Goal: Task Accomplishment & Management: Complete application form

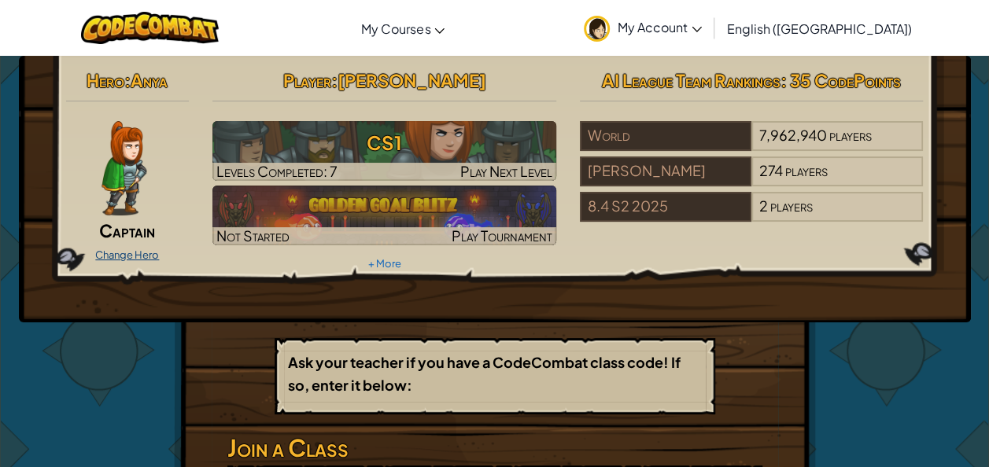
click at [137, 253] on link "Change Hero" at bounding box center [127, 255] width 64 height 13
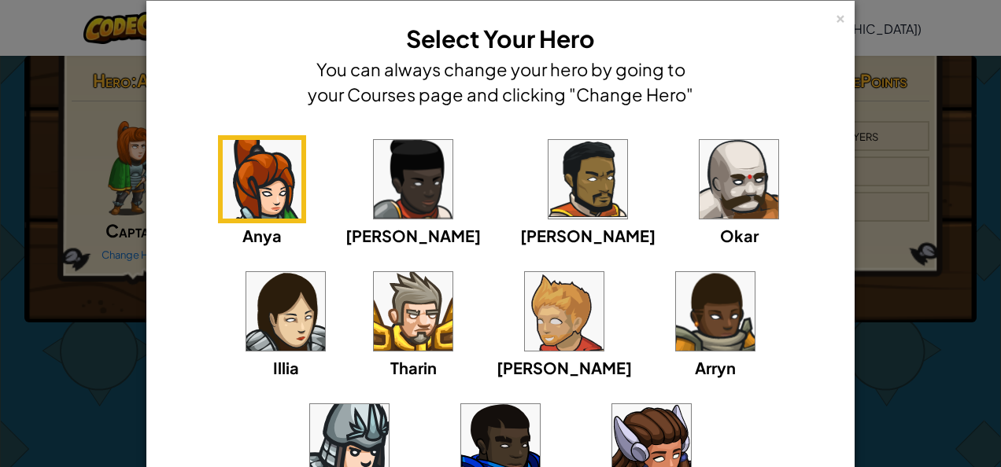
scroll to position [25, 0]
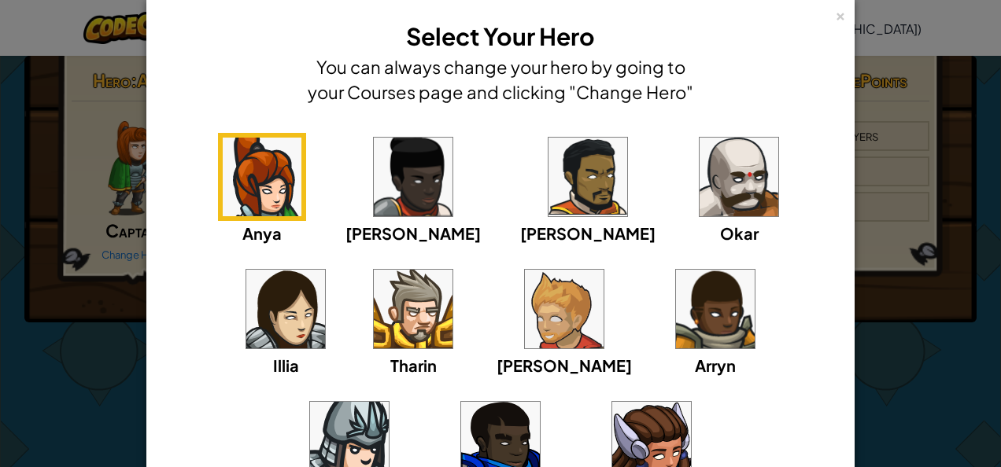
click at [325, 270] on img at bounding box center [285, 309] width 79 height 79
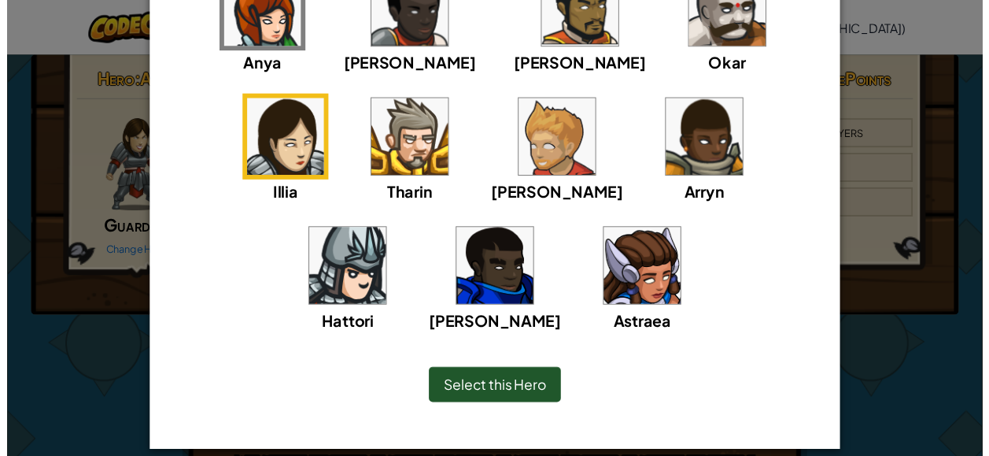
scroll to position [209, 0]
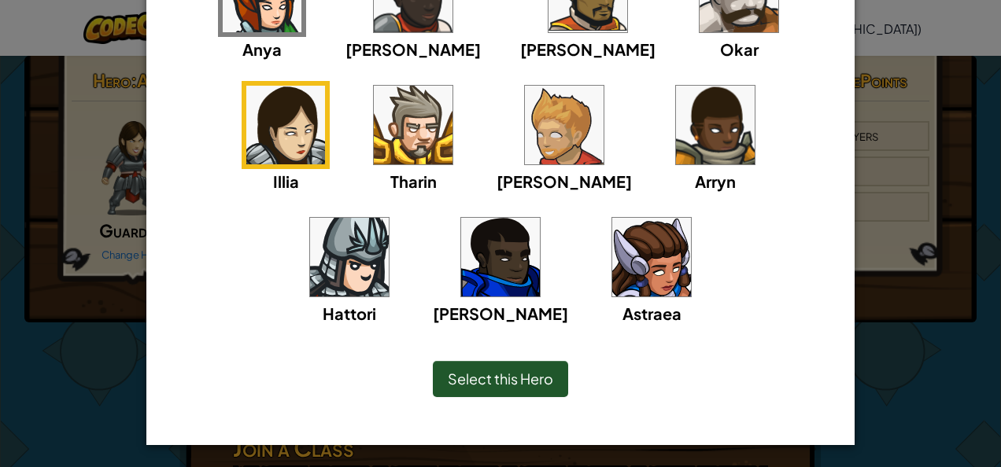
click at [530, 381] on span "Select this Hero" at bounding box center [500, 379] width 105 height 18
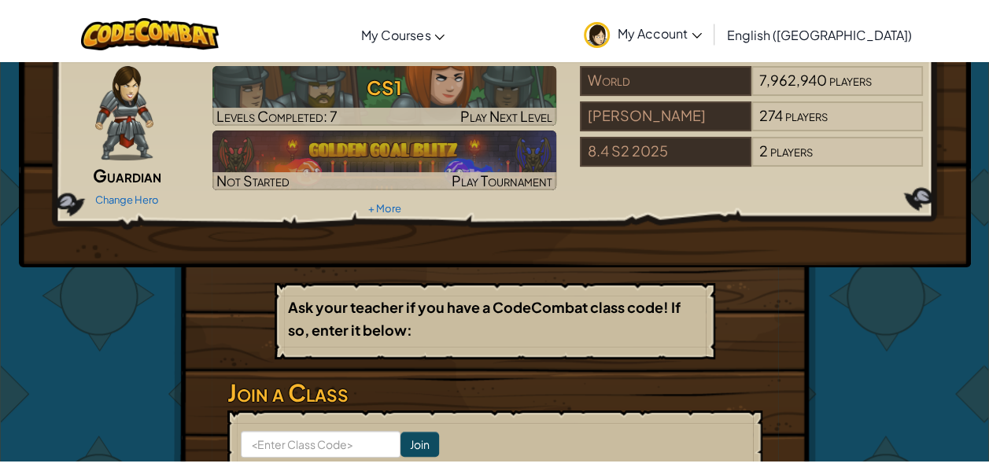
scroll to position [0, 0]
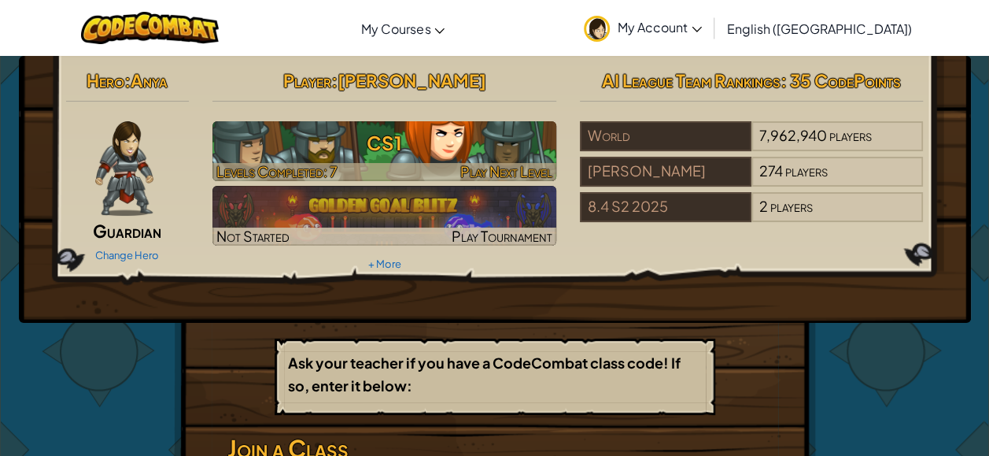
click at [384, 141] on h3 "CS1" at bounding box center [384, 142] width 344 height 35
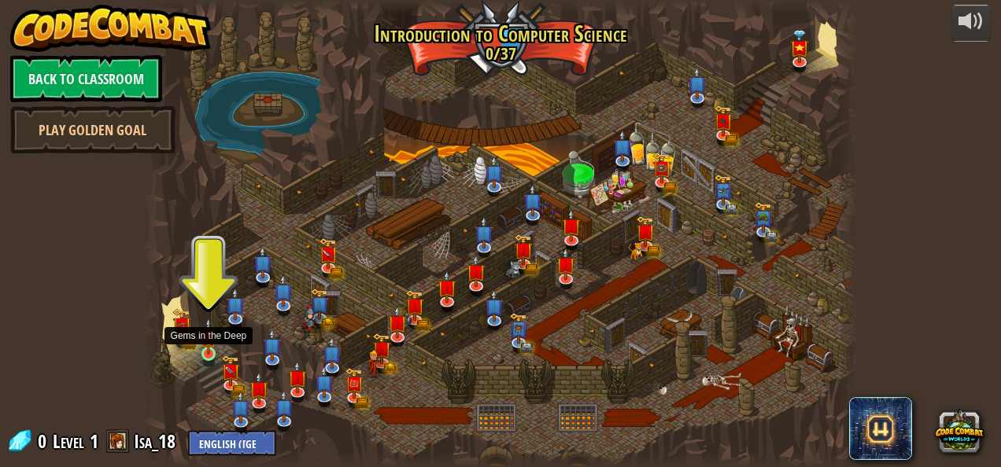
click at [205, 345] on img at bounding box center [209, 336] width 17 height 37
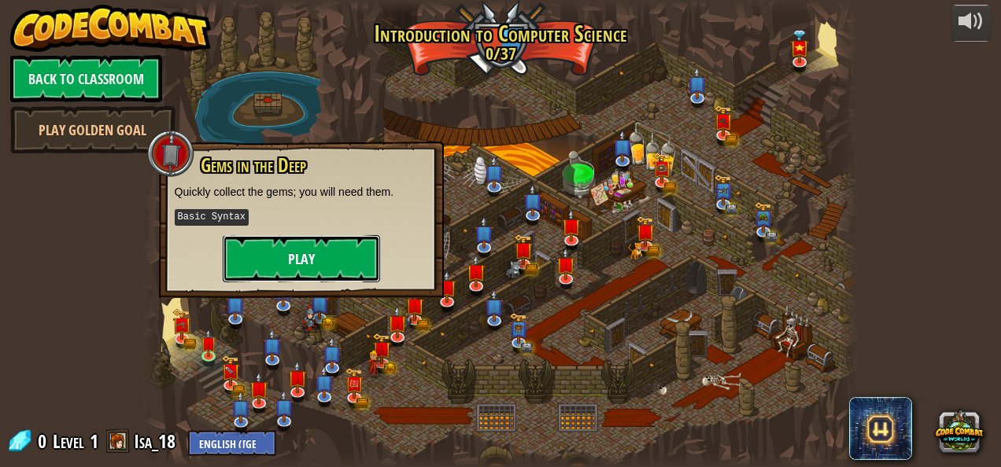
click at [266, 278] on button "Play" at bounding box center [301, 258] width 157 height 47
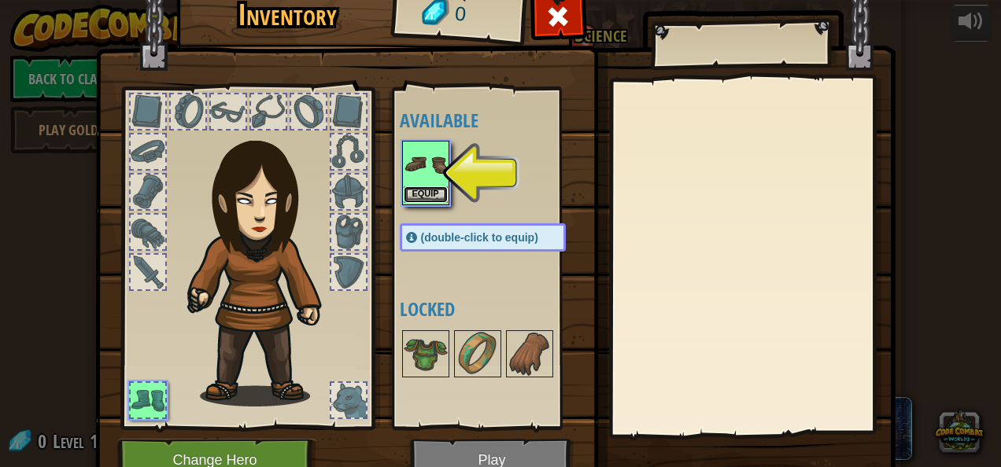
click at [419, 188] on button "Equip" at bounding box center [426, 194] width 44 height 17
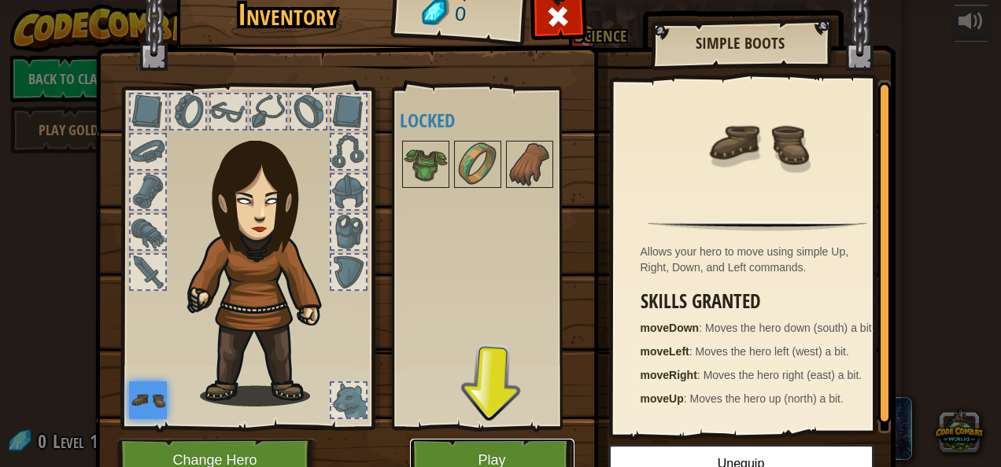
click at [474, 452] on button "Play" at bounding box center [492, 460] width 164 height 43
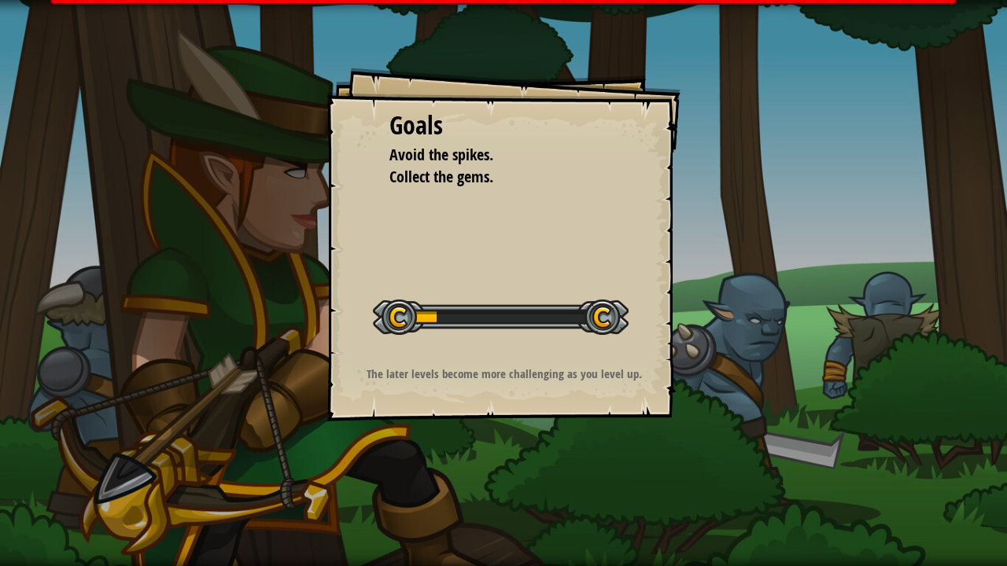
click at [538, 267] on div "Goals Avoid the spikes. Collect the gems. Start Level Error loading from server…" at bounding box center [503, 245] width 354 height 354
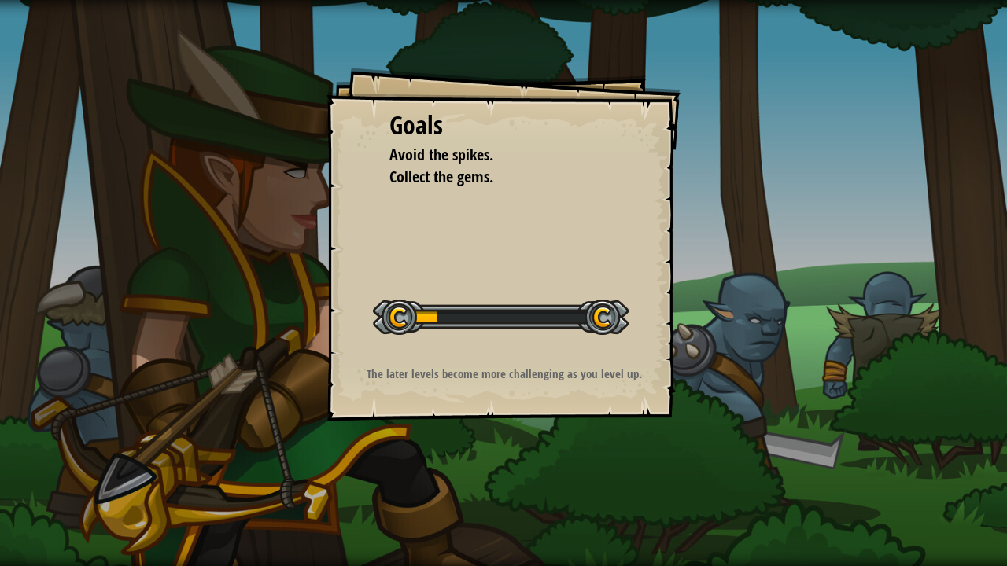
click at [538, 238] on div "Goals Avoid the spikes. Collect the gems. Start Level Error loading from server…" at bounding box center [503, 245] width 354 height 354
click at [404, 314] on div at bounding box center [501, 317] width 256 height 35
click at [552, 313] on div at bounding box center [501, 317] width 256 height 35
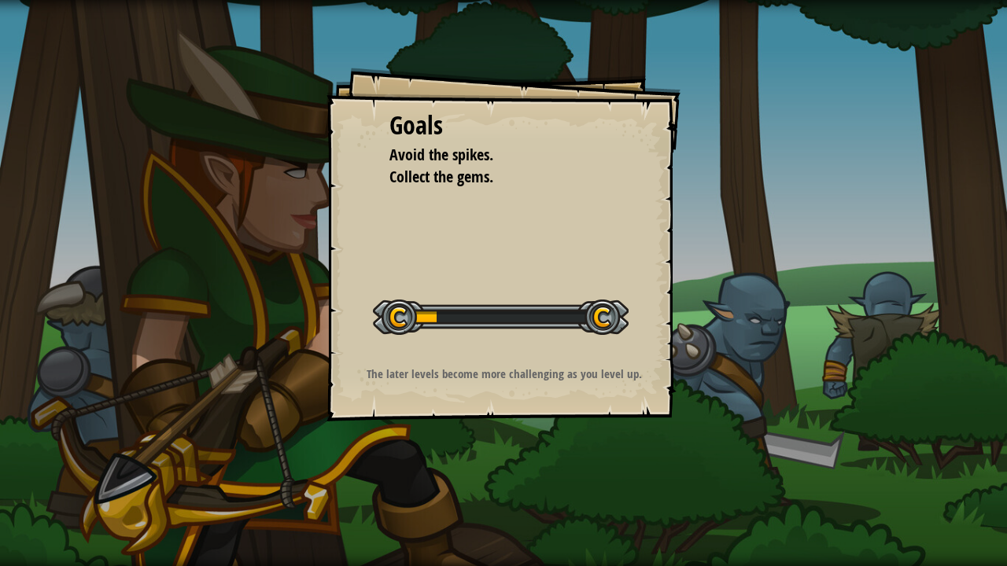
click at [552, 313] on div at bounding box center [501, 317] width 256 height 35
click at [456, 266] on div "Goals Avoid the spikes. Collect the gems. Start Level Error loading from server…" at bounding box center [503, 245] width 354 height 354
drag, startPoint x: 466, startPoint y: 247, endPoint x: 620, endPoint y: 422, distance: 233.0
click at [620, 422] on div "Goals Avoid the spikes. Collect the gems. Start Level Error loading from server…" at bounding box center [503, 283] width 1007 height 566
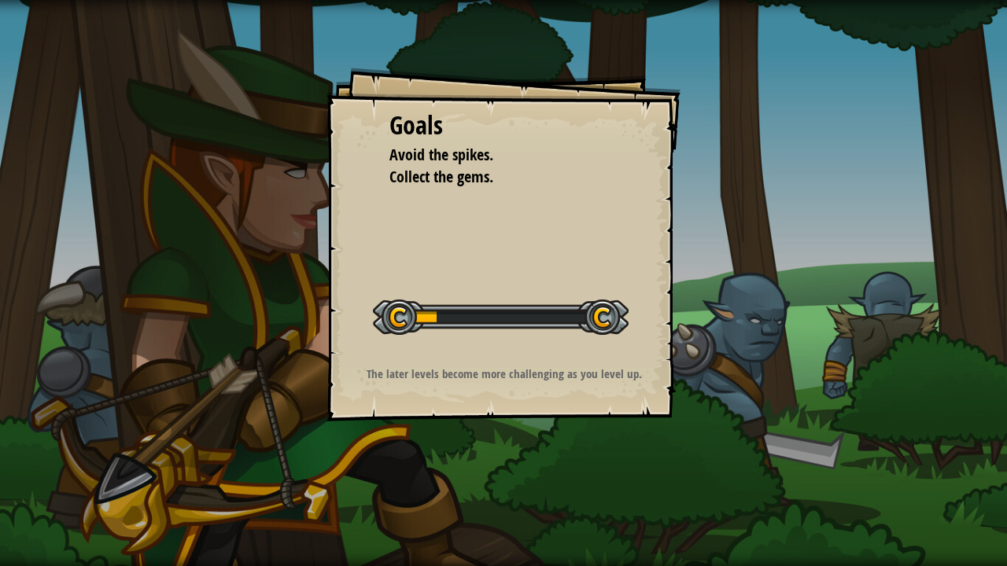
click at [529, 467] on div "Goals Avoid the spikes. Collect the gems. Start Level Error loading from server…" at bounding box center [503, 283] width 1007 height 566
click at [628, 400] on div "Goals Avoid the spikes. Collect the gems. Start Level Error loading from server…" at bounding box center [503, 245] width 354 height 354
click at [622, 403] on div "Goals Avoid the spikes. Collect the gems. Start Level Error loading from server…" at bounding box center [503, 245] width 354 height 354
click at [597, 329] on div at bounding box center [501, 317] width 256 height 35
drag, startPoint x: 398, startPoint y: 318, endPoint x: 599, endPoint y: 324, distance: 200.7
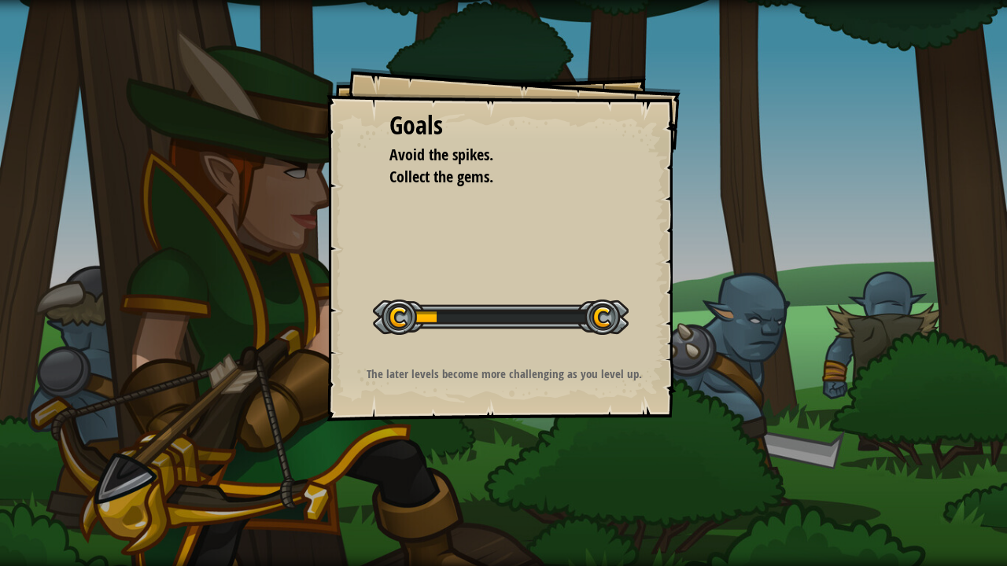
click at [599, 324] on div at bounding box center [501, 317] width 256 height 35
drag, startPoint x: 599, startPoint y: 324, endPoint x: 430, endPoint y: 326, distance: 168.4
click at [430, 326] on div at bounding box center [501, 317] width 256 height 35
drag, startPoint x: 400, startPoint y: 319, endPoint x: 682, endPoint y: 367, distance: 285.7
click at [682, 367] on div "Goals Avoid the spikes. Collect the gems. Start Level Error loading from server…" at bounding box center [503, 283] width 1007 height 566
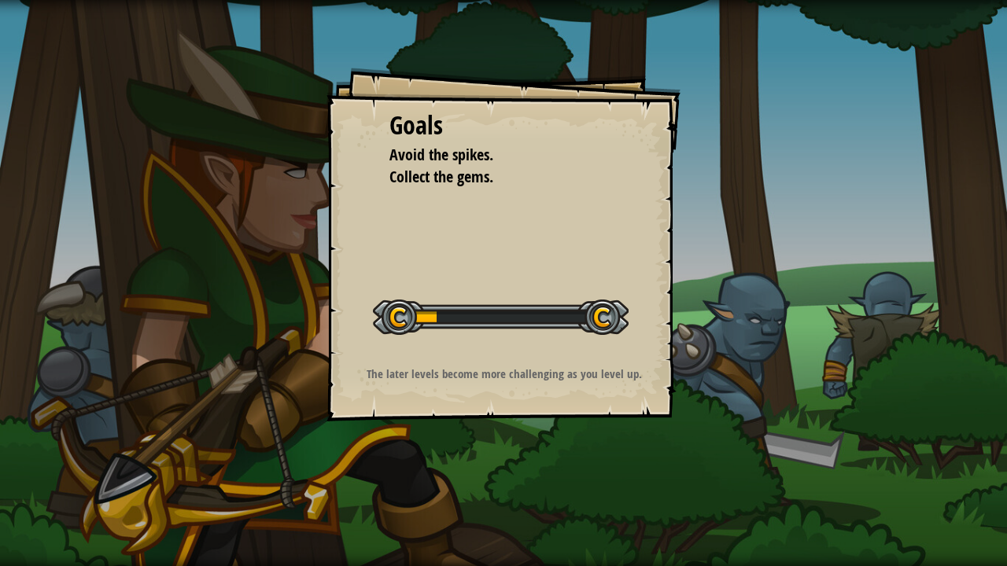
click at [500, 300] on div at bounding box center [501, 317] width 256 height 35
click at [530, 360] on div "Goals Avoid the spikes. Collect the gems. Start Level Error loading from server…" at bounding box center [503, 245] width 354 height 354
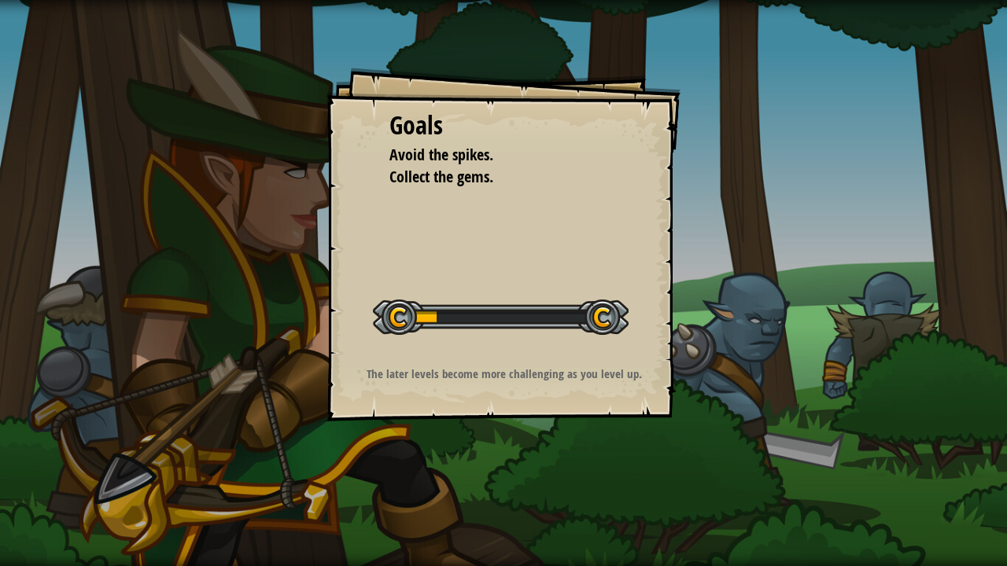
click at [530, 360] on div "Goals Avoid the spikes. Collect the gems. Start Level Error loading from server…" at bounding box center [503, 245] width 354 height 354
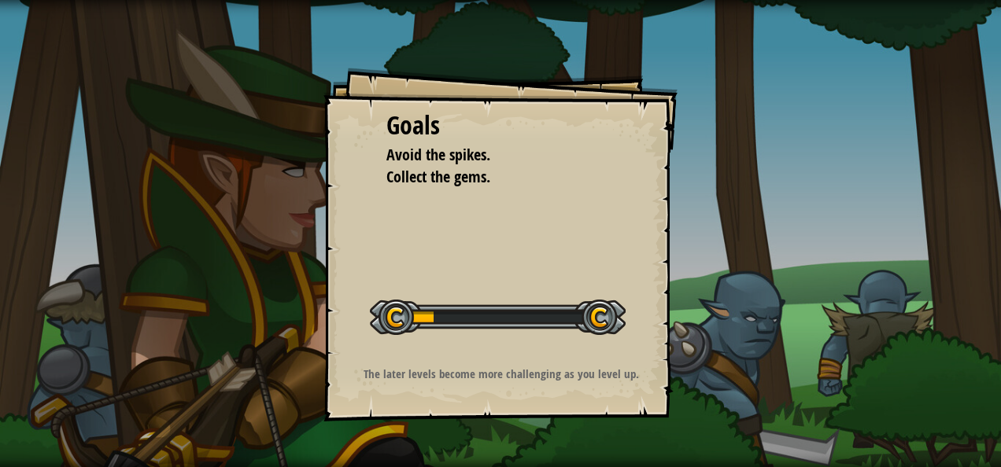
click at [559, 356] on div "Goals Avoid the spikes. Collect the gems. Start Level Error loading from server…" at bounding box center [500, 245] width 354 height 354
click at [755, 350] on div "Goals Avoid the spikes. Collect the gems. Start Level Error loading from server…" at bounding box center [500, 233] width 1001 height 467
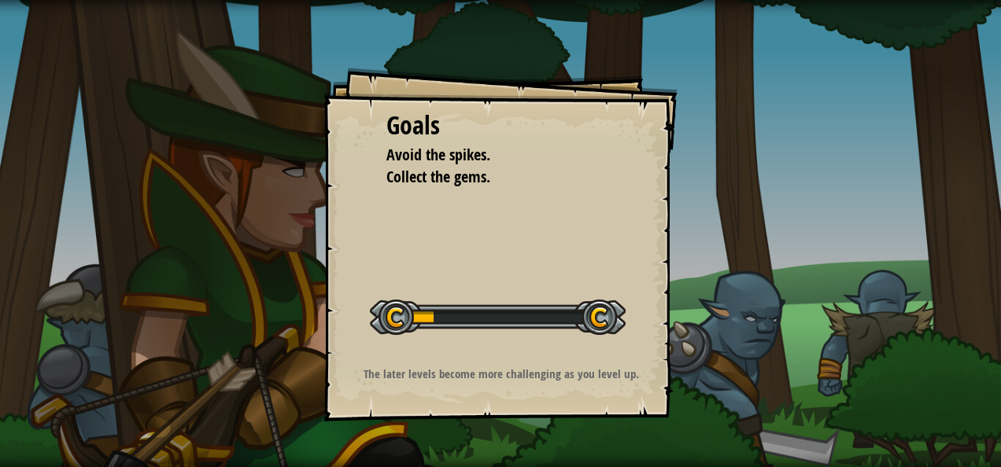
click at [655, 351] on div "Goals Avoid the spikes. Collect the gems. Start Level Error loading from server…" at bounding box center [500, 245] width 354 height 354
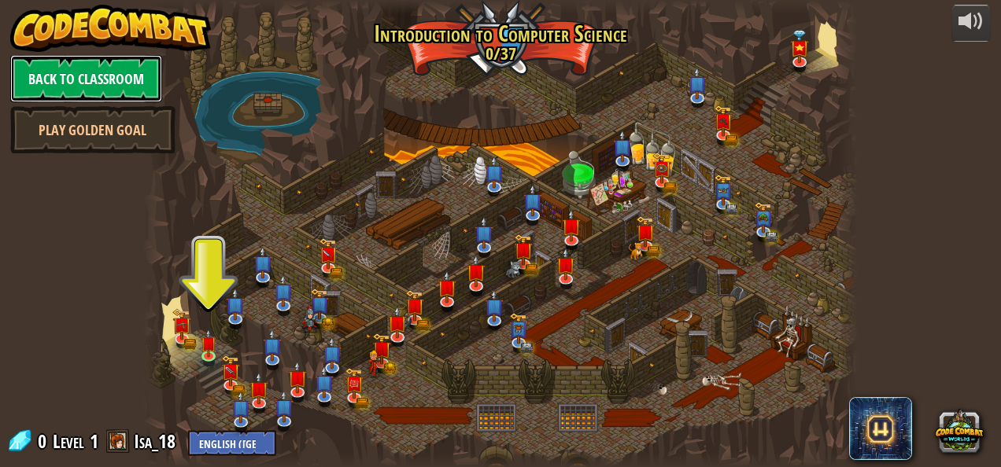
click at [109, 72] on link "Back to Classroom" at bounding box center [86, 78] width 152 height 47
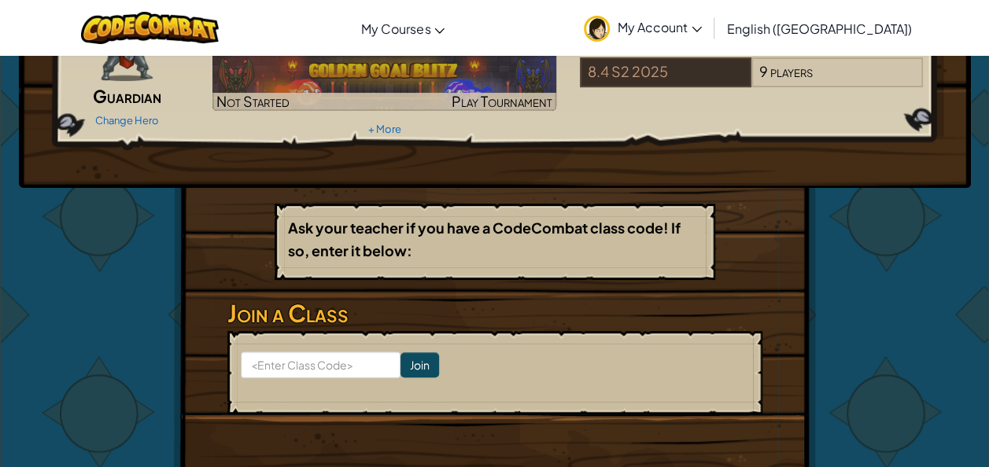
scroll to position [138, 0]
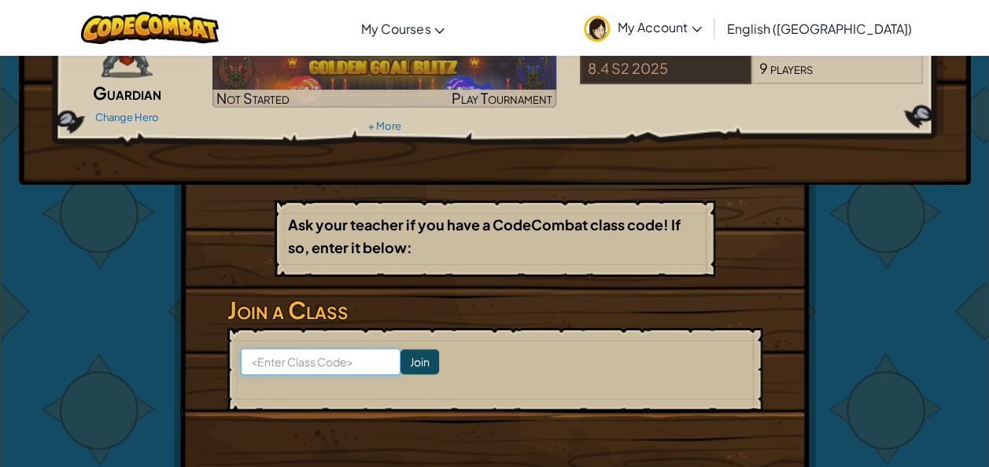
click at [330, 362] on input at bounding box center [321, 362] width 160 height 27
type input "LEAFBUSTJELLY"
click at [401, 360] on input "Join" at bounding box center [419, 361] width 39 height 25
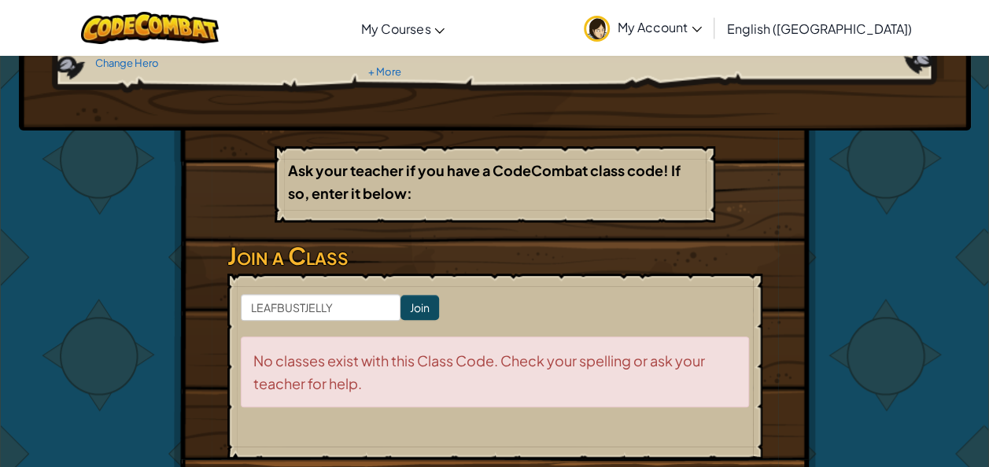
scroll to position [195, 0]
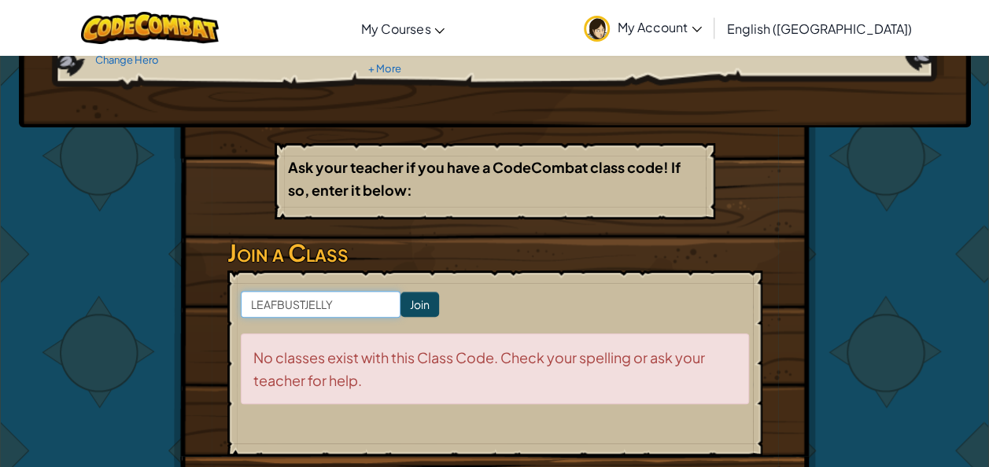
click at [345, 307] on input "LEAFBUSTJELLY" at bounding box center [321, 304] width 160 height 27
type input "L"
type input "LeafBustJelly"
click input "Join" at bounding box center [419, 304] width 39 height 25
click at [400, 304] on input "Join" at bounding box center [419, 304] width 39 height 25
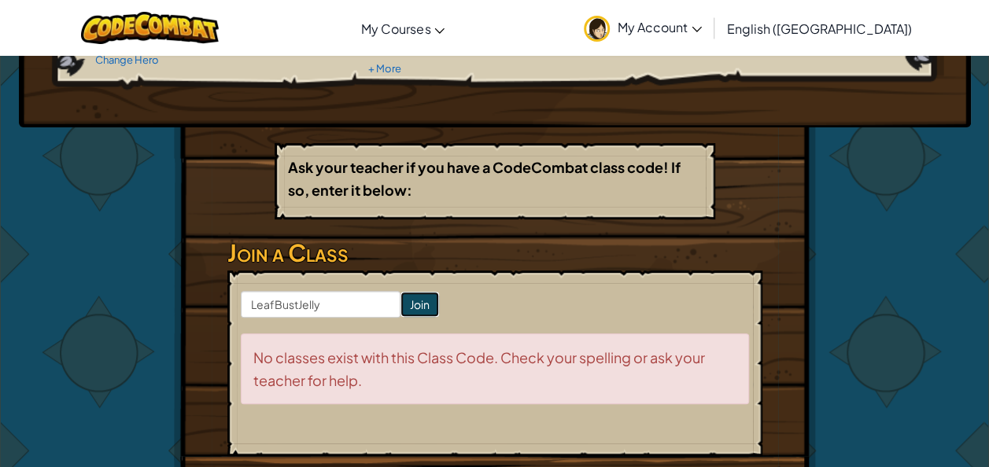
click at [400, 304] on input "Join" at bounding box center [419, 304] width 39 height 25
click at [404, 301] on input "Join" at bounding box center [419, 304] width 39 height 25
click at [404, 296] on input "Join" at bounding box center [419, 304] width 39 height 25
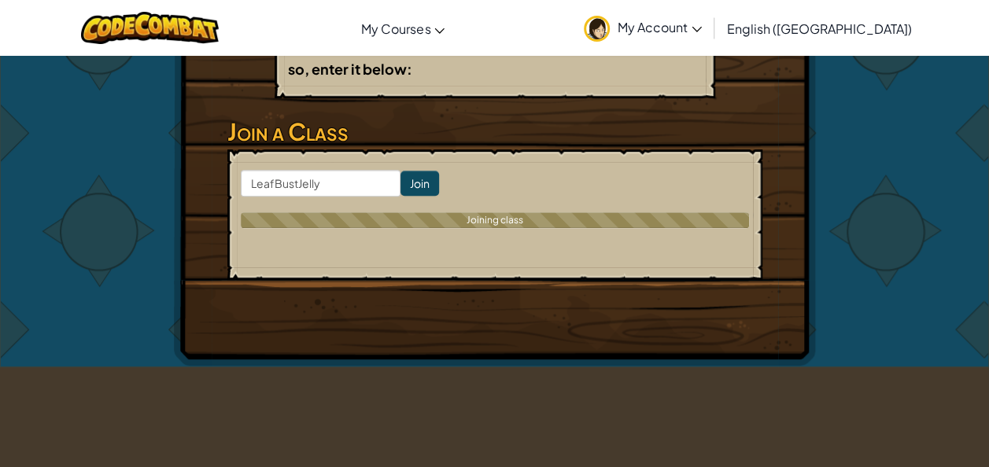
scroll to position [318, 0]
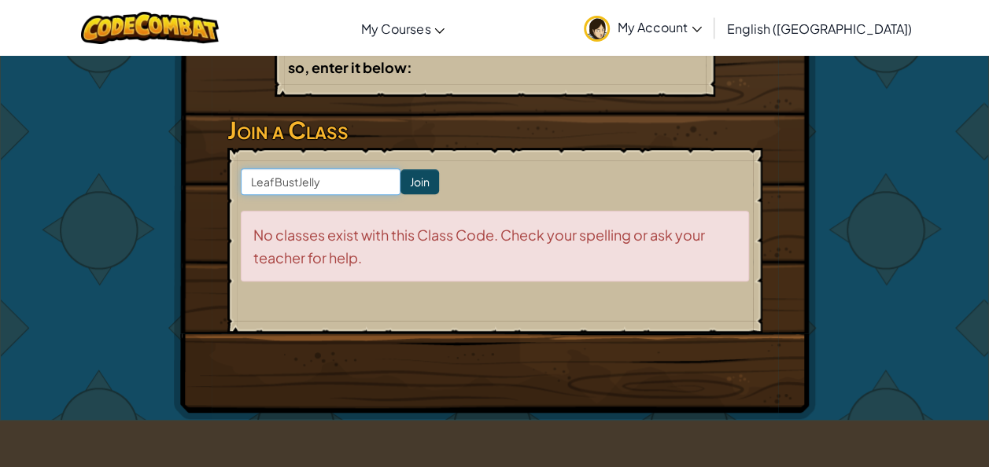
click at [296, 184] on input "LeafBustJelly" at bounding box center [321, 181] width 160 height 27
type input "LeafBusJelly"
click at [400, 178] on input "Join" at bounding box center [419, 181] width 39 height 25
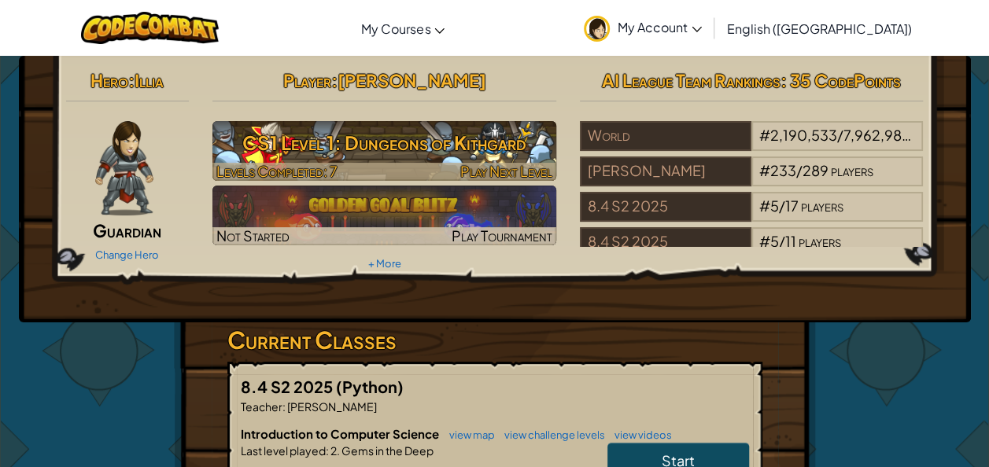
click at [395, 138] on h3 "CS1 Level 1: Dungeons of Kithgard" at bounding box center [384, 142] width 344 height 35
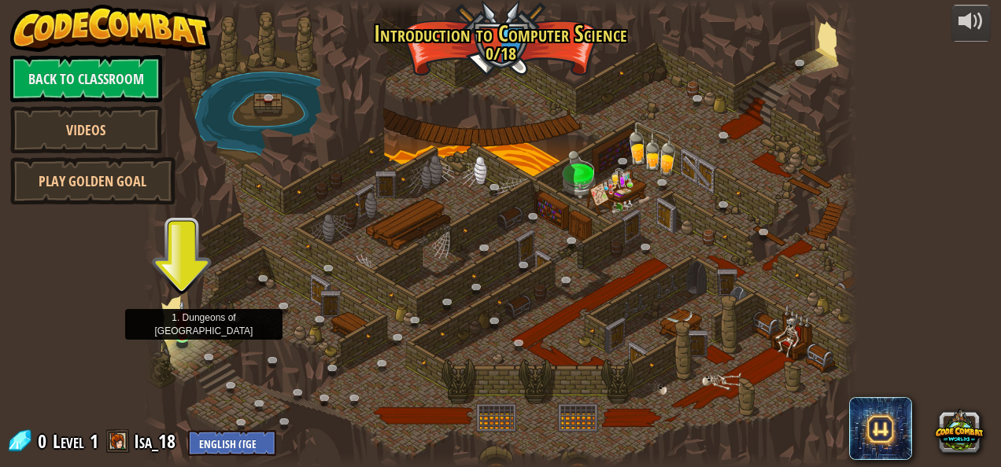
click at [187, 332] on img at bounding box center [182, 318] width 17 height 37
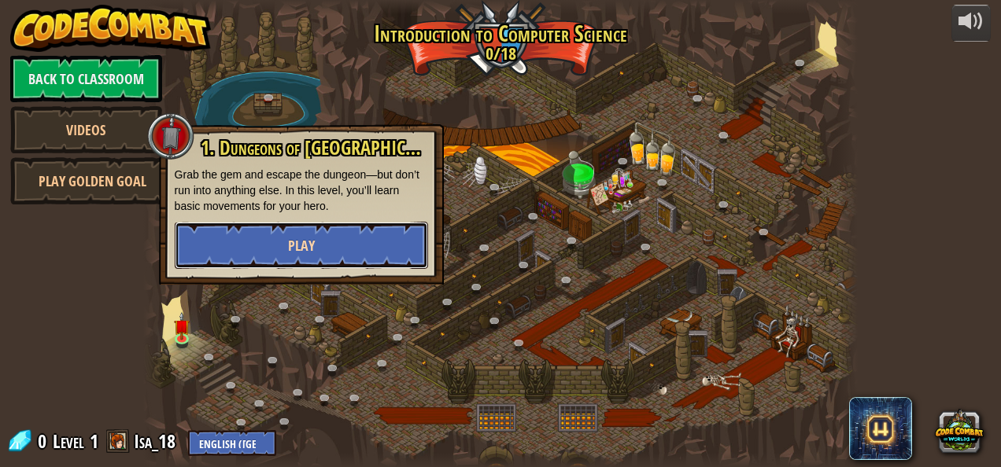
click at [293, 255] on span "Play" at bounding box center [301, 246] width 27 height 20
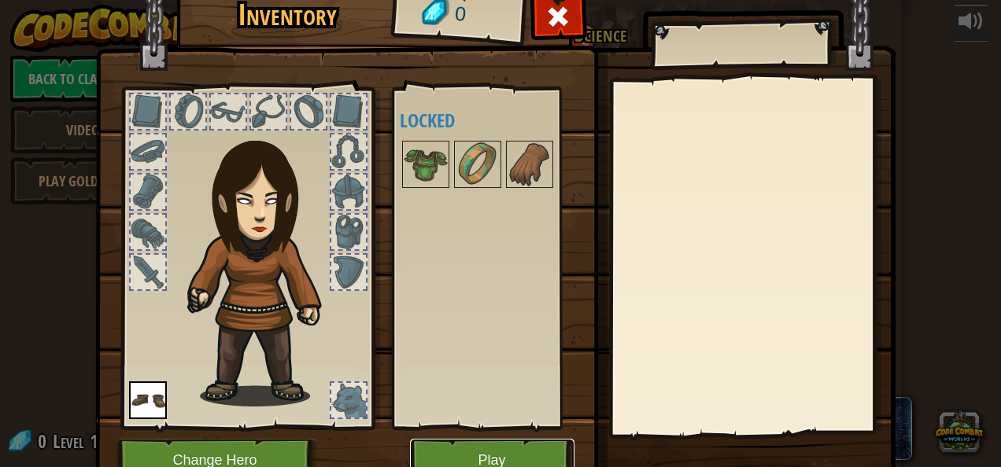
click at [486, 450] on button "Play" at bounding box center [492, 460] width 164 height 43
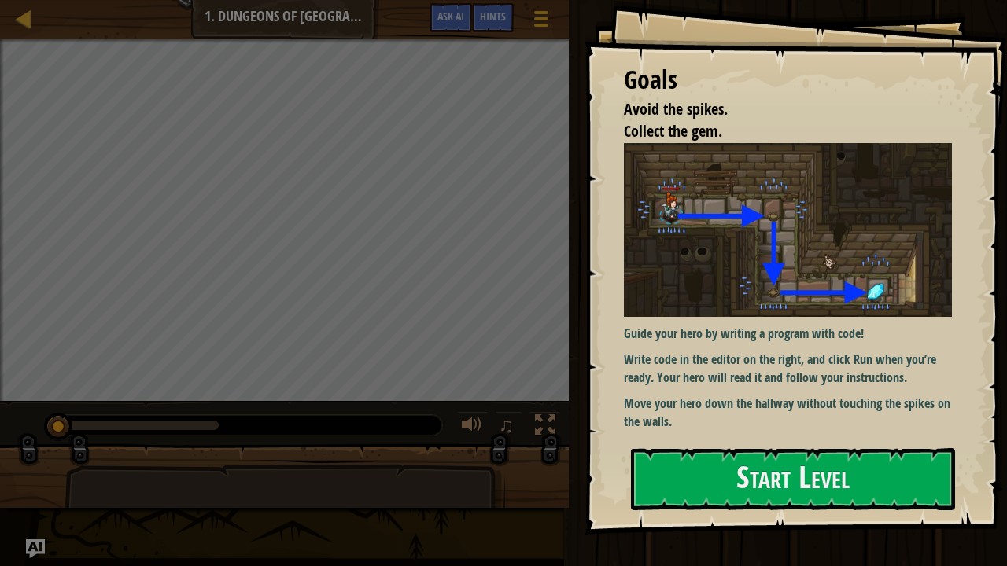
click at [670, 252] on img at bounding box center [794, 230] width 340 height 174
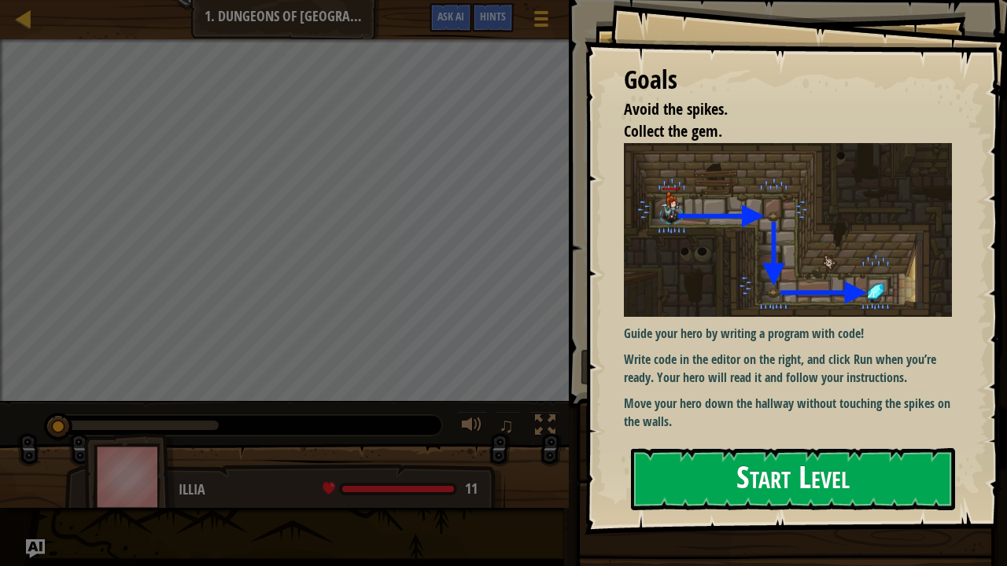
click at [679, 467] on button "Start Level" at bounding box center [793, 479] width 324 height 62
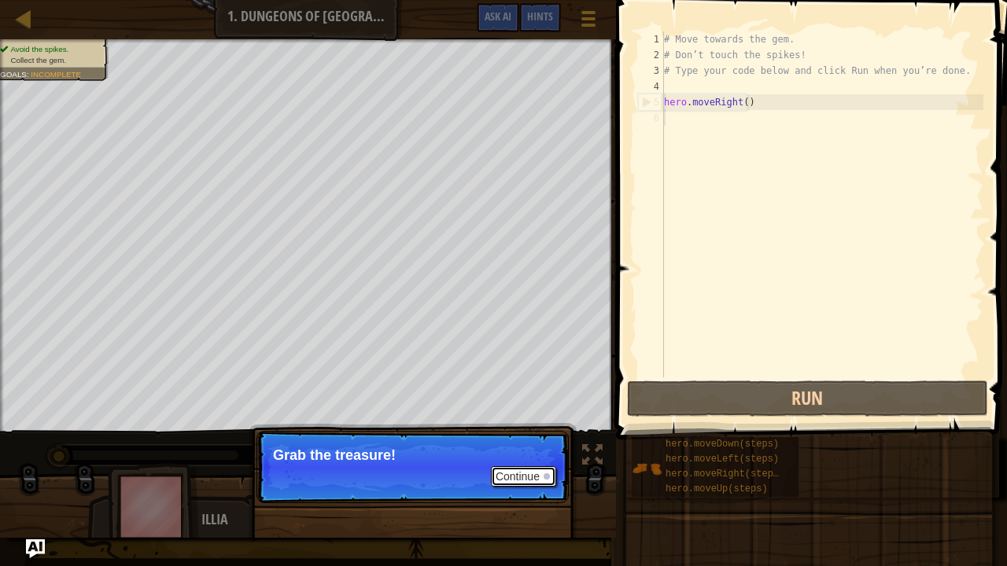
click at [522, 467] on button "Continue" at bounding box center [523, 477] width 65 height 20
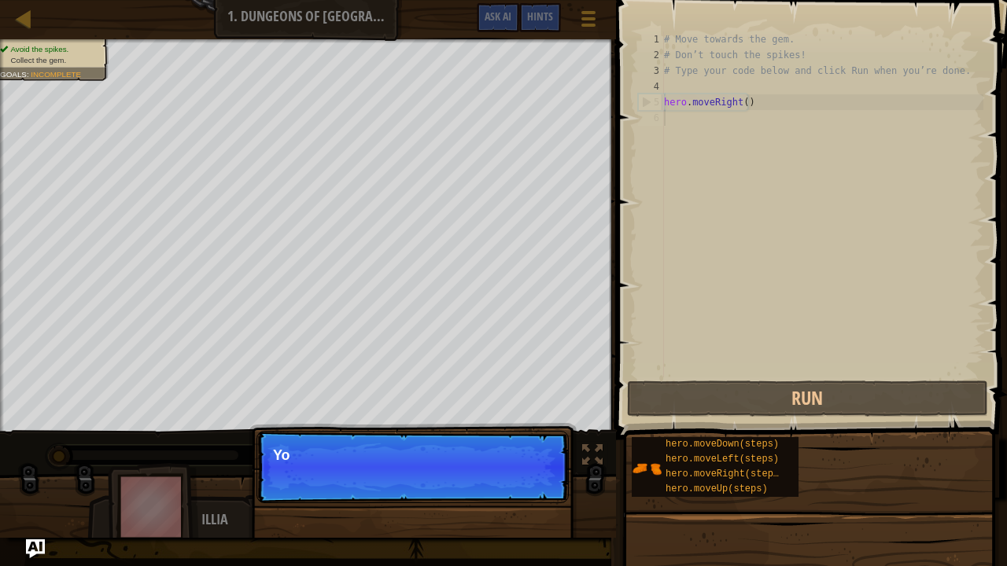
scroll to position [7, 0]
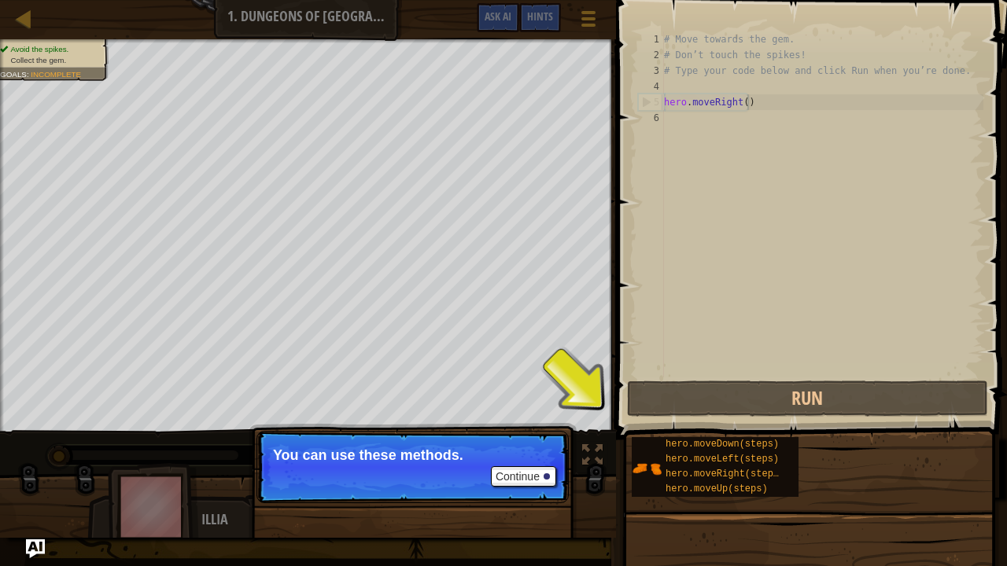
click at [751, 99] on div "# Move towards the gem. # Don’t touch the spikes! # Type your code below and cl…" at bounding box center [822, 220] width 323 height 378
type textarea "hero.moveRight()"
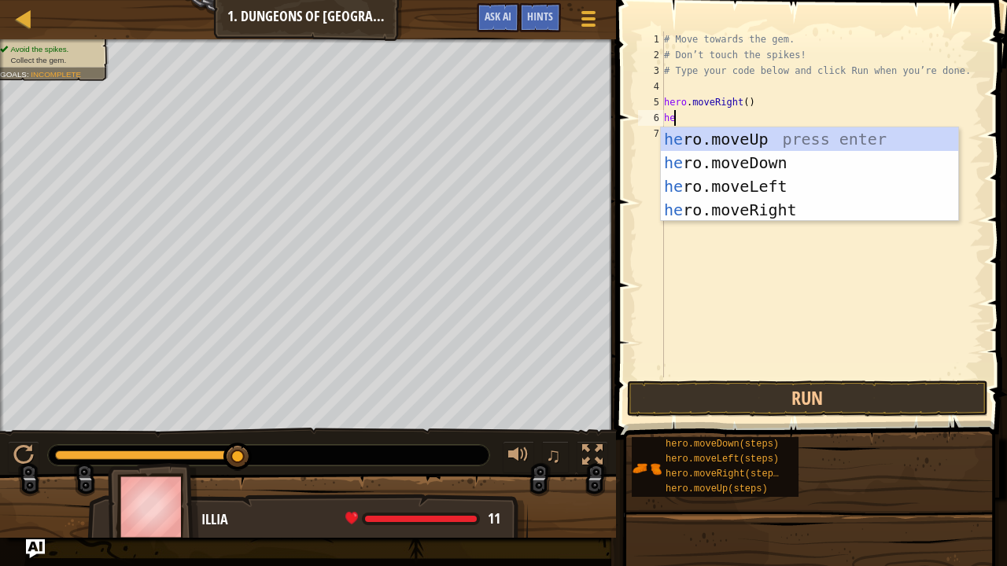
type textarea "her"
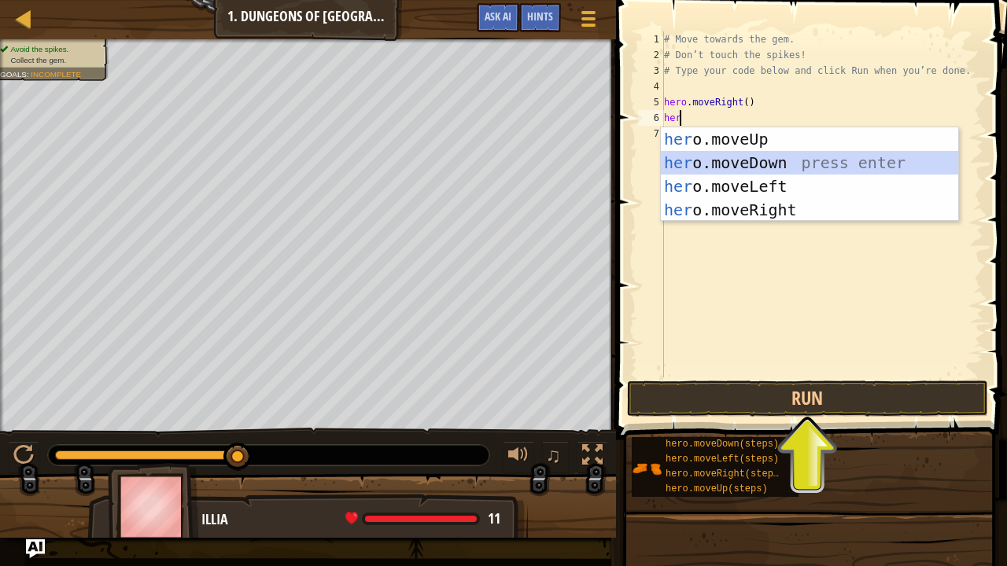
click at [761, 163] on div "her o.moveUp press enter her o.moveDown press enter her o.moveLeft press enter …" at bounding box center [810, 198] width 298 height 142
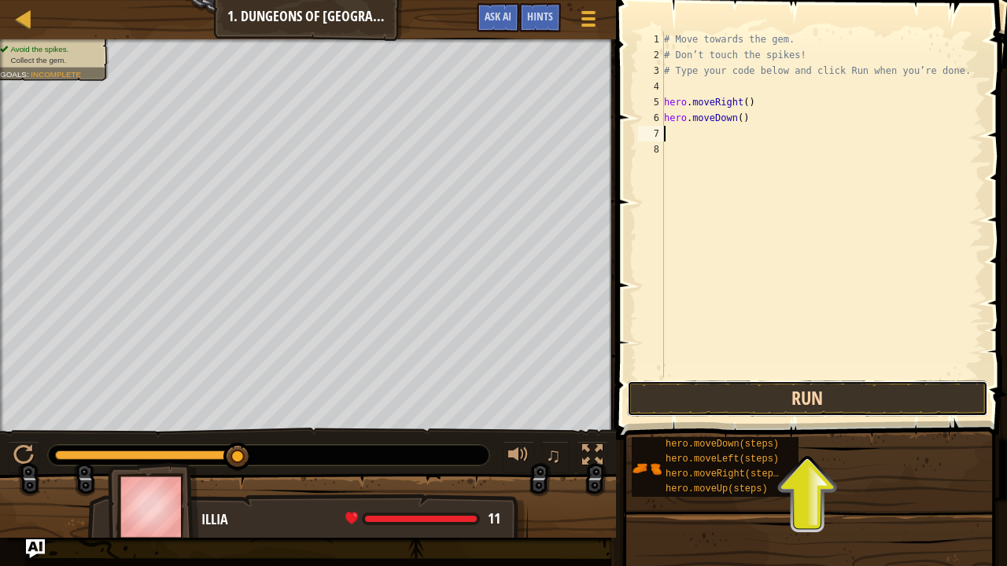
click at [805, 404] on button "Run" at bounding box center [807, 399] width 361 height 36
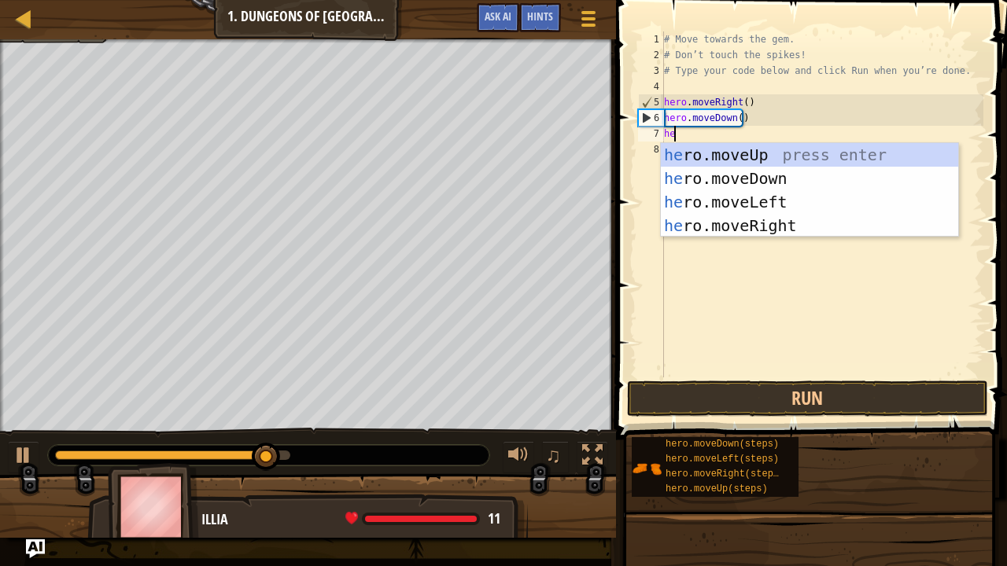
type textarea "hero"
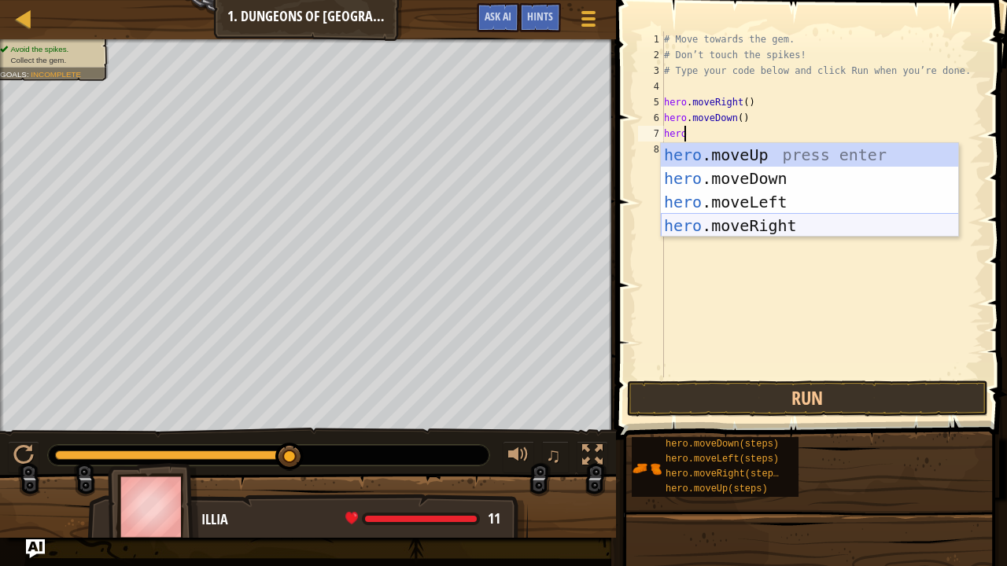
click at [782, 219] on div "hero .moveUp press enter hero .moveDown press enter hero .moveLeft press enter …" at bounding box center [810, 214] width 298 height 142
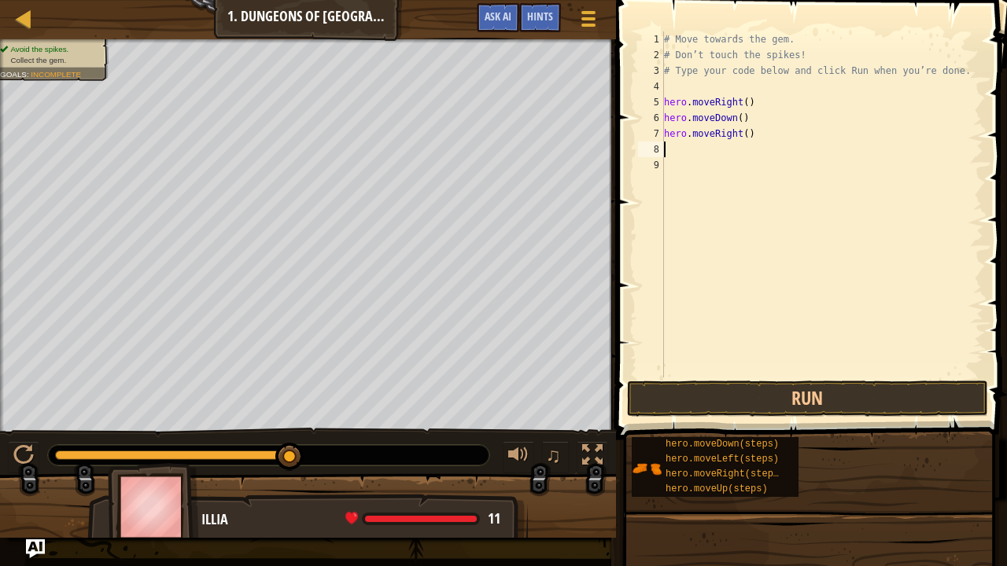
scroll to position [7, 0]
click at [799, 398] on button "Run" at bounding box center [807, 399] width 361 height 36
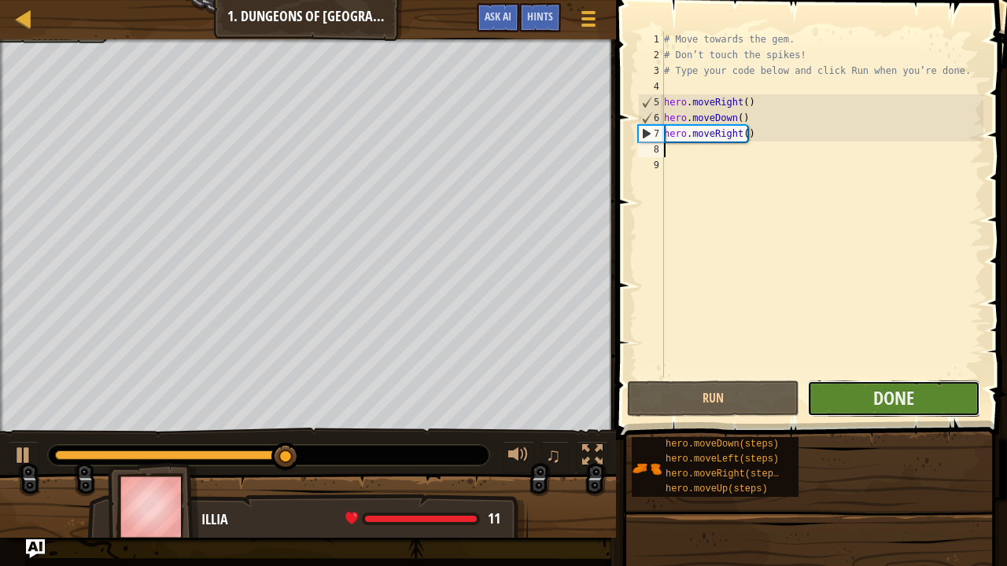
click at [854, 395] on button "Done" at bounding box center [893, 399] width 172 height 36
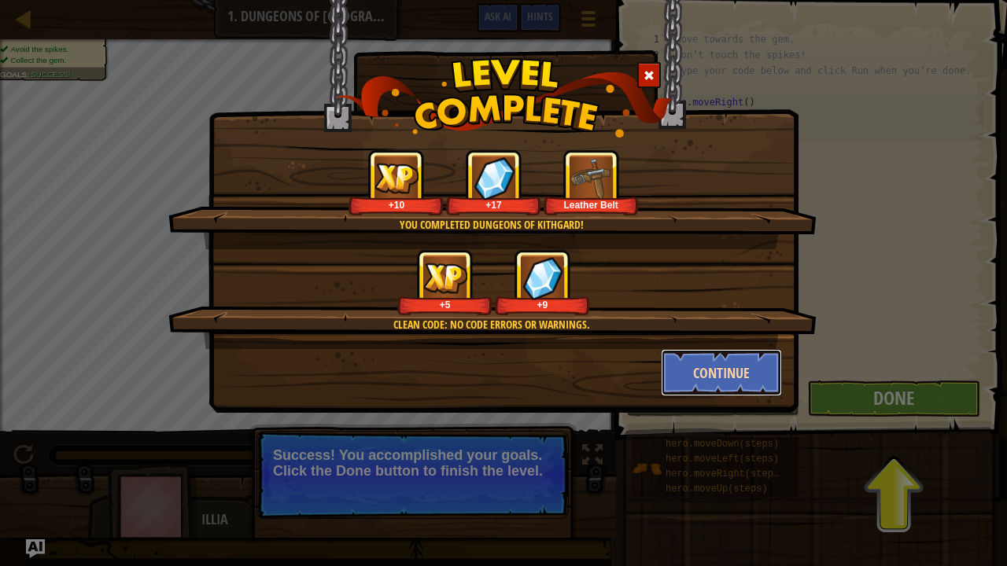
click at [724, 380] on button "Continue" at bounding box center [722, 372] width 122 height 47
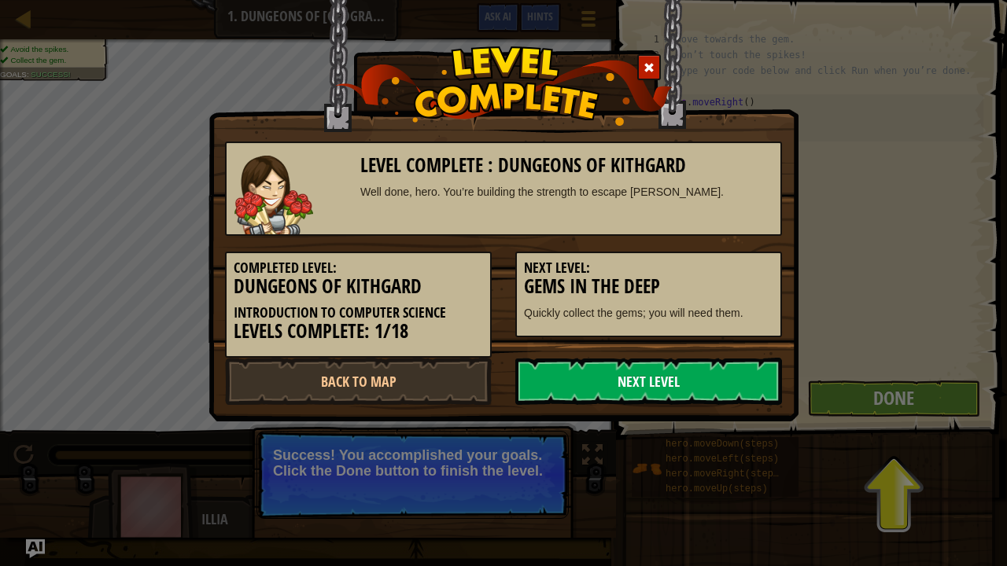
click at [677, 381] on link "Next Level" at bounding box center [648, 381] width 267 height 47
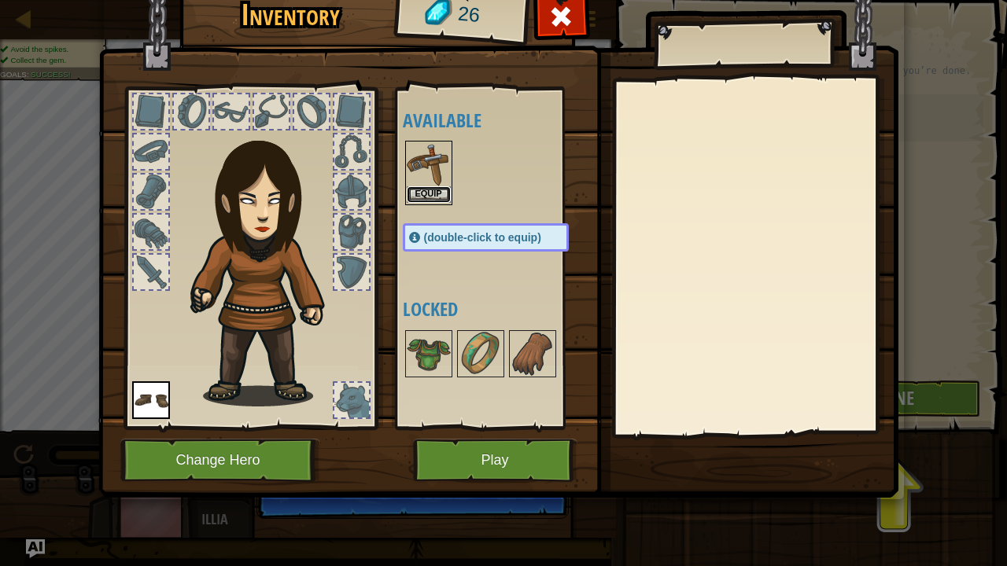
click at [418, 186] on button "Equip" at bounding box center [429, 194] width 44 height 17
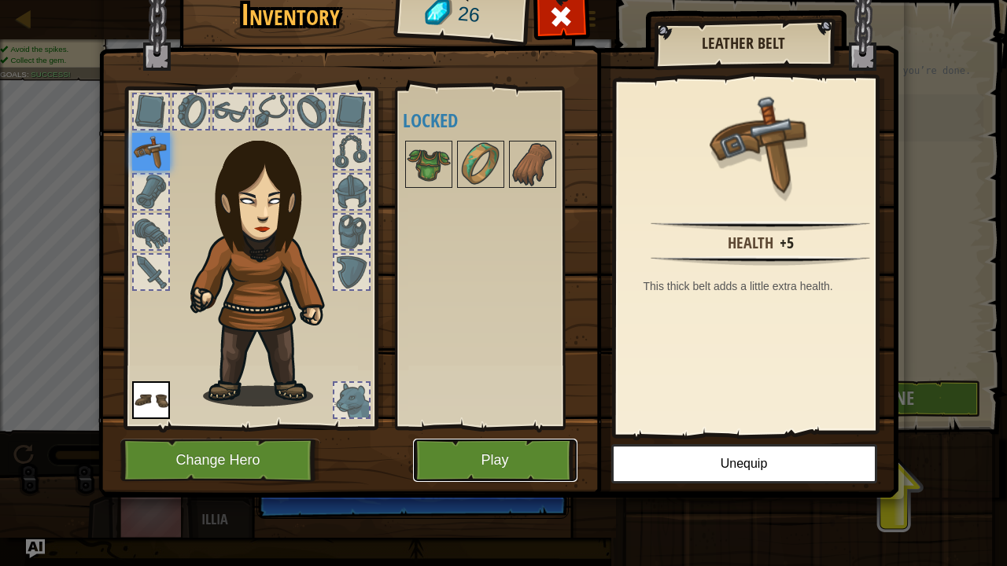
click at [509, 463] on button "Play" at bounding box center [495, 460] width 164 height 43
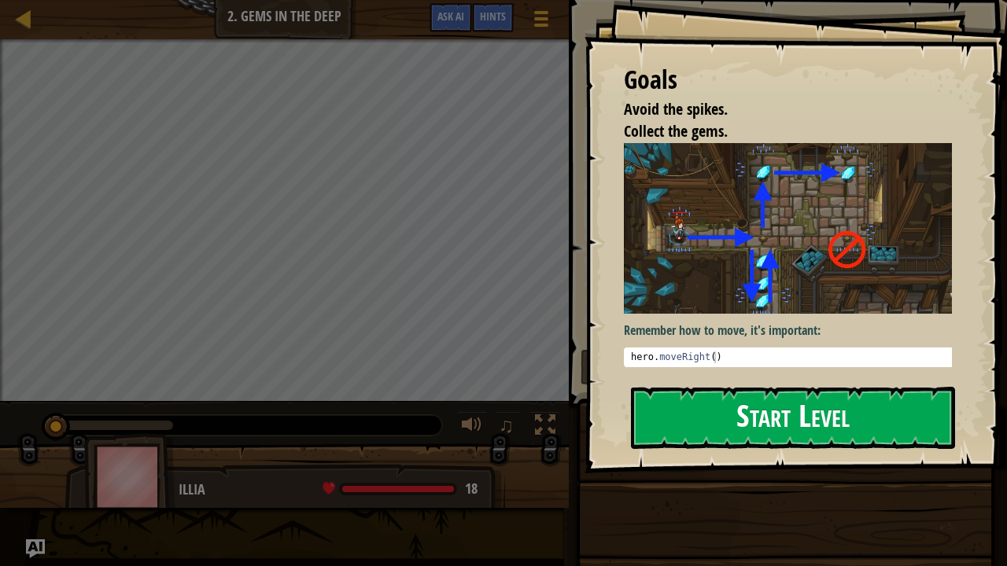
click at [754, 301] on div "Goals Avoid the spikes. Collect the gems. Remember how to move, it's important:…" at bounding box center [796, 237] width 422 height 474
click at [779, 411] on button "Start Level" at bounding box center [793, 418] width 324 height 62
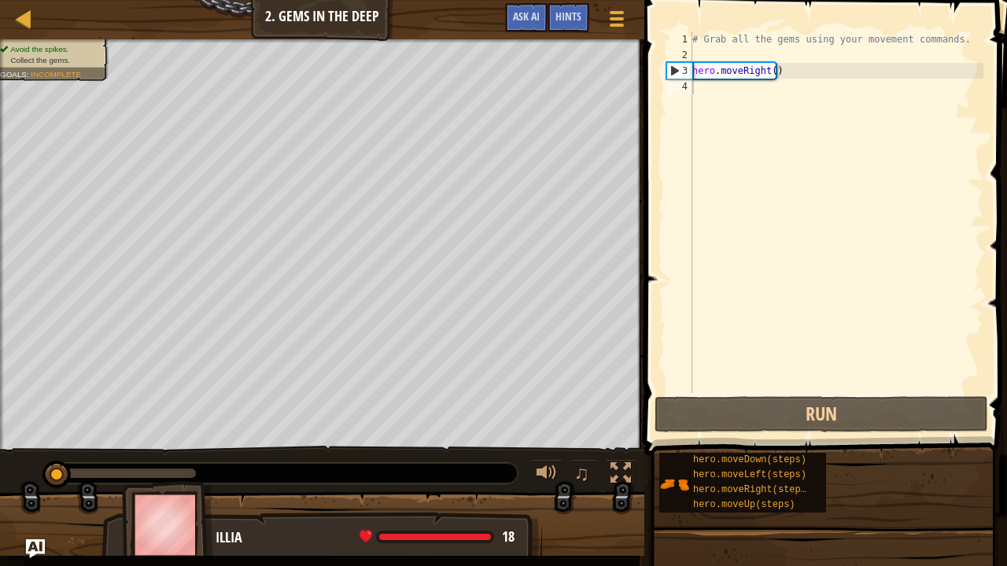
type textarea "hero.moveRight()"
click at [799, 76] on div "# Grab all the gems using your movement commands. hero . moveRight ( )" at bounding box center [836, 227] width 294 height 393
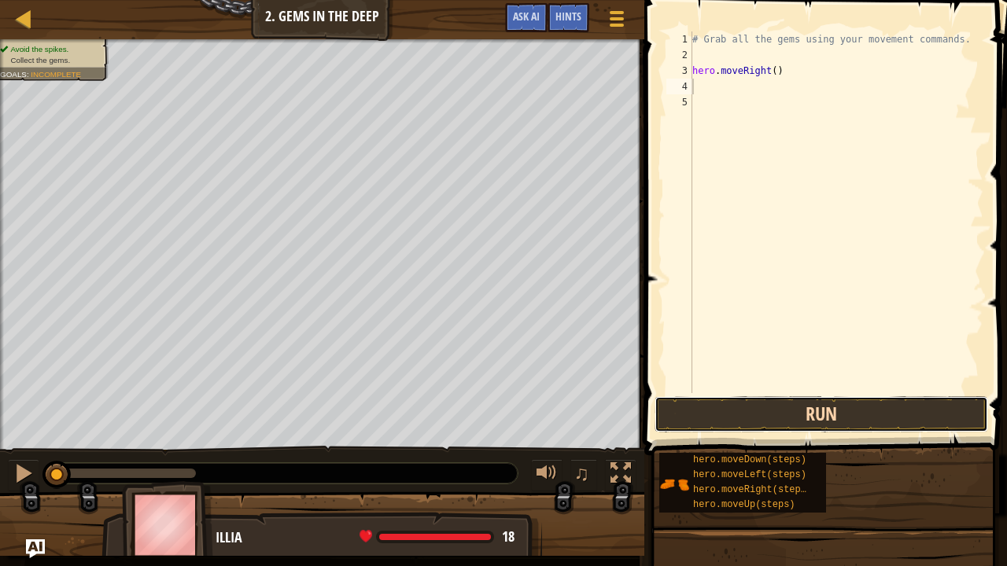
click at [810, 427] on button "Run" at bounding box center [822, 415] width 334 height 36
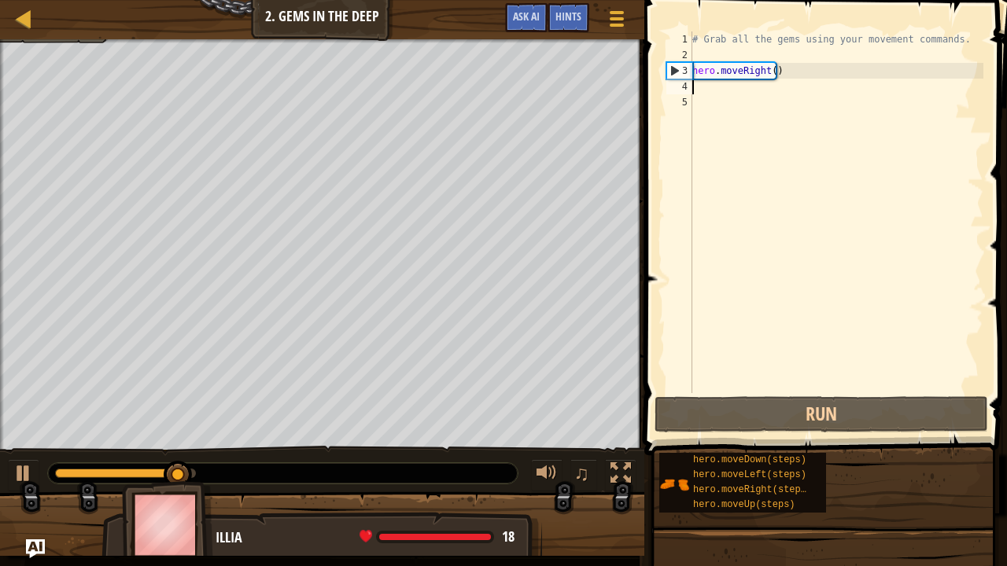
scroll to position [7, 0]
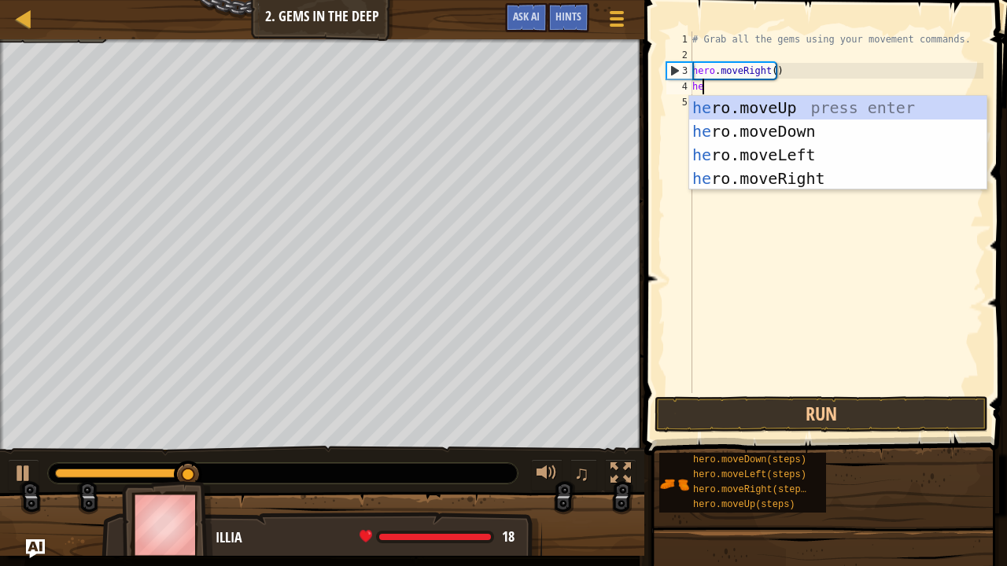
type textarea "hero"
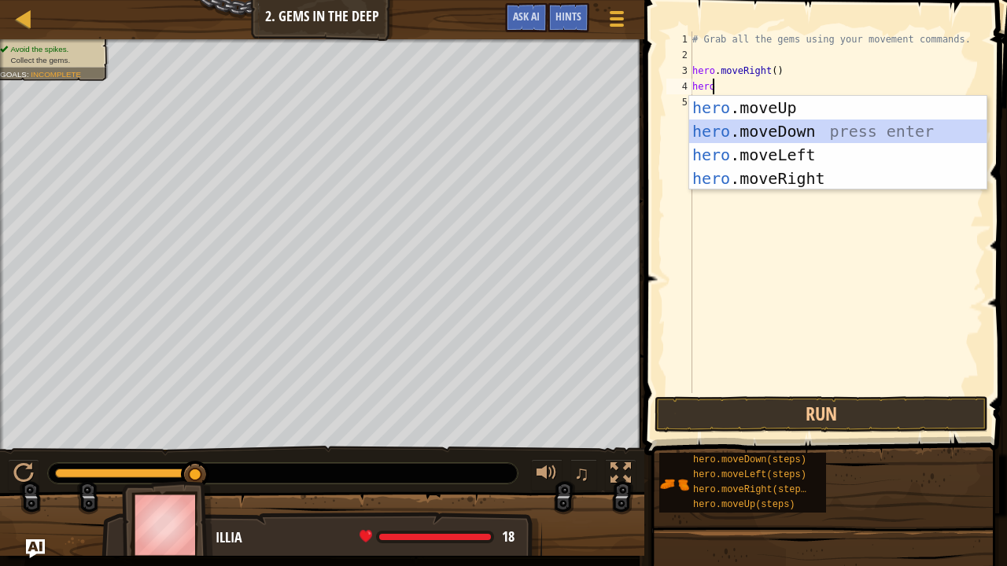
click at [790, 132] on div "hero .moveUp press enter hero .moveDown press enter hero .moveLeft press enter …" at bounding box center [838, 167] width 298 height 142
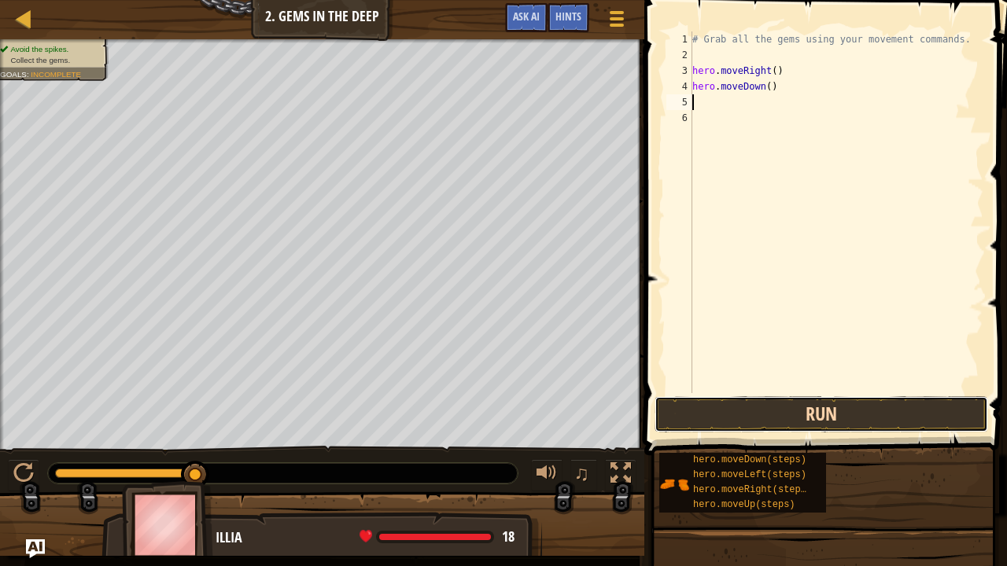
click at [848, 416] on button "Run" at bounding box center [822, 415] width 334 height 36
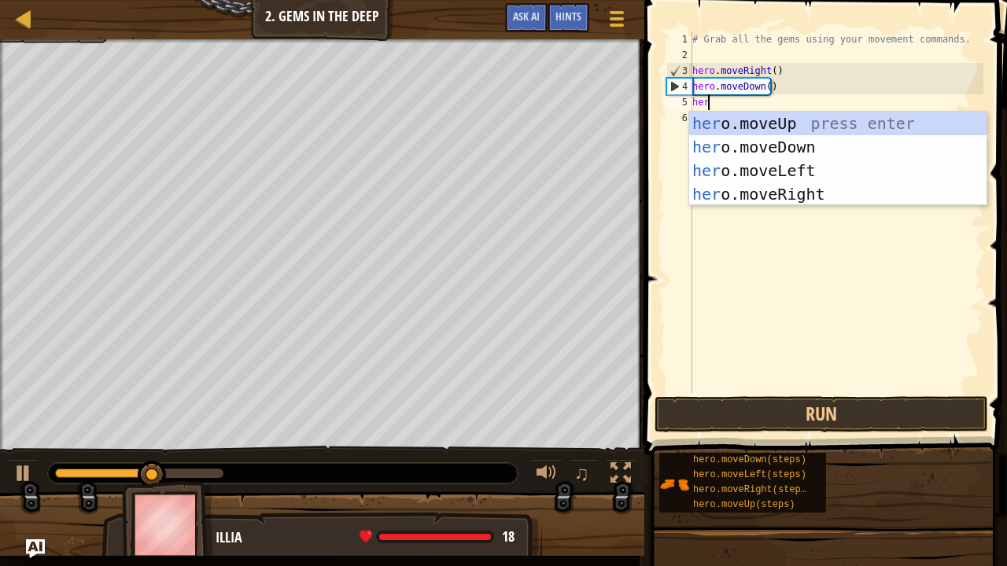
type textarea "hero"
click at [771, 128] on div "hero .moveUp press enter hero .moveDown press enter hero .moveLeft press enter …" at bounding box center [838, 183] width 298 height 142
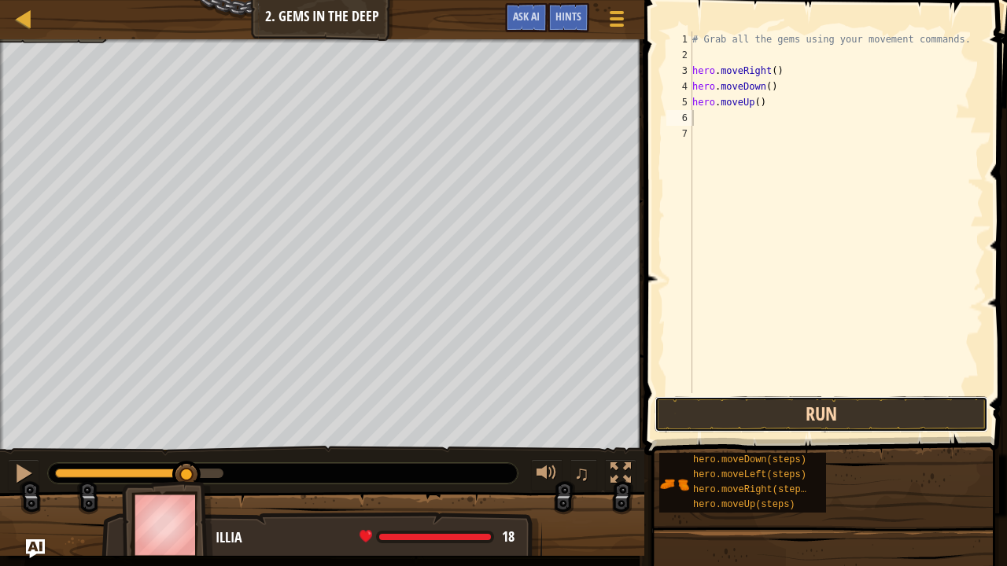
click at [858, 416] on button "Run" at bounding box center [822, 415] width 334 height 36
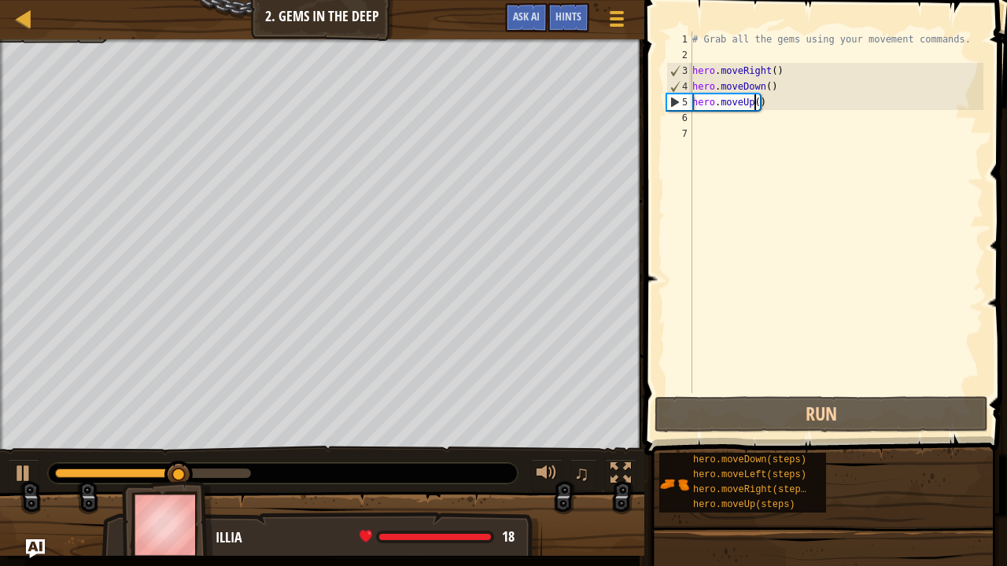
click at [756, 109] on div "# Grab all the gems using your movement commands. hero . moveRight ( ) hero . m…" at bounding box center [836, 227] width 294 height 393
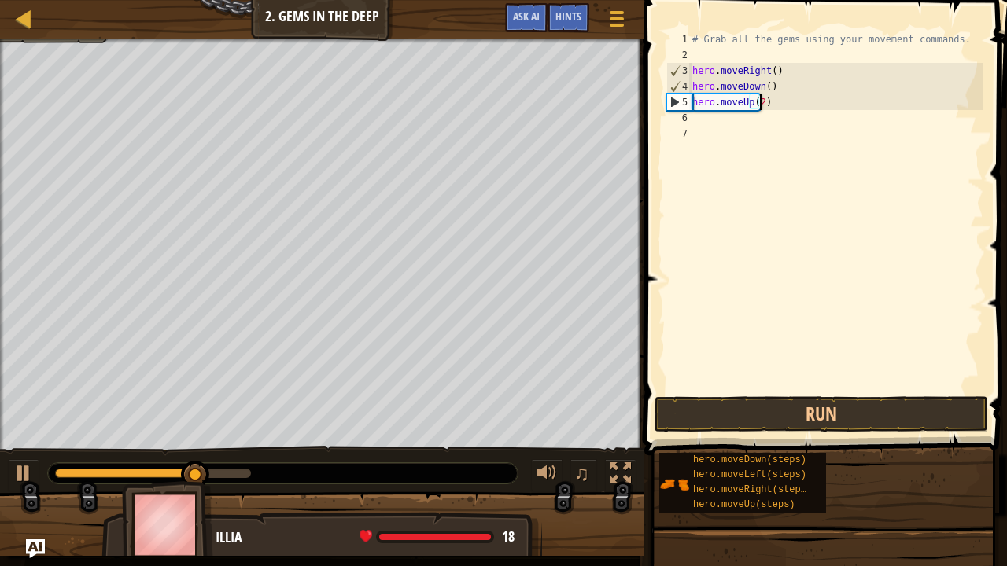
scroll to position [7, 5]
type textarea "hero.moveUp(2)"
click at [829, 419] on button "Run" at bounding box center [822, 415] width 334 height 36
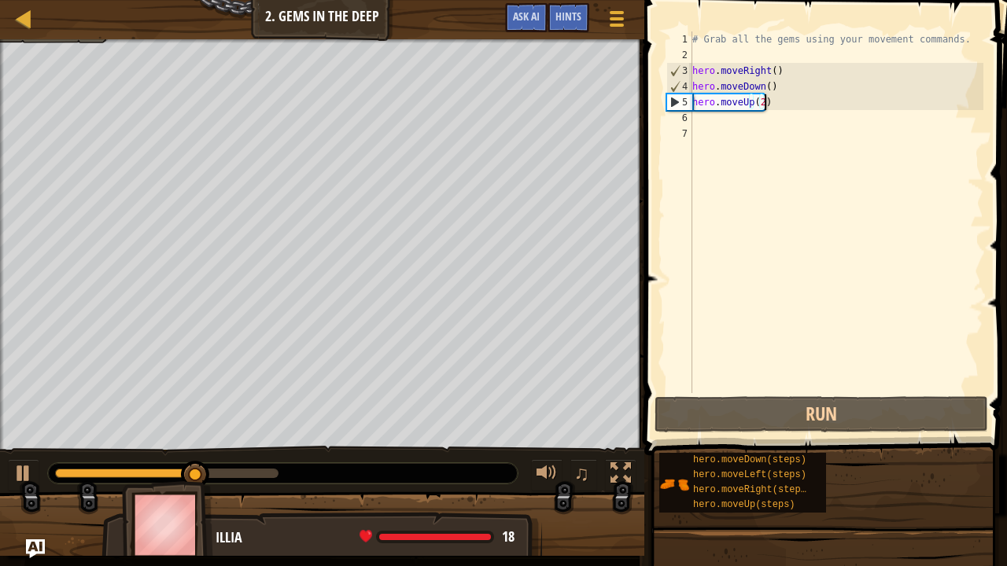
click at [815, 101] on div "# Grab all the gems using your movement commands. hero . moveRight ( ) hero . m…" at bounding box center [836, 227] width 294 height 393
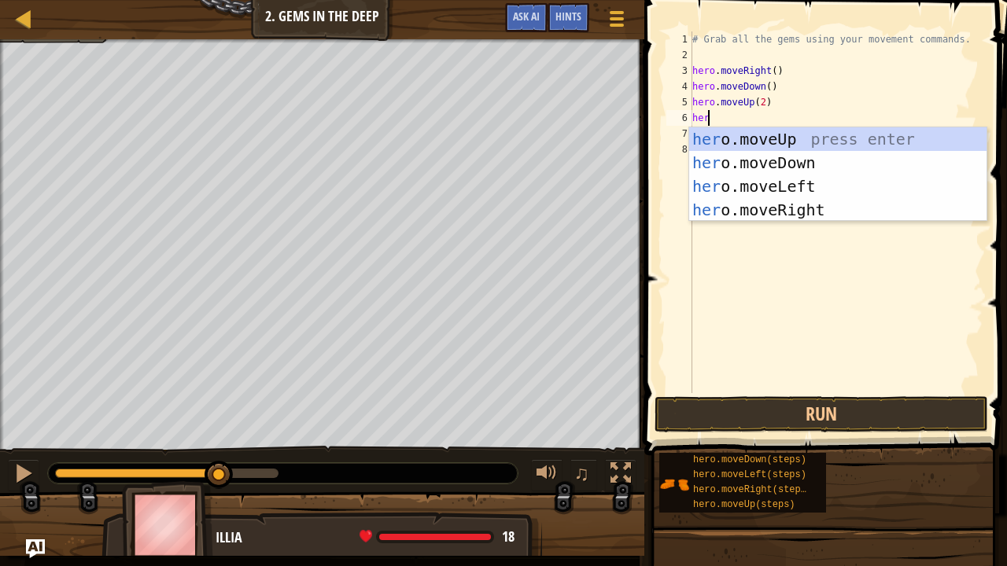
type textarea "hero"
click at [807, 209] on div "hero .moveUp press enter hero .moveDown press enter hero .moveLeft press enter …" at bounding box center [838, 198] width 298 height 142
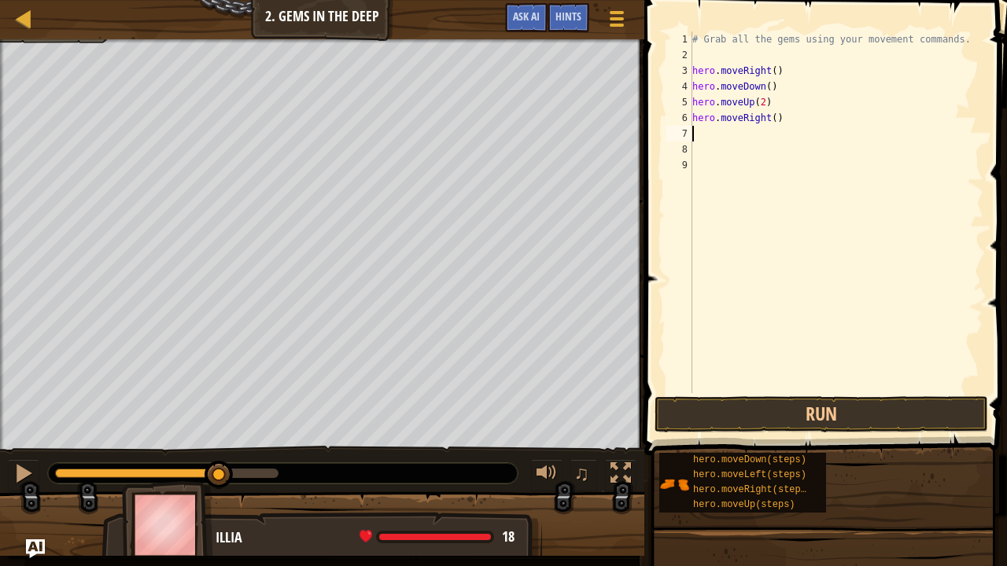
scroll to position [7, 0]
click at [810, 415] on button "Run" at bounding box center [822, 415] width 334 height 36
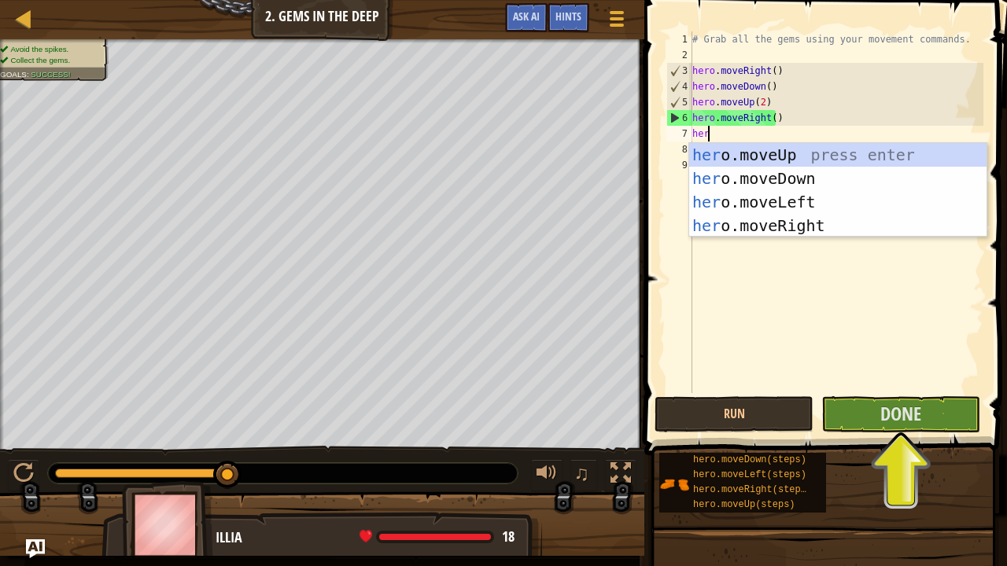
type textarea "hero"
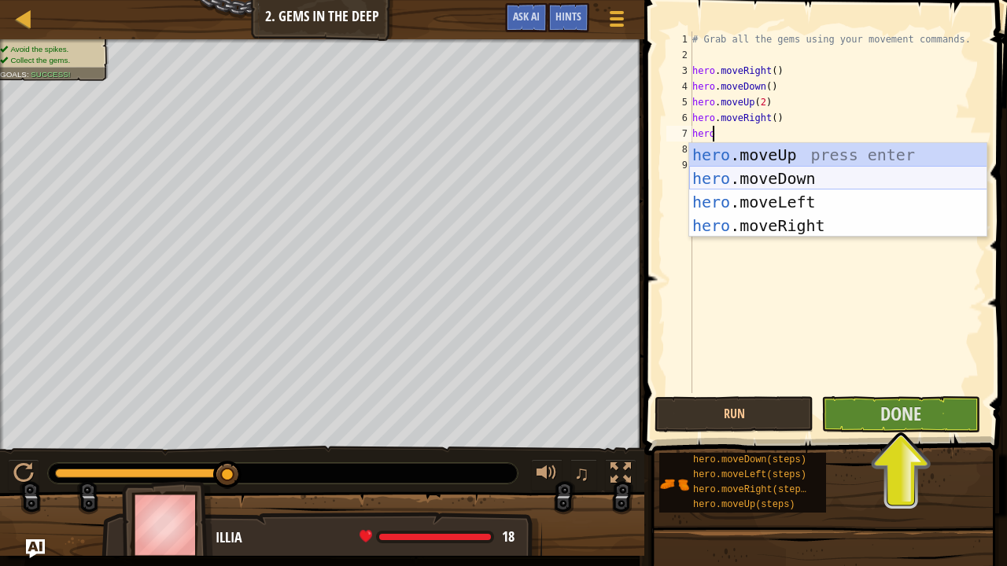
click at [782, 179] on div "hero .moveUp press enter hero .moveDown press enter hero .moveLeft press enter …" at bounding box center [838, 214] width 298 height 142
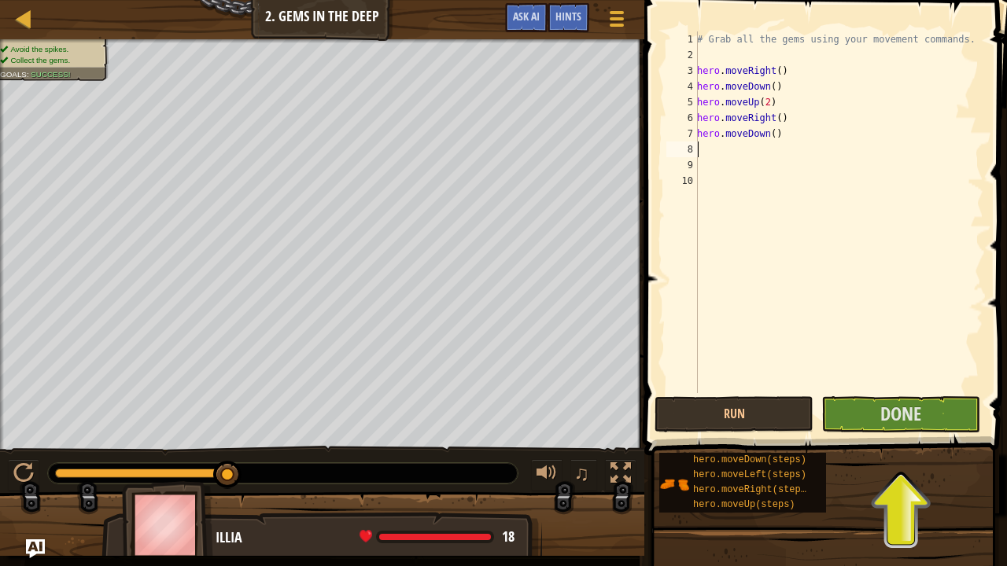
scroll to position [7, 0]
click at [763, 424] on button "Run" at bounding box center [734, 415] width 159 height 36
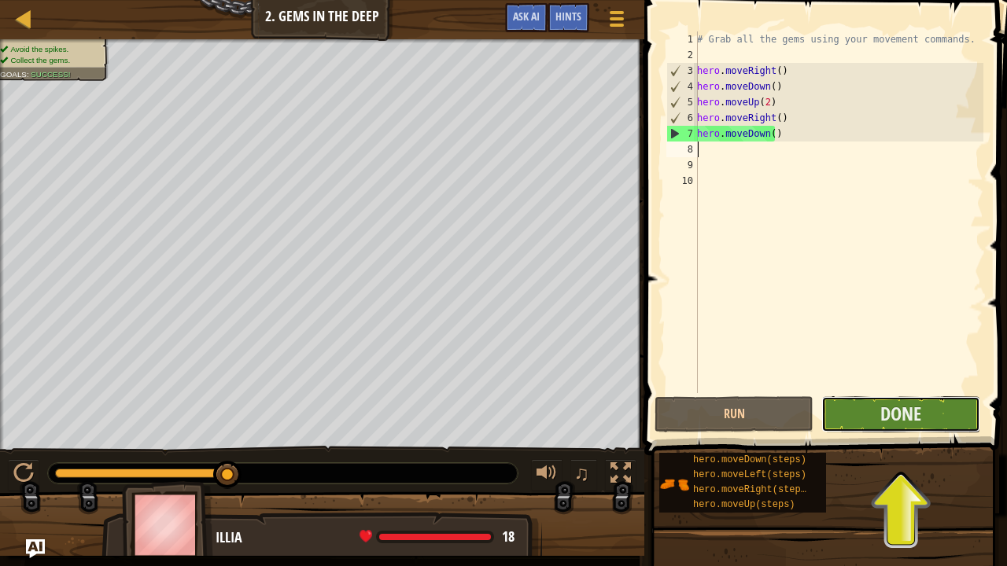
click at [877, 422] on button "Done" at bounding box center [900, 415] width 159 height 36
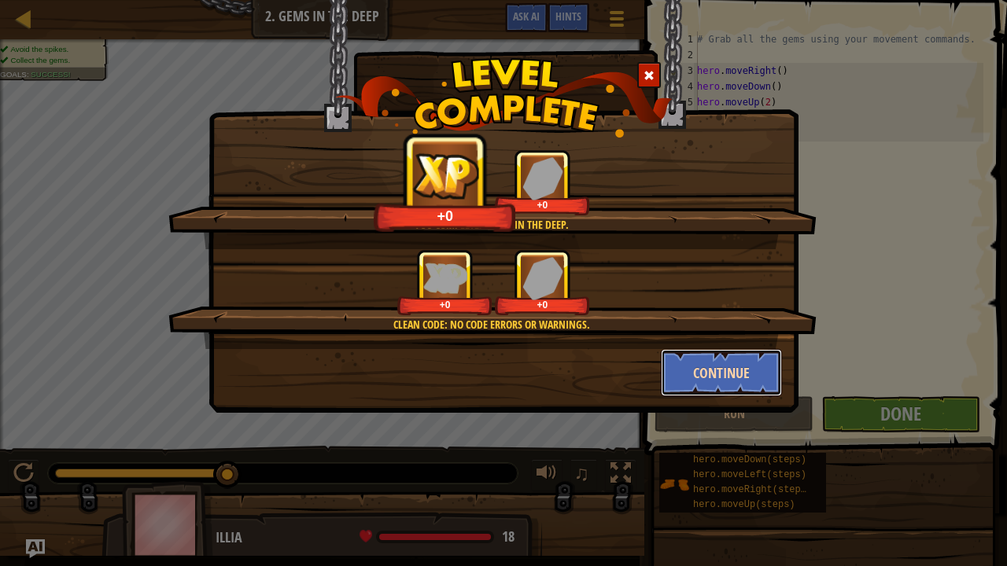
click at [714, 378] on button "Continue" at bounding box center [722, 372] width 122 height 47
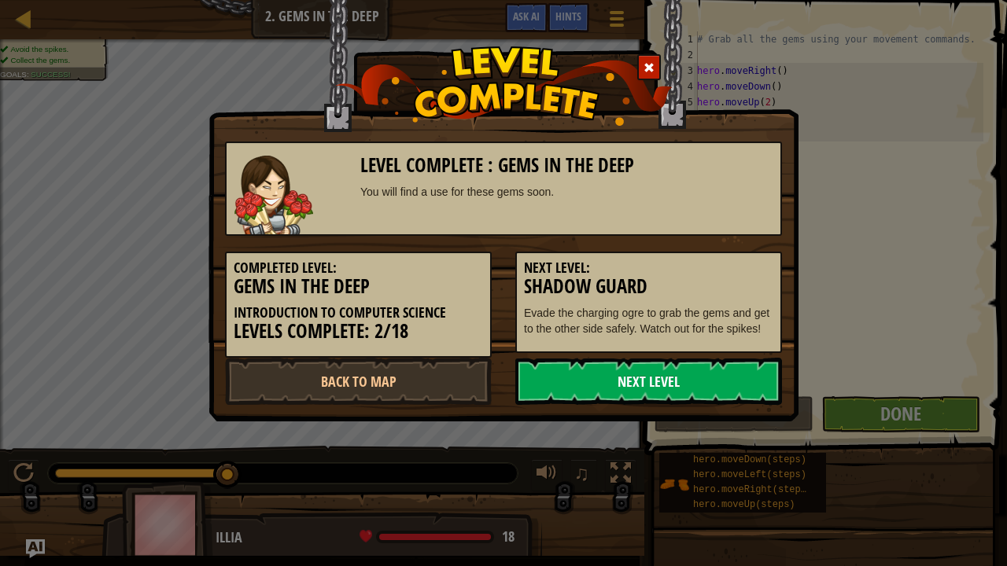
click at [698, 382] on link "Next Level" at bounding box center [648, 381] width 267 height 47
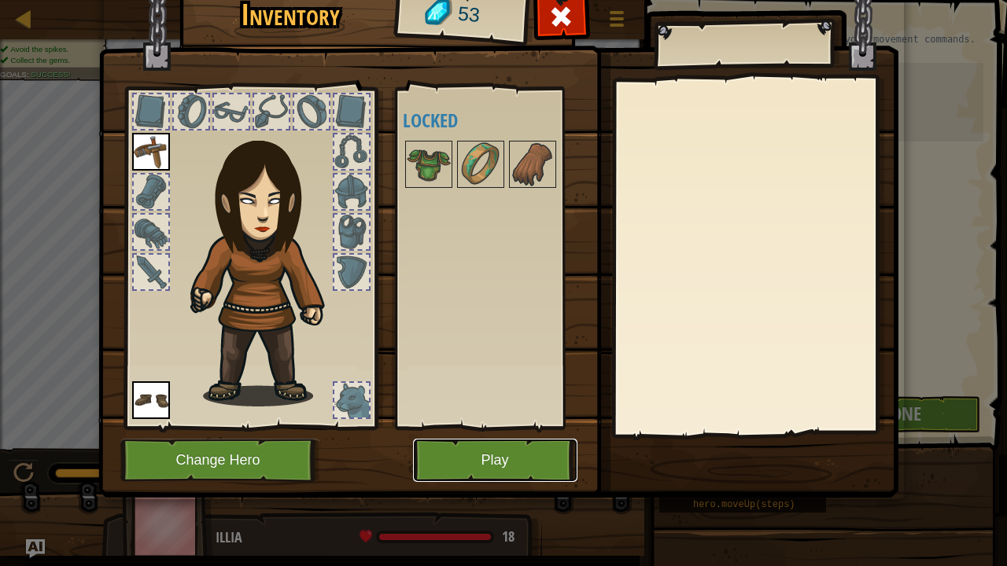
click at [504, 462] on button "Play" at bounding box center [495, 460] width 164 height 43
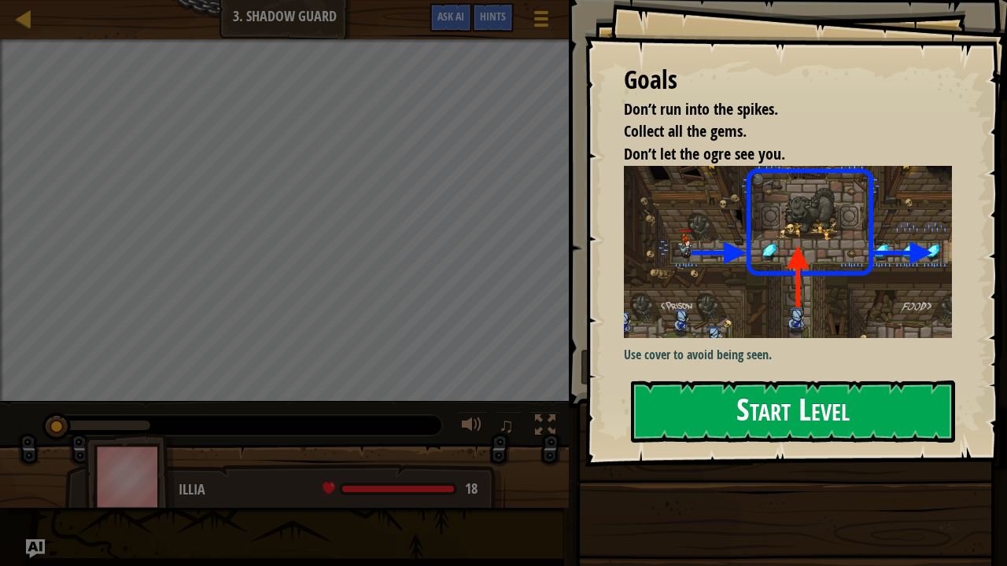
click at [764, 419] on button "Start Level" at bounding box center [793, 412] width 324 height 62
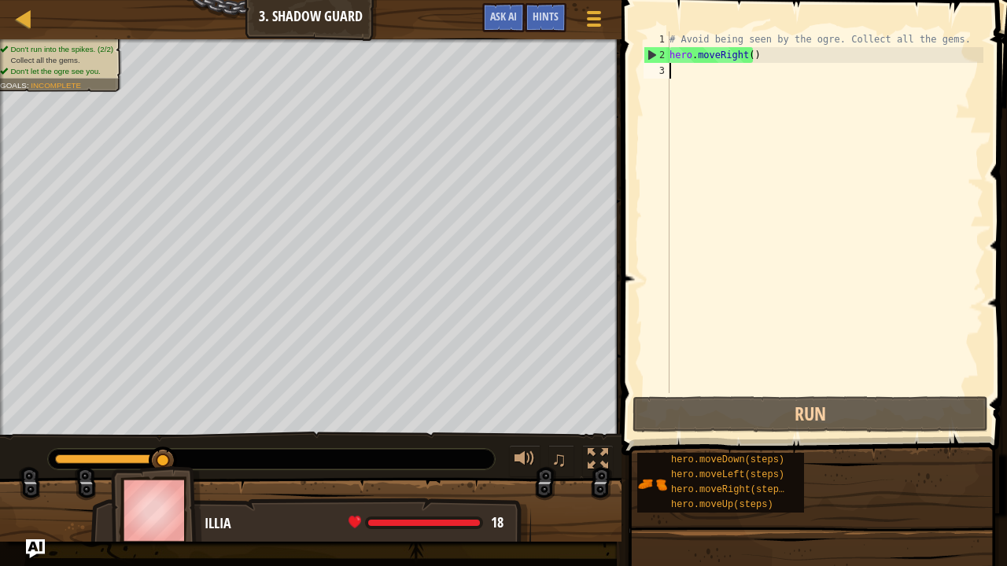
scroll to position [7, 0]
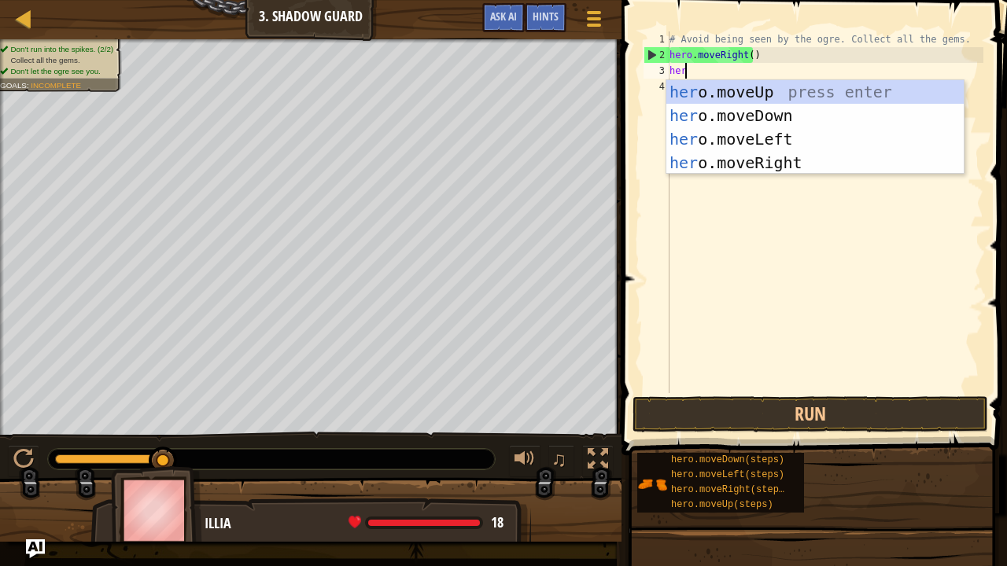
type textarea "hero"
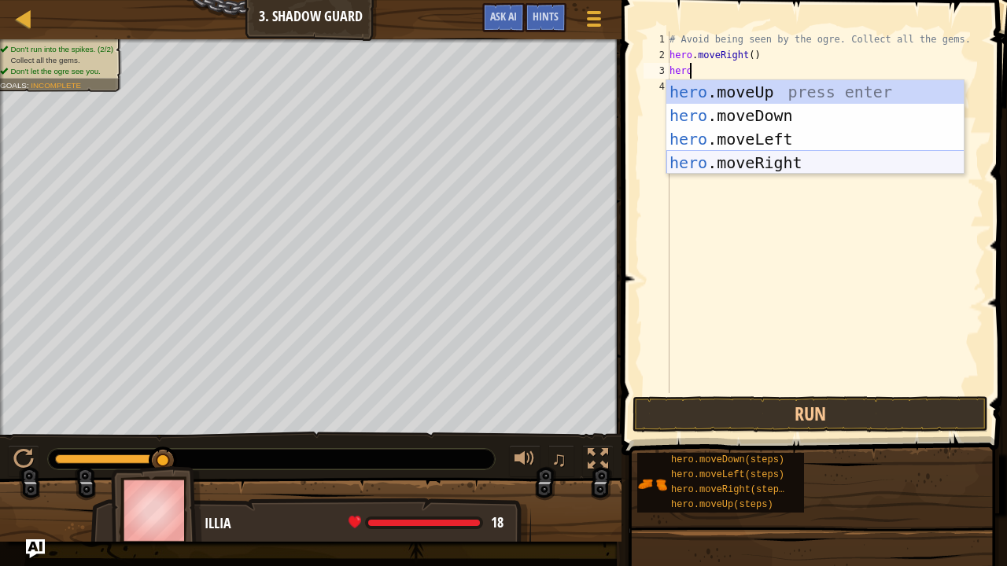
click at [768, 160] on div "hero .moveUp press enter hero .moveDown press enter hero .moveLeft press enter …" at bounding box center [815, 151] width 298 height 142
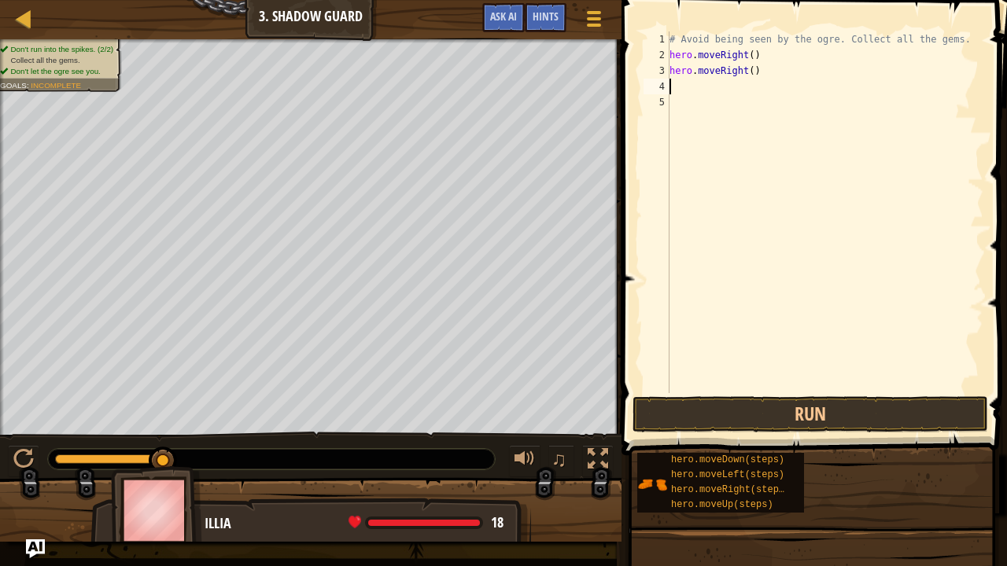
scroll to position [7, 0]
click at [802, 420] on button "Run" at bounding box center [811, 415] width 356 height 36
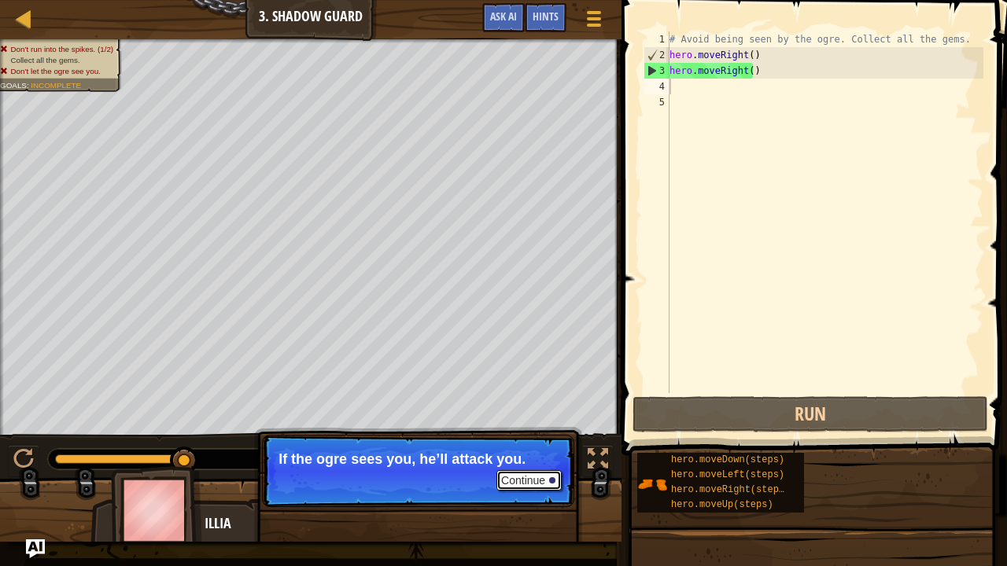
click at [543, 467] on button "Continue" at bounding box center [528, 480] width 65 height 20
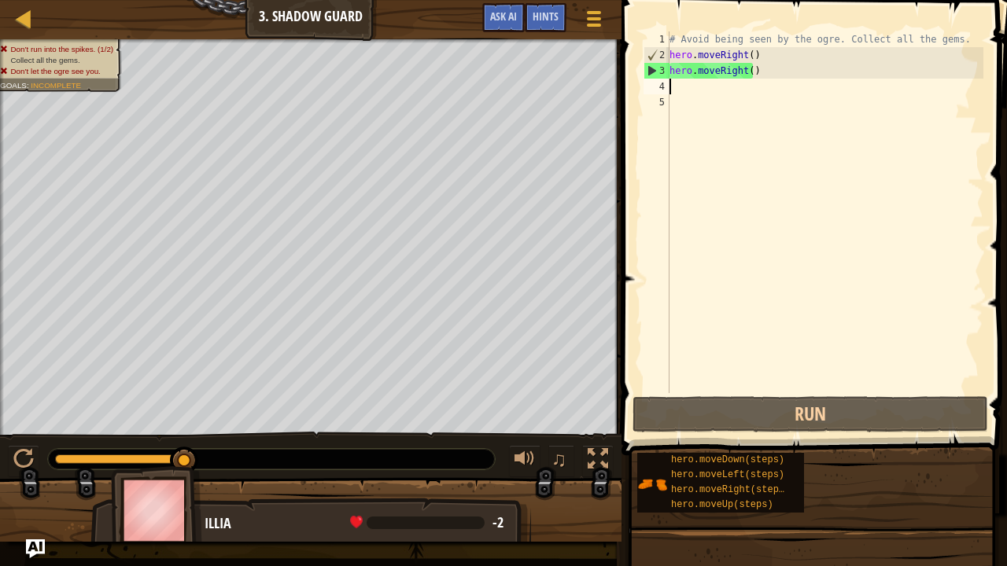
click at [775, 74] on div "# Avoid being seen by the ogre. Collect all the gems. hero . moveRight ( ) hero…" at bounding box center [824, 227] width 317 height 393
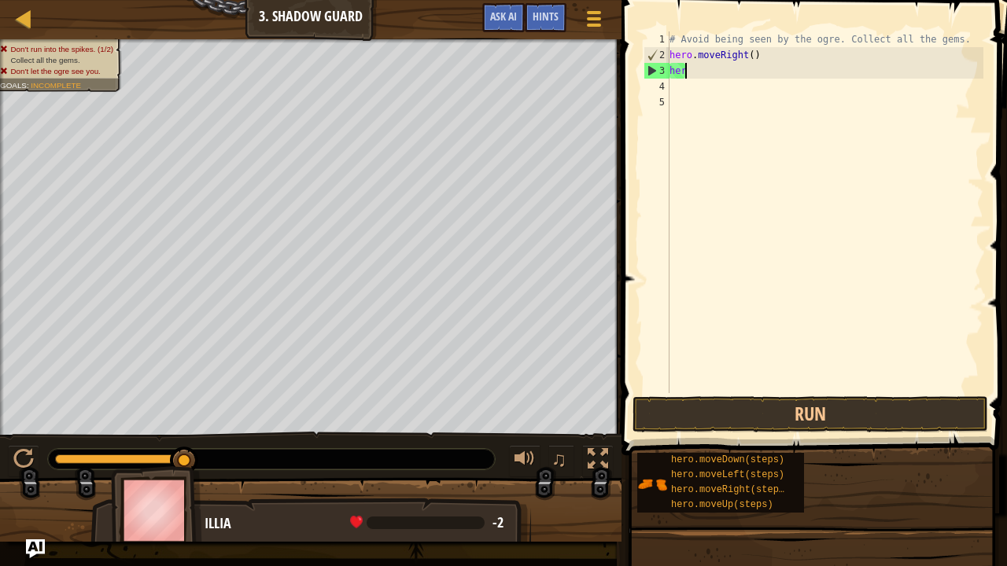
type textarea "h"
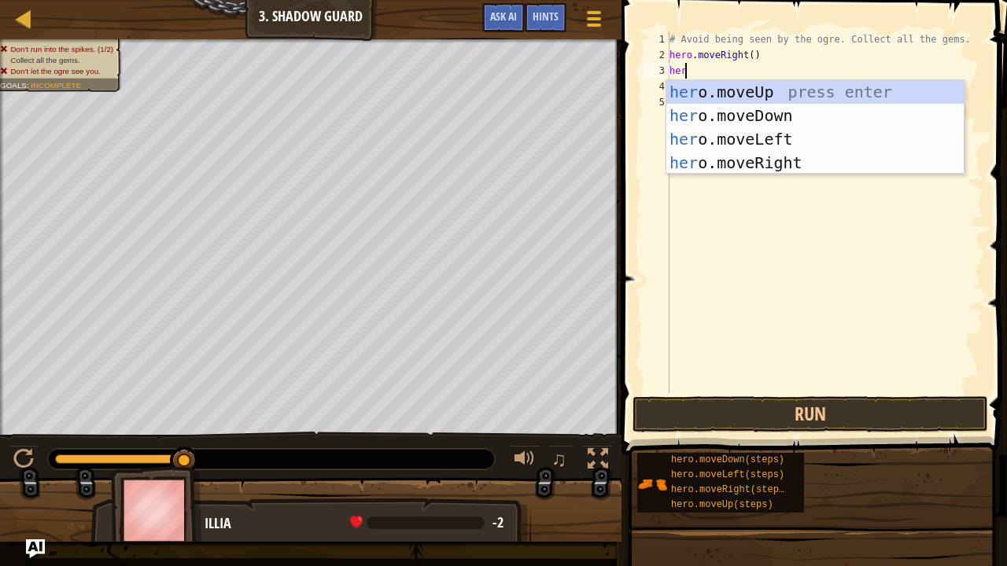
scroll to position [7, 1]
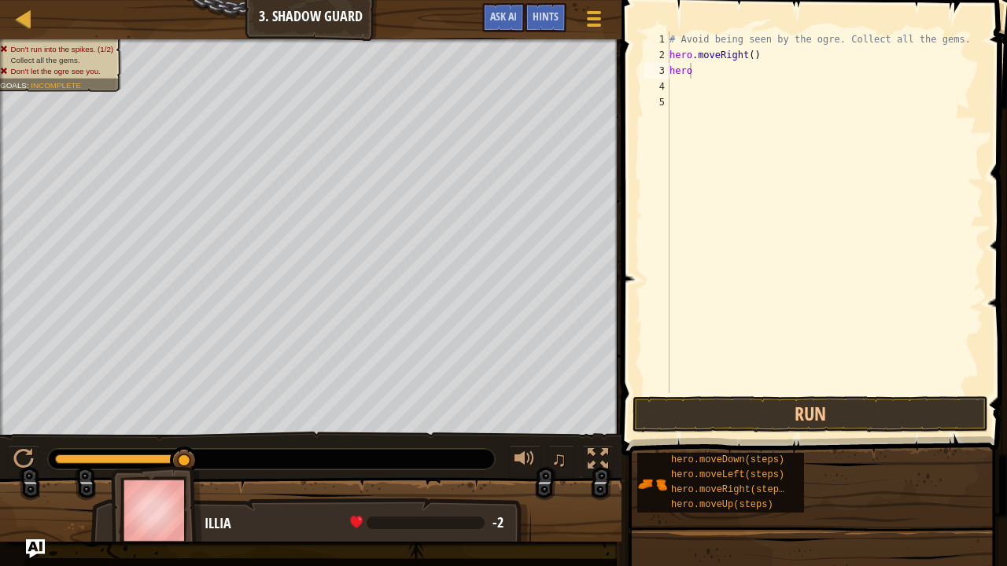
click at [820, 434] on span at bounding box center [816, 205] width 398 height 502
type textarea "hero"
click at [741, 73] on div "# Avoid being seen by the ogre. Collect all the gems. hero . moveRight ( ) hero…" at bounding box center [824, 227] width 317 height 393
type textarea "hero.moveUp()"
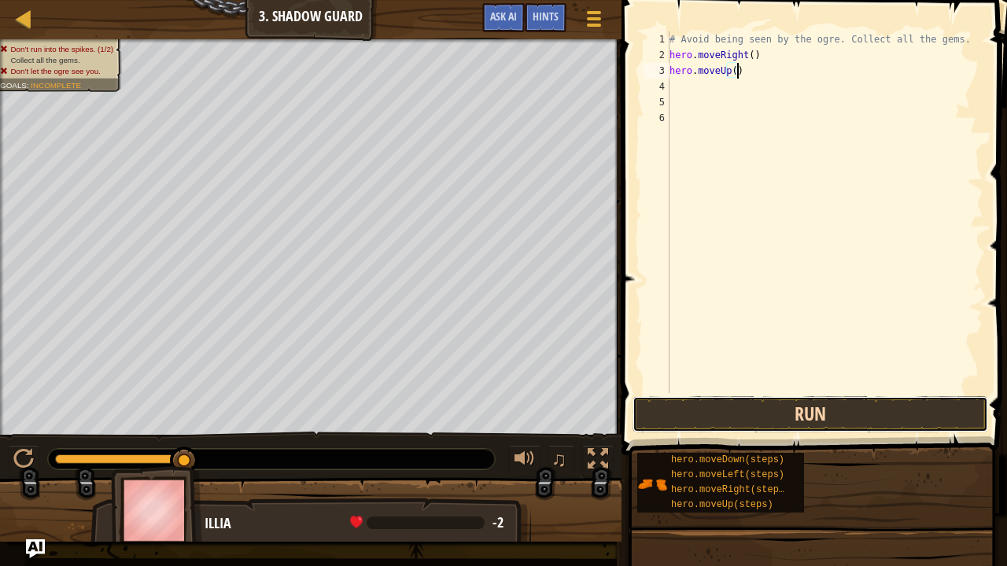
click at [822, 413] on button "Run" at bounding box center [811, 415] width 356 height 36
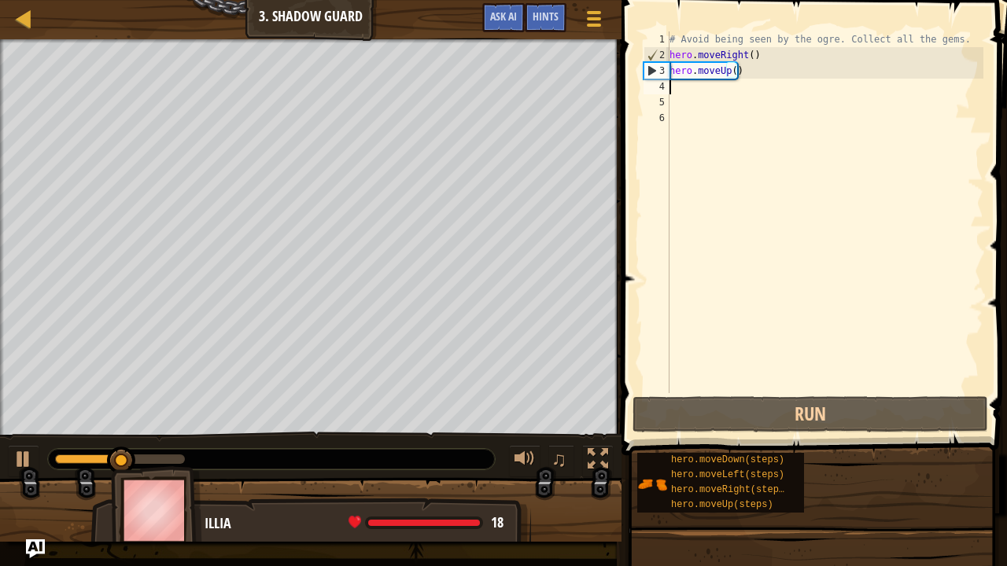
click at [763, 79] on div "# Avoid being seen by the ogre. Collect all the gems. hero . moveRight ( ) hero…" at bounding box center [824, 227] width 317 height 393
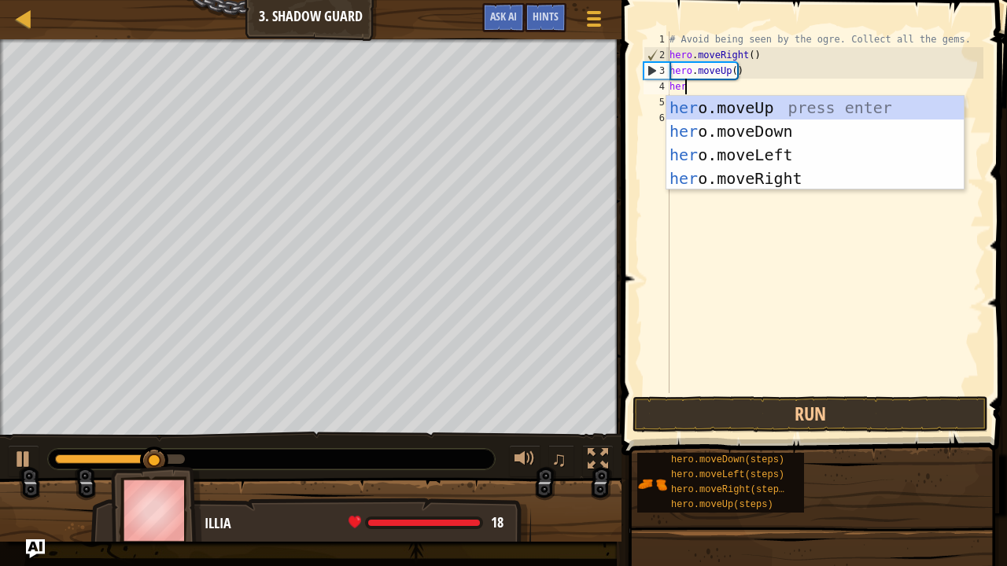
type textarea "hero"
click at [771, 177] on div "hero .moveUp press enter hero .moveDown press enter hero .moveLeft press enter …" at bounding box center [815, 167] width 298 height 142
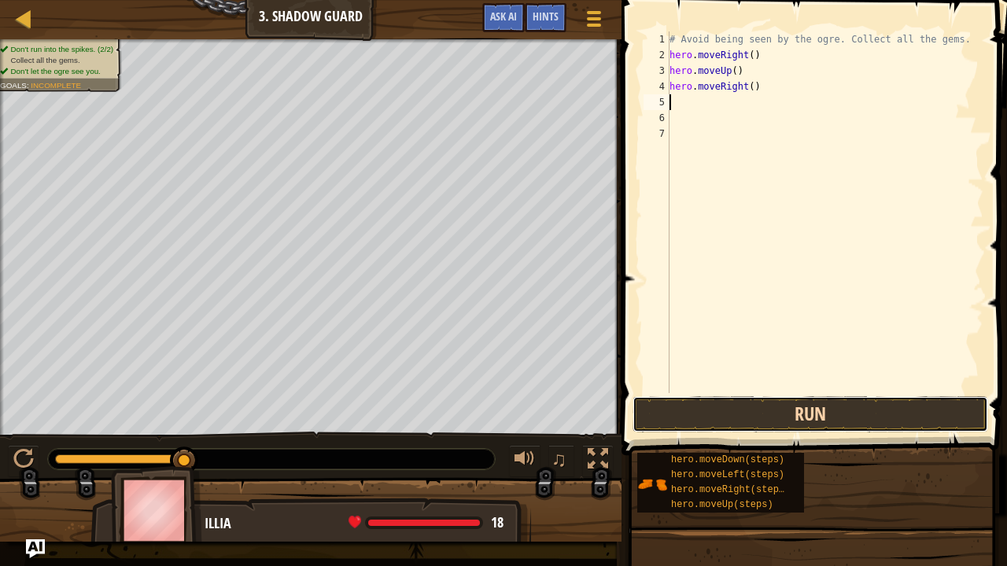
click at [830, 412] on button "Run" at bounding box center [811, 415] width 356 height 36
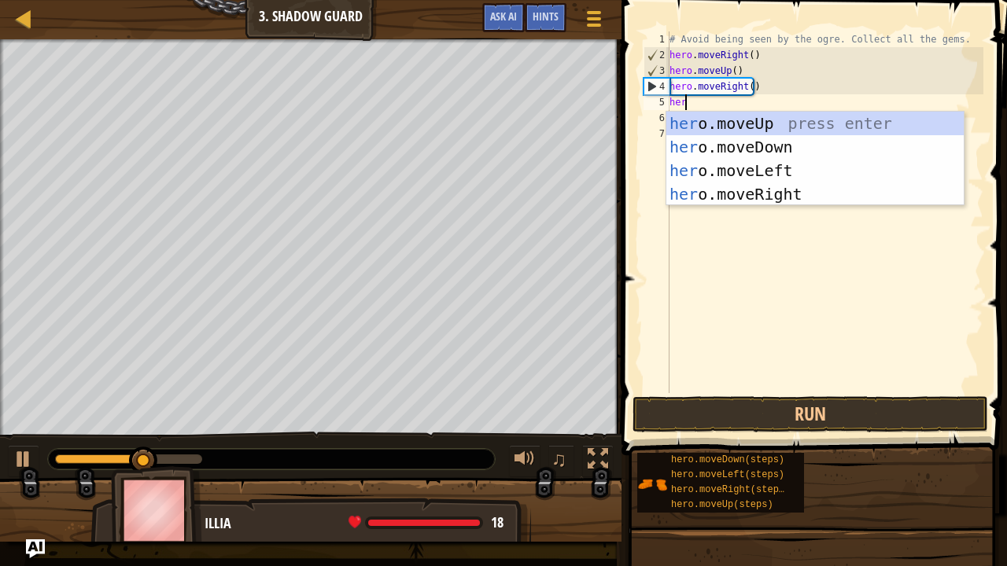
type textarea "hero"
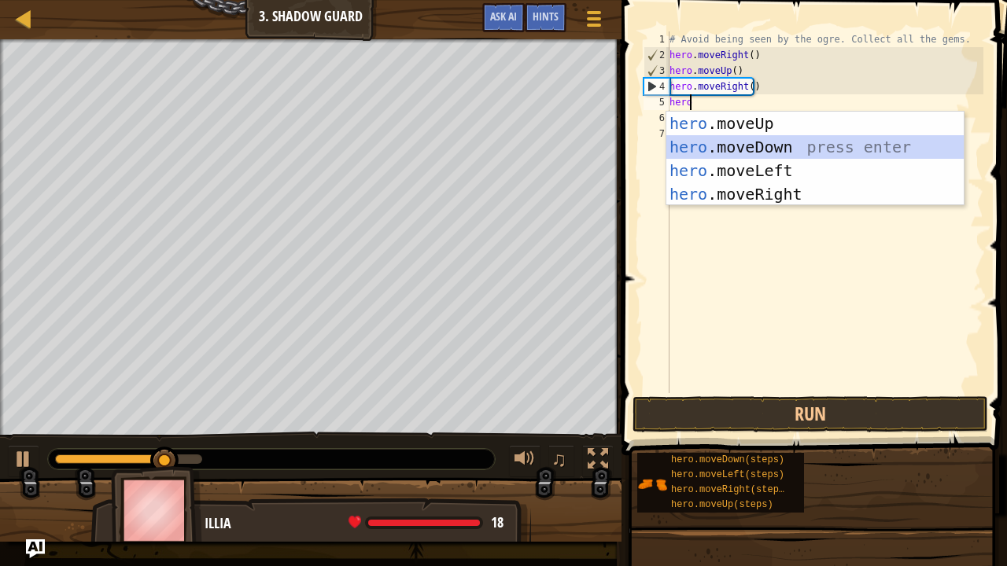
click at [769, 149] on div "hero .moveUp press enter hero .moveDown press enter hero .moveLeft press enter …" at bounding box center [815, 183] width 298 height 142
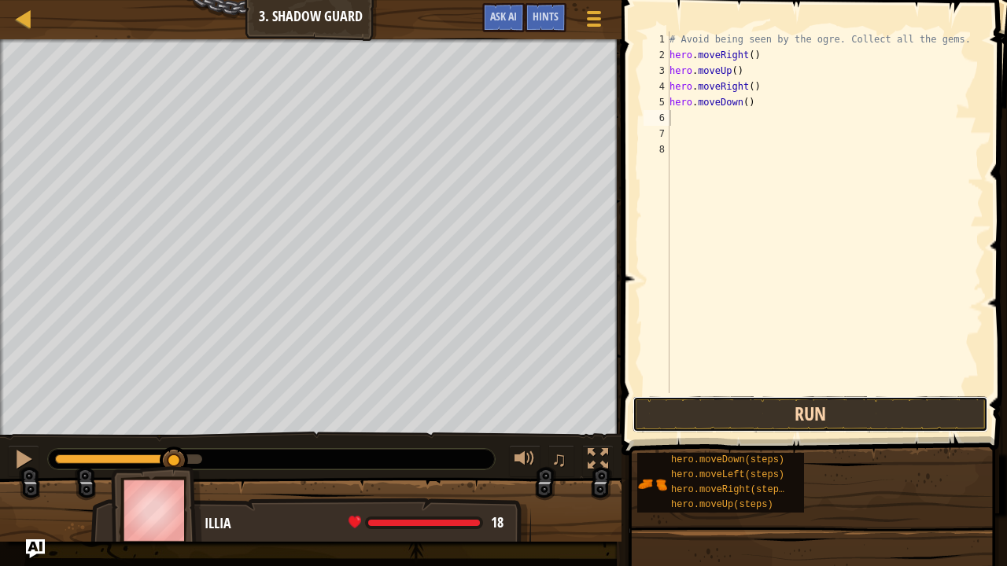
click at [834, 426] on button "Run" at bounding box center [811, 415] width 356 height 36
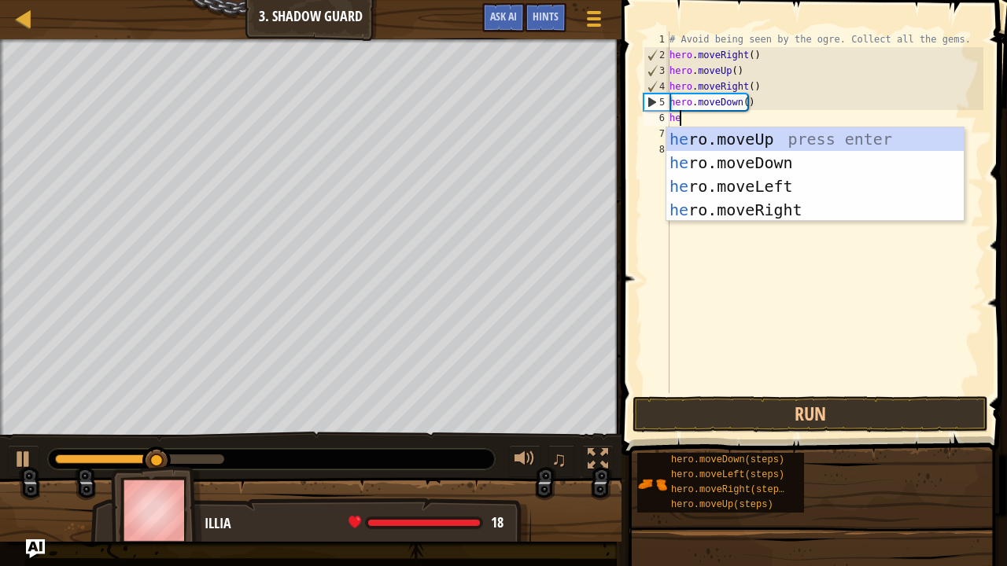
type textarea "hero"
click at [781, 204] on div "hero .moveUp press enter hero .moveDown press enter hero .moveLeft press enter …" at bounding box center [815, 198] width 298 height 142
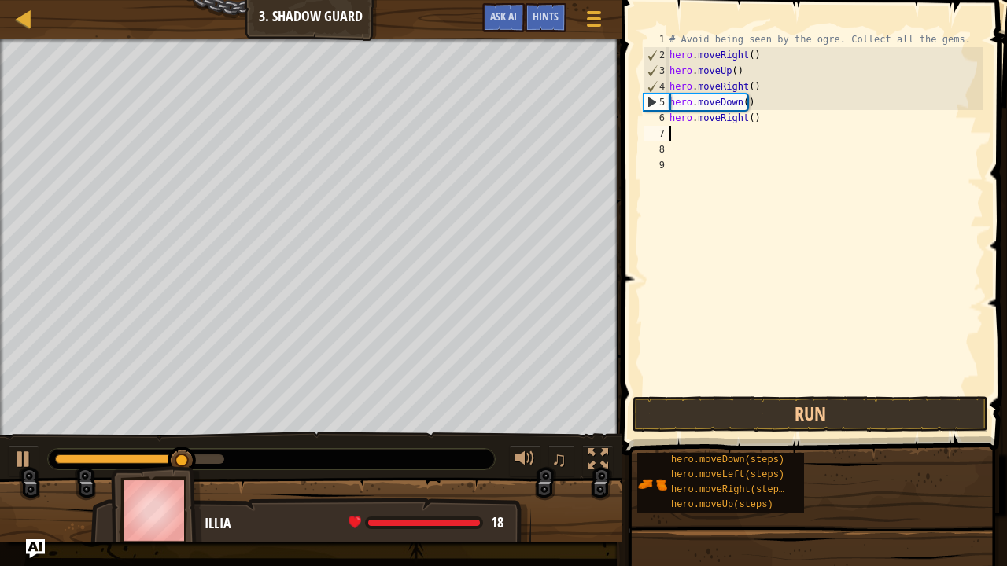
scroll to position [7, 0]
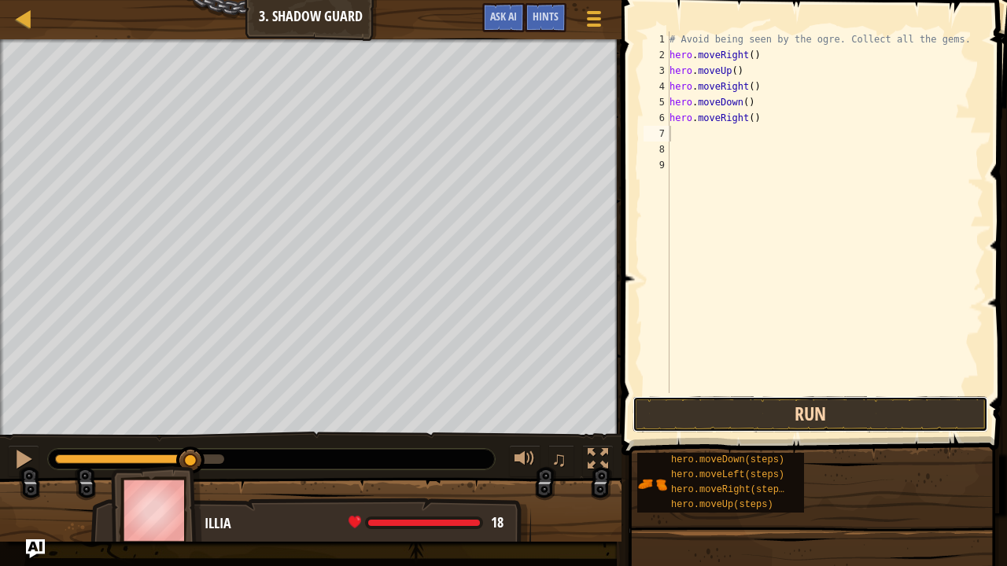
click at [801, 414] on button "Run" at bounding box center [811, 415] width 356 height 36
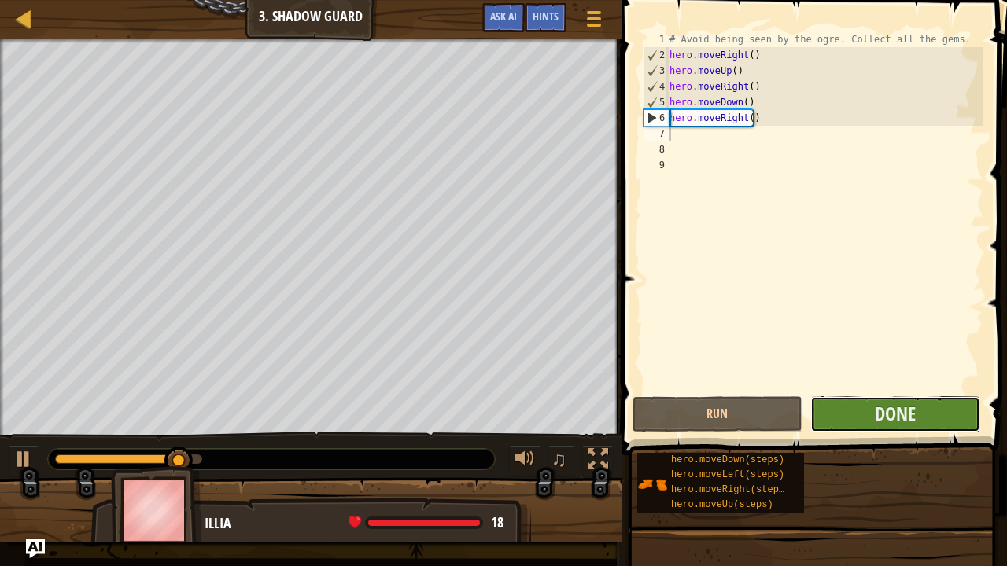
click at [859, 421] on button "Done" at bounding box center [895, 415] width 170 height 36
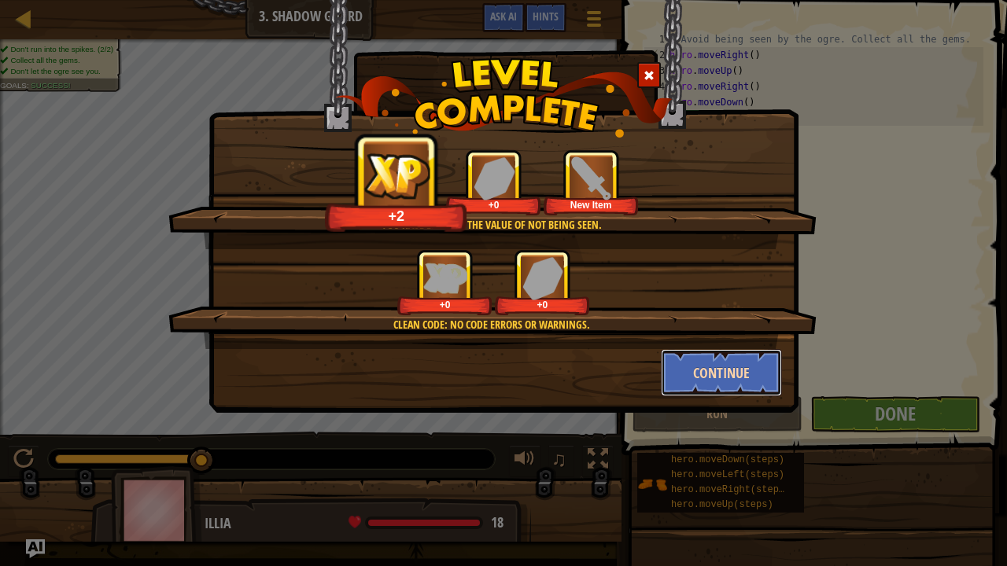
click at [708, 365] on button "Continue" at bounding box center [722, 372] width 122 height 47
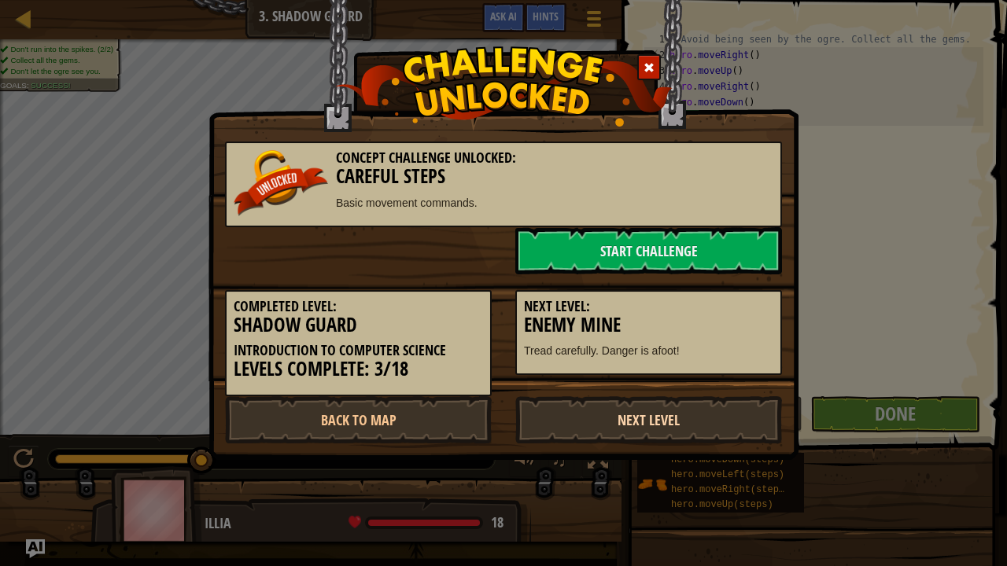
click at [654, 419] on link "Next Level" at bounding box center [648, 420] width 267 height 47
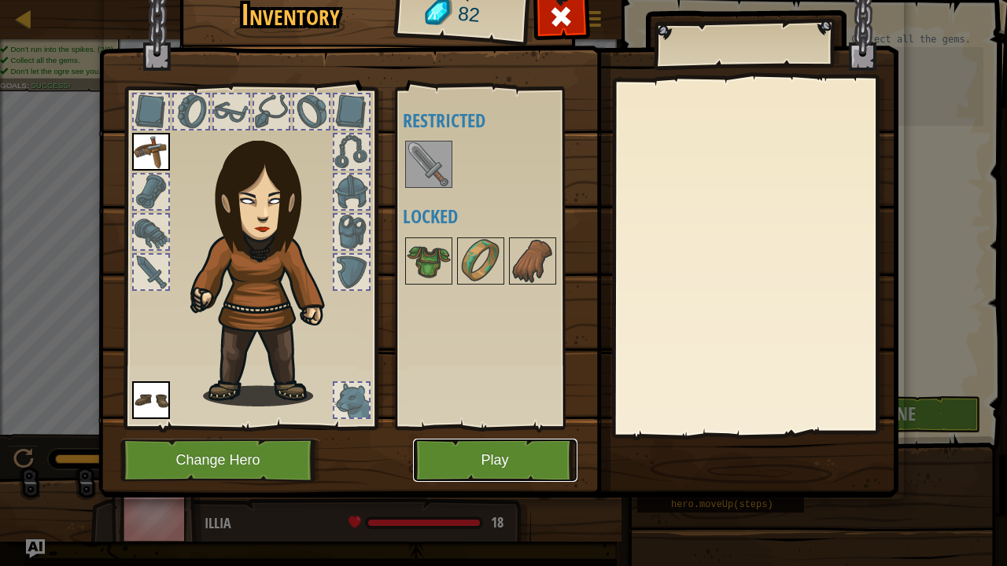
click at [504, 456] on button "Play" at bounding box center [495, 460] width 164 height 43
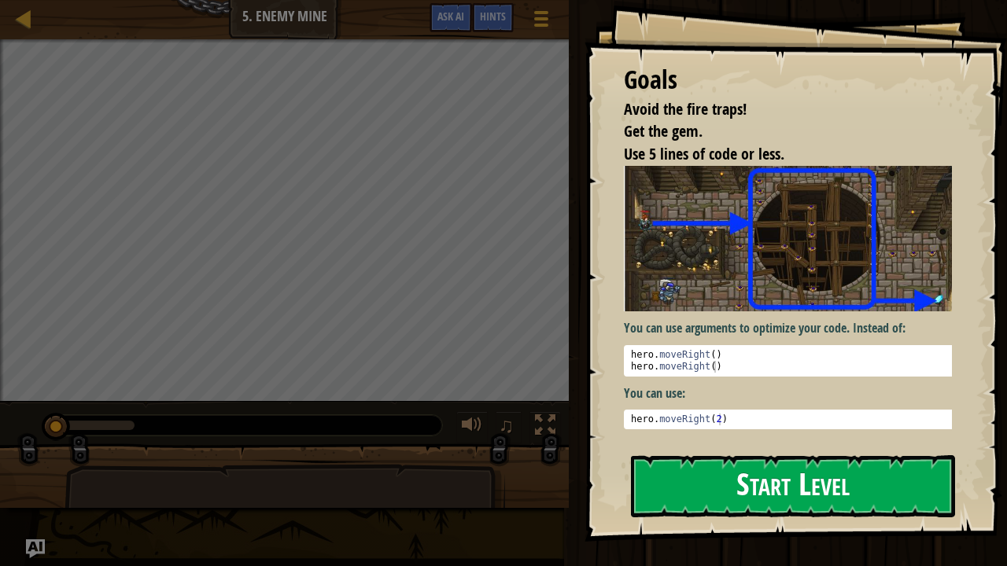
click at [729, 456] on button "Start Level" at bounding box center [793, 487] width 324 height 62
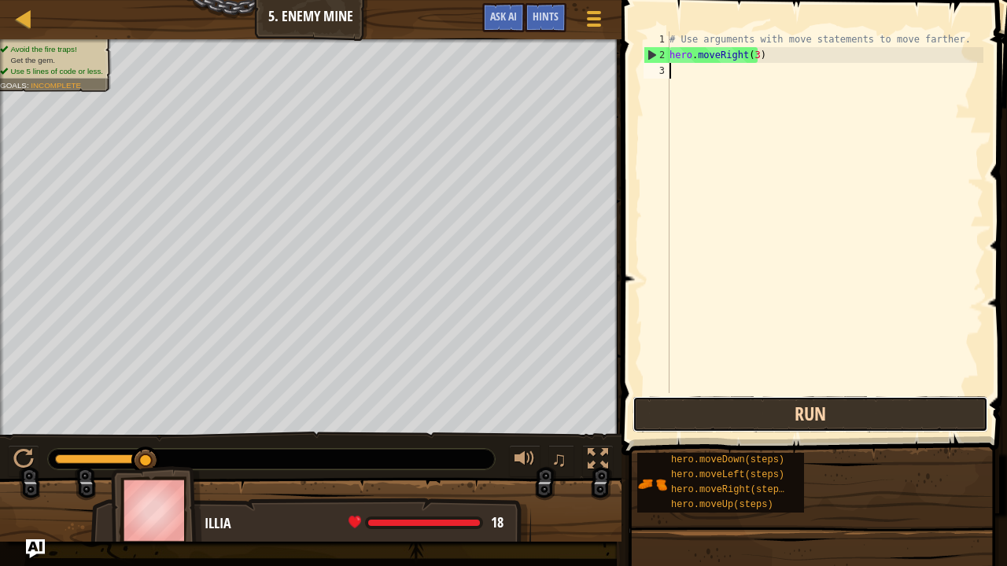
click at [796, 417] on button "Run" at bounding box center [811, 415] width 356 height 36
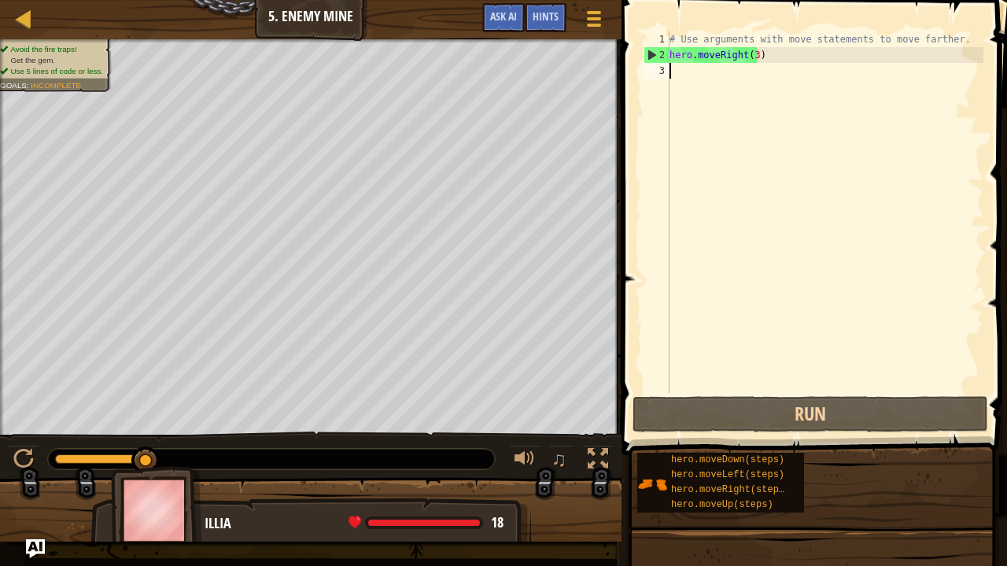
click at [5, 467] on div "Map Introduction to Computer Science 5. Enemy Mine Game Menu Done Hints Ask AI …" at bounding box center [503, 283] width 1007 height 566
click at [688, 74] on div "# Use arguments with move statements to move farther. hero . moveRight ( 3 )" at bounding box center [824, 227] width 317 height 393
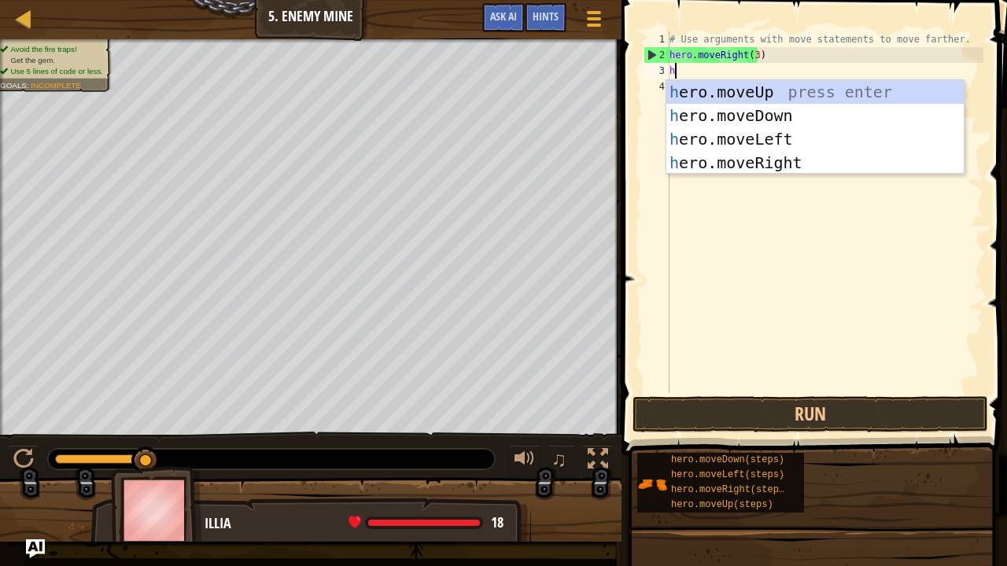
scroll to position [7, 0]
type textarea "hero"
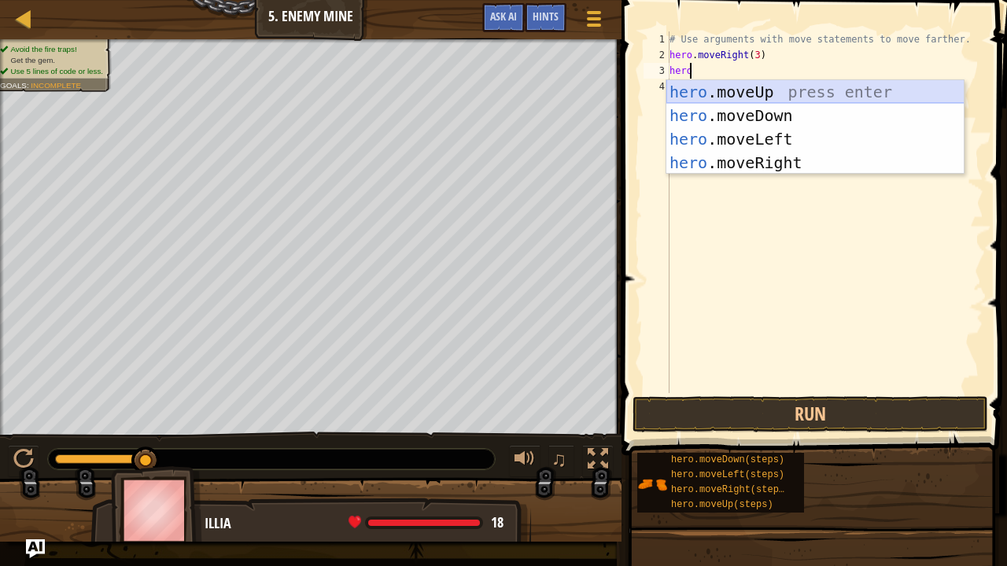
click at [791, 98] on div "hero .moveUp press enter hero .moveDown press enter hero .moveLeft press enter …" at bounding box center [815, 151] width 298 height 142
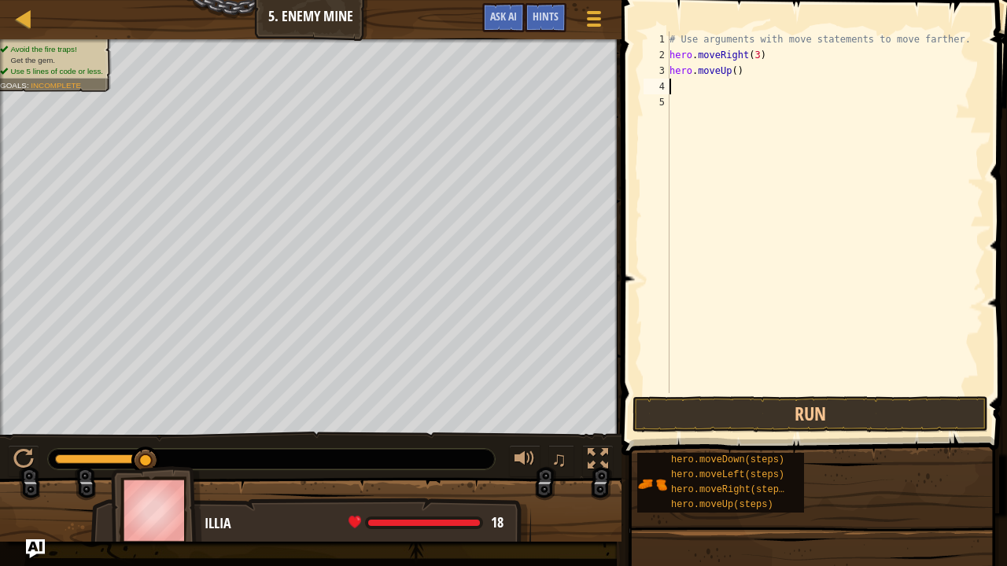
scroll to position [7, 0]
click at [806, 414] on button "Run" at bounding box center [811, 415] width 356 height 36
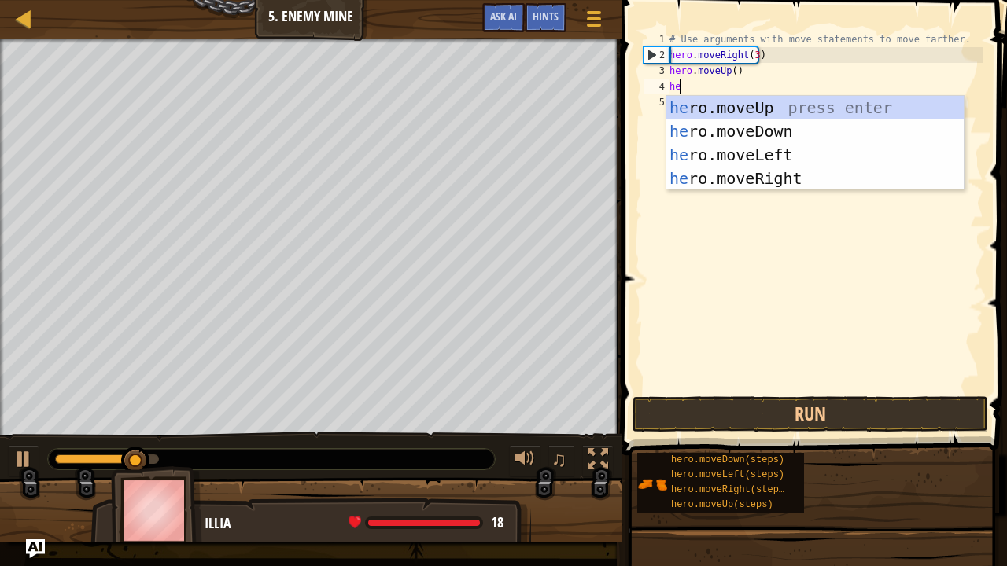
type textarea "hero"
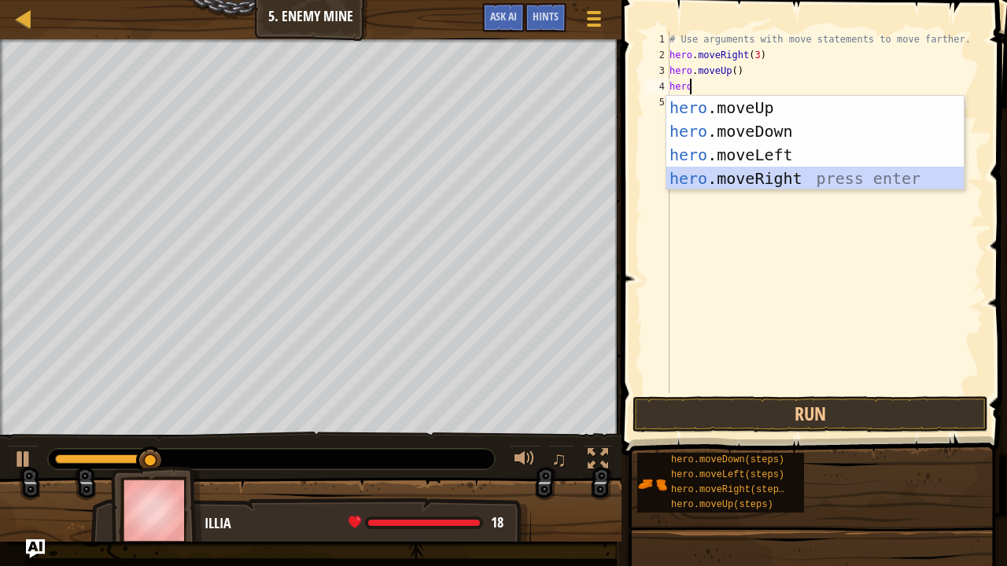
click at [780, 179] on div "hero .moveUp press enter hero .moveDown press enter hero .moveLeft press enter …" at bounding box center [815, 167] width 298 height 142
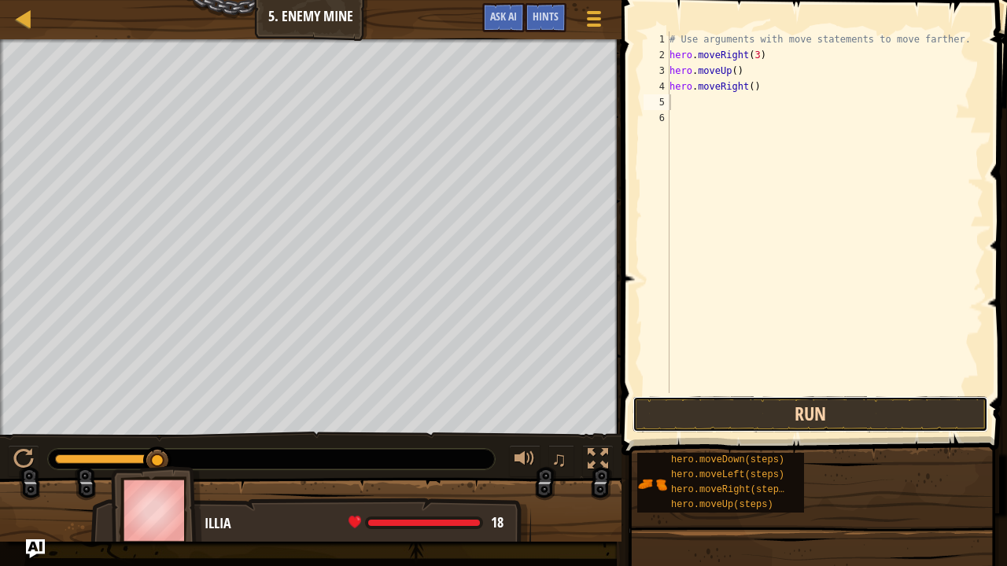
click at [810, 409] on button "Run" at bounding box center [811, 415] width 356 height 36
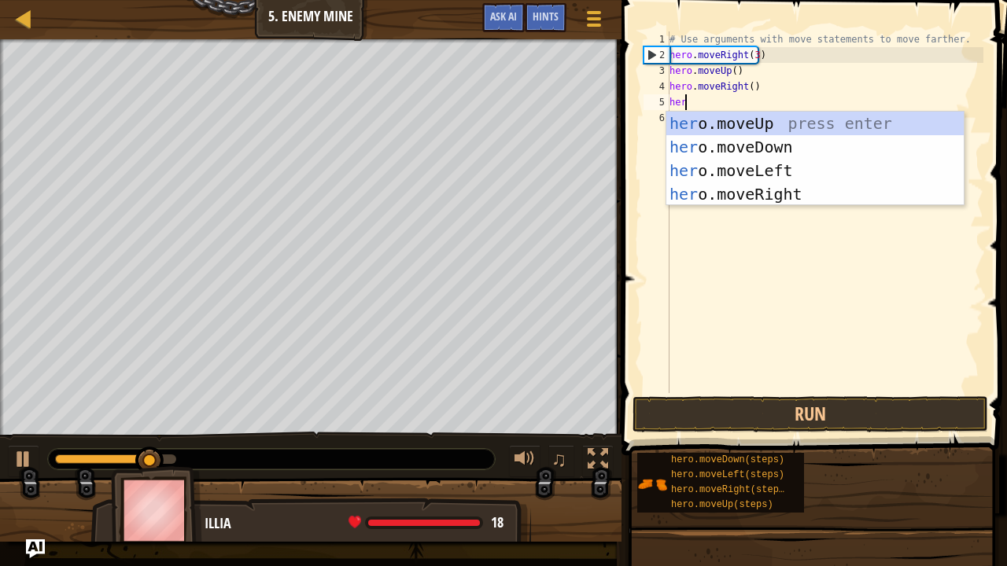
type textarea "hero"
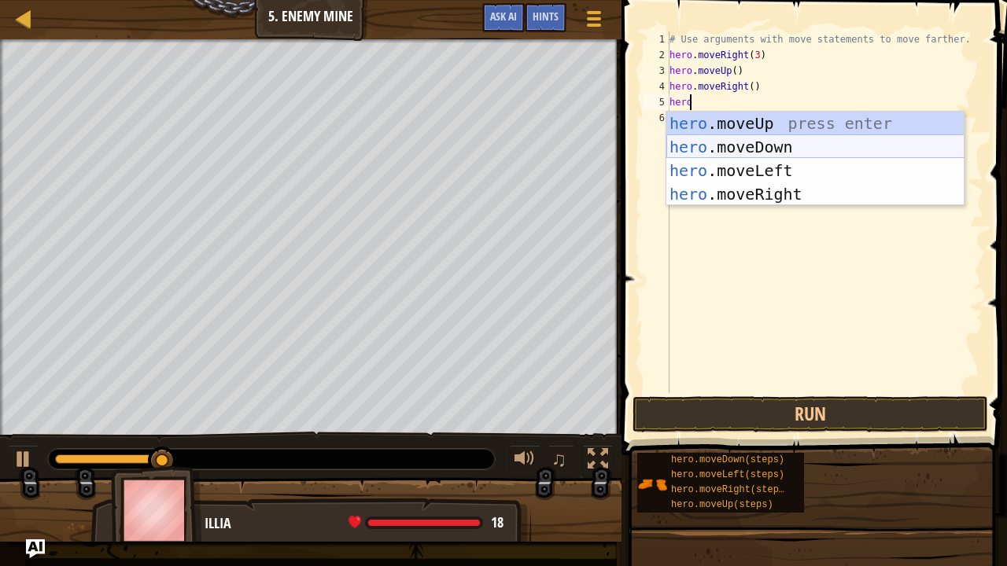
click at [769, 145] on div "hero .moveUp press enter hero .moveDown press enter hero .moveLeft press enter …" at bounding box center [815, 183] width 298 height 142
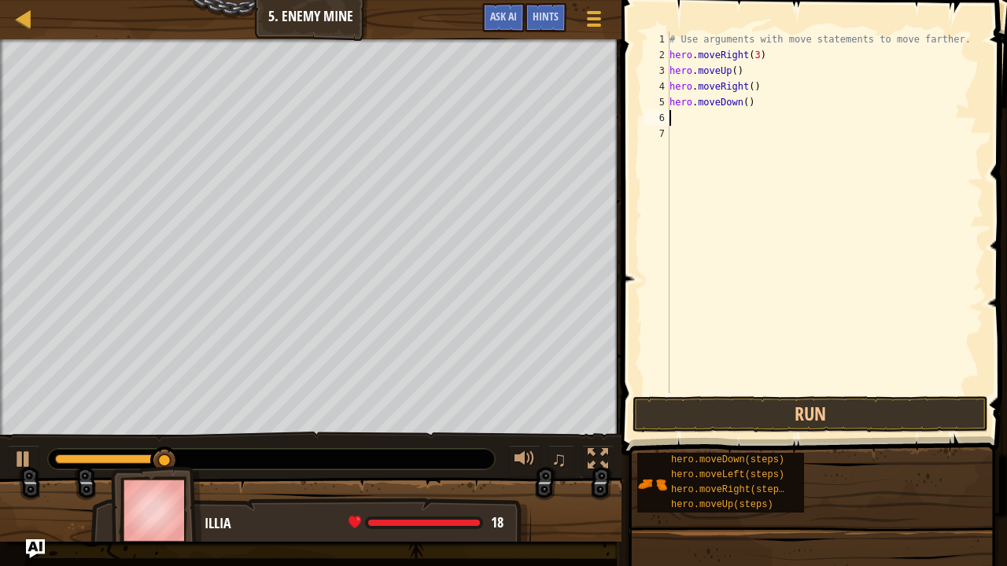
scroll to position [7, 0]
click at [821, 422] on button "Run" at bounding box center [811, 415] width 356 height 36
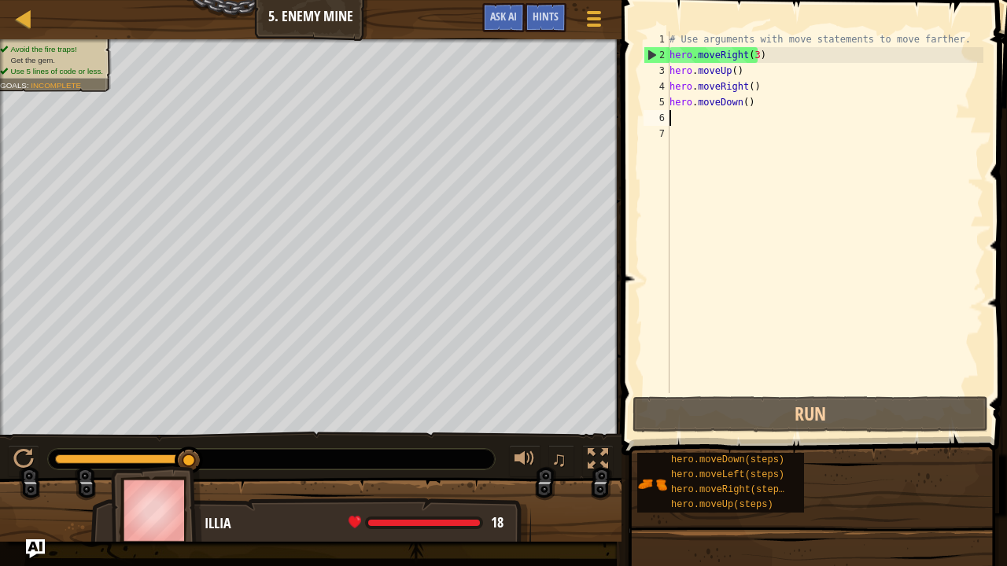
click at [743, 102] on div "# Use arguments with move statements to move farther. hero . moveRight ( 3 ) he…" at bounding box center [824, 227] width 317 height 393
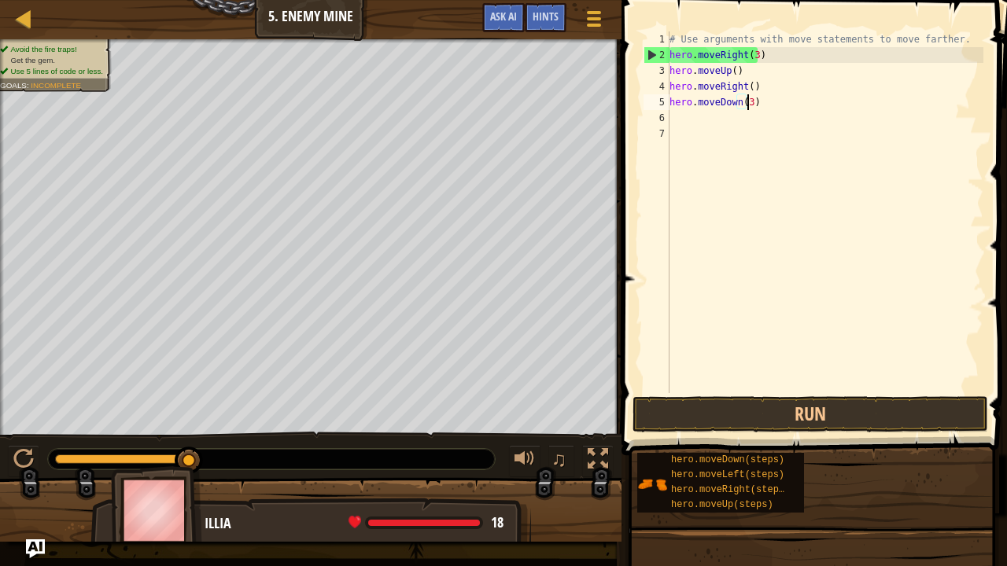
scroll to position [7, 6]
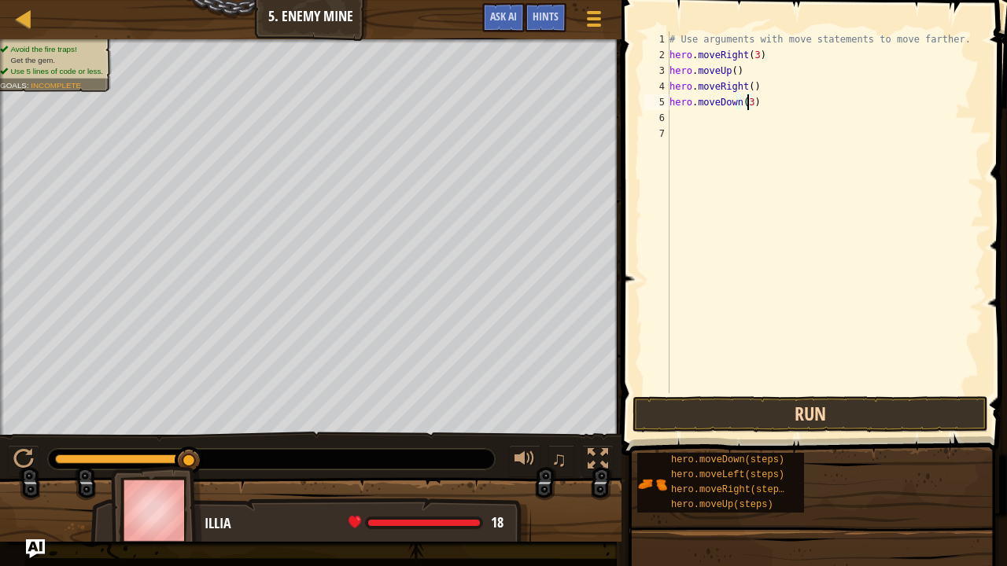
type textarea "hero.moveDown(3)"
click at [818, 412] on button "Run" at bounding box center [811, 415] width 356 height 36
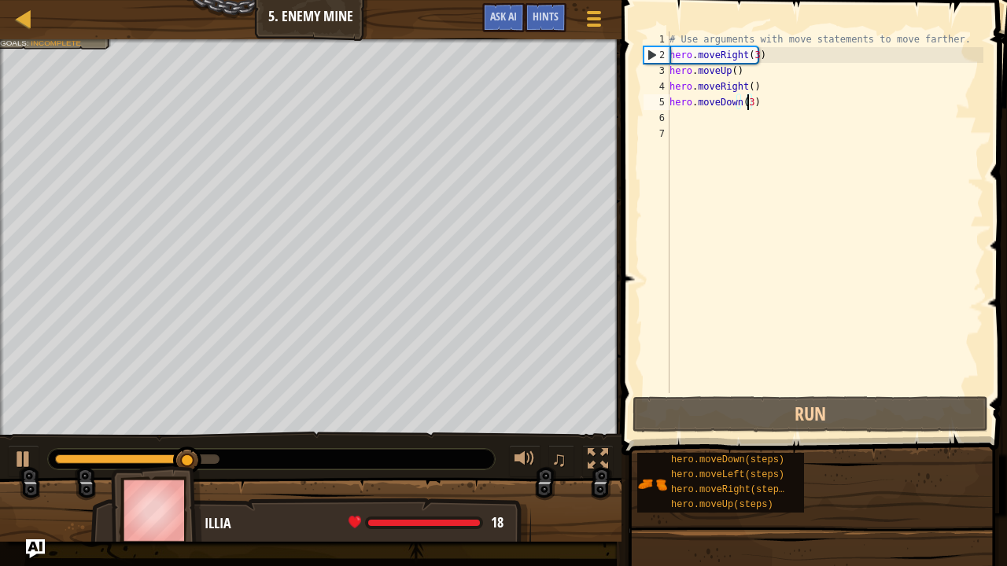
click at [785, 101] on div "# Use arguments with move statements to move farther. hero . moveRight ( 3 ) he…" at bounding box center [824, 227] width 317 height 393
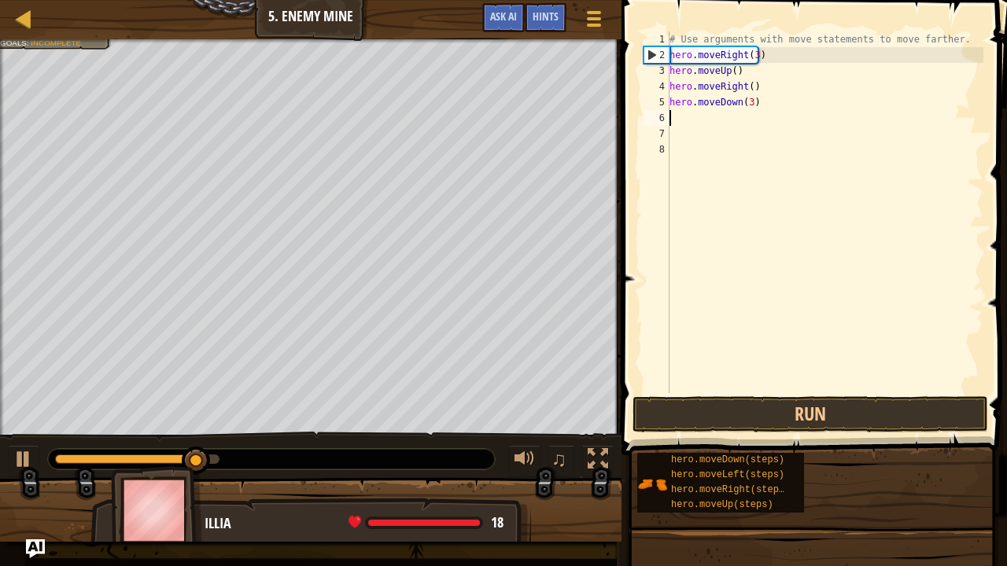
scroll to position [7, 0]
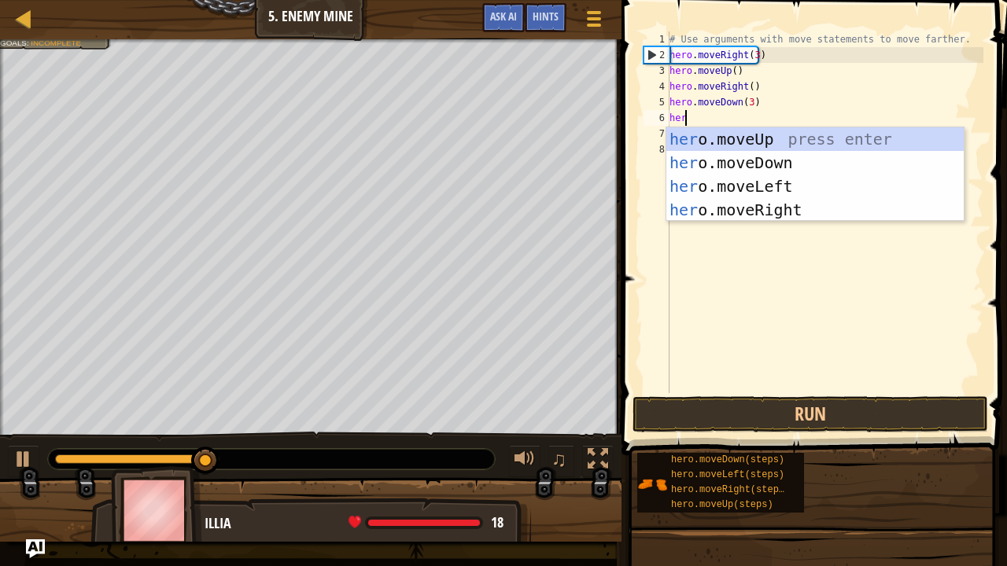
type textarea "hero"
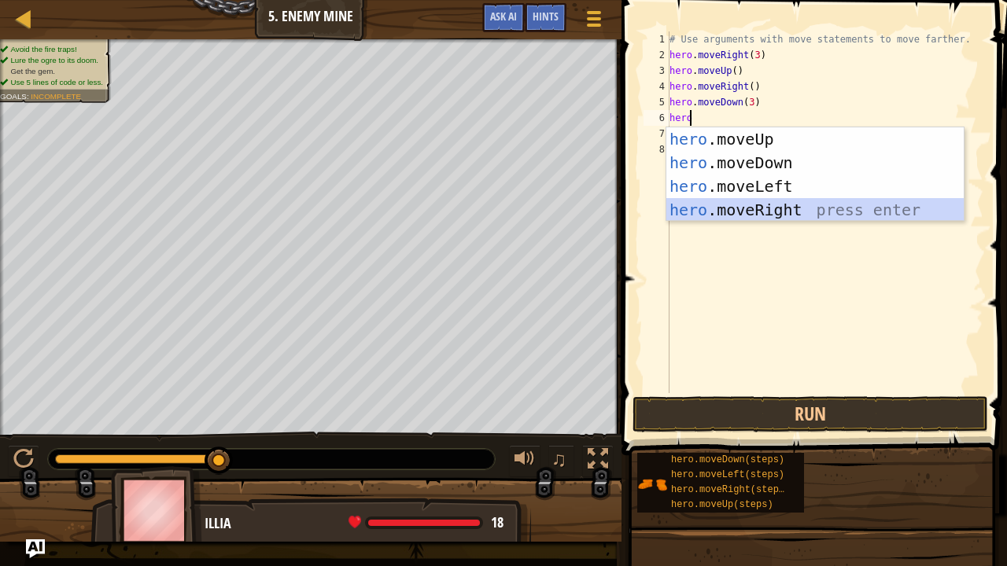
click at [766, 209] on div "hero .moveUp press enter hero .moveDown press enter hero .moveLeft press enter …" at bounding box center [815, 198] width 298 height 142
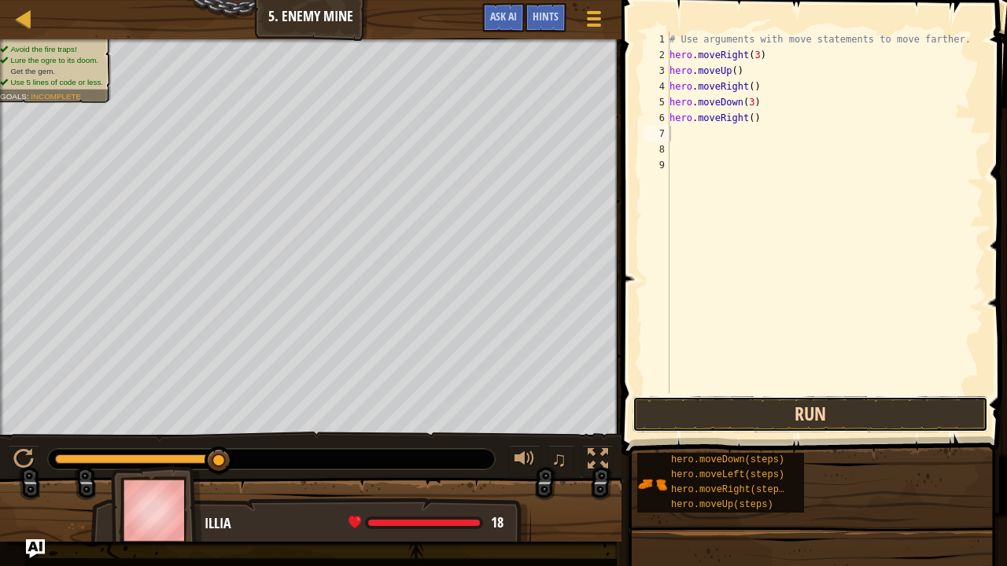
click at [797, 408] on button "Run" at bounding box center [811, 415] width 356 height 36
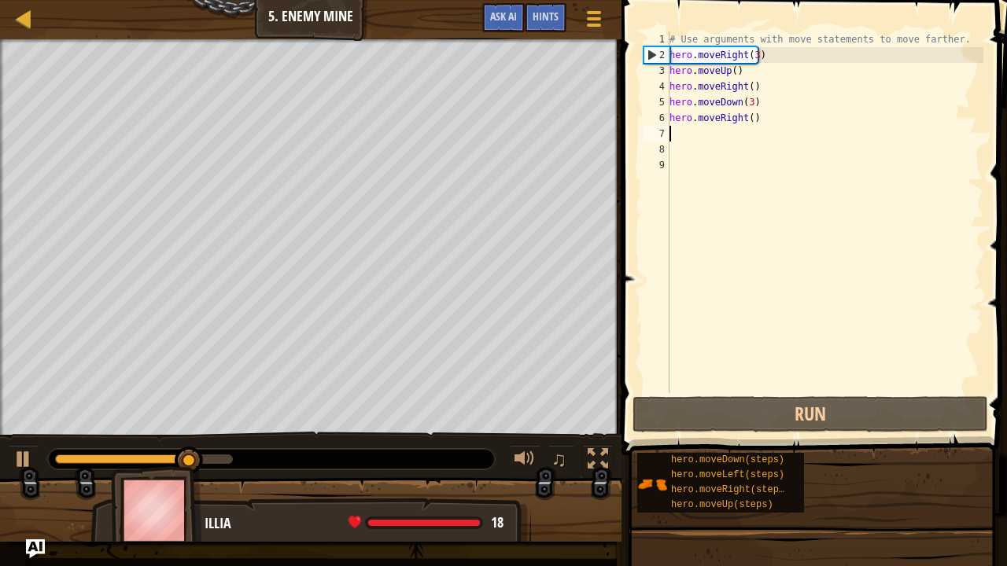
click at [749, 120] on div "# Use arguments with move statements to move farther. hero . moveRight ( 3 ) he…" at bounding box center [824, 227] width 317 height 393
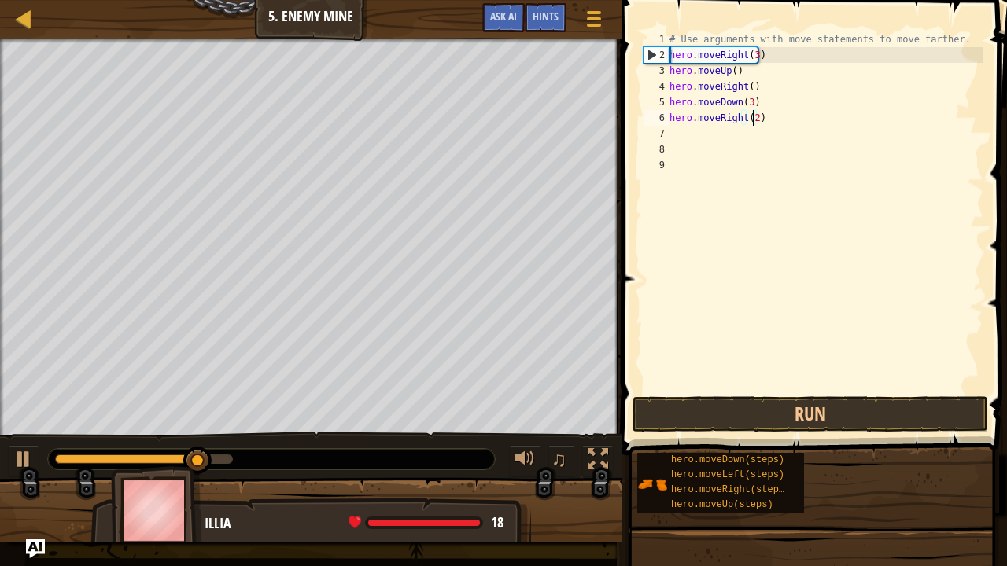
scroll to position [7, 6]
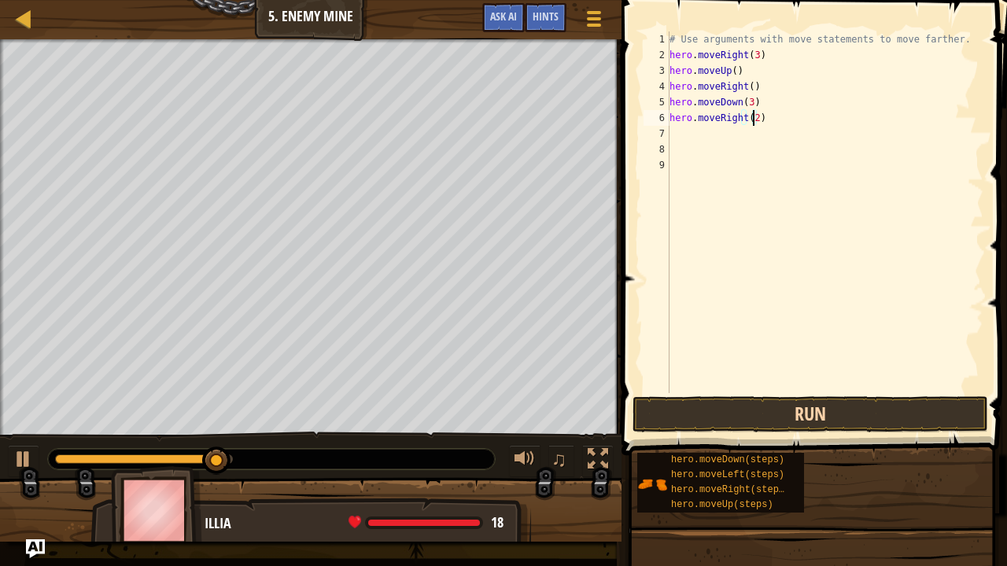
type textarea "hero.moveRight(2)"
click at [813, 408] on button "Run" at bounding box center [811, 415] width 356 height 36
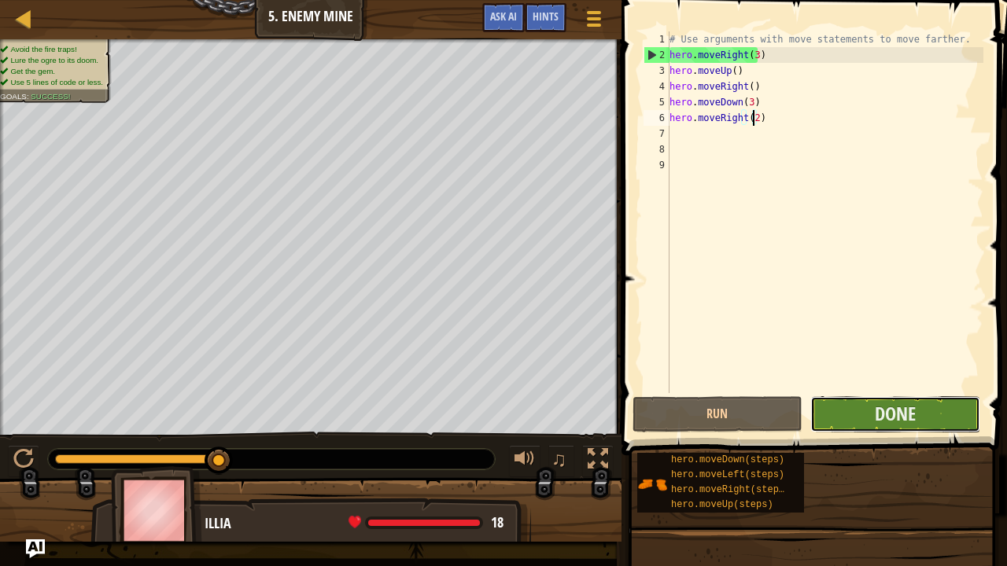
click at [872, 428] on button "Done" at bounding box center [895, 415] width 170 height 36
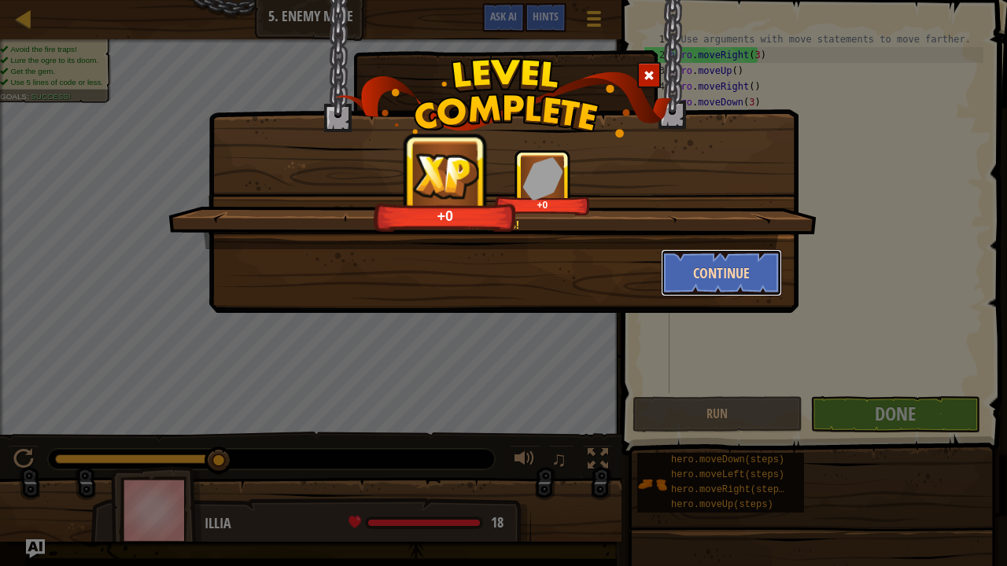
click at [713, 265] on button "Continue" at bounding box center [722, 272] width 122 height 47
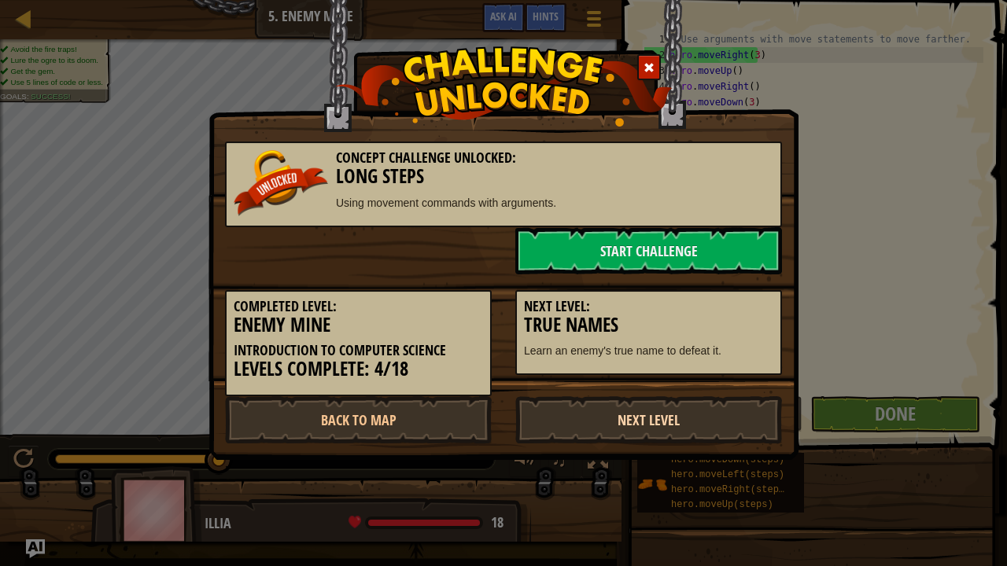
click at [670, 417] on link "Next Level" at bounding box center [648, 420] width 267 height 47
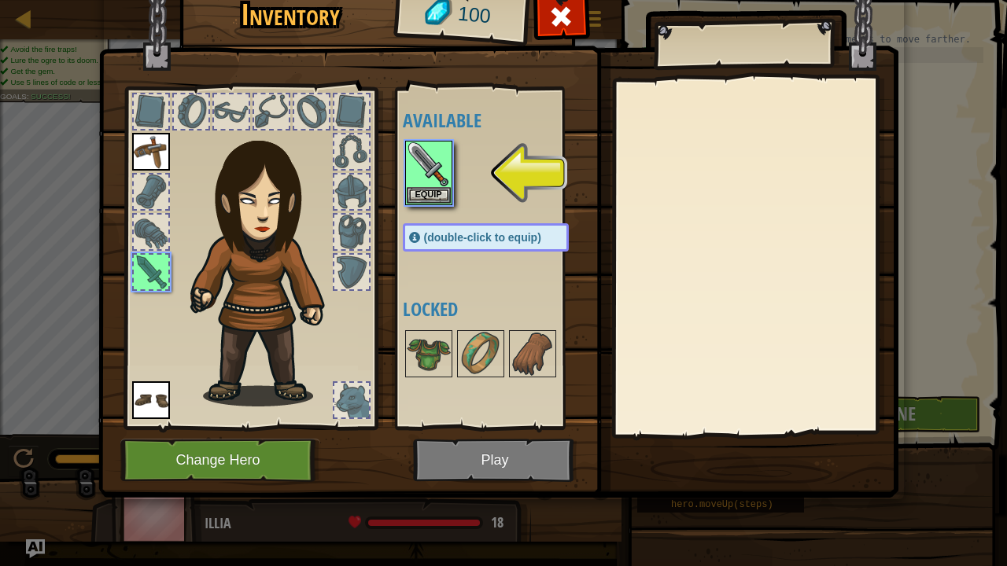
click at [510, 451] on img at bounding box center [498, 212] width 800 height 571
click at [492, 454] on img at bounding box center [498, 212] width 800 height 571
click at [437, 200] on button "Equip" at bounding box center [429, 194] width 44 height 17
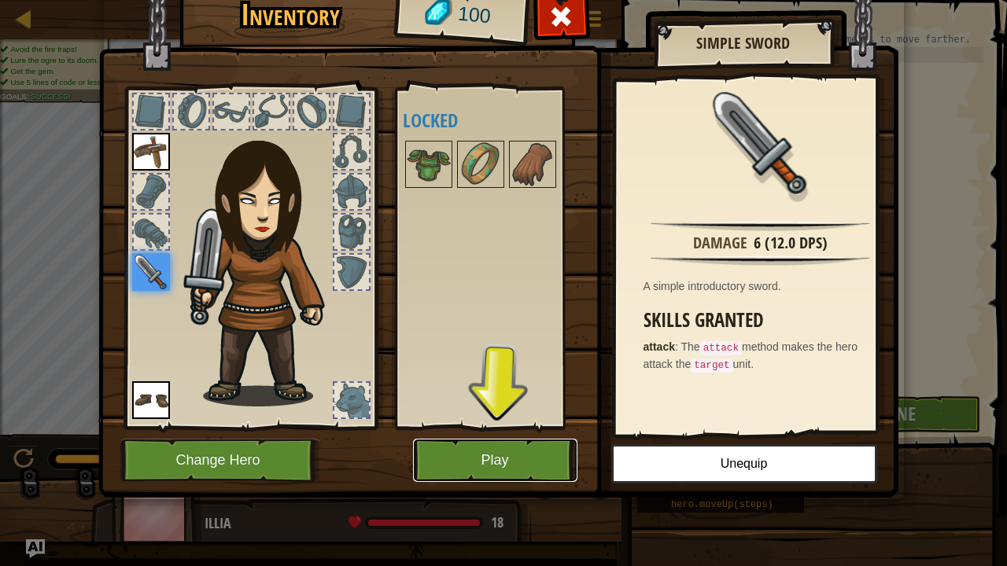
click at [521, 454] on button "Play" at bounding box center [495, 460] width 164 height 43
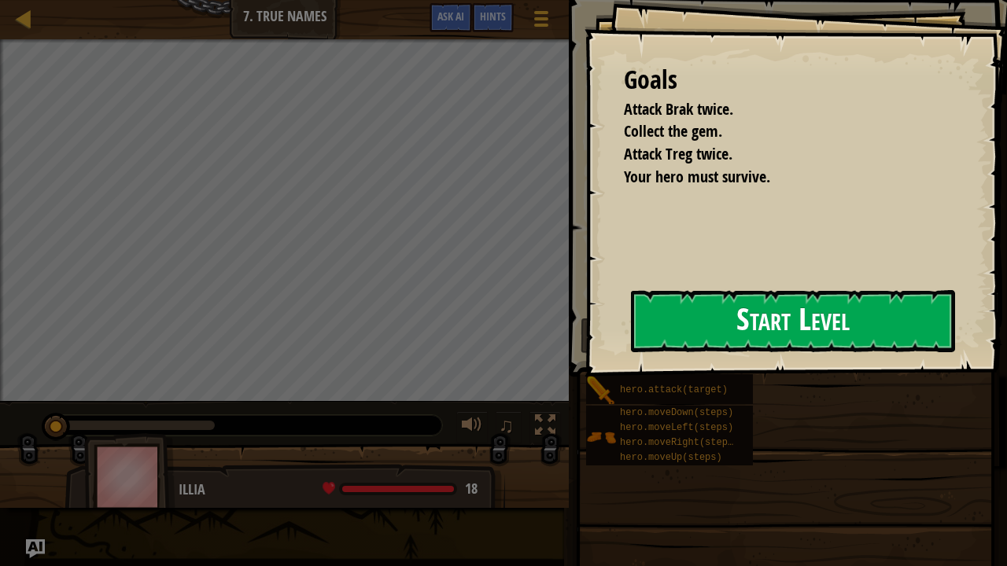
click at [743, 319] on button "Start Level" at bounding box center [793, 321] width 324 height 62
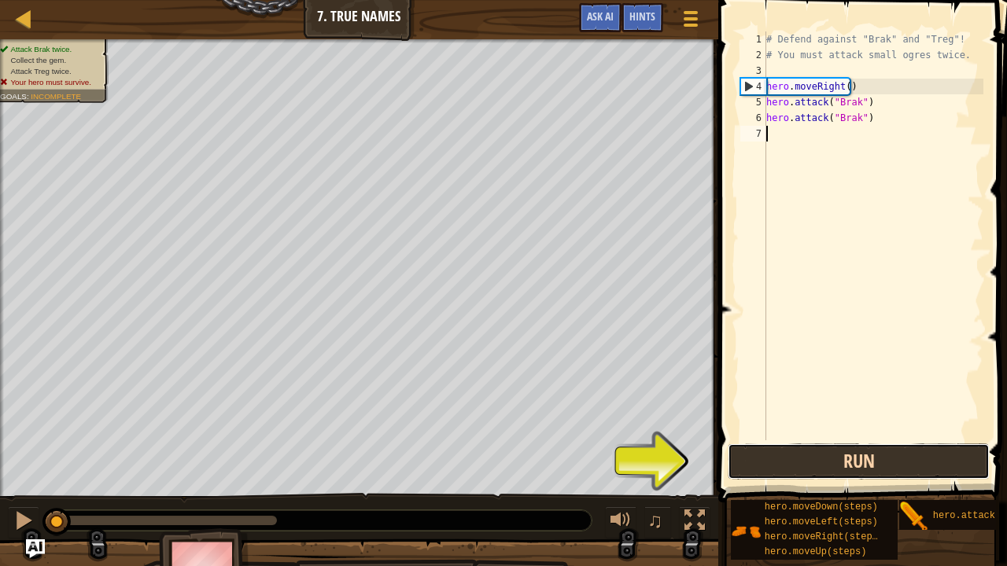
click at [820, 462] on button "Run" at bounding box center [859, 462] width 262 height 36
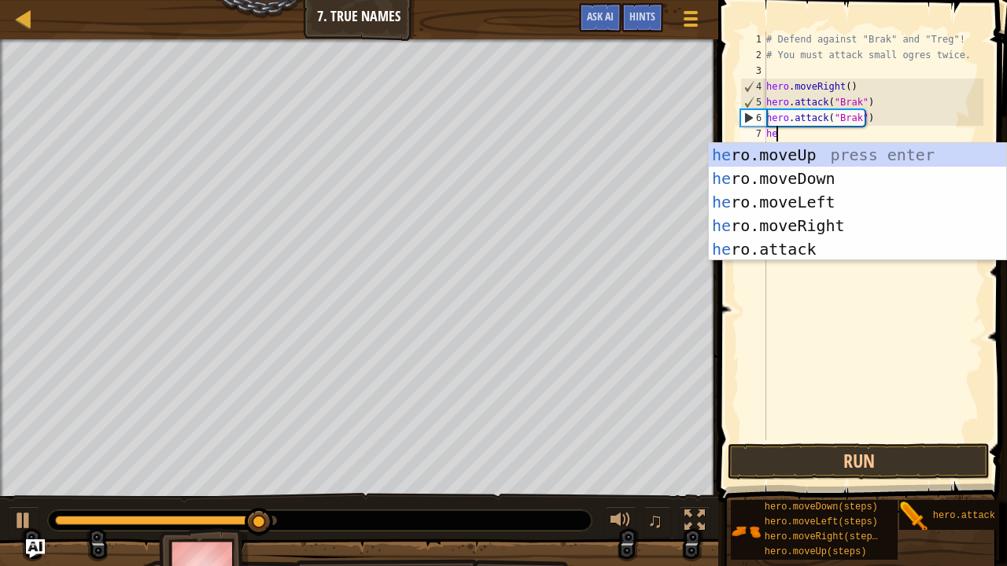
scroll to position [7, 0]
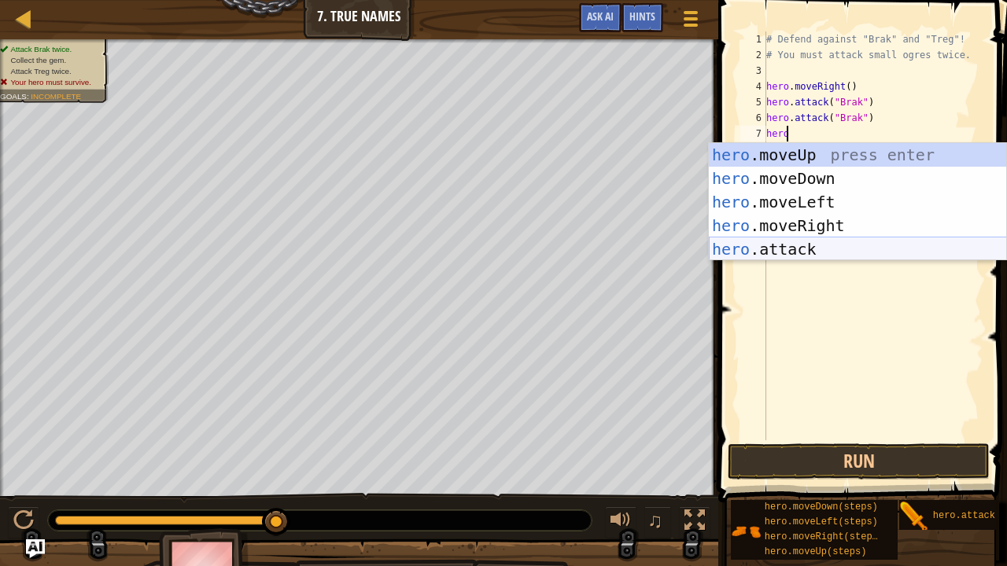
click at [791, 258] on div "hero .moveUp press enter hero .moveDown press enter hero .moveLeft press enter …" at bounding box center [858, 225] width 298 height 165
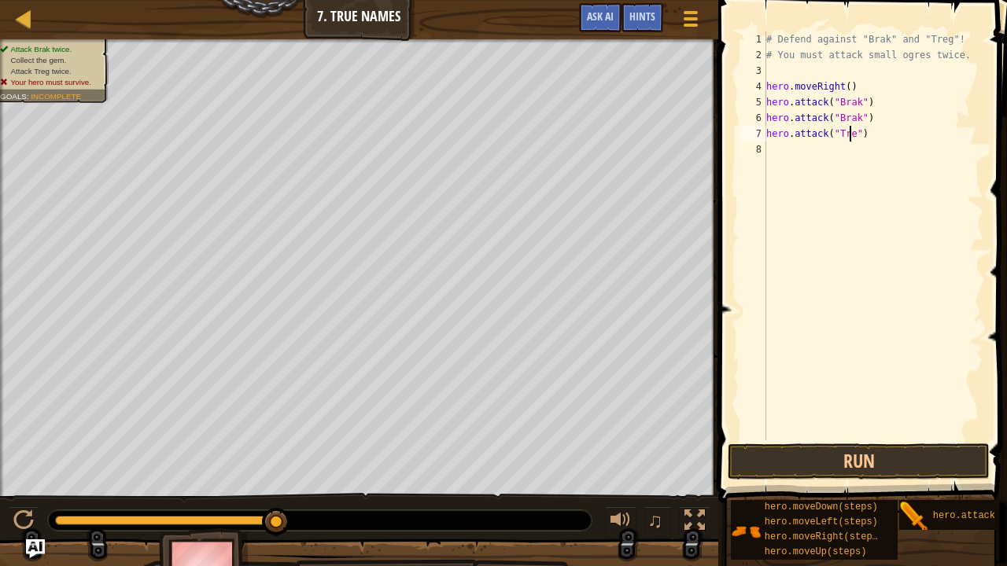
scroll to position [7, 6]
type textarea "hero.attack("Treg")"
click at [843, 463] on button "Run" at bounding box center [859, 462] width 262 height 36
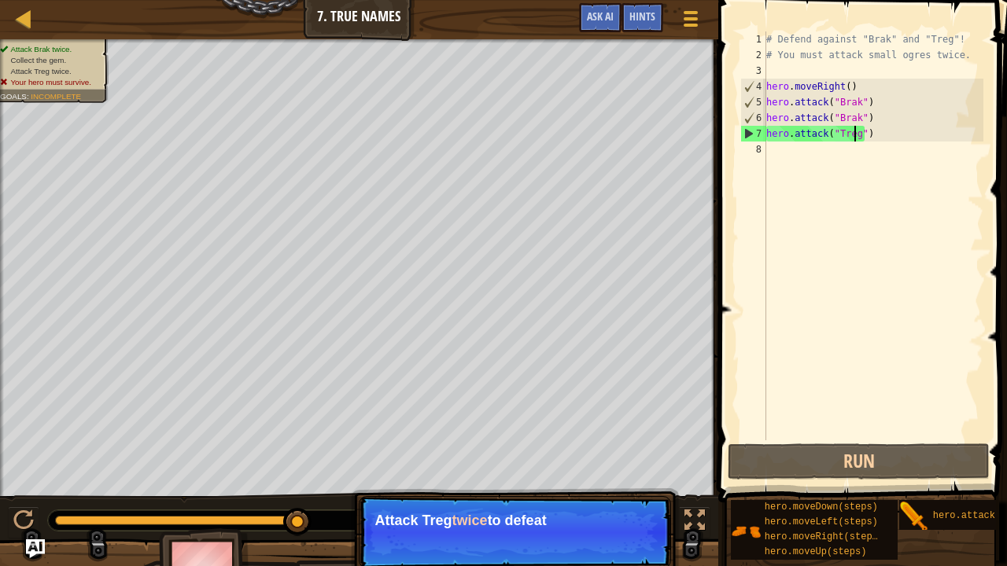
click at [879, 138] on div "# Defend against "Brak" and "Treg"! # You must attack small ogres twice. hero .…" at bounding box center [873, 251] width 220 height 441
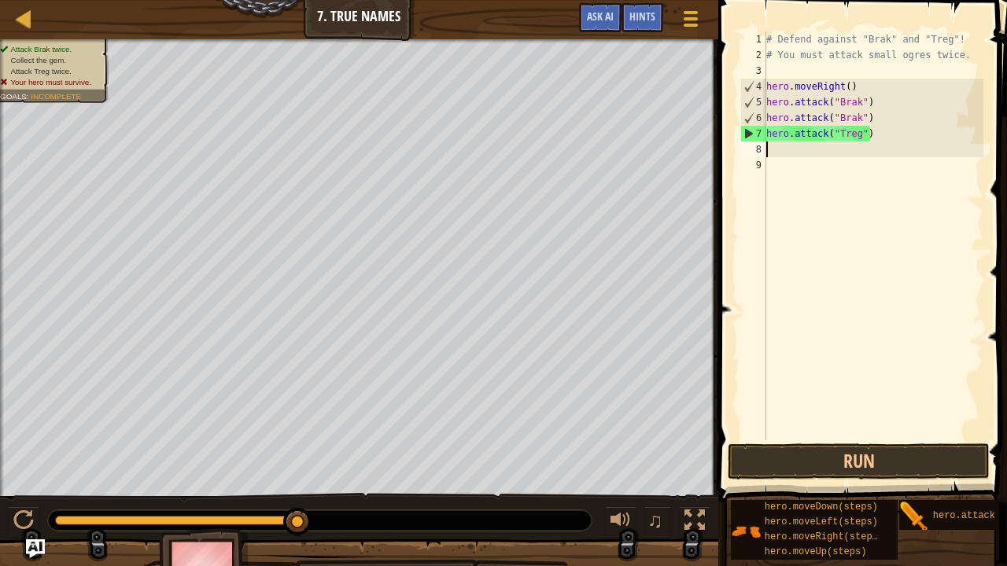
scroll to position [7, 0]
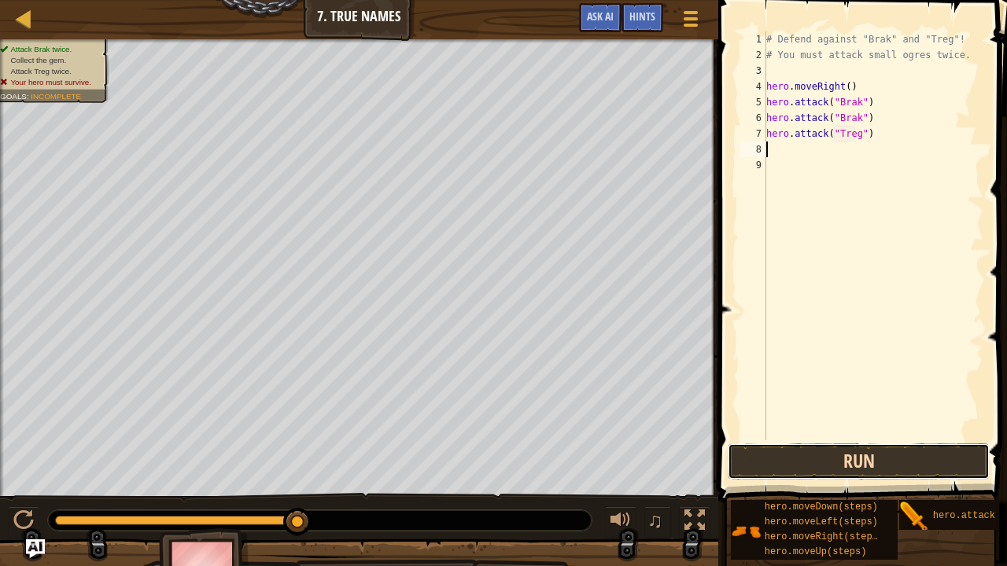
click at [865, 460] on button "Run" at bounding box center [859, 462] width 262 height 36
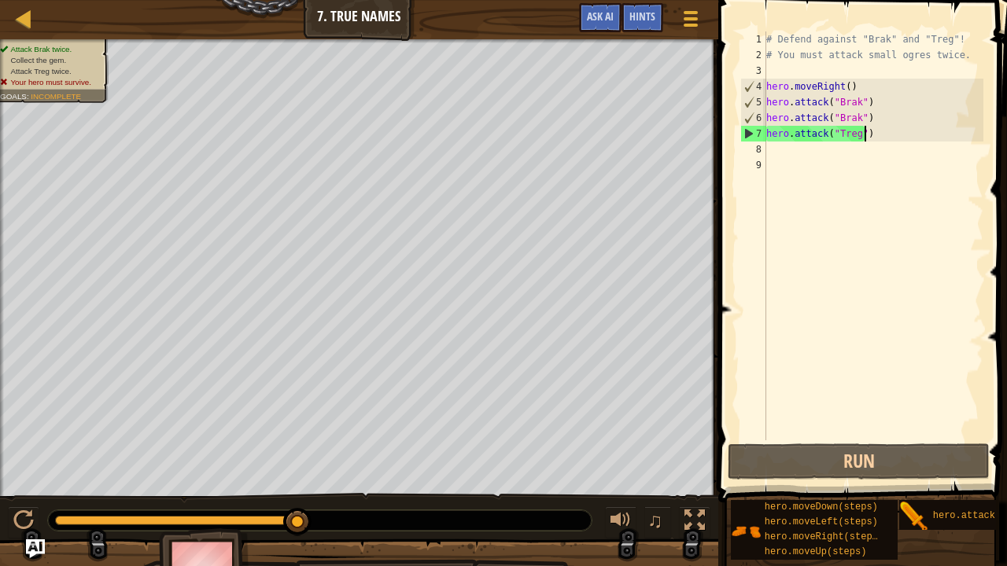
click at [880, 135] on div "# Defend against "Brak" and "Treg"! # You must attack small ogres twice. hero .…" at bounding box center [873, 251] width 220 height 441
type textarea "hero.attack("Treg")"
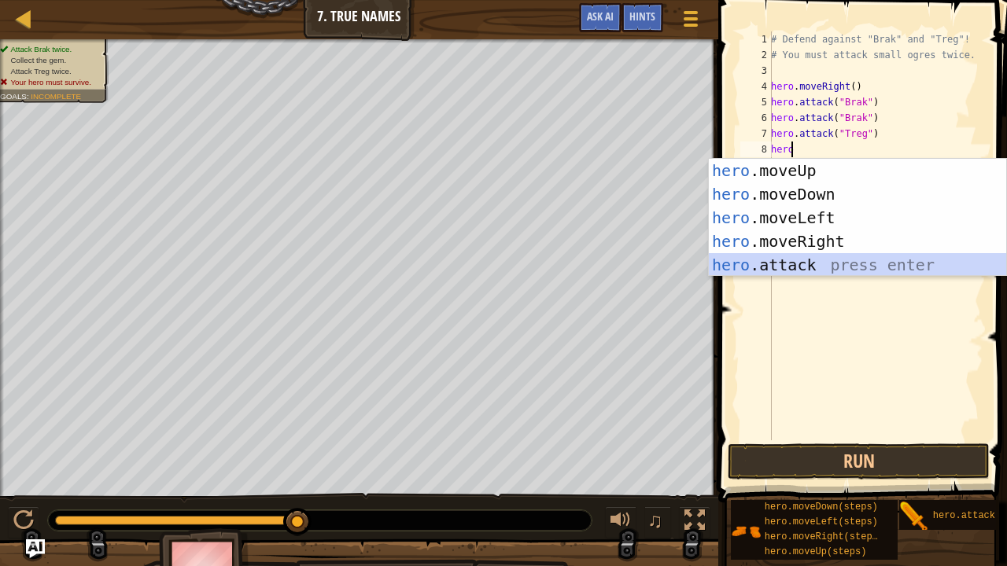
click at [788, 268] on div "hero .moveUp press enter hero .moveDown press enter hero .moveLeft press enter …" at bounding box center [858, 241] width 298 height 165
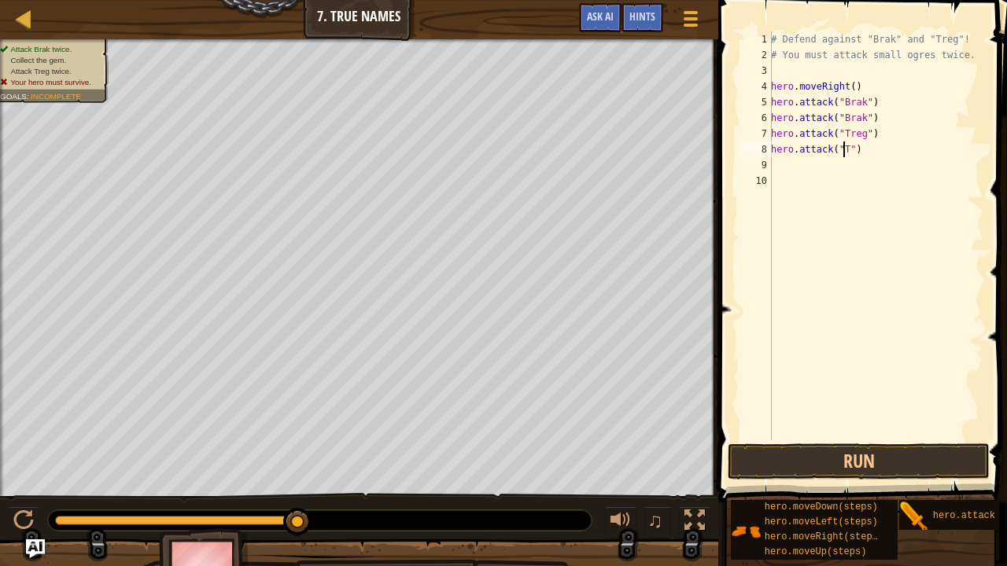
scroll to position [7, 6]
type textarea "hero.attack("Treg")"
click at [854, 463] on button "Run" at bounding box center [859, 462] width 262 height 36
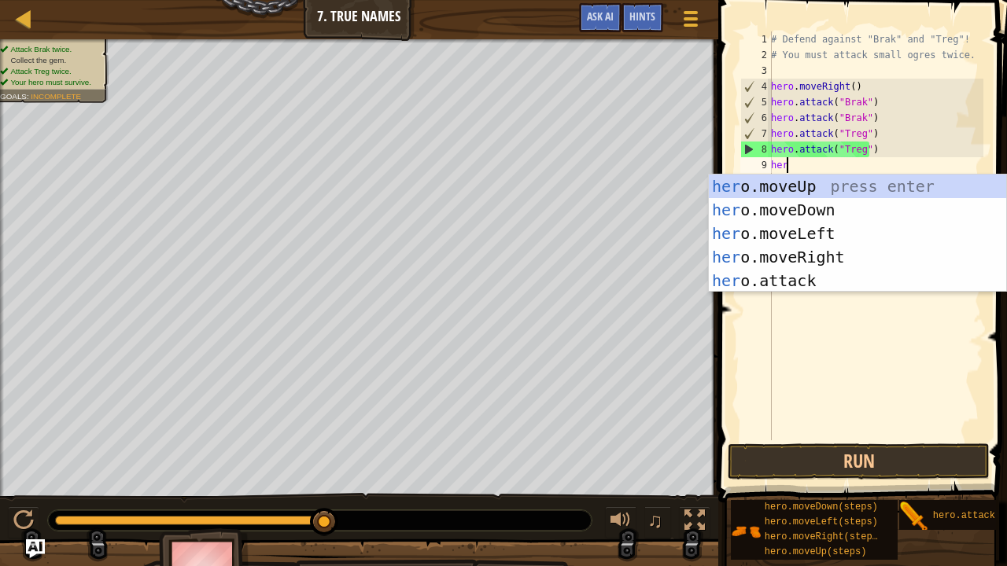
type textarea "hero"
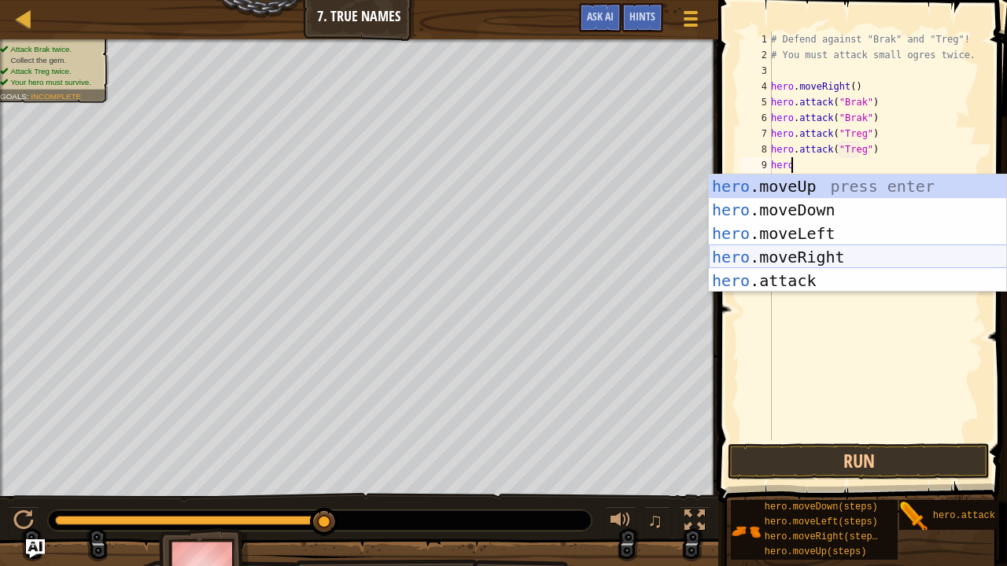
click at [806, 256] on div "hero .moveUp press enter hero .moveDown press enter hero .moveLeft press enter …" at bounding box center [858, 257] width 298 height 165
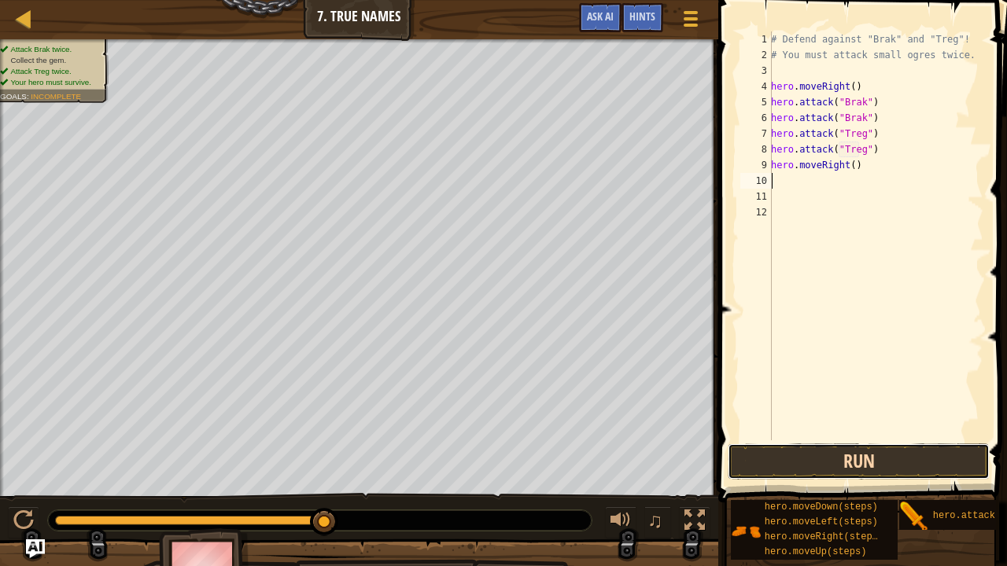
click at [856, 456] on button "Run" at bounding box center [859, 462] width 262 height 36
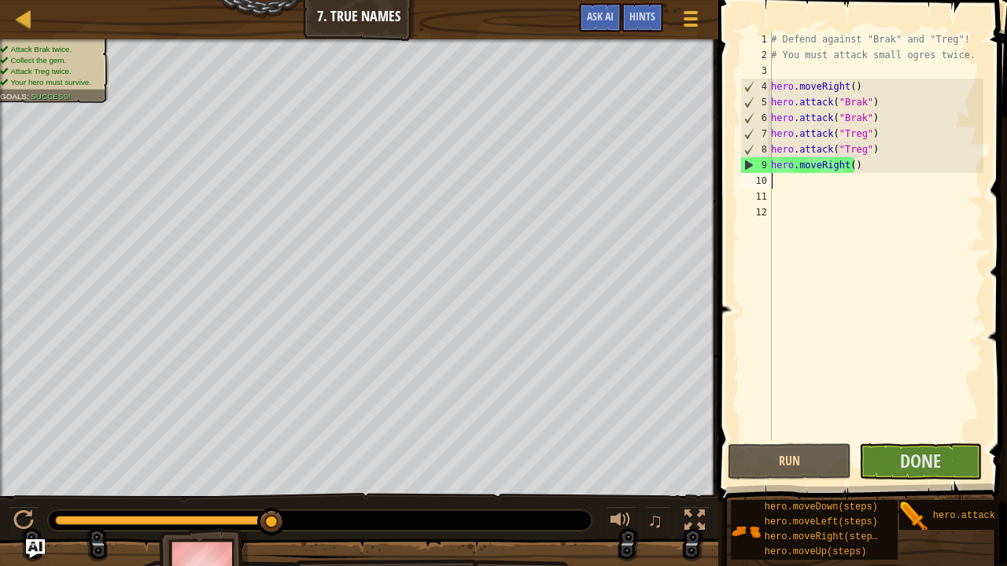
click at [848, 170] on div "# Defend against "Brak" and "Treg"! # You must attack small ogres twice. hero .…" at bounding box center [876, 251] width 216 height 441
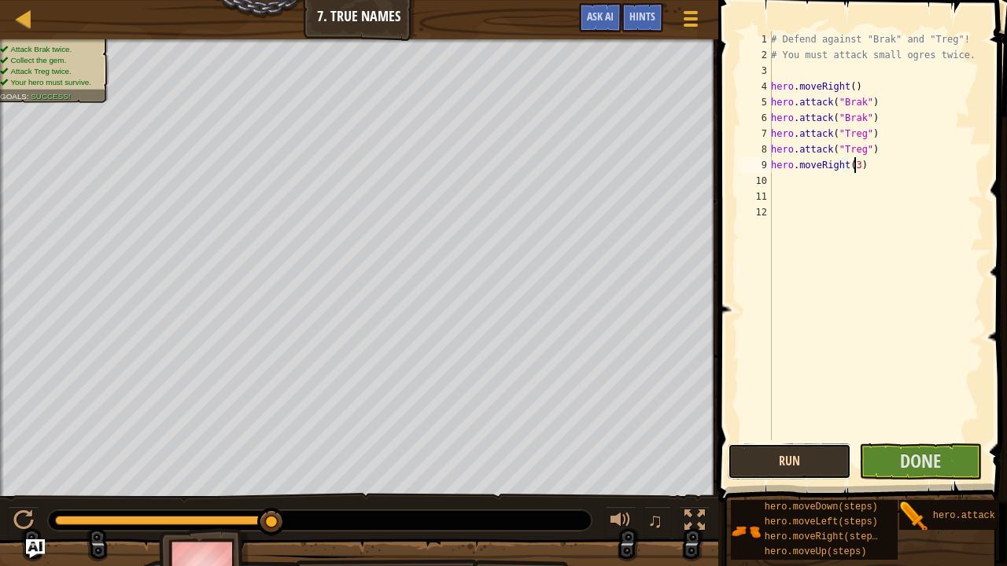
click at [813, 458] on button "Run" at bounding box center [790, 462] width 124 height 36
click at [806, 458] on button "Run" at bounding box center [790, 462] width 124 height 36
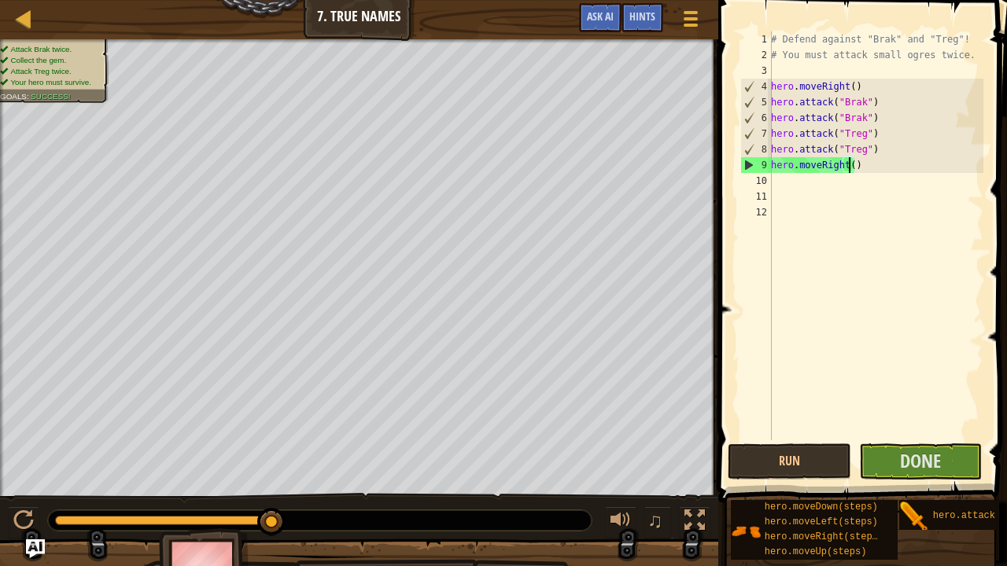
type textarea "hero.moveRight(3)"
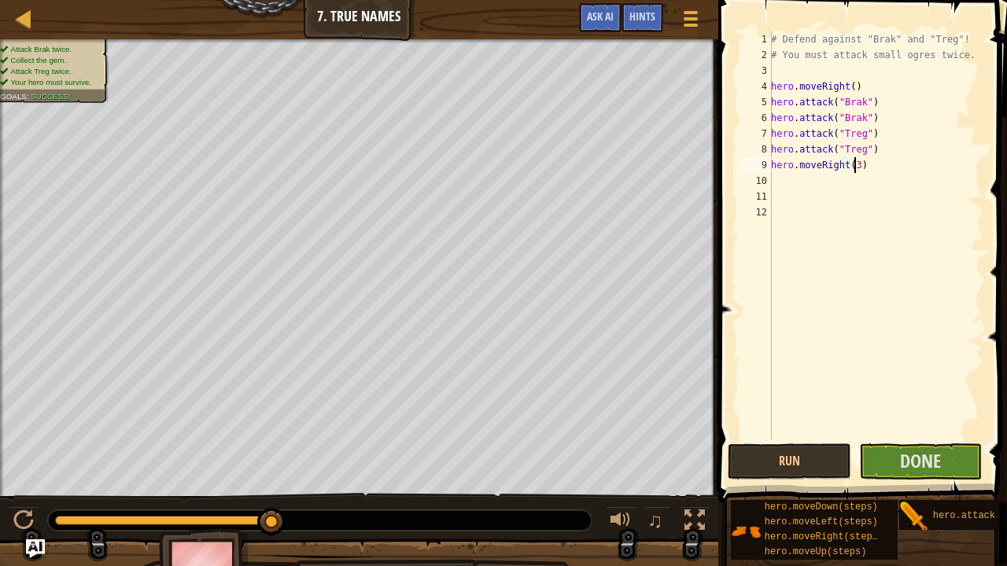
click at [885, 197] on div "# Defend against "Brak" and "Treg"! # You must attack small ogres twice. hero .…" at bounding box center [876, 251] width 216 height 441
click at [887, 459] on button "Done" at bounding box center [921, 462] width 124 height 36
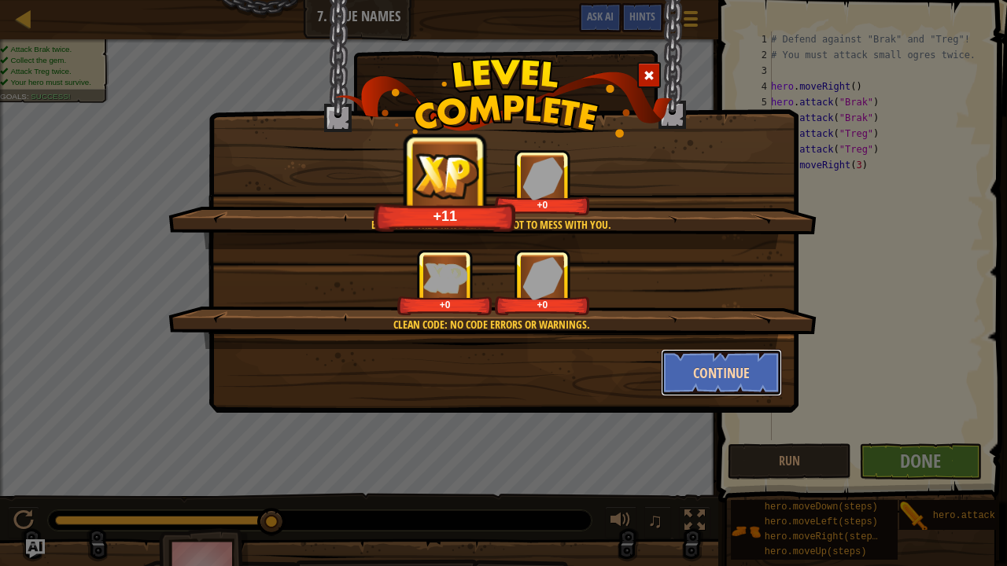
click at [721, 363] on button "Continue" at bounding box center [722, 372] width 122 height 47
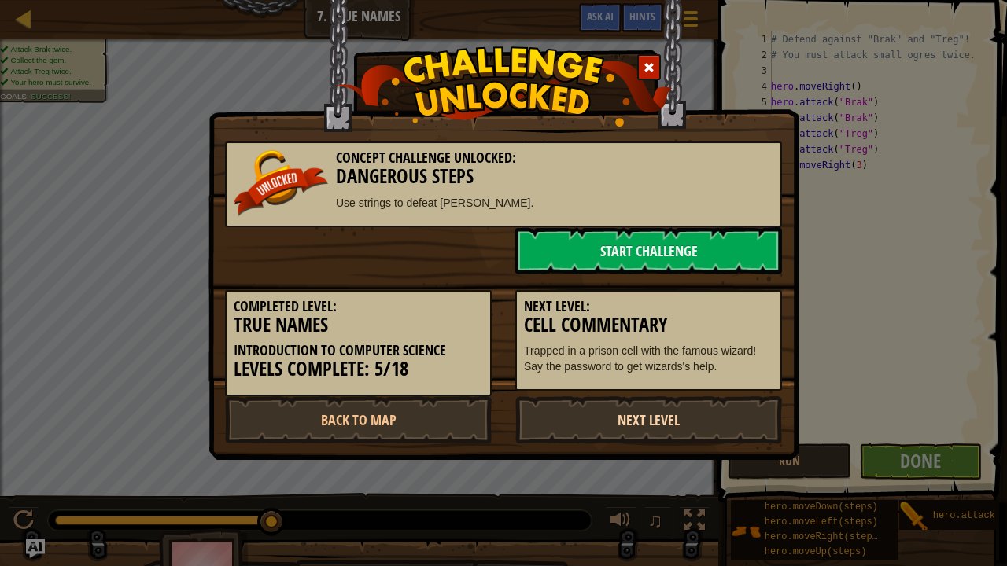
click at [617, 430] on link "Next Level" at bounding box center [648, 420] width 267 height 47
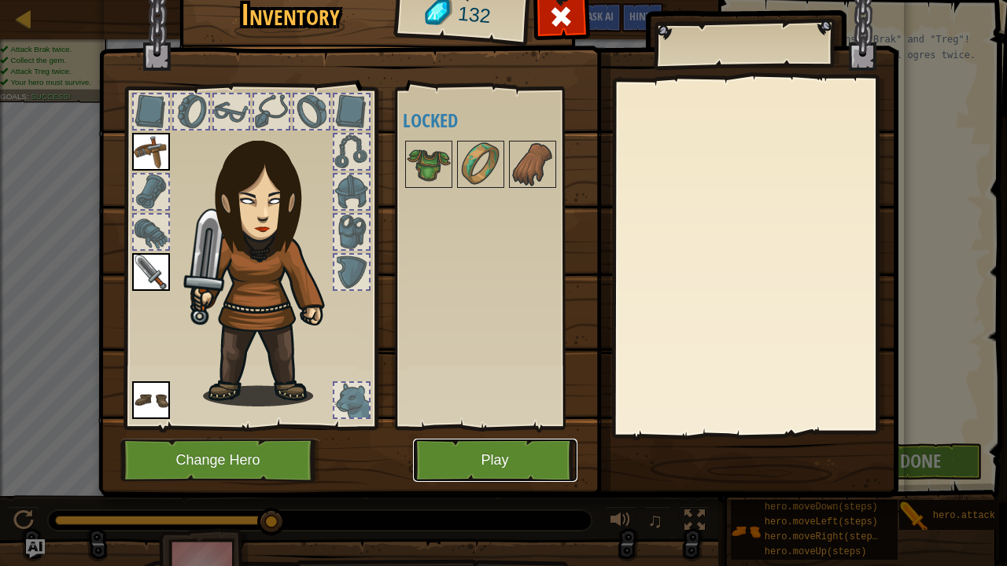
click at [490, 467] on button "Play" at bounding box center [495, 460] width 164 height 43
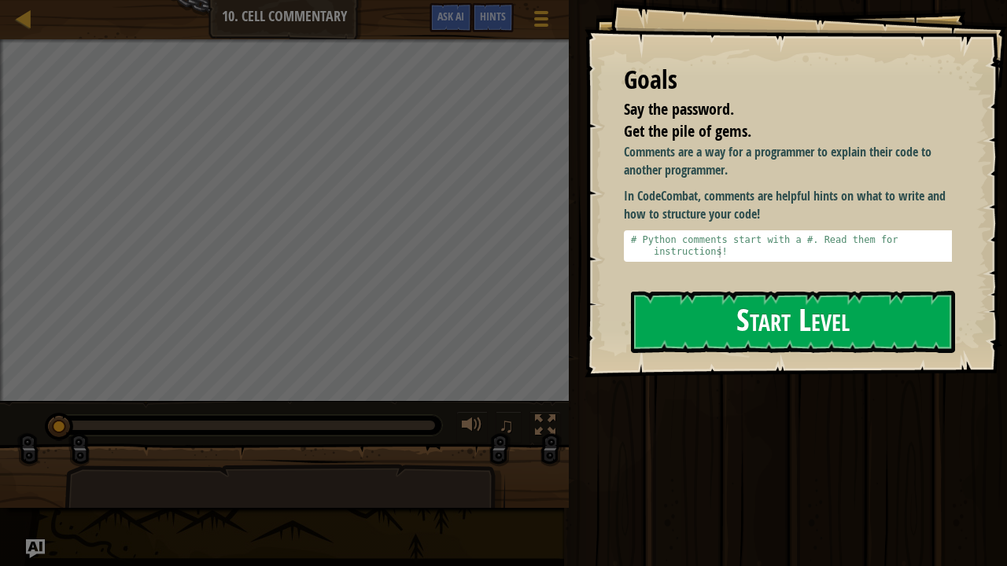
click at [735, 328] on button "Start Level" at bounding box center [793, 322] width 324 height 62
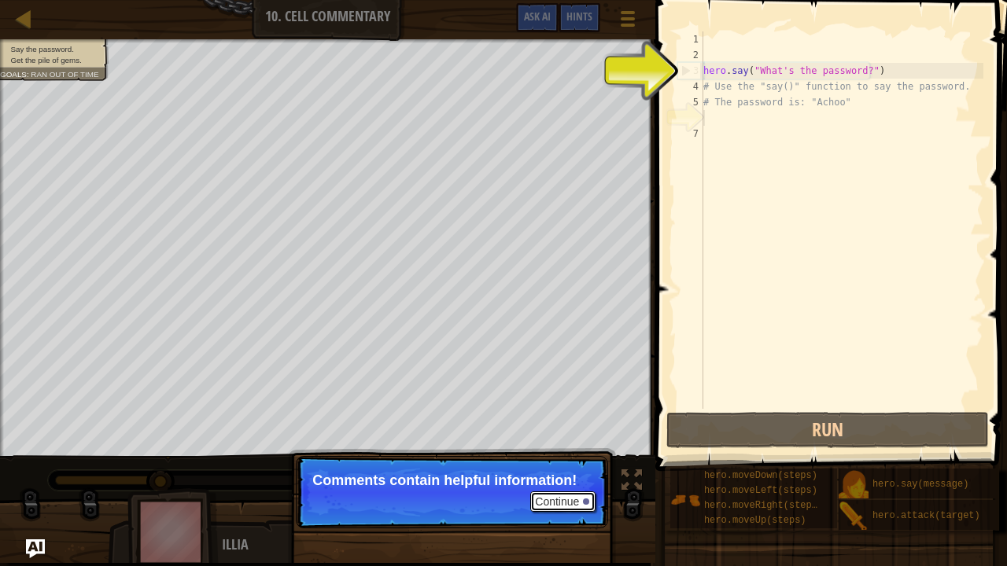
click at [584, 467] on div at bounding box center [586, 502] width 6 height 6
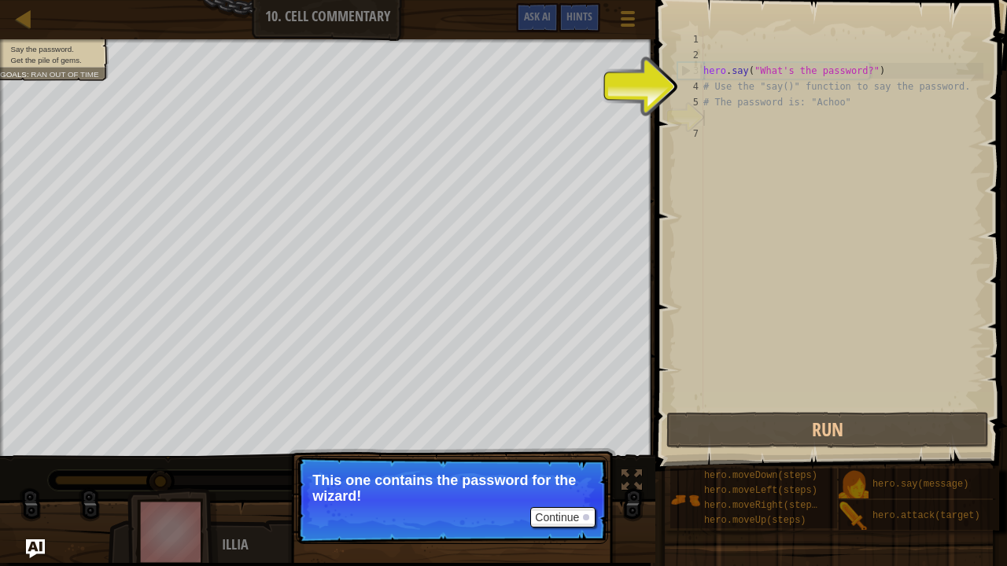
click at [746, 192] on div "hero . say ( "What's the password?" ) # Use the "say()" function to say the pas…" at bounding box center [841, 235] width 283 height 409
click at [779, 195] on div "hero . say ( "What's the password?" ) # Use the "say()" function to say the pas…" at bounding box center [841, 235] width 283 height 409
click at [746, 179] on div "hero . say ( "What's the password?" ) # Use the "say()" function to say the pas…" at bounding box center [841, 235] width 283 height 409
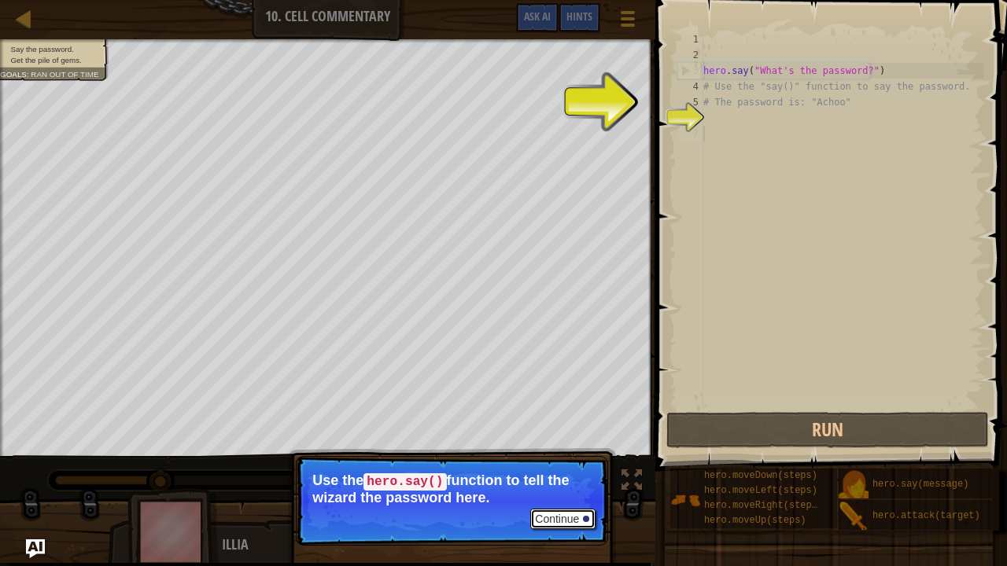
click at [560, 467] on button "Continue" at bounding box center [562, 519] width 65 height 20
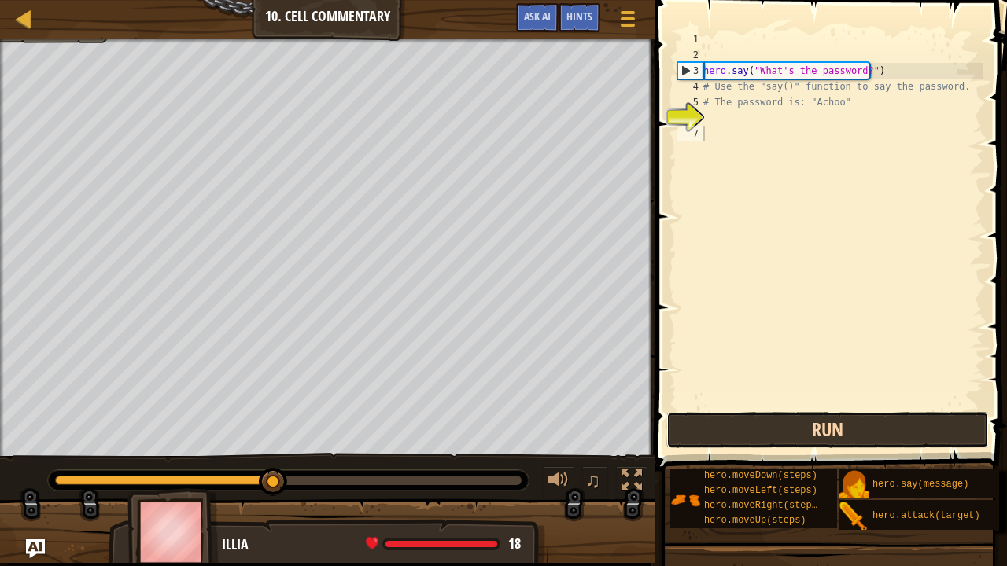
click at [813, 426] on button "Run" at bounding box center [827, 430] width 323 height 36
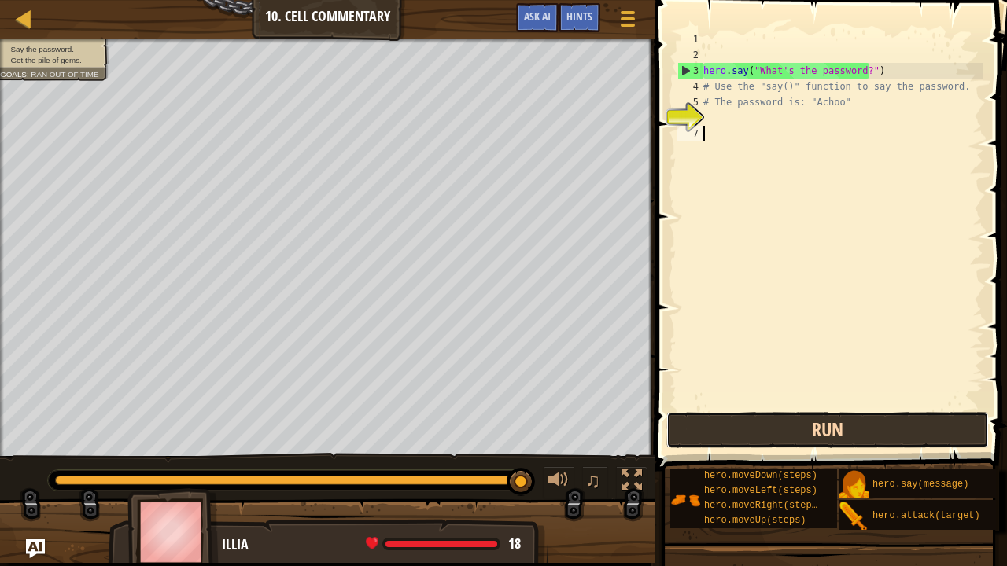
click at [782, 429] on button "Run" at bounding box center [827, 430] width 323 height 36
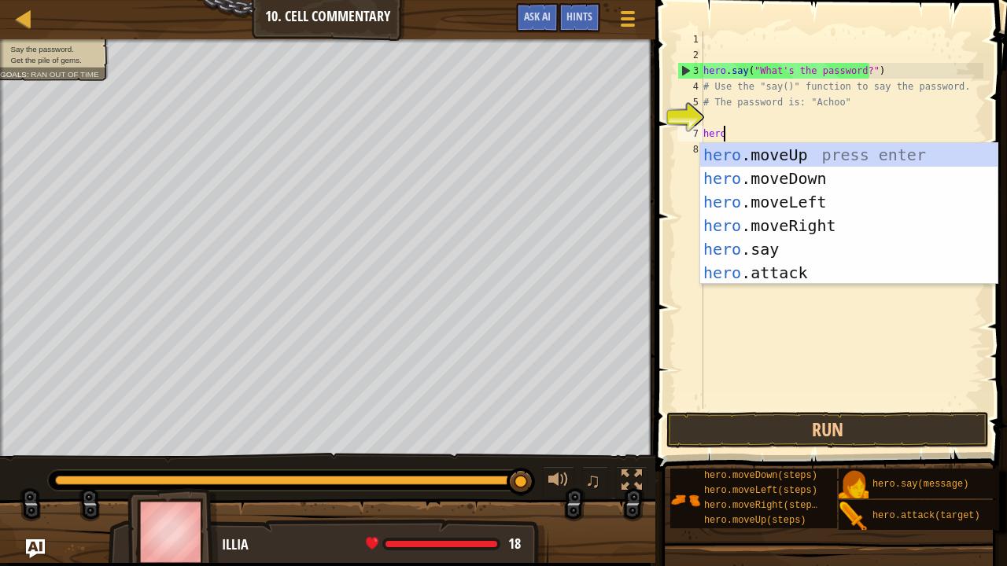
scroll to position [7, 1]
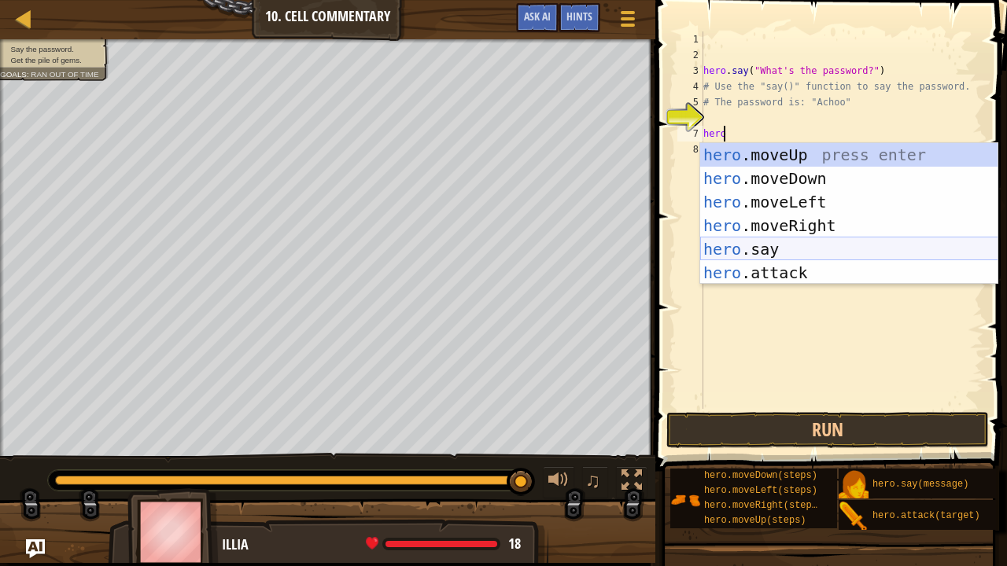
click at [765, 250] on div "hero .moveUp press enter hero .moveDown press enter hero .moveLeft press enter …" at bounding box center [849, 237] width 298 height 189
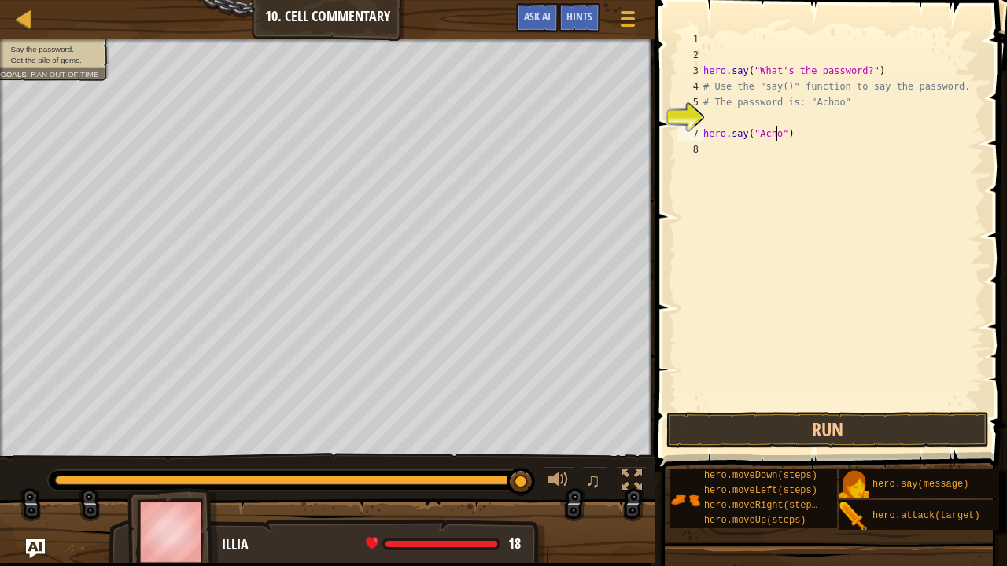
type textarea "hero.say("Achoo")"
click at [810, 422] on button "Run" at bounding box center [827, 430] width 323 height 36
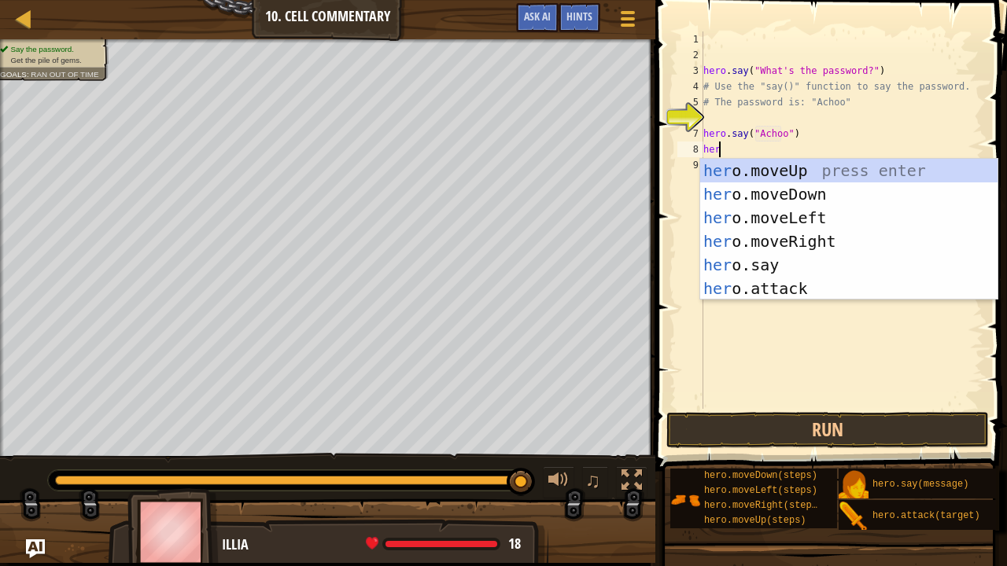
type textarea "hero"
click at [802, 172] on div "hero .moveUp press enter hero .moveDown press enter hero .moveLeft press enter …" at bounding box center [849, 253] width 298 height 189
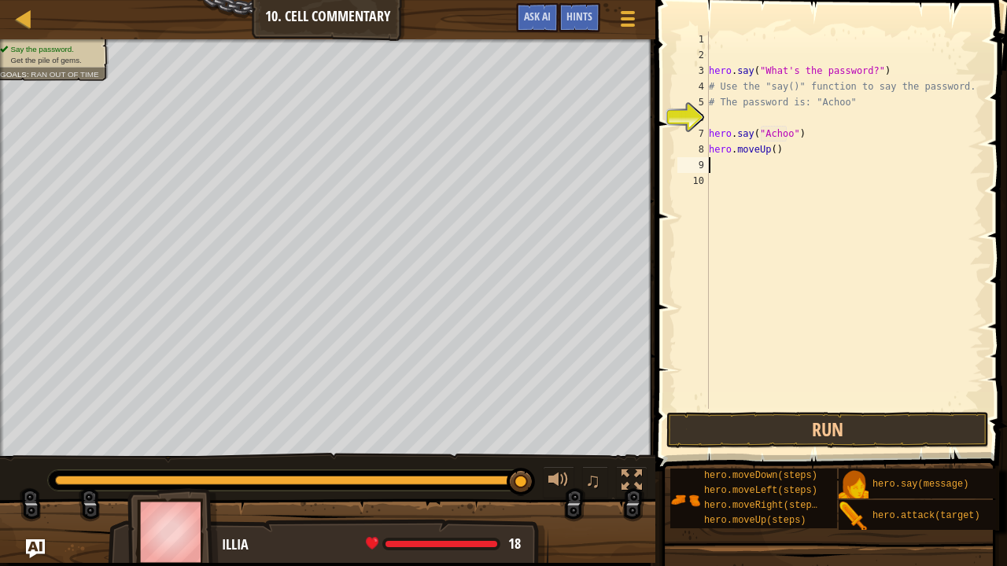
scroll to position [7, 0]
click at [771, 148] on div "hero . say ( "What's the password?" ) # Use the "say()" function to say the pas…" at bounding box center [845, 235] width 279 height 409
click at [802, 421] on button "Run" at bounding box center [827, 430] width 323 height 36
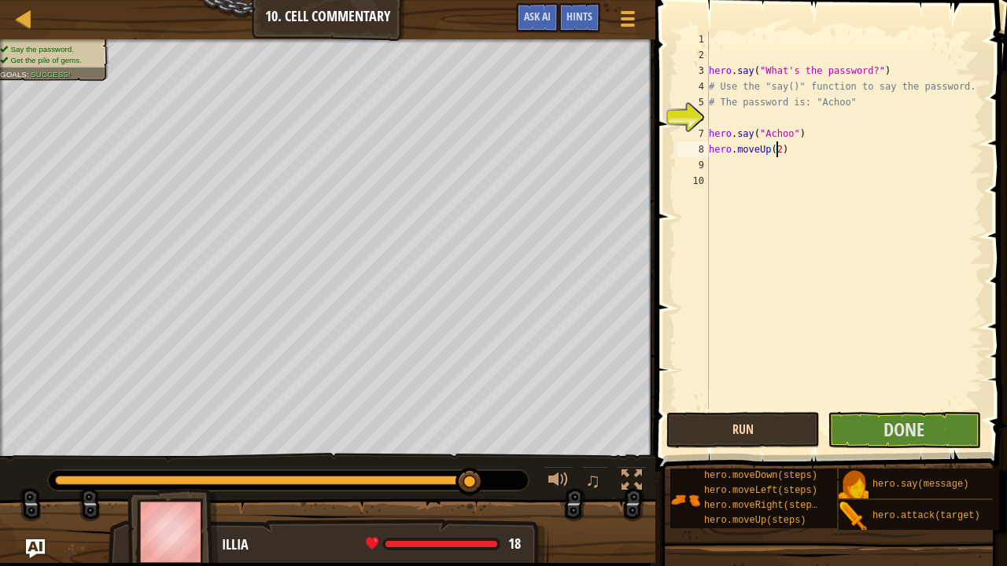
type textarea "hero.moveUp(2)"
click at [755, 437] on button "Run" at bounding box center [742, 430] width 153 height 36
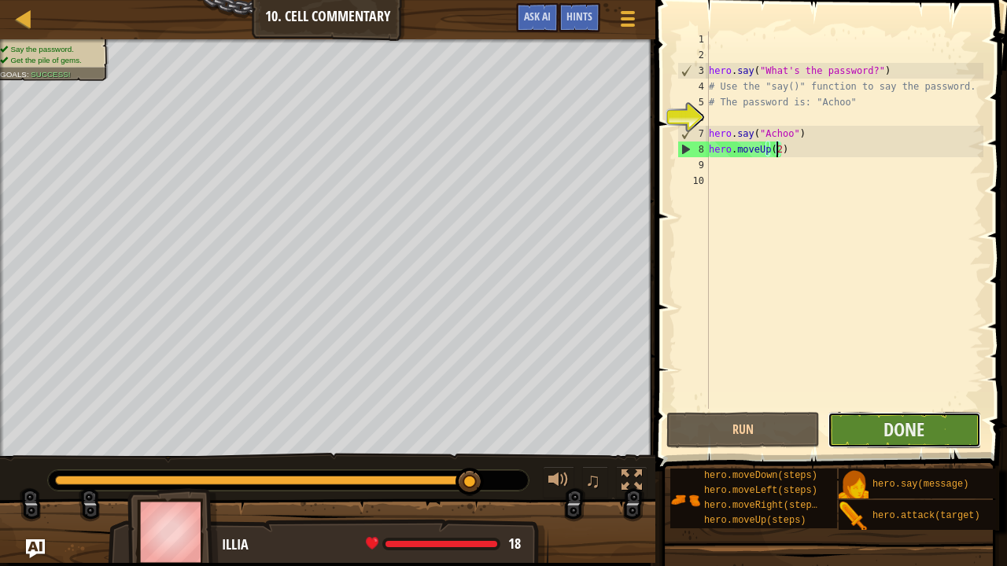
click at [875, 433] on button "Done" at bounding box center [904, 430] width 153 height 36
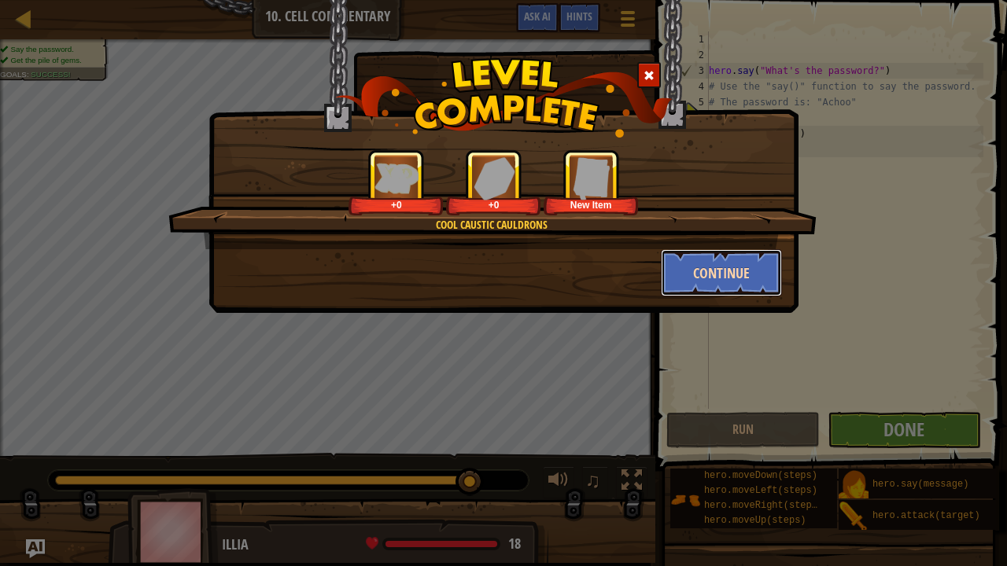
click at [740, 261] on button "Continue" at bounding box center [722, 272] width 122 height 47
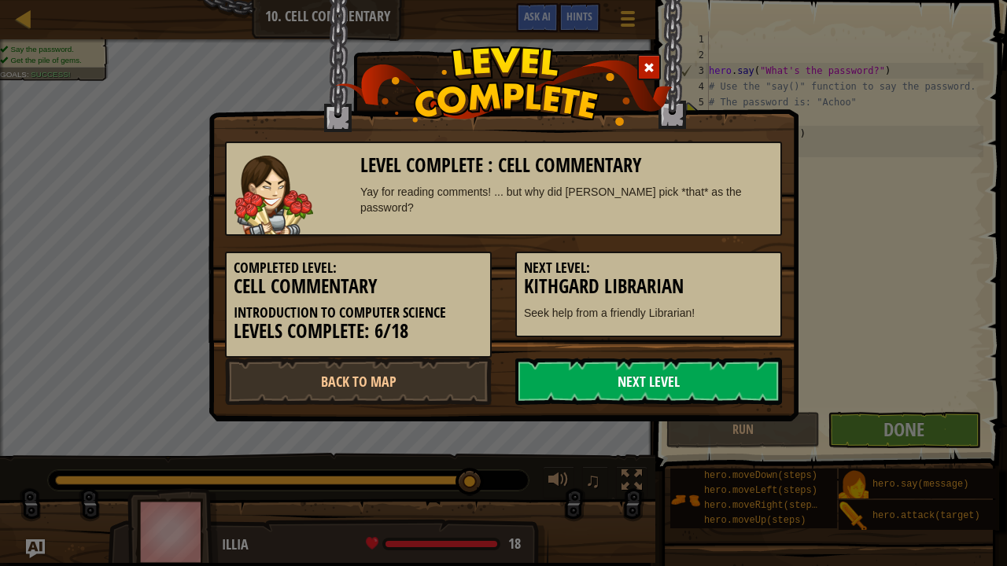
click at [666, 382] on link "Next Level" at bounding box center [648, 381] width 267 height 47
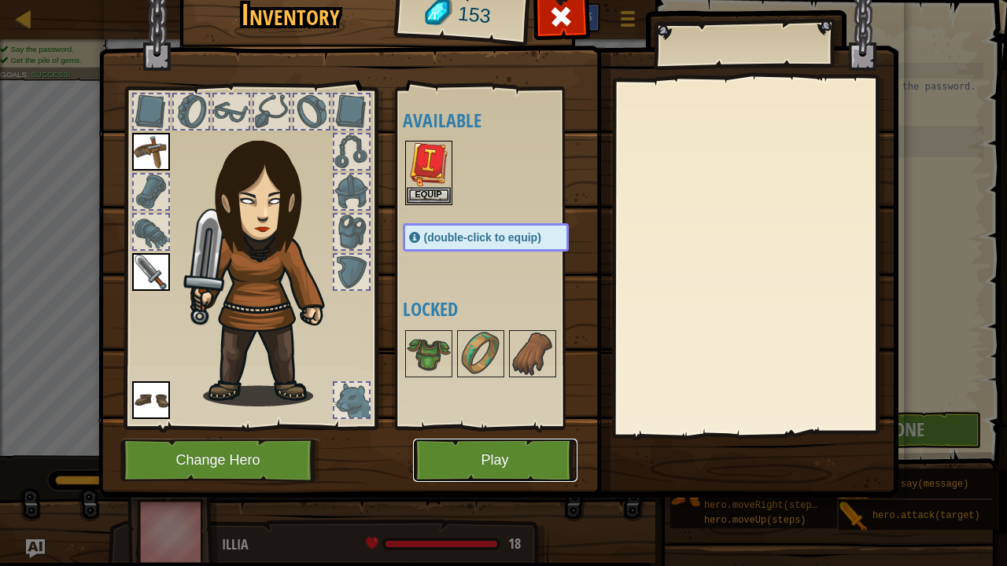
click at [518, 463] on button "Play" at bounding box center [495, 460] width 164 height 43
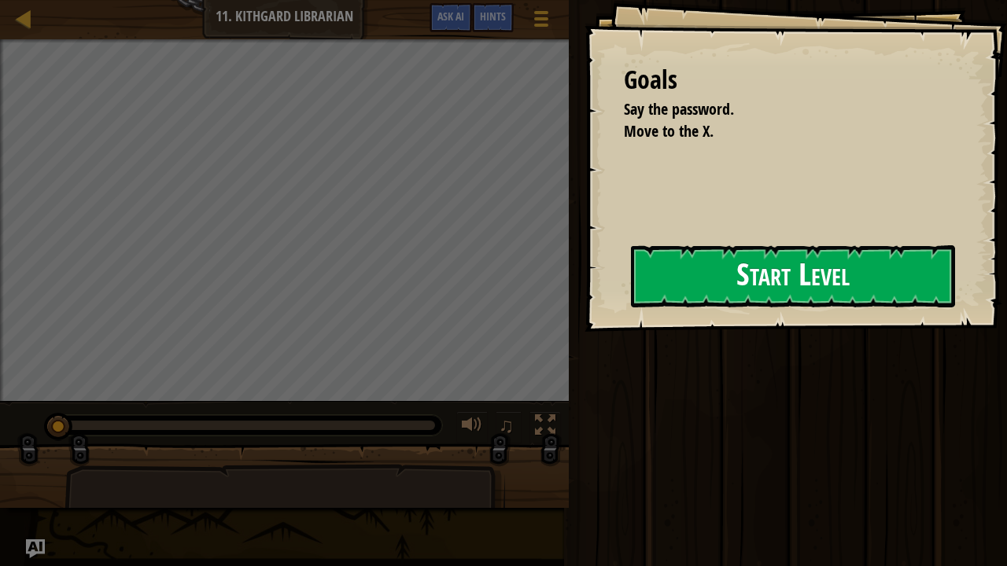
click at [702, 264] on button "Start Level" at bounding box center [793, 276] width 324 height 62
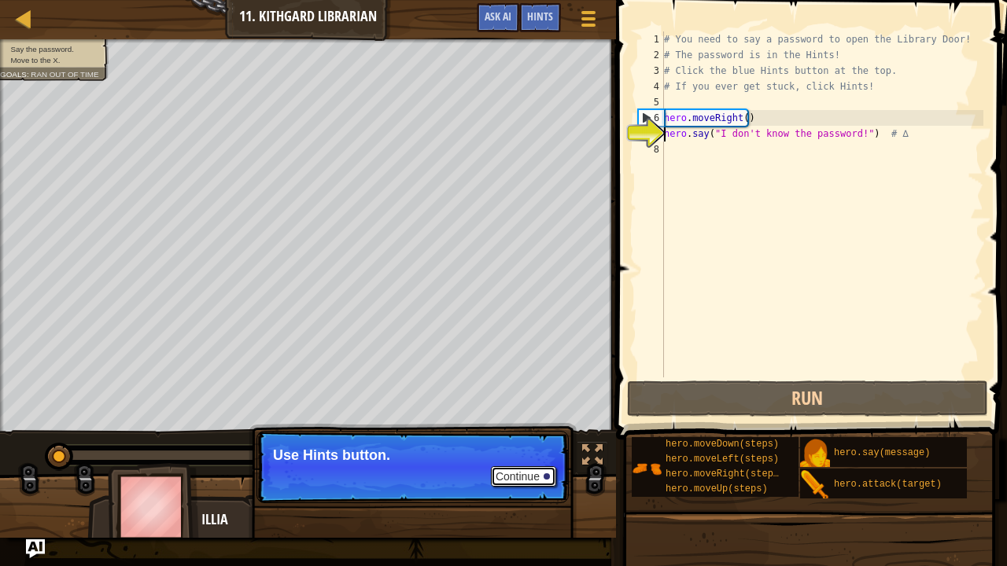
click at [529, 467] on button "Continue" at bounding box center [523, 477] width 65 height 20
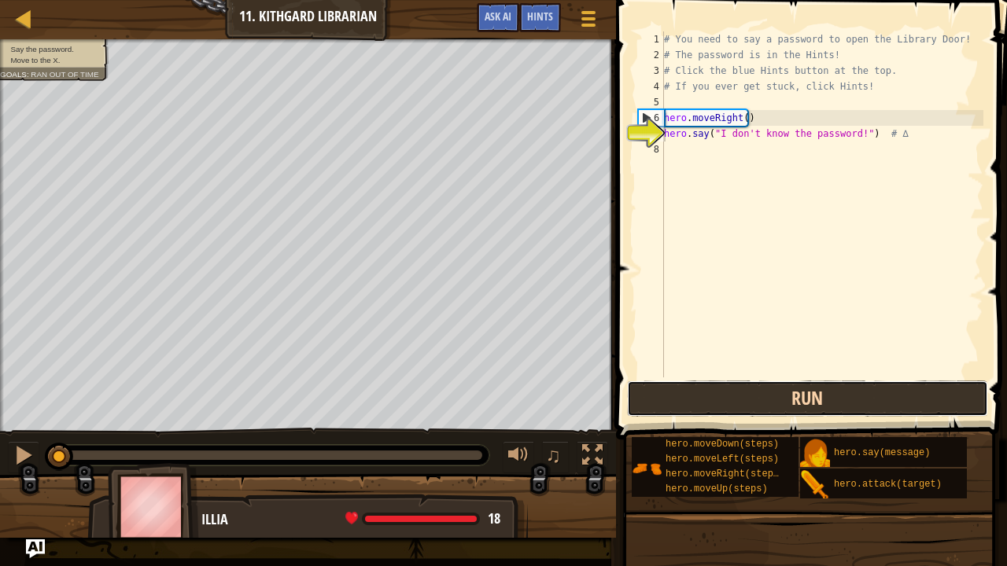
click at [766, 408] on button "Run" at bounding box center [807, 399] width 361 height 36
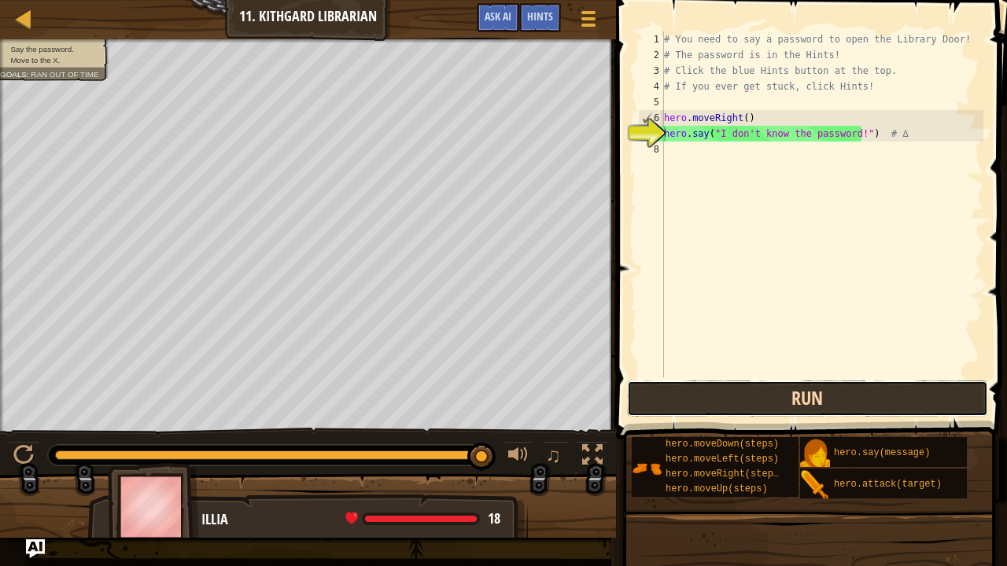
click at [750, 397] on button "Run" at bounding box center [807, 399] width 361 height 36
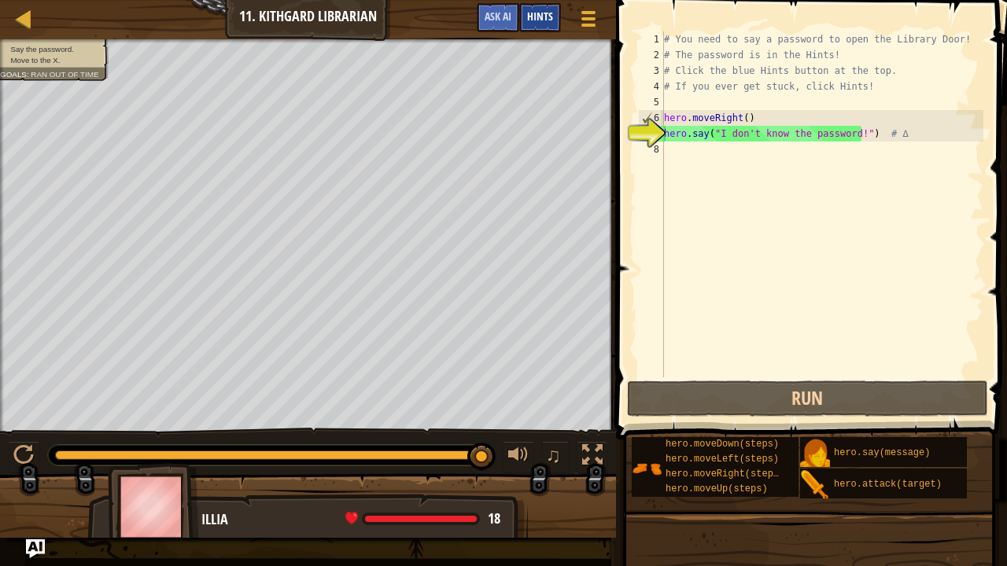
click at [535, 16] on span "Hints" at bounding box center [540, 16] width 26 height 15
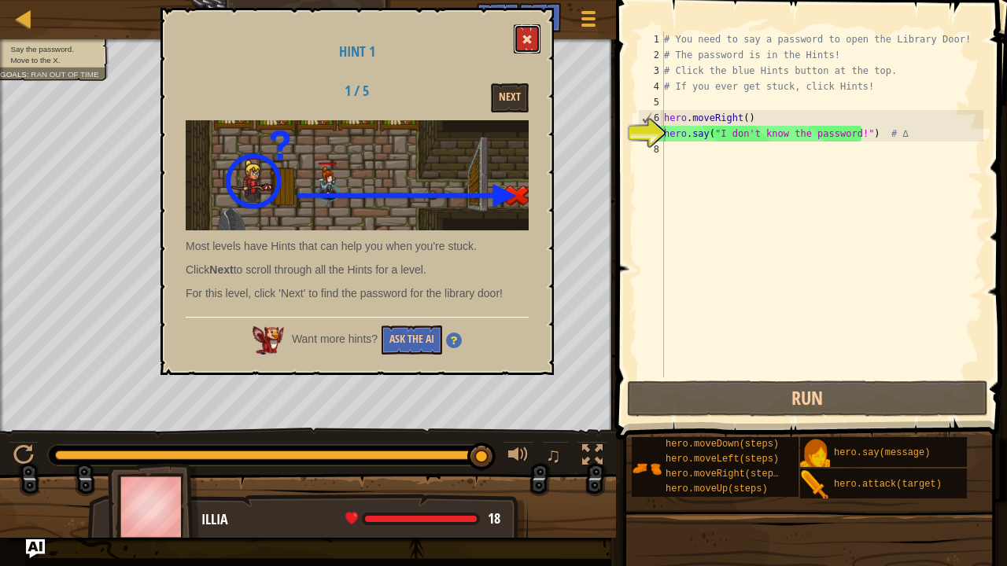
click at [522, 37] on button at bounding box center [527, 38] width 27 height 29
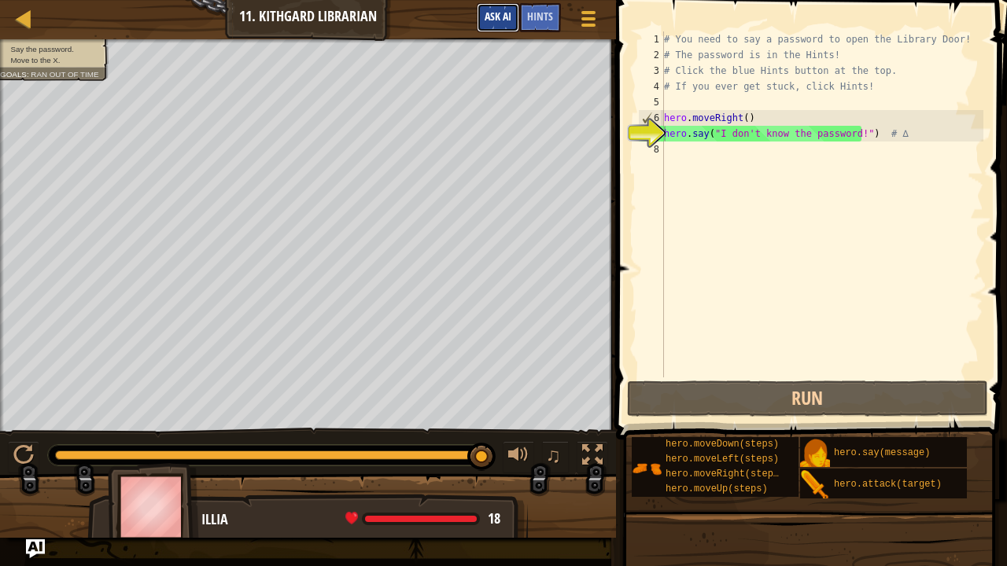
click at [496, 16] on span "Ask AI" at bounding box center [498, 16] width 27 height 15
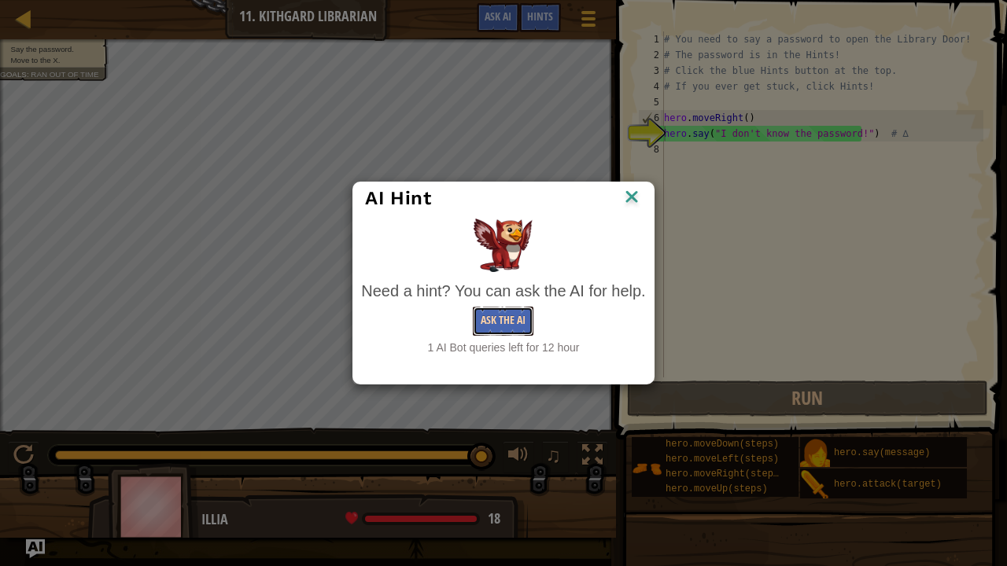
click at [512, 318] on button "Ask the AI" at bounding box center [503, 321] width 61 height 29
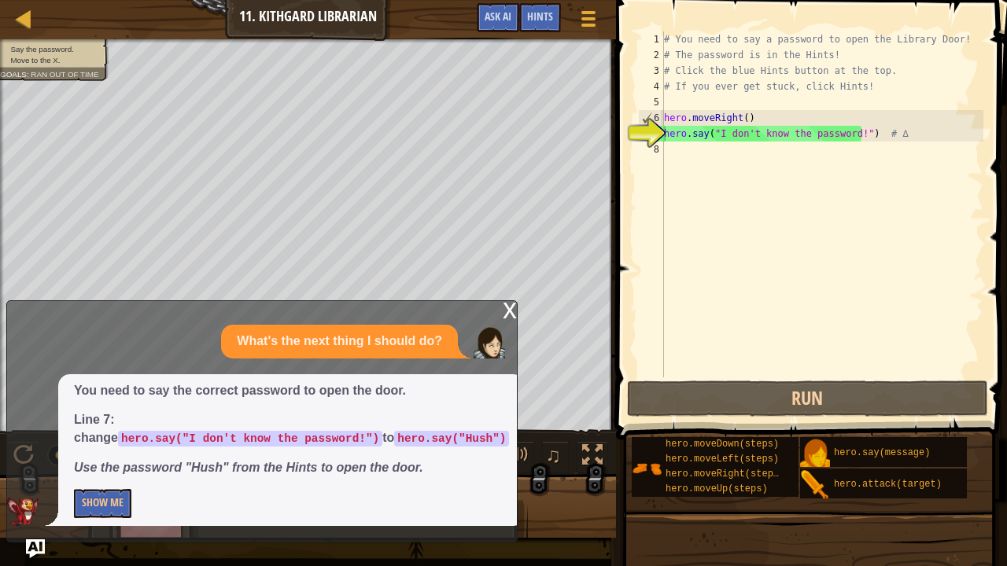
click at [513, 312] on div "x" at bounding box center [510, 309] width 14 height 16
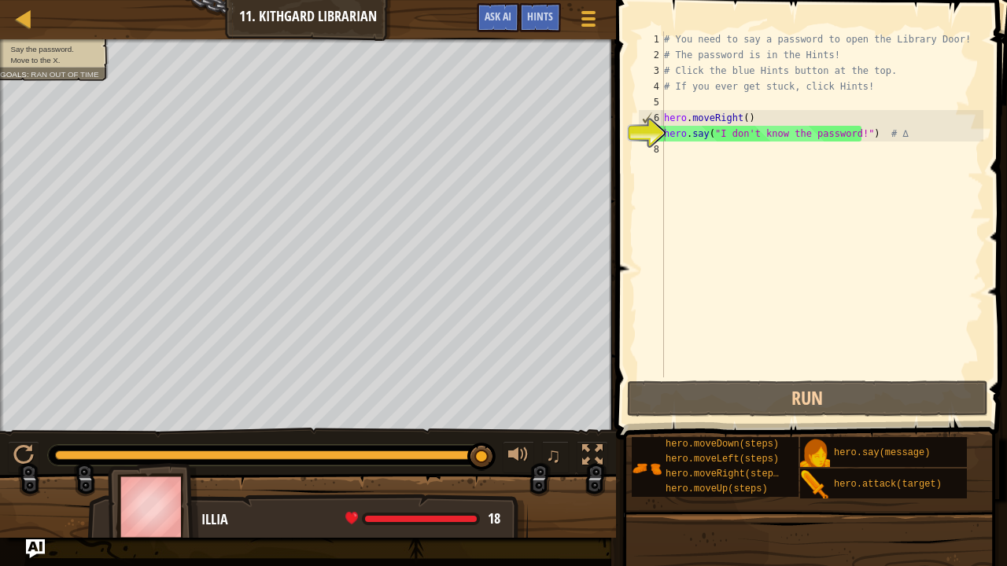
click at [851, 139] on div "# You need to say a password to open the Library Door! # The password is in the…" at bounding box center [822, 220] width 323 height 378
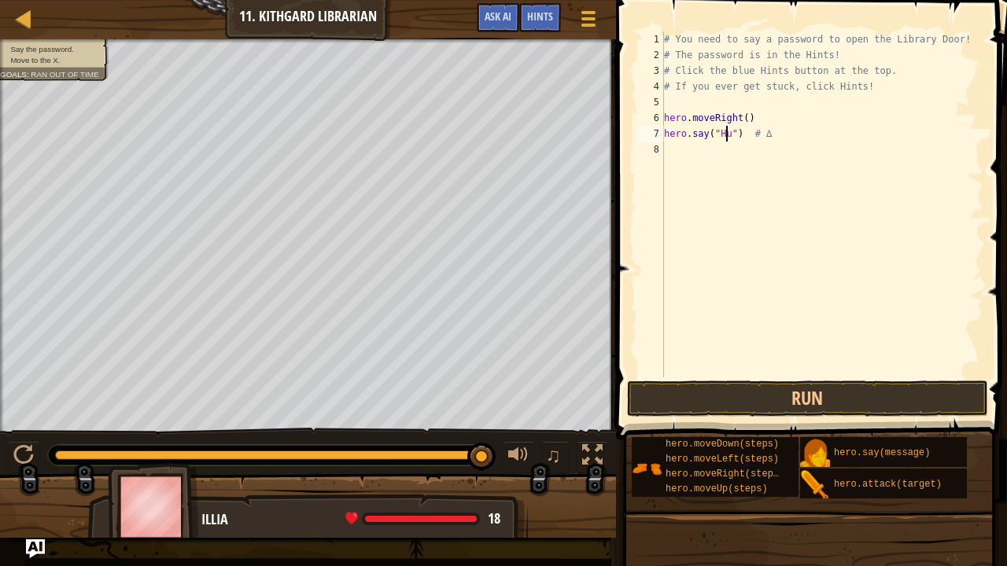
scroll to position [7, 5]
type textarea "hero.say("Hush") # ∆"
click at [790, 231] on div "# You need to say a password to open the Library Door! # The password is in the…" at bounding box center [822, 220] width 323 height 378
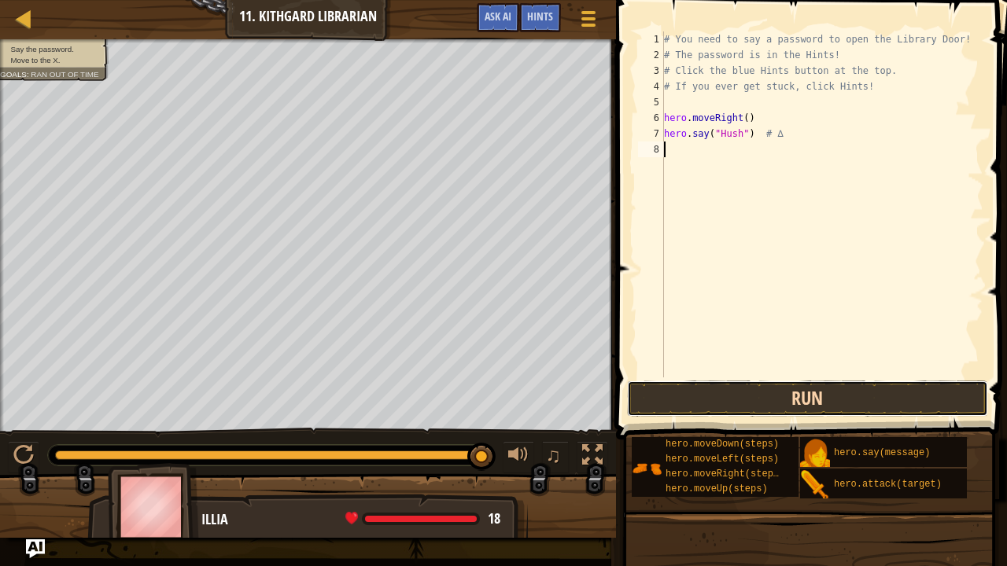
click at [809, 403] on button "Run" at bounding box center [807, 399] width 361 height 36
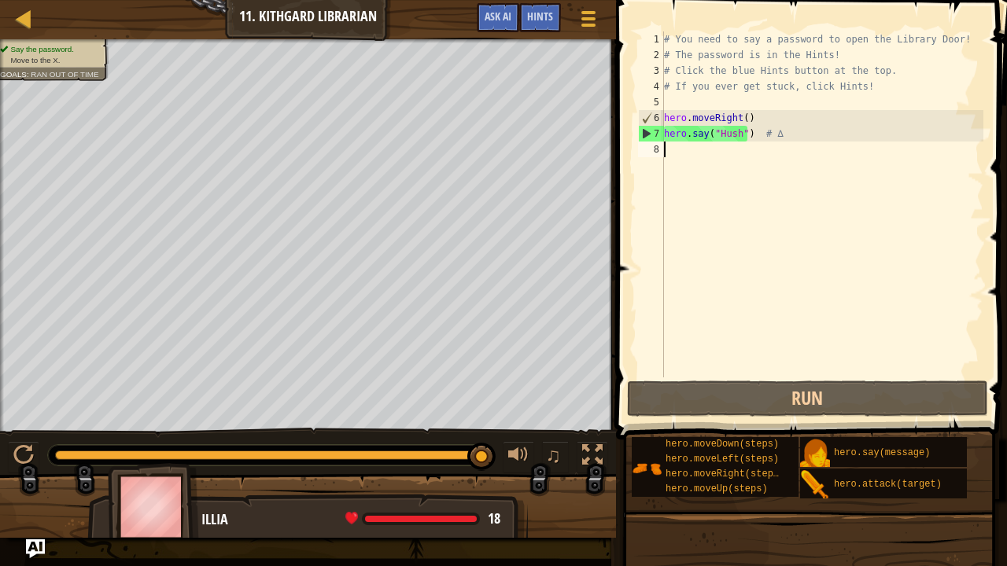
click at [795, 133] on div "# You need to say a password to open the Library Door! # The password is in the…" at bounding box center [822, 220] width 323 height 378
type textarea "hero.say("Hush") # ∆"
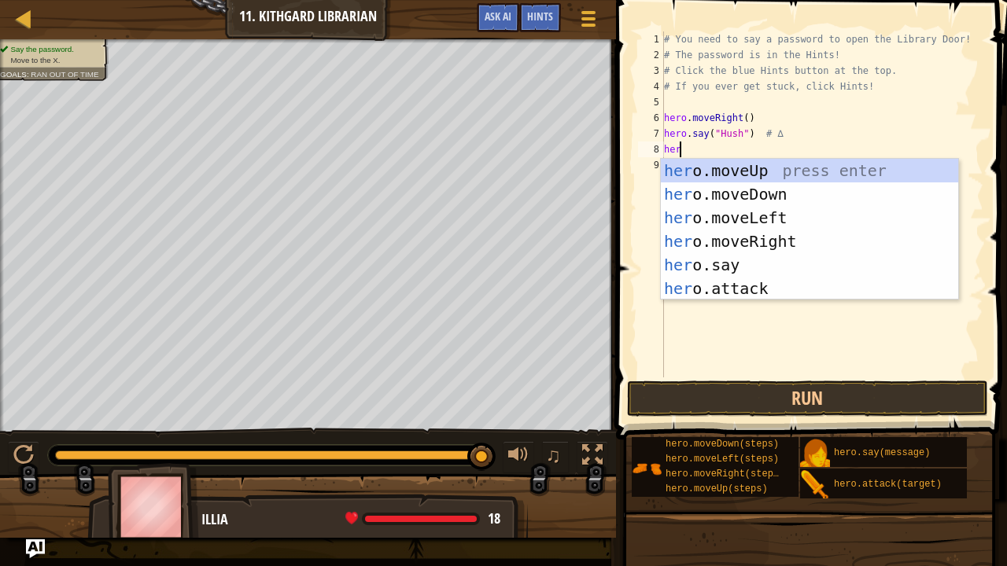
type textarea "hero"
click at [760, 239] on div "hero .moveUp press enter hero .moveDown press enter hero .moveLeft press enter …" at bounding box center [810, 253] width 298 height 189
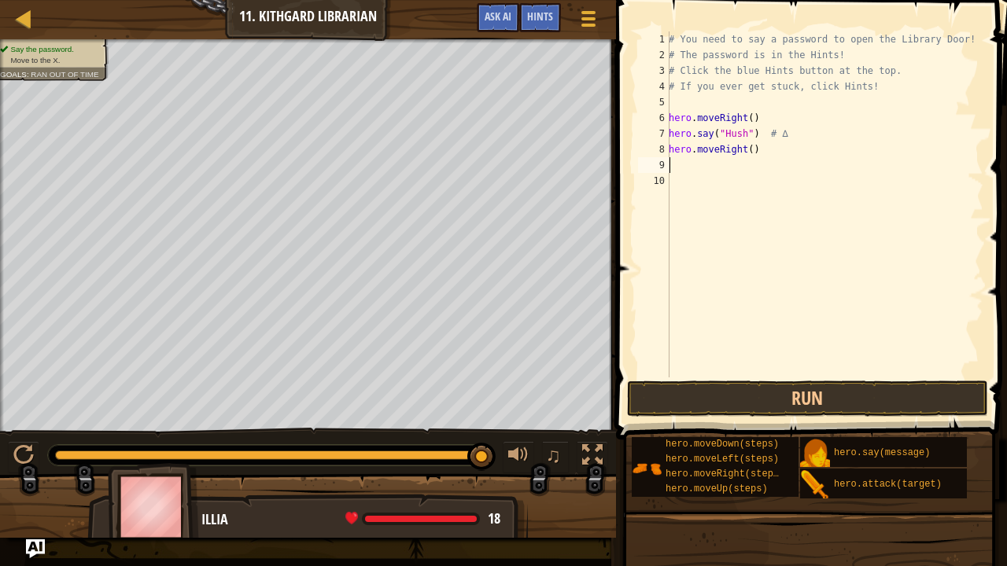
scroll to position [7, 0]
click at [749, 151] on div "# You need to say a password to open the Library Door! # The password is in the…" at bounding box center [825, 220] width 318 height 378
type textarea "hero.moveRight()"
click at [807, 396] on button "Run" at bounding box center [807, 399] width 361 height 36
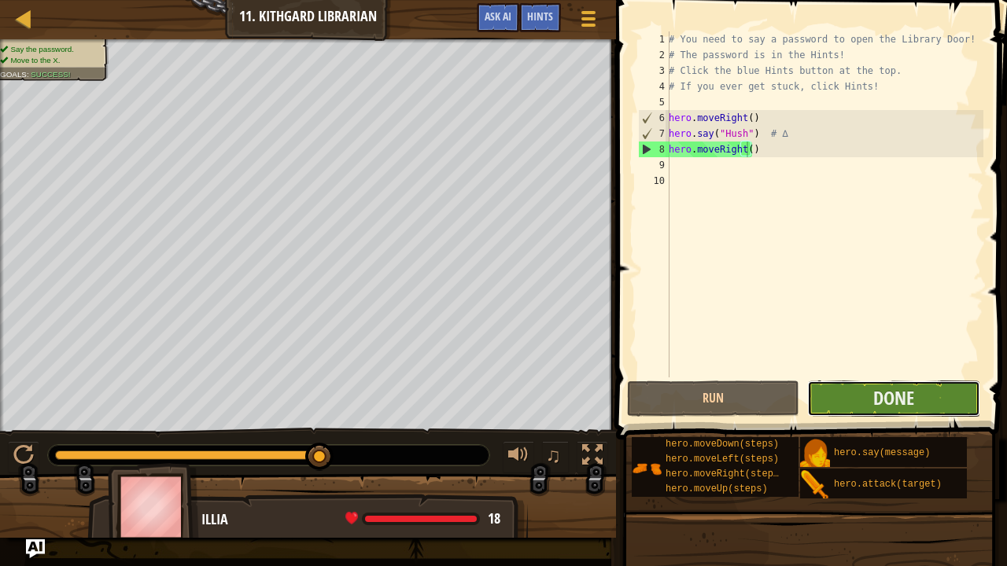
click at [861, 402] on button "Done" at bounding box center [893, 399] width 172 height 36
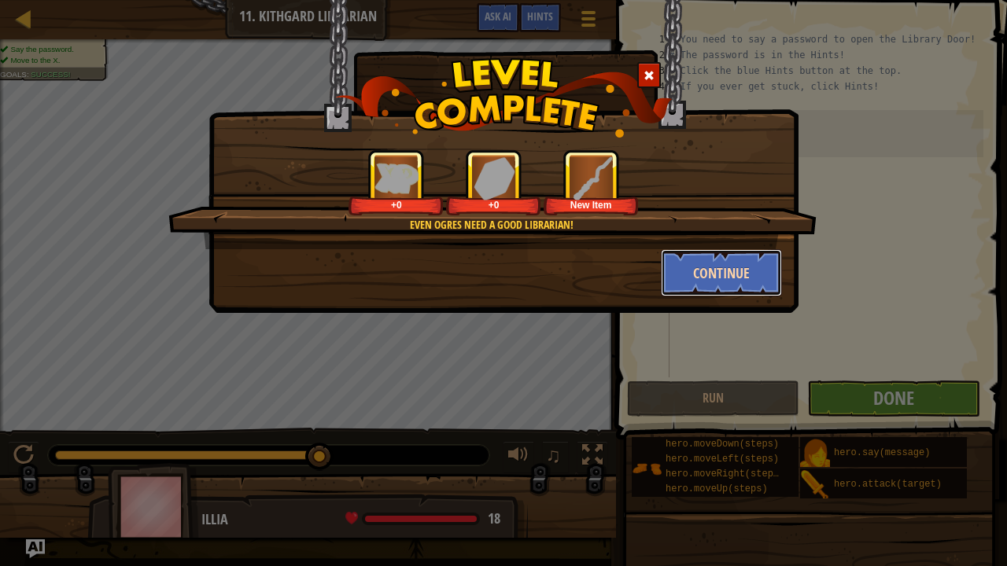
click at [694, 265] on button "Continue" at bounding box center [722, 272] width 122 height 47
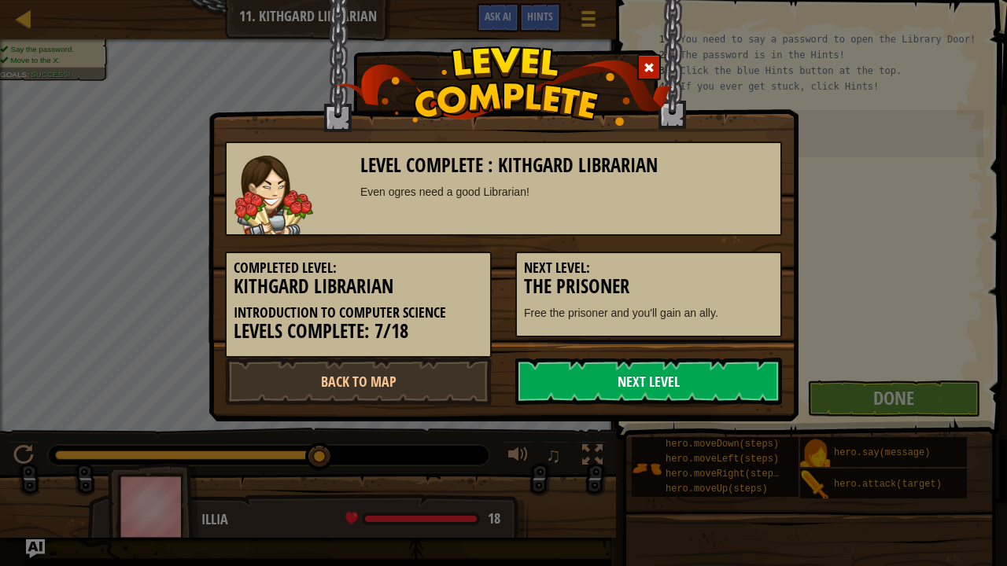
click at [680, 380] on link "Next Level" at bounding box center [648, 381] width 267 height 47
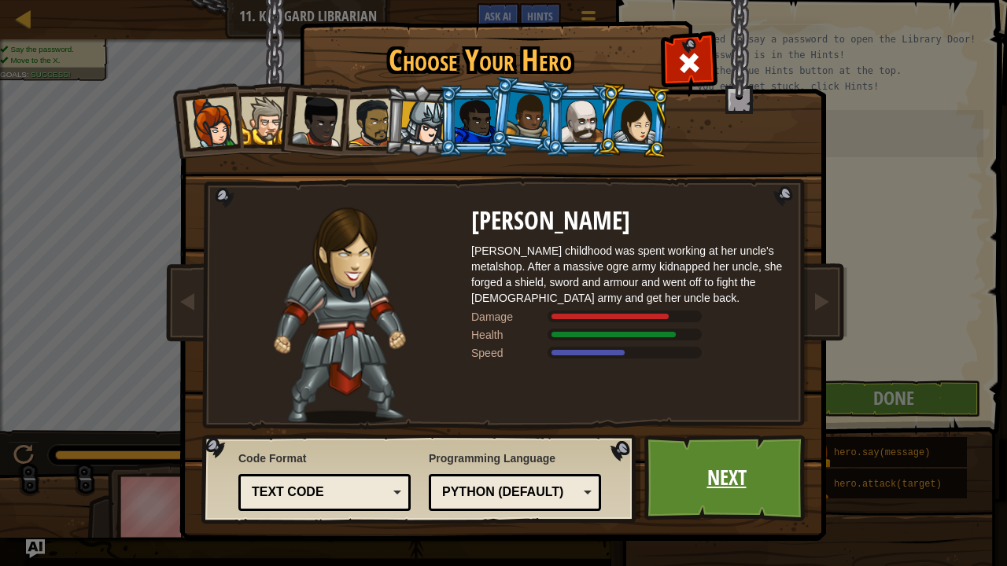
click at [728, 467] on link "Next" at bounding box center [726, 478] width 164 height 87
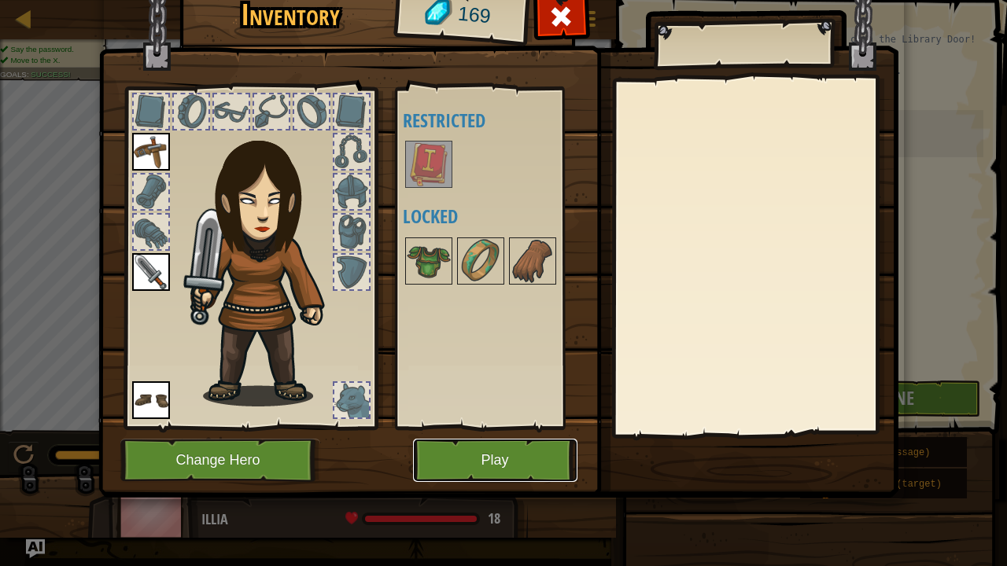
click at [504, 466] on button "Play" at bounding box center [495, 460] width 164 height 43
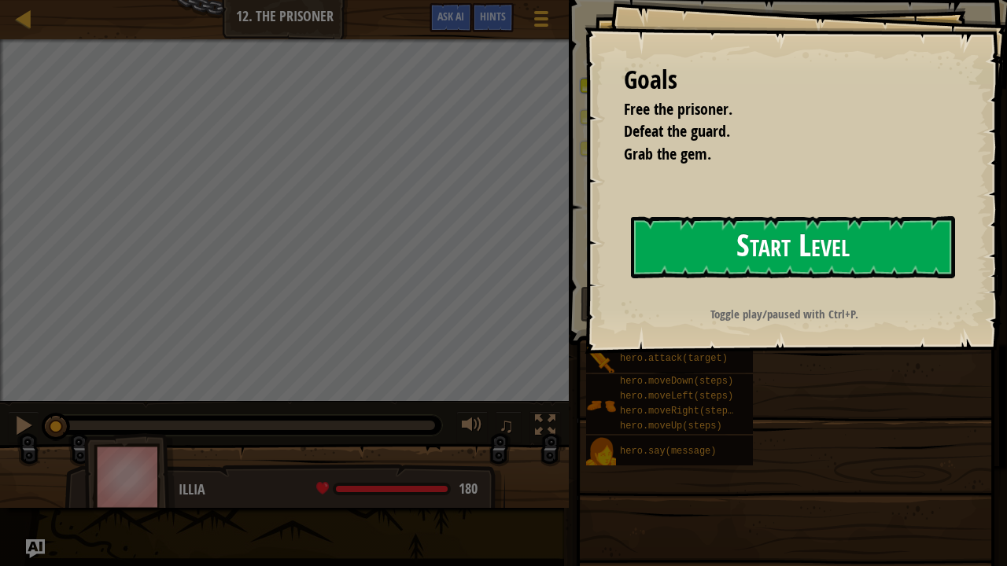
click at [721, 247] on button "Start Level" at bounding box center [793, 247] width 324 height 62
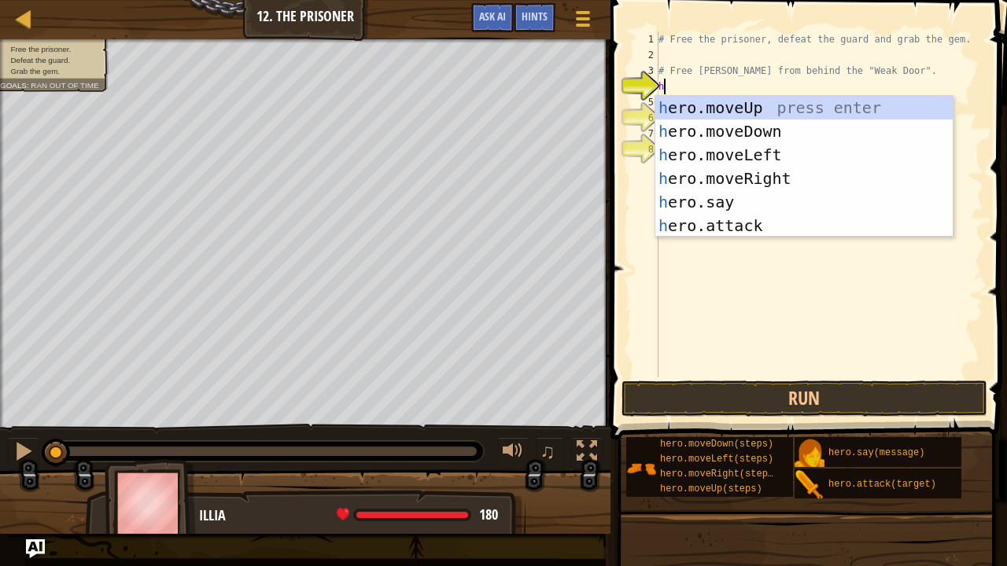
scroll to position [7, 0]
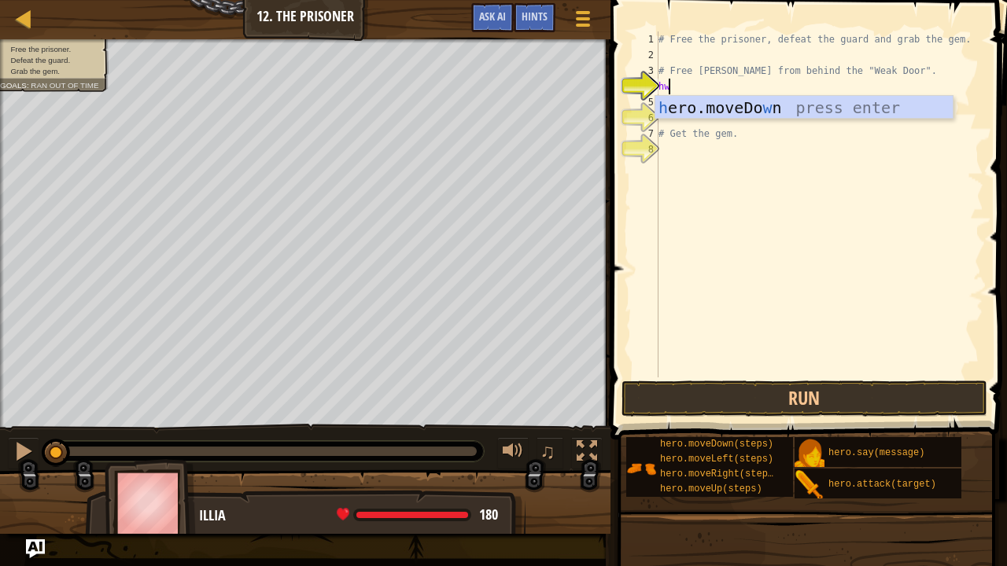
type textarea "h"
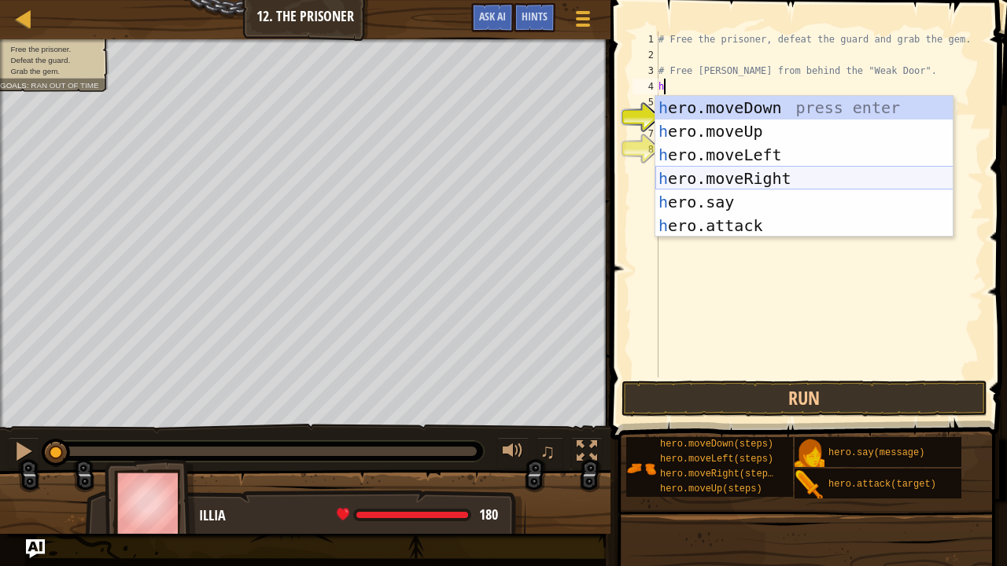
click at [752, 173] on div "h ero.moveDown press enter h ero.moveUp press enter h ero.moveLeft press enter …" at bounding box center [804, 190] width 298 height 189
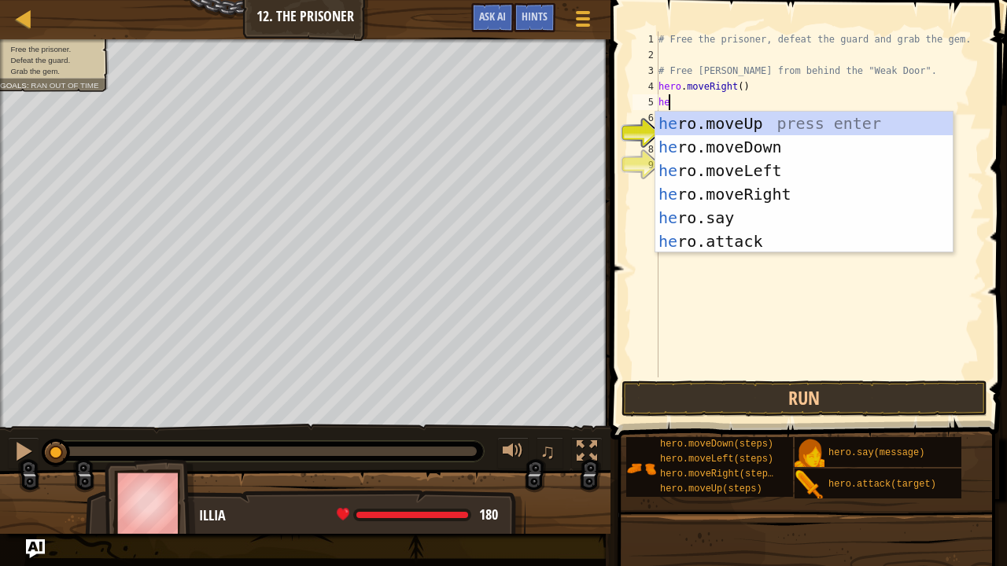
type textarea "h"
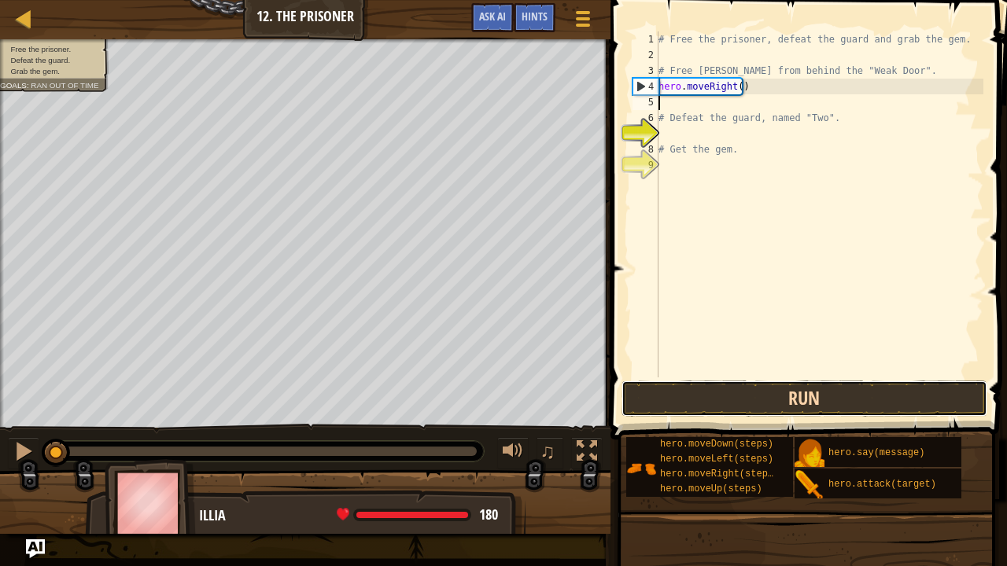
click at [754, 404] on button "Run" at bounding box center [805, 399] width 367 height 36
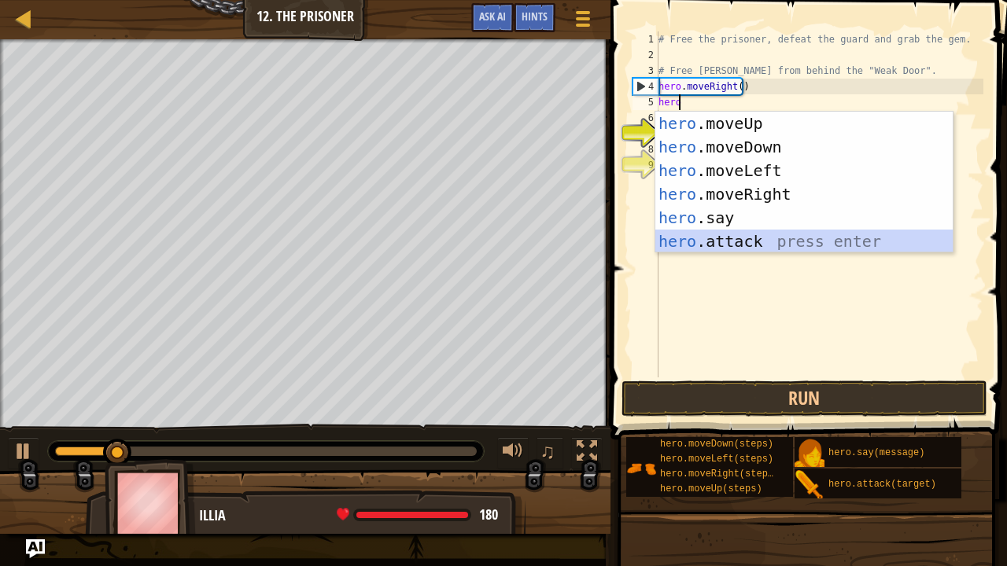
click at [740, 239] on div "hero .moveUp press enter hero .moveDown press enter hero .moveLeft press enter …" at bounding box center [804, 206] width 298 height 189
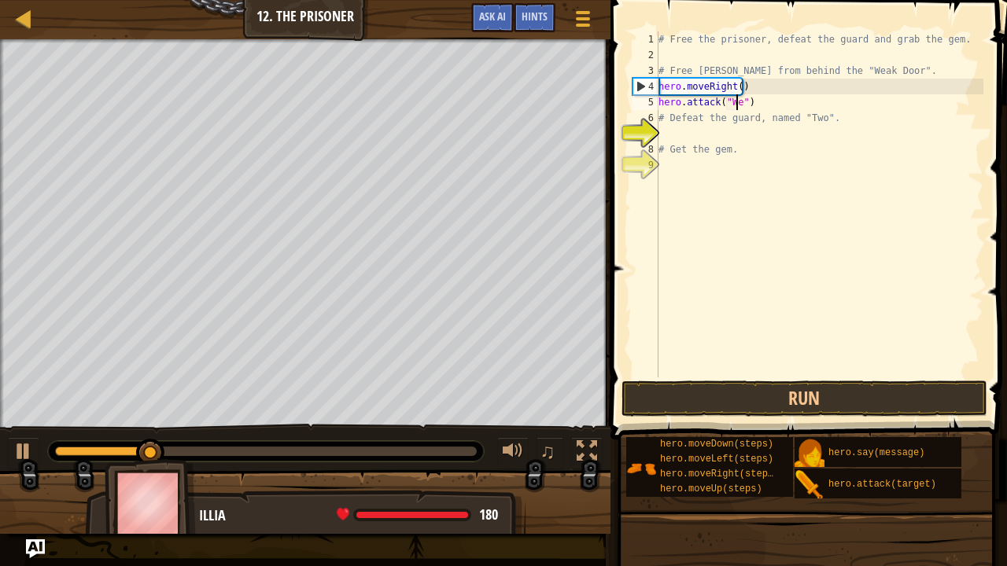
scroll to position [7, 6]
type textarea "hero.attack("Weak Door")"
click at [858, 210] on div "# Free the prisoner, defeat the guard and grab the gem. # Free [PERSON_NAME] fr…" at bounding box center [819, 220] width 328 height 378
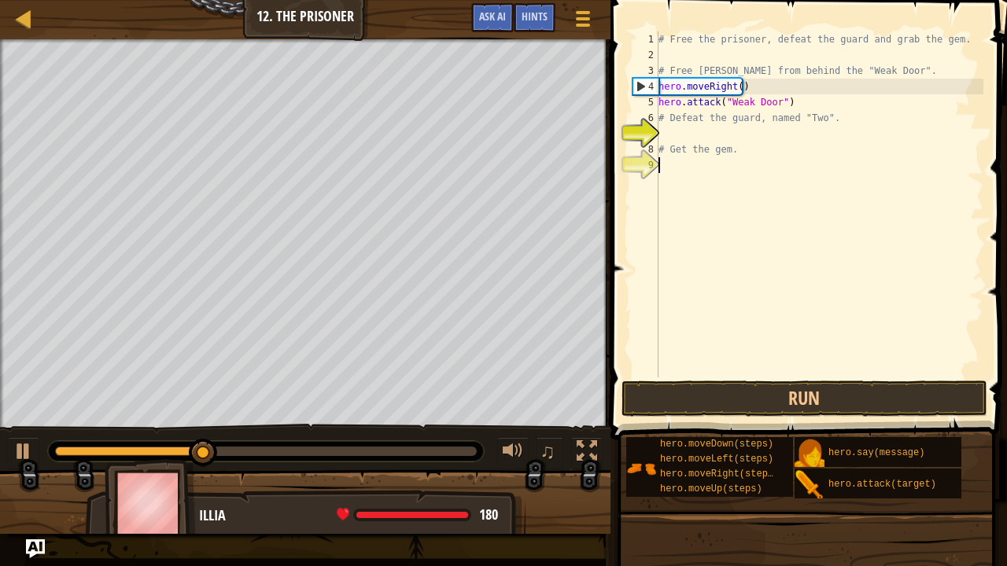
click at [817, 101] on div "# Free the prisoner, defeat the guard and grab the gem. # Free [PERSON_NAME] fr…" at bounding box center [819, 220] width 328 height 378
type textarea "hero.attack("Weak Door")"
click at [812, 392] on button "Run" at bounding box center [805, 399] width 367 height 36
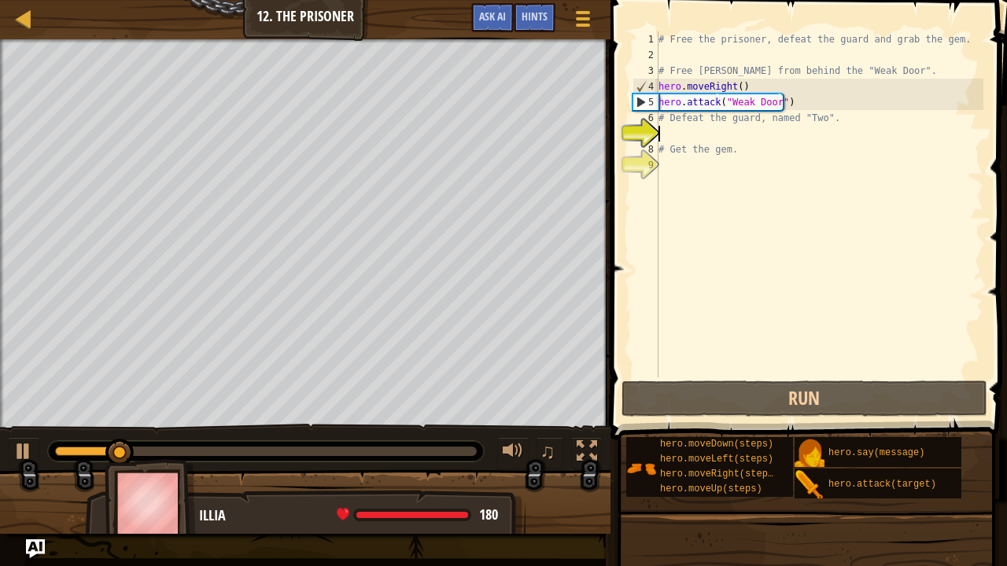
click at [772, 139] on div "# Free the prisoner, defeat the guard and grab the gem. # Free [PERSON_NAME] fr…" at bounding box center [819, 220] width 328 height 378
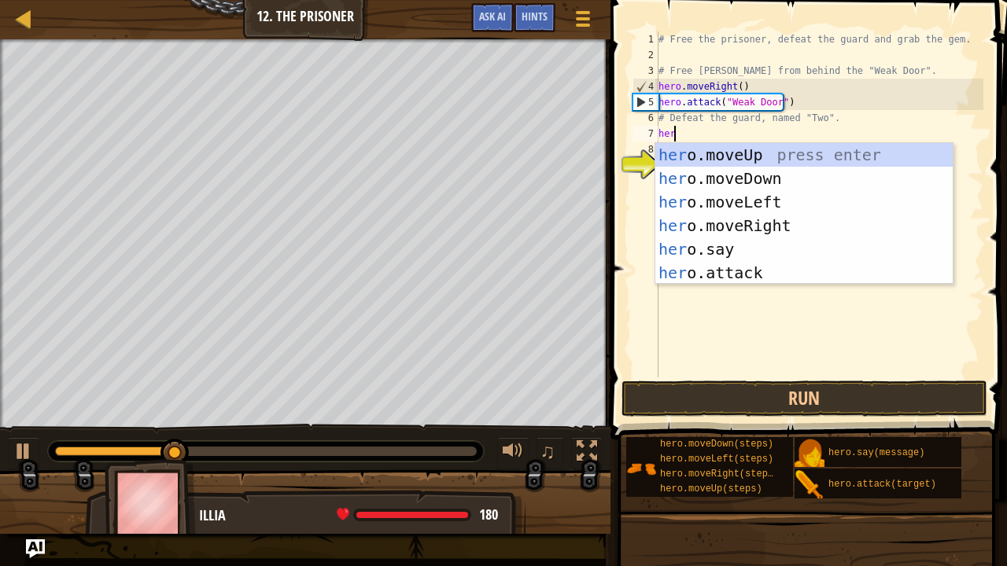
type textarea "hero"
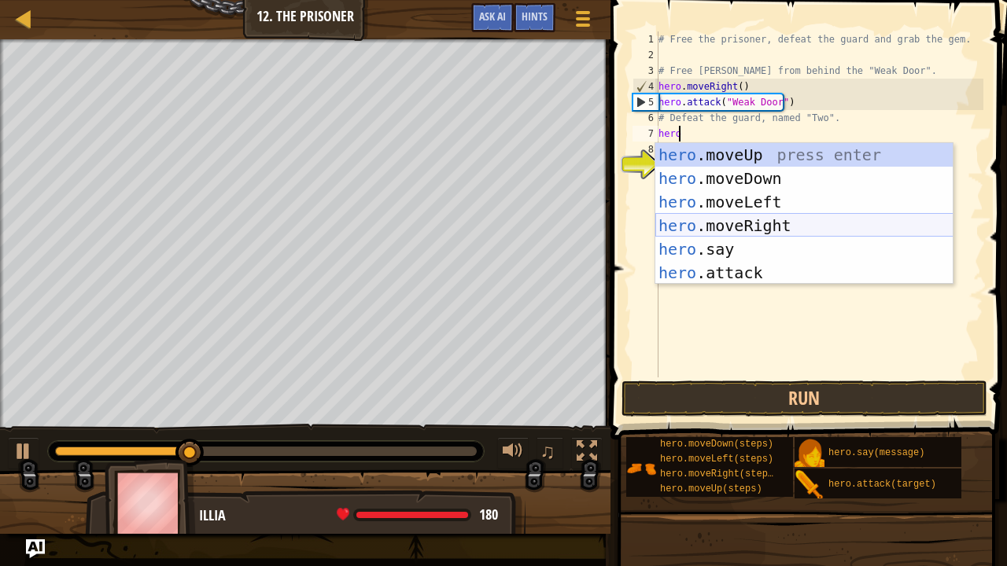
click at [755, 219] on div "hero .moveUp press enter hero .moveDown press enter hero .moveLeft press enter …" at bounding box center [804, 237] width 298 height 189
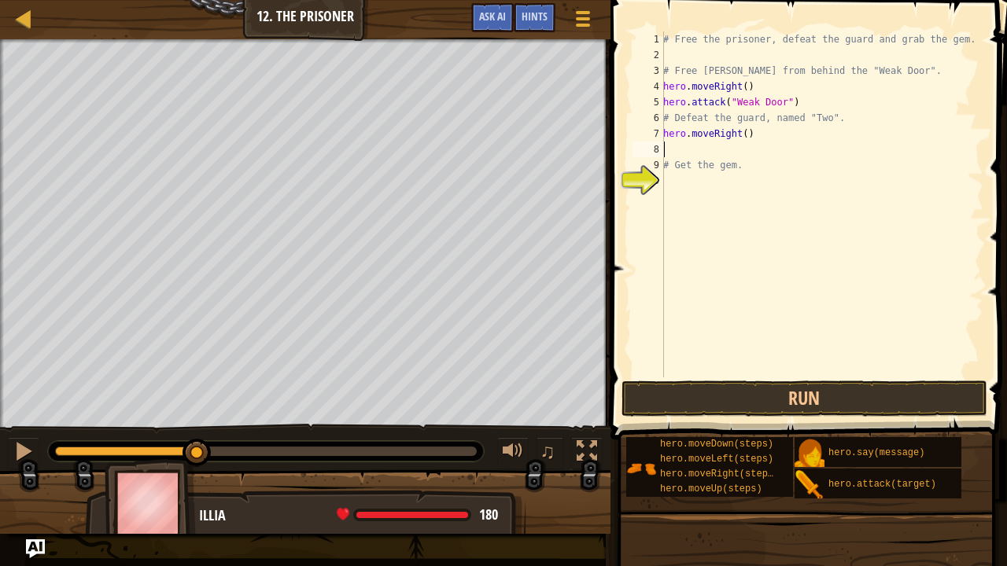
click at [741, 136] on div "# Free the prisoner, defeat the guard and grab the gem. # Free [PERSON_NAME] fr…" at bounding box center [821, 220] width 323 height 378
type textarea "hero.moveRight(2)"
click at [762, 134] on div "# Free the prisoner, defeat the guard and grab the gem. # Free [PERSON_NAME] fr…" at bounding box center [821, 220] width 323 height 378
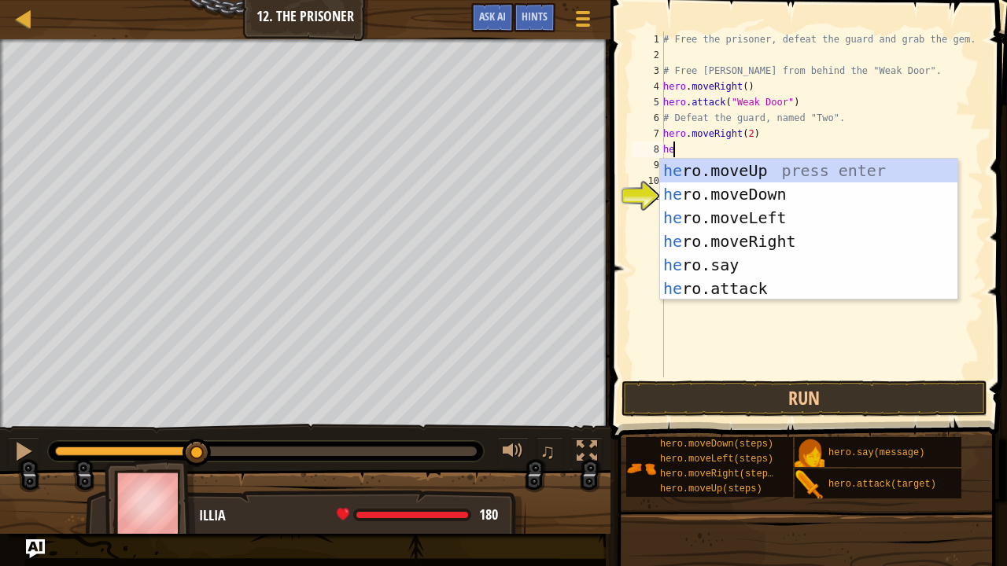
scroll to position [7, 0]
click at [738, 291] on div "hero .moveUp press enter hero .moveDown press enter hero .moveLeft press enter …" at bounding box center [809, 253] width 298 height 189
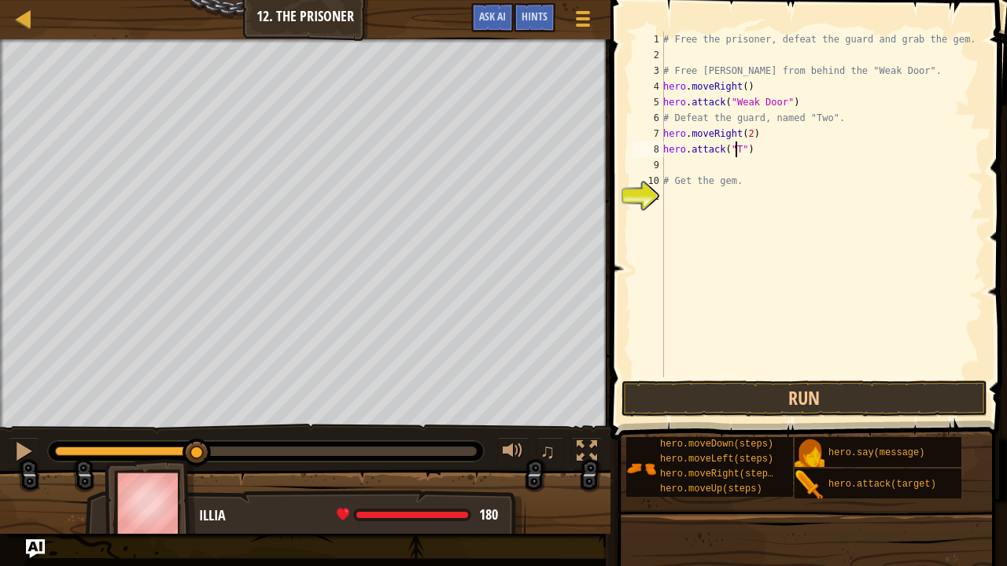
scroll to position [7, 6]
type textarea "hero.attack("Two")"
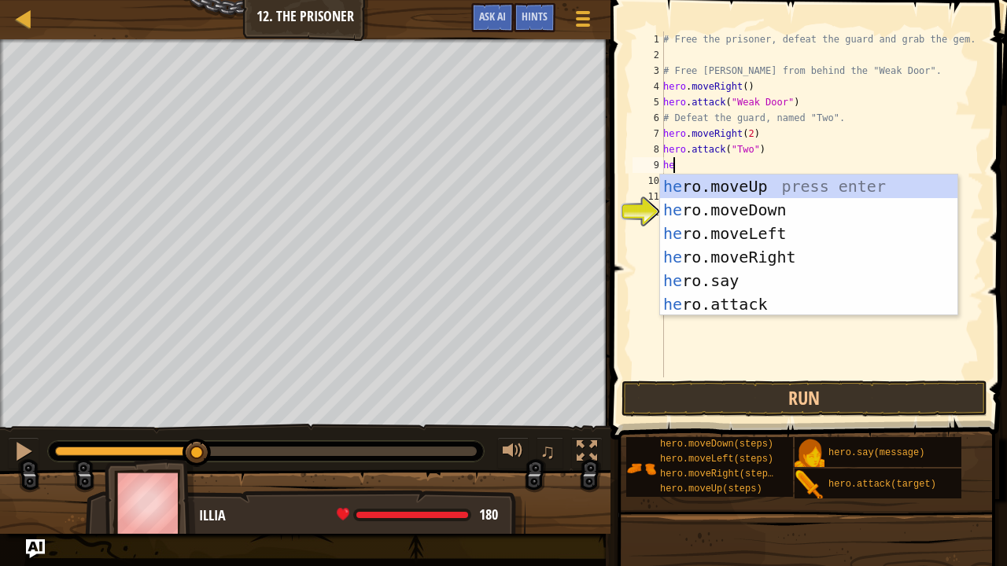
scroll to position [7, 0]
click at [764, 301] on div "hero .moveUp press enter hero .moveDown press enter hero .moveLeft press enter …" at bounding box center [809, 269] width 298 height 189
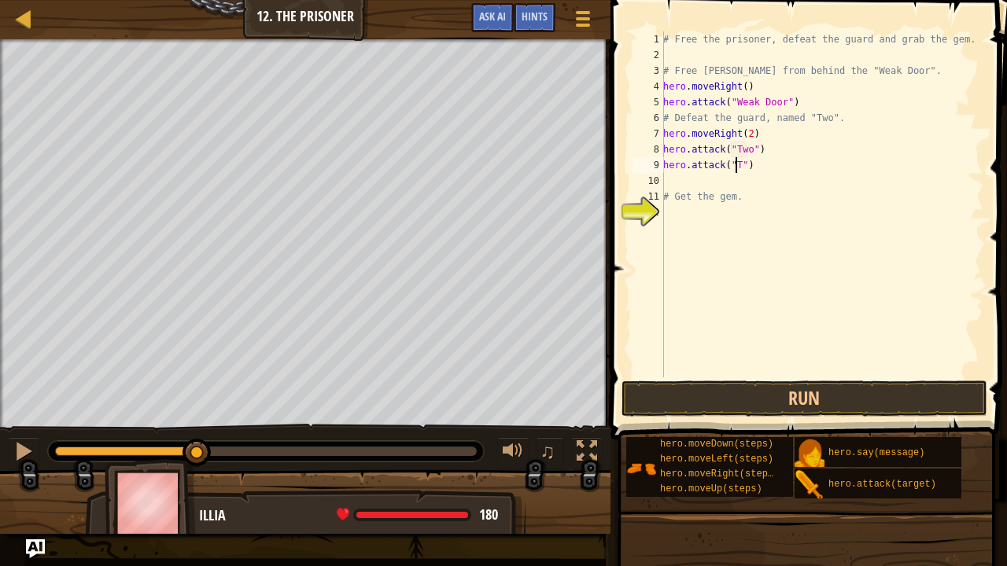
scroll to position [7, 6]
type textarea "hero.attack("Two")"
click at [740, 391] on button "Run" at bounding box center [805, 399] width 367 height 36
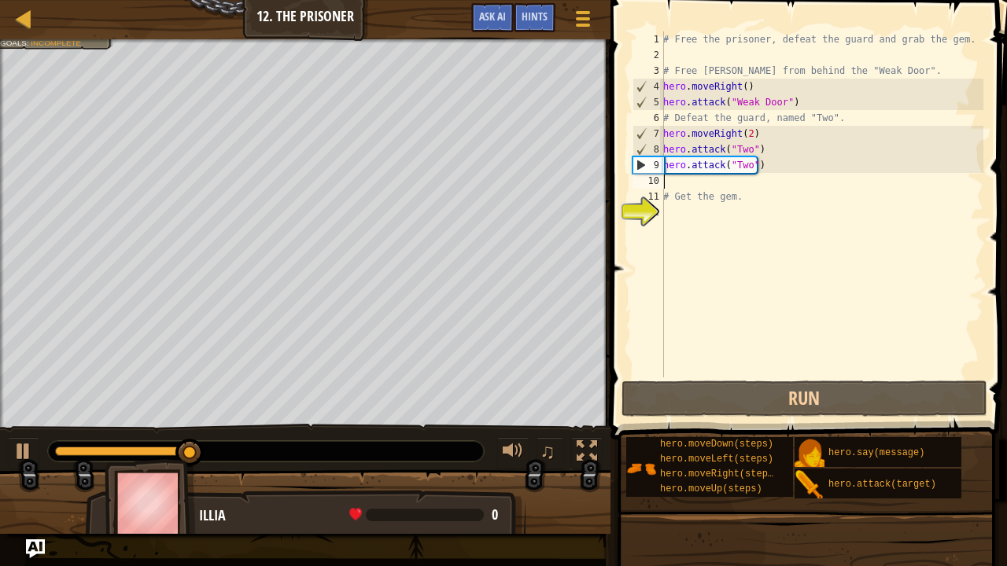
click at [790, 173] on div "# Free the prisoner, defeat the guard and grab the gem. # Free [PERSON_NAME] fr…" at bounding box center [821, 220] width 323 height 378
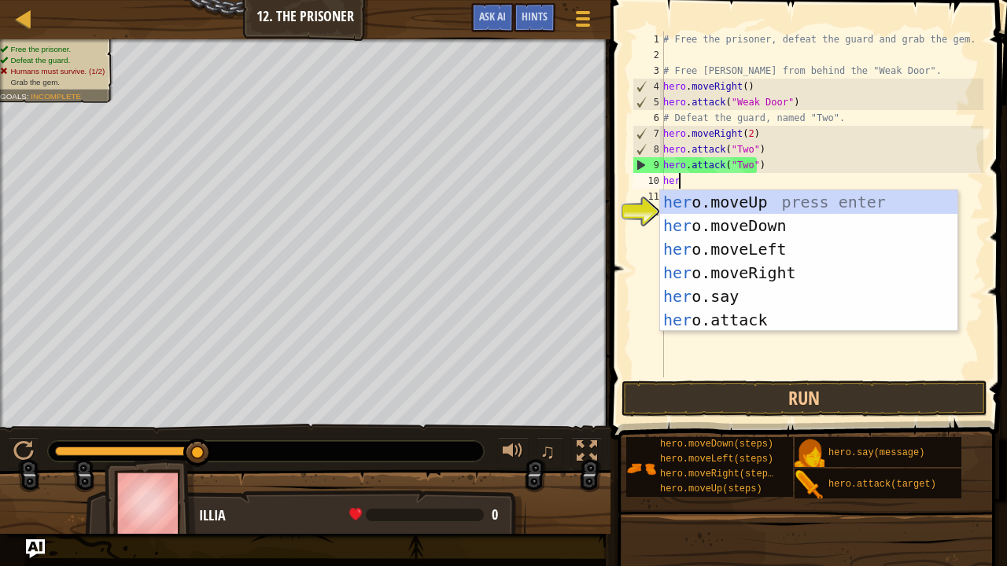
scroll to position [7, 0]
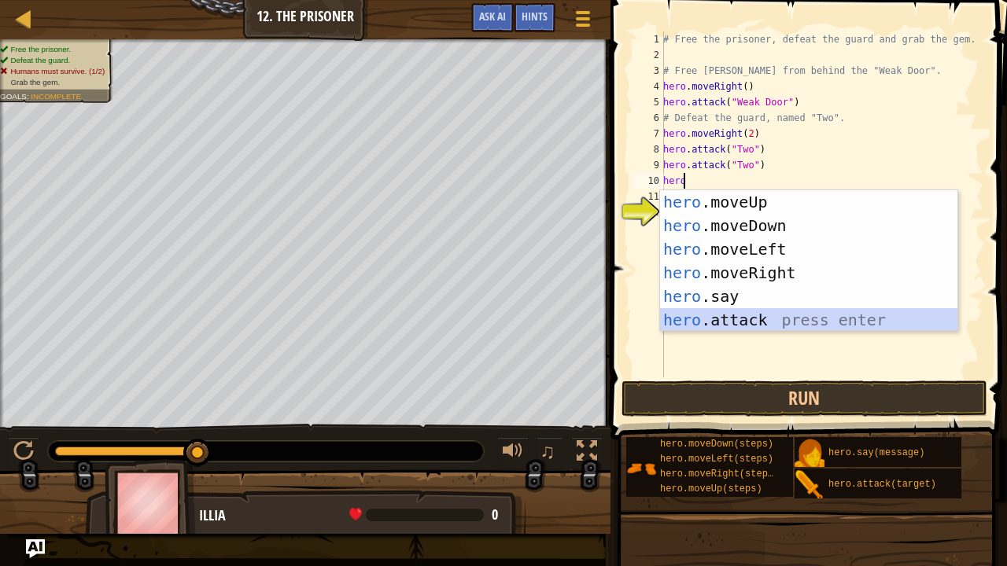
click at [740, 319] on div "hero .moveUp press enter hero .moveDown press enter hero .moveLeft press enter …" at bounding box center [809, 284] width 298 height 189
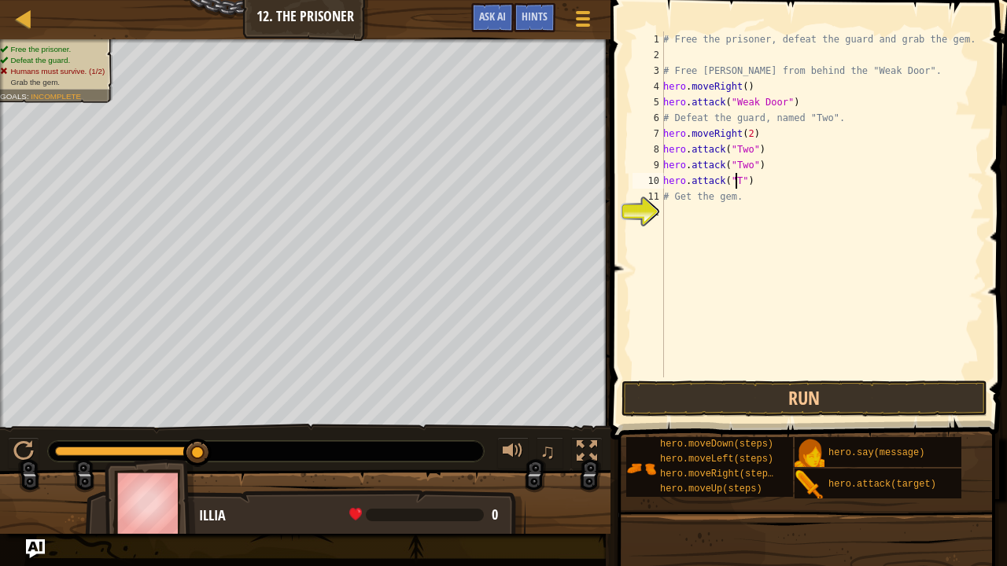
scroll to position [7, 6]
type textarea "hero.attack("Two")"
click at [735, 222] on div "# Free the prisoner, defeat the guard and grab the gem. # Free [PERSON_NAME] fr…" at bounding box center [821, 220] width 323 height 378
click at [802, 392] on button "Run" at bounding box center [805, 399] width 367 height 36
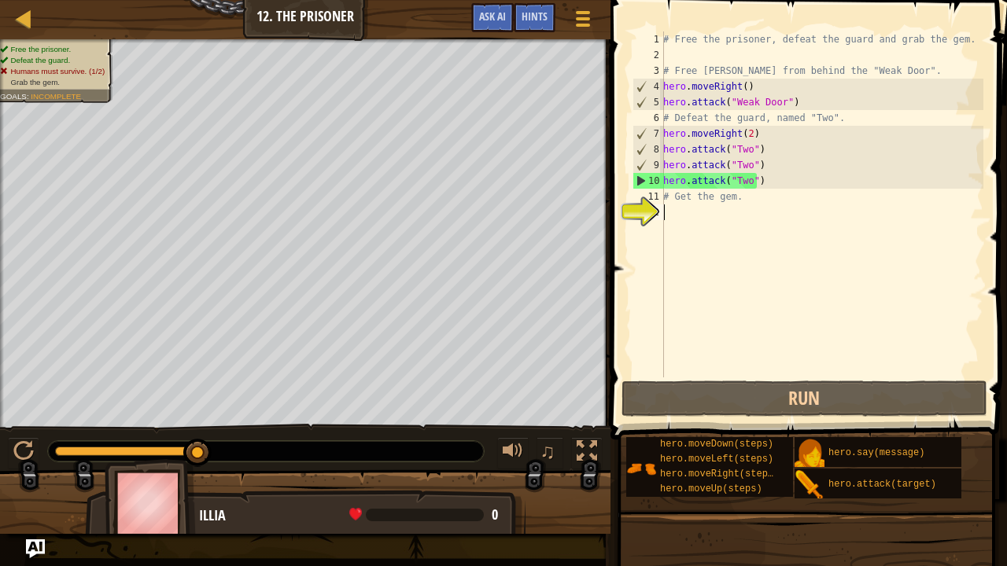
click at [780, 184] on div "# Free the prisoner, defeat the guard and grab the gem. # Free [PERSON_NAME] fr…" at bounding box center [821, 220] width 323 height 378
type textarea "hero.attack("Two")"
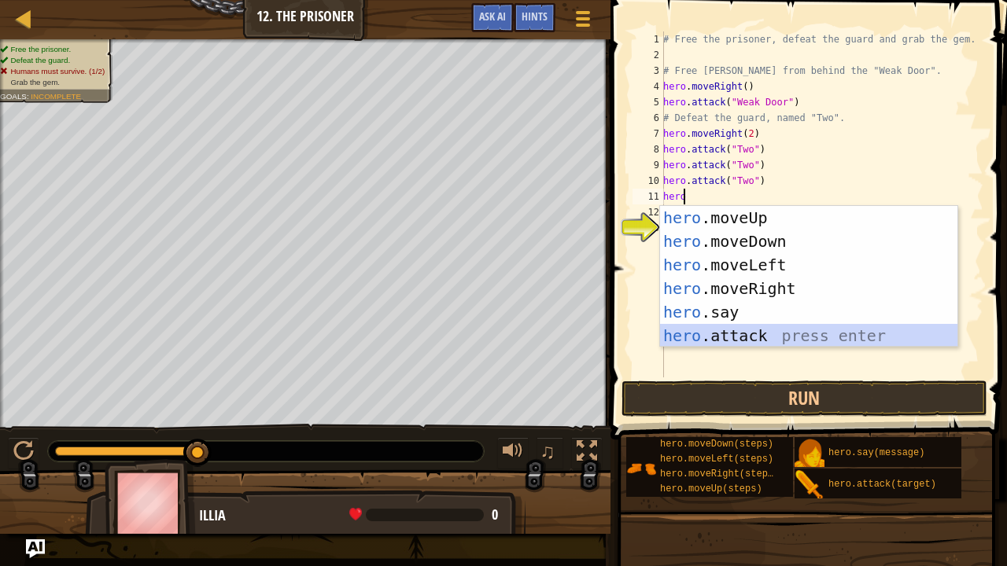
click at [734, 334] on div "hero .moveUp press enter hero .moveDown press enter hero .moveLeft press enter …" at bounding box center [809, 300] width 298 height 189
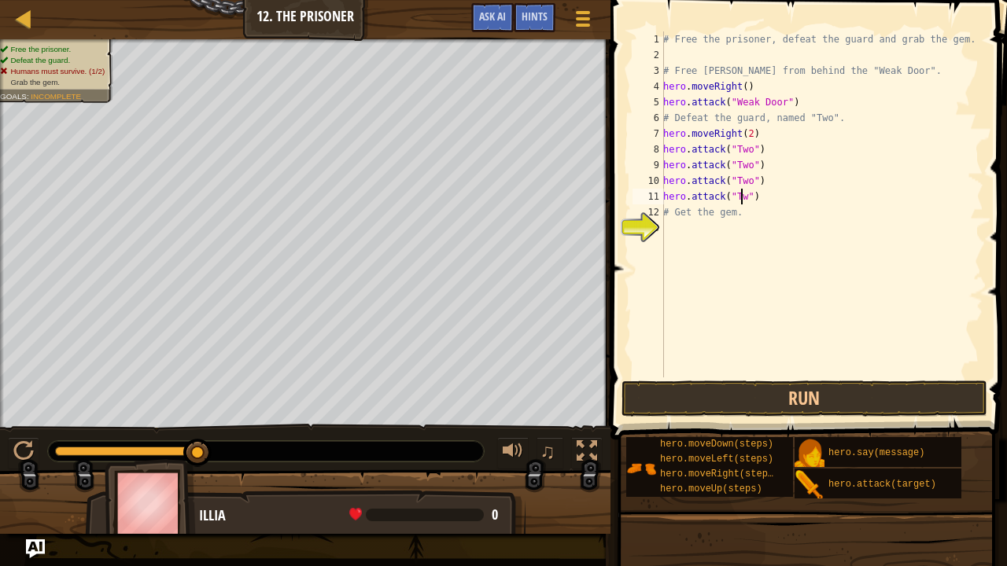
scroll to position [7, 6]
type textarea "hero.attack("Two")"
click at [796, 249] on div "# Free the prisoner, defeat the guard and grab the gem. # Free [PERSON_NAME] fr…" at bounding box center [821, 220] width 323 height 378
click at [782, 199] on div "# Free the prisoner, defeat the guard and grab the gem. # Free [PERSON_NAME] fr…" at bounding box center [821, 220] width 323 height 378
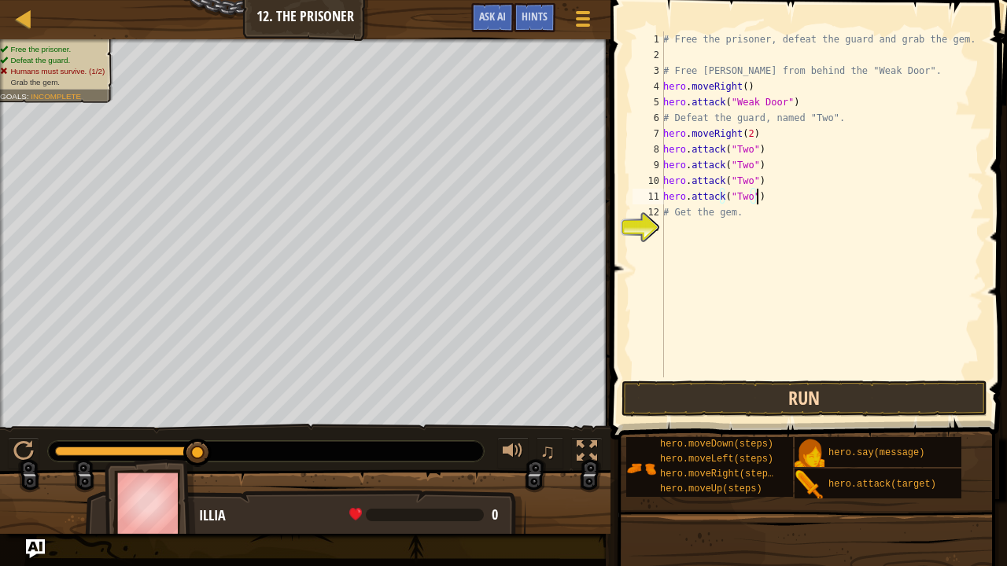
type textarea "hero.attack("Two")"
click at [801, 390] on button "Run" at bounding box center [805, 399] width 367 height 36
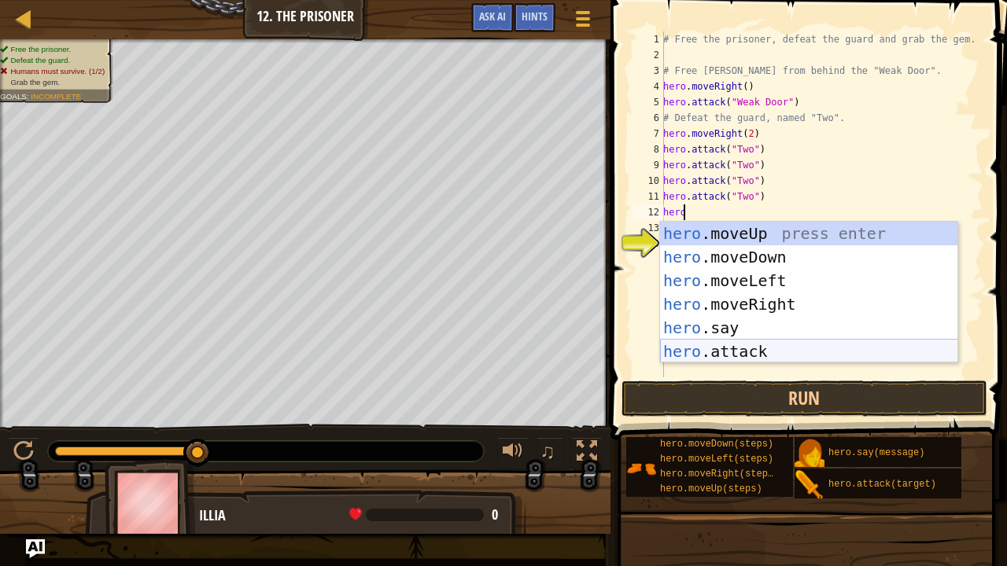
click at [735, 349] on div "hero .moveUp press enter hero .moveDown press enter hero .moveLeft press enter …" at bounding box center [809, 316] width 298 height 189
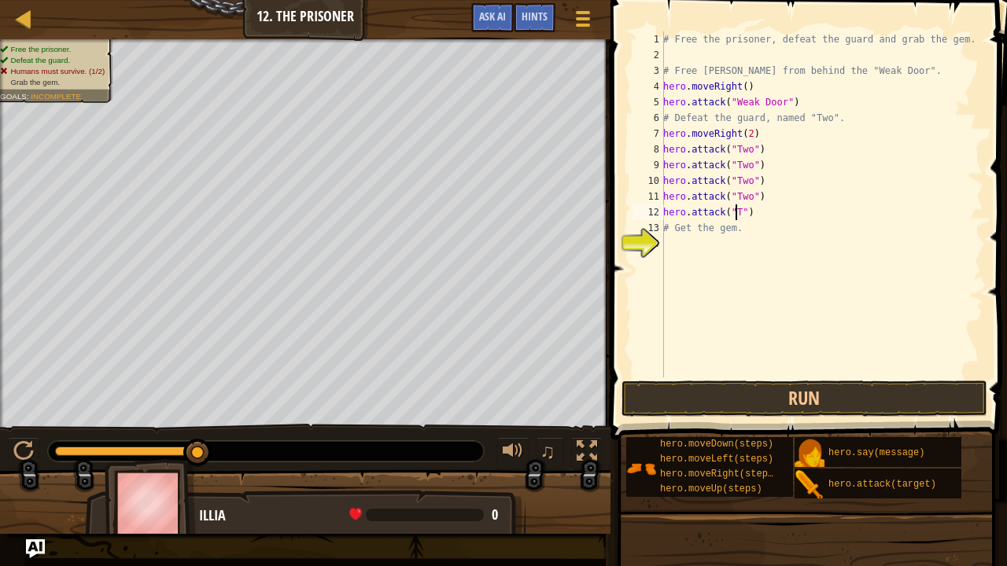
scroll to position [7, 6]
type textarea "hero.attack("Two")"
click at [774, 331] on div "# Free the prisoner, defeat the guard and grab the gem. # Free [PERSON_NAME] fr…" at bounding box center [821, 220] width 323 height 378
click at [769, 390] on button "Run" at bounding box center [805, 399] width 367 height 36
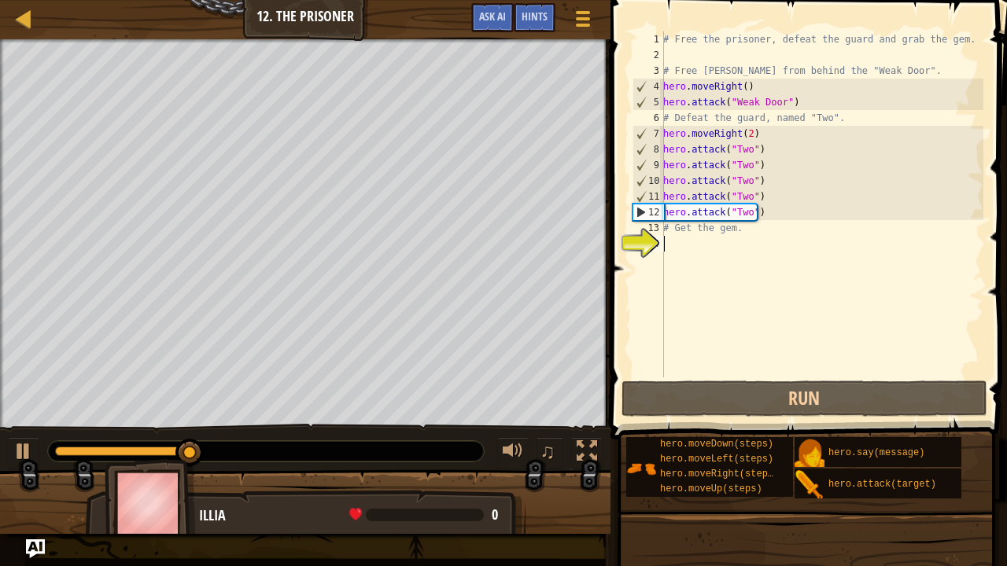
click at [777, 216] on div "# Free the prisoner, defeat the guard and grab the gem. # Free [PERSON_NAME] fr…" at bounding box center [821, 220] width 323 height 378
type textarea "hero.attack("Two")"
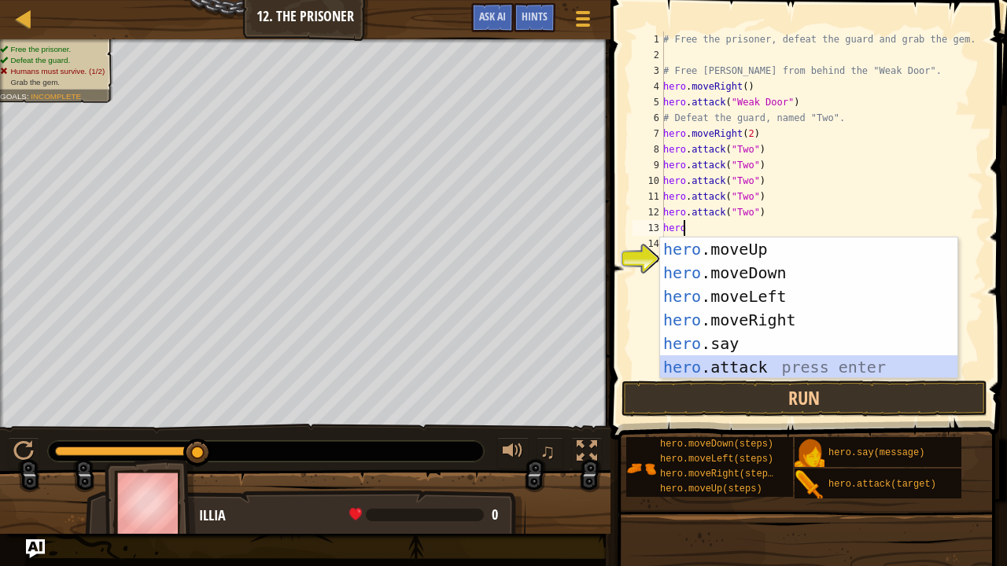
click at [740, 365] on div "hero .moveUp press enter hero .moveDown press enter hero .moveLeft press enter …" at bounding box center [809, 332] width 298 height 189
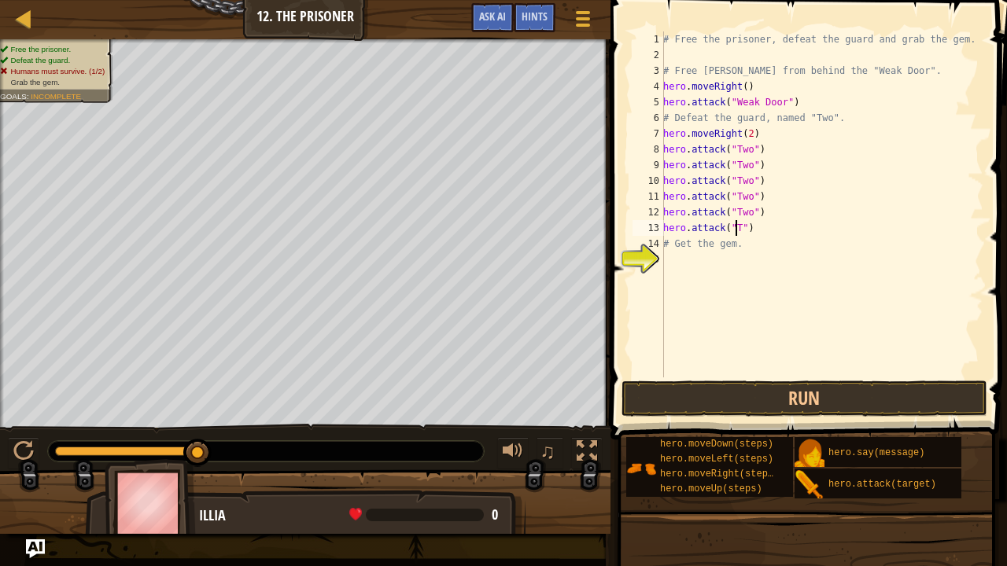
scroll to position [7, 6]
type textarea "hero.attack("Two")"
click at [744, 400] on button "Run" at bounding box center [805, 399] width 367 height 36
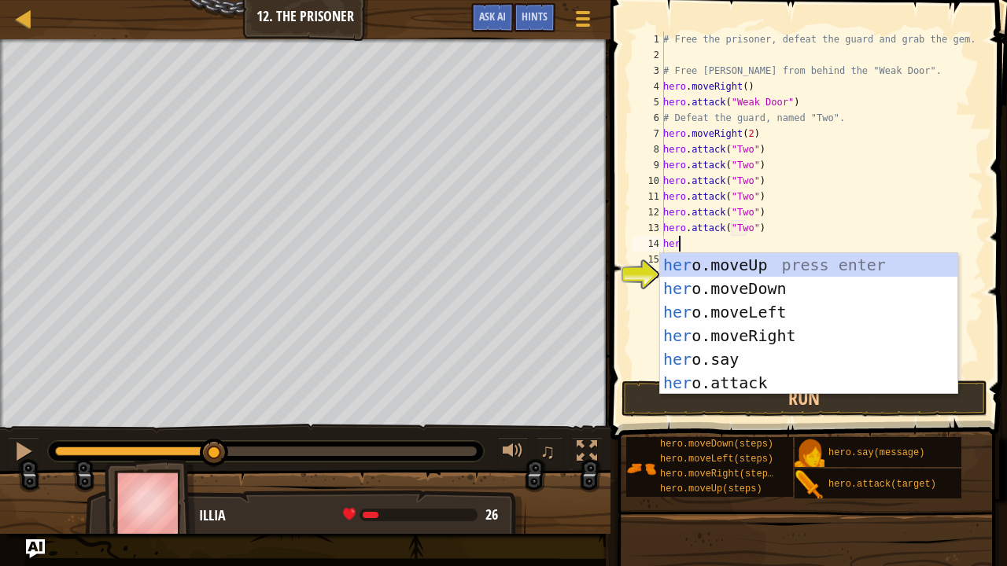
scroll to position [7, 0]
type textarea "hero"
click at [760, 328] on div "hero .moveUp press enter hero .moveDown press enter hero .moveLeft press enter …" at bounding box center [809, 347] width 298 height 189
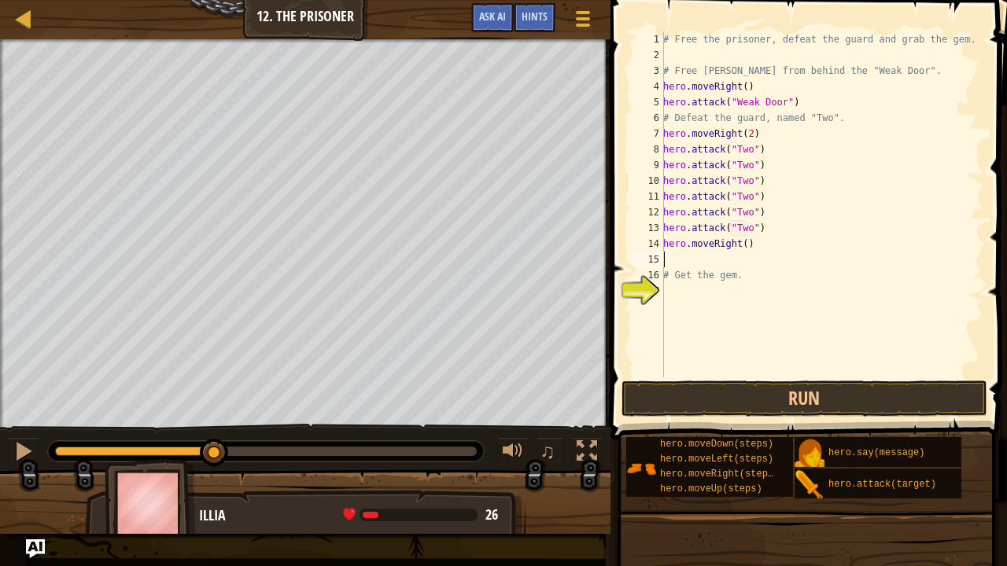
click at [739, 249] on div "# Free the prisoner, defeat the guard and grab the gem. # Free [PERSON_NAME] fr…" at bounding box center [821, 220] width 323 height 378
type textarea "hero.moveRight(2)"
click at [766, 242] on div "# Free the prisoner, defeat the guard and grab the gem. # Free [PERSON_NAME] fr…" at bounding box center [821, 220] width 323 height 378
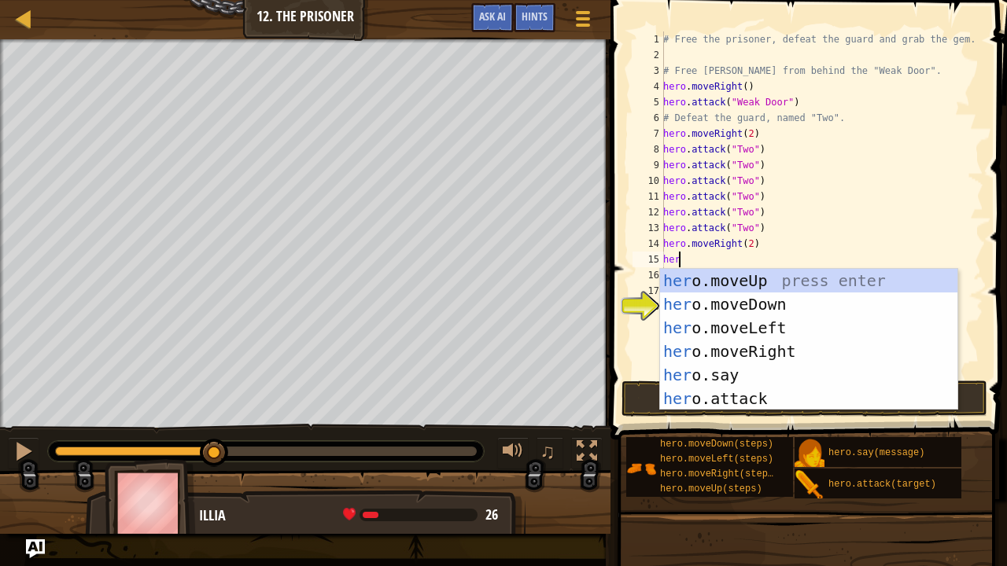
scroll to position [7, 0]
type textarea "hero"
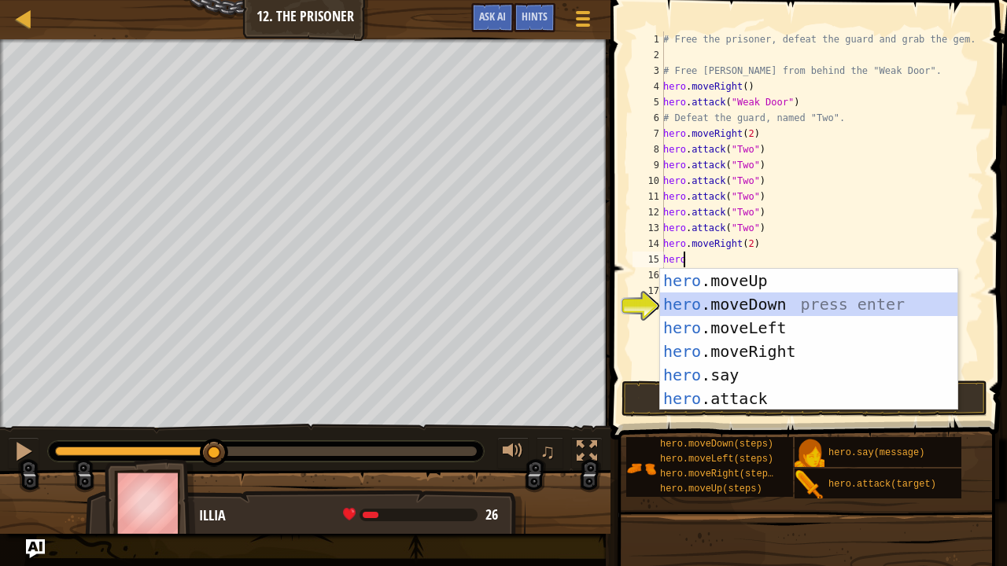
click at [773, 297] on div "hero .moveUp press enter hero .moveDown press enter hero .moveLeft press enter …" at bounding box center [809, 363] width 298 height 189
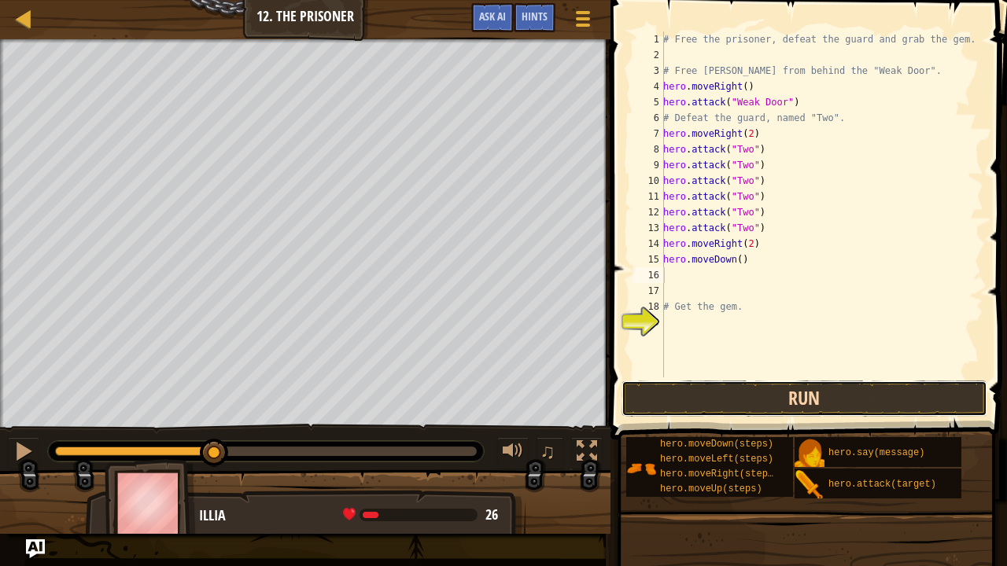
click at [789, 394] on button "Run" at bounding box center [805, 399] width 367 height 36
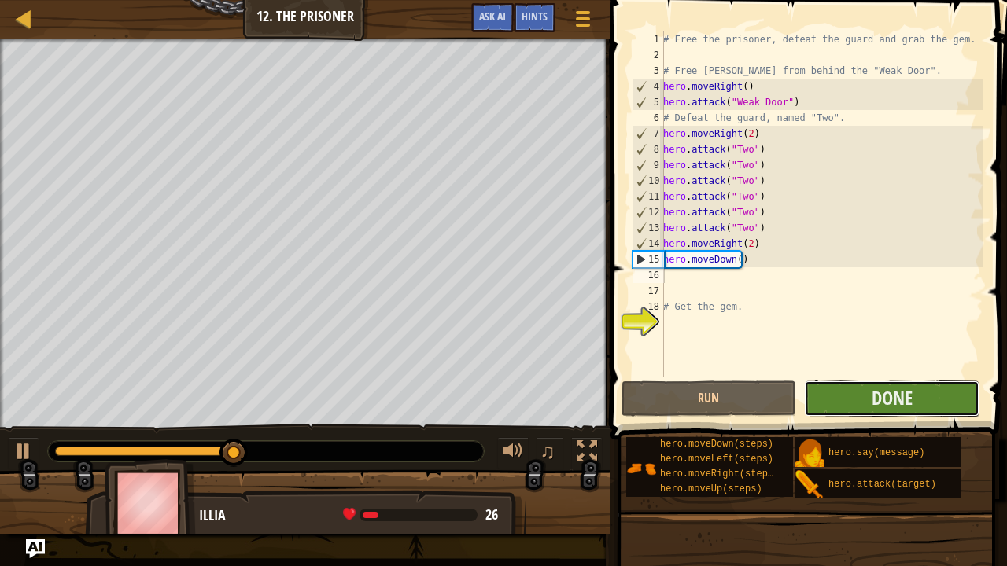
click at [834, 400] on button "Done" at bounding box center [891, 399] width 175 height 36
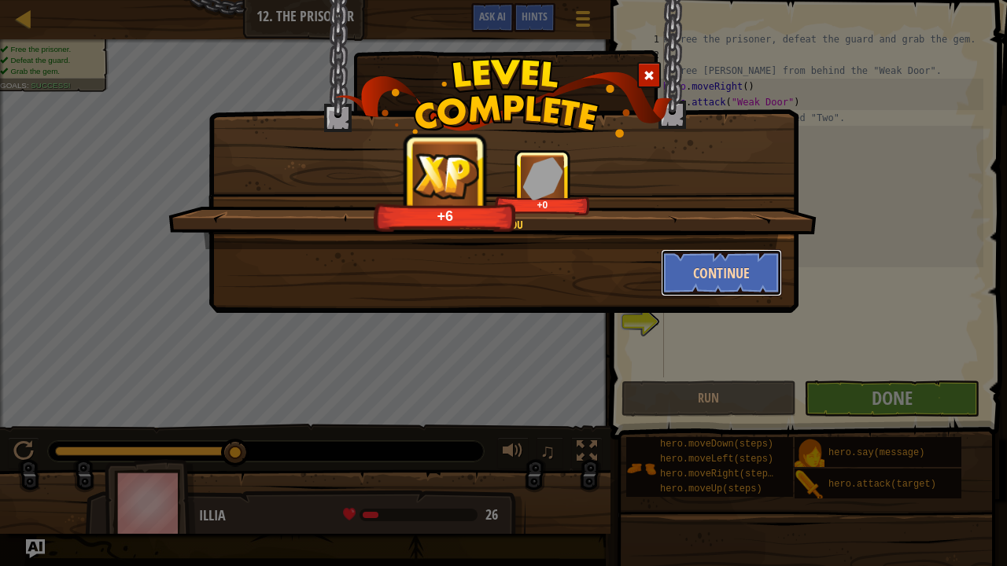
click at [710, 277] on button "Continue" at bounding box center [722, 272] width 122 height 47
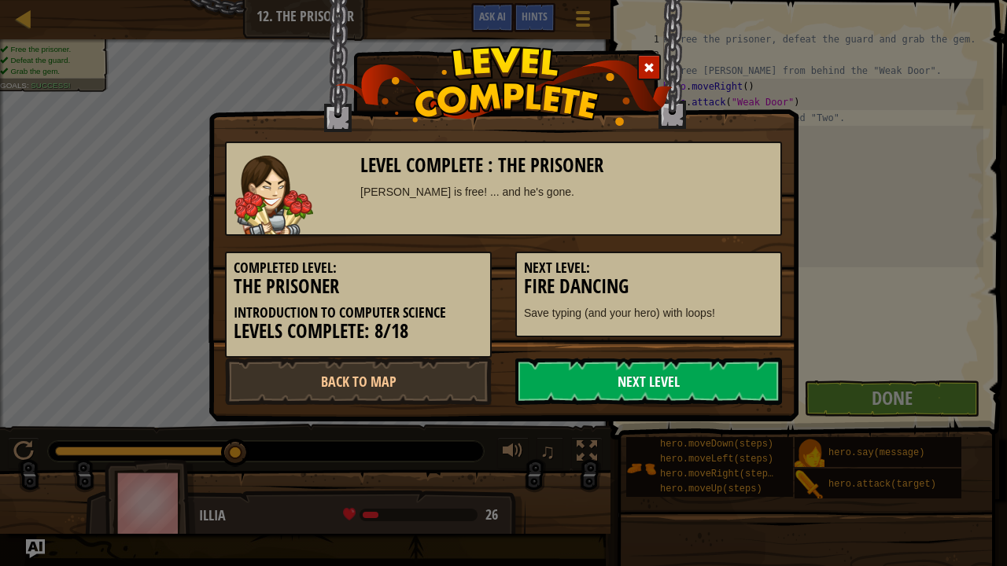
click at [628, 381] on link "Next Level" at bounding box center [648, 381] width 267 height 47
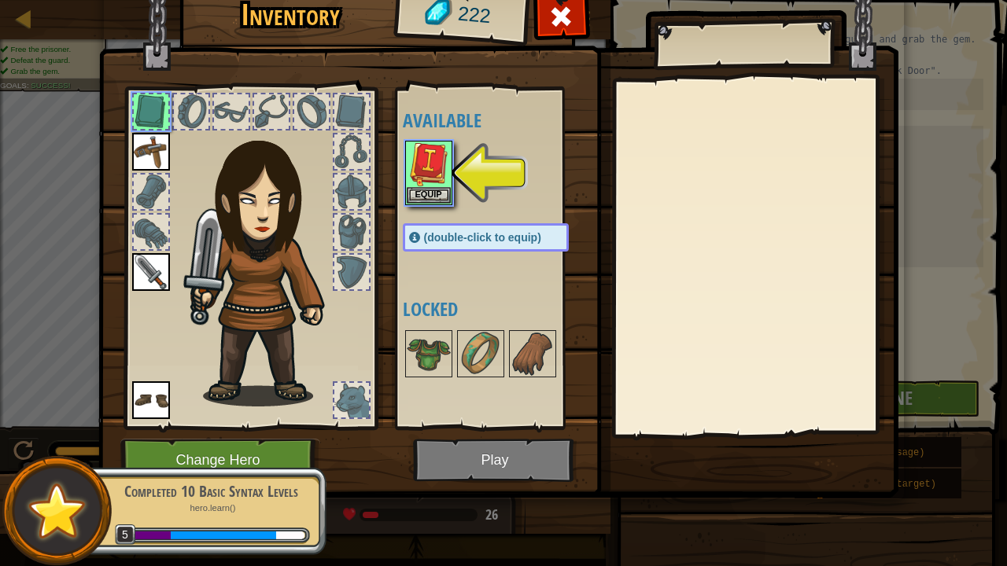
click at [485, 467] on img at bounding box center [498, 212] width 800 height 571
click at [426, 186] on button "Equip" at bounding box center [429, 194] width 44 height 17
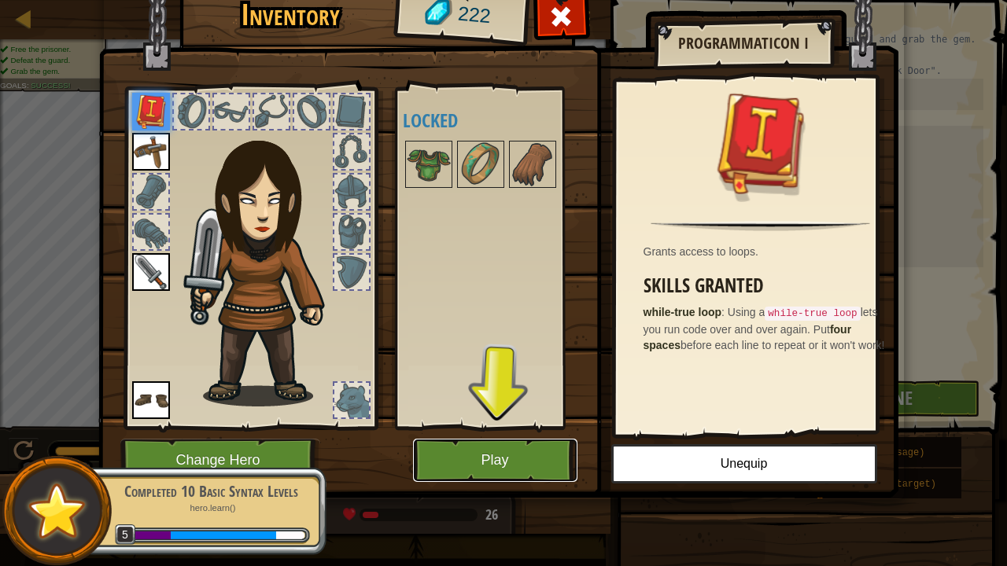
click at [515, 458] on button "Play" at bounding box center [495, 460] width 164 height 43
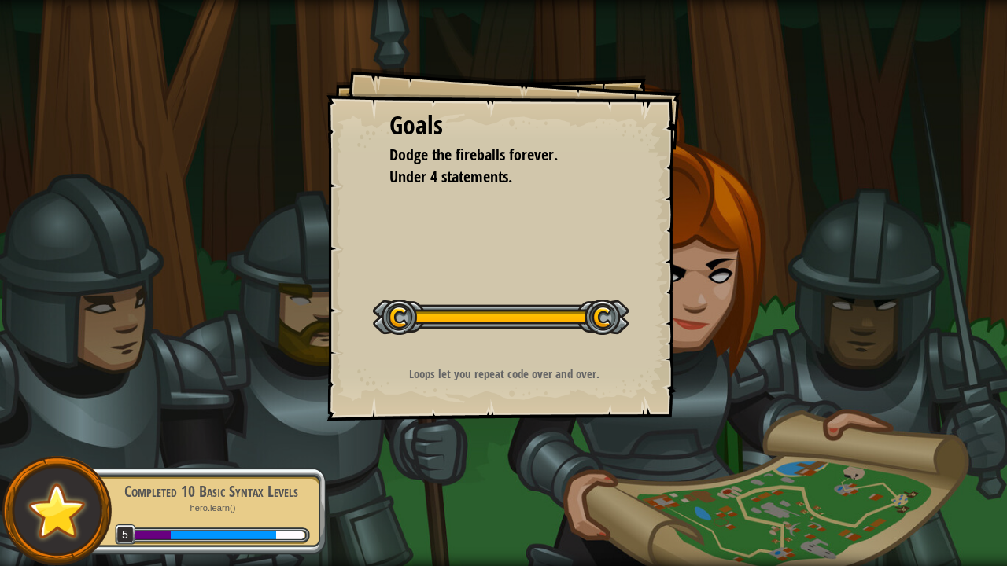
click at [568, 144] on li "Dodge the fireballs forever." at bounding box center [492, 155] width 244 height 23
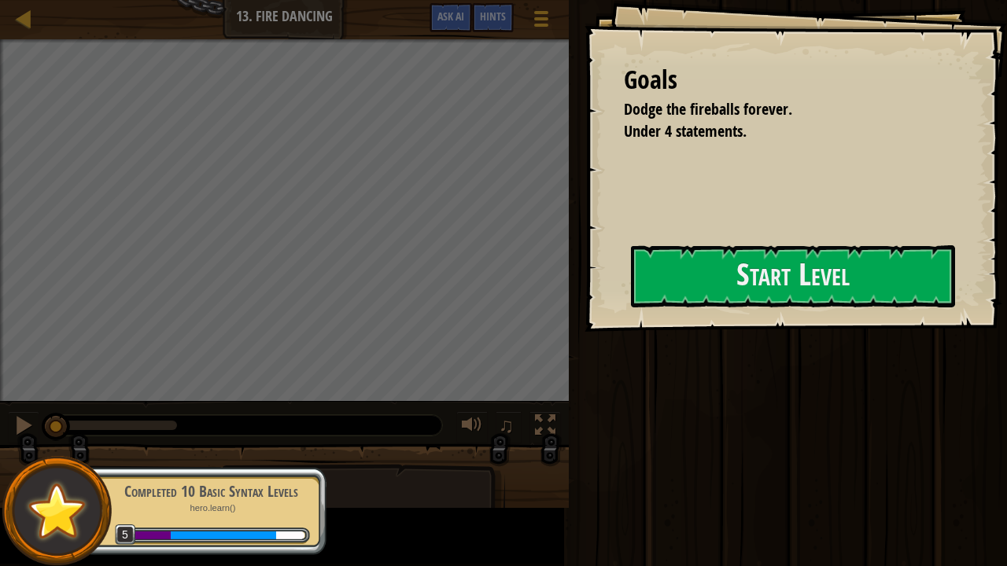
click at [624, 98] on div "Goals" at bounding box center [788, 80] width 328 height 36
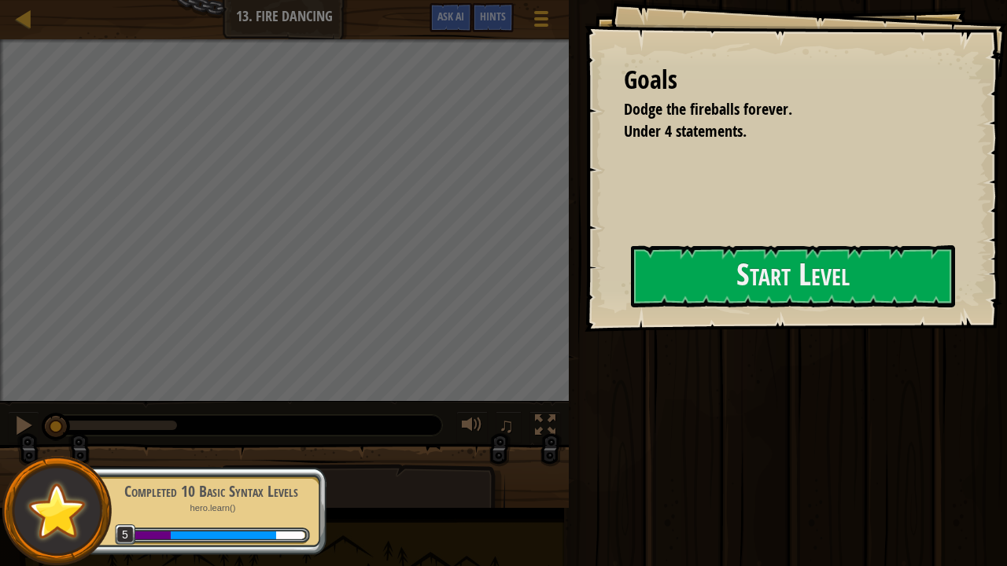
click at [624, 98] on div "Goals" at bounding box center [788, 80] width 328 height 36
click at [624, 120] on span "Dodge the fireballs forever." at bounding box center [708, 108] width 168 height 21
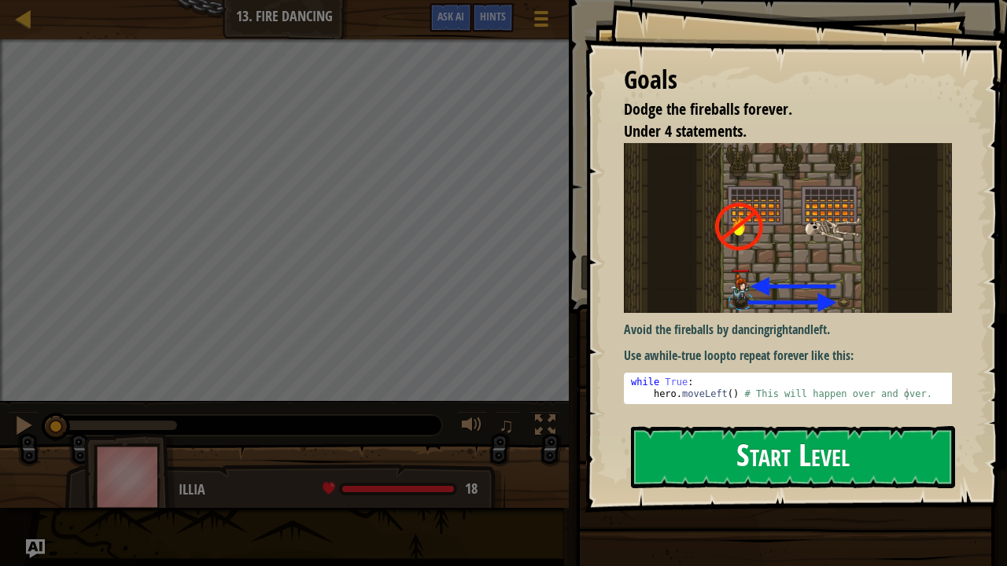
click at [732, 447] on button "Start Level" at bounding box center [793, 457] width 324 height 62
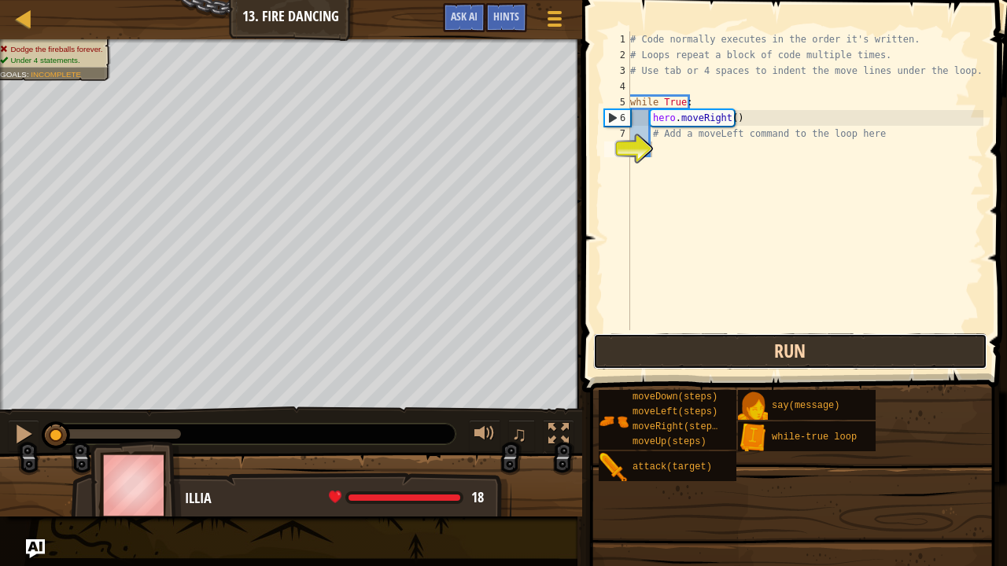
click at [736, 354] on button "Run" at bounding box center [790, 352] width 394 height 36
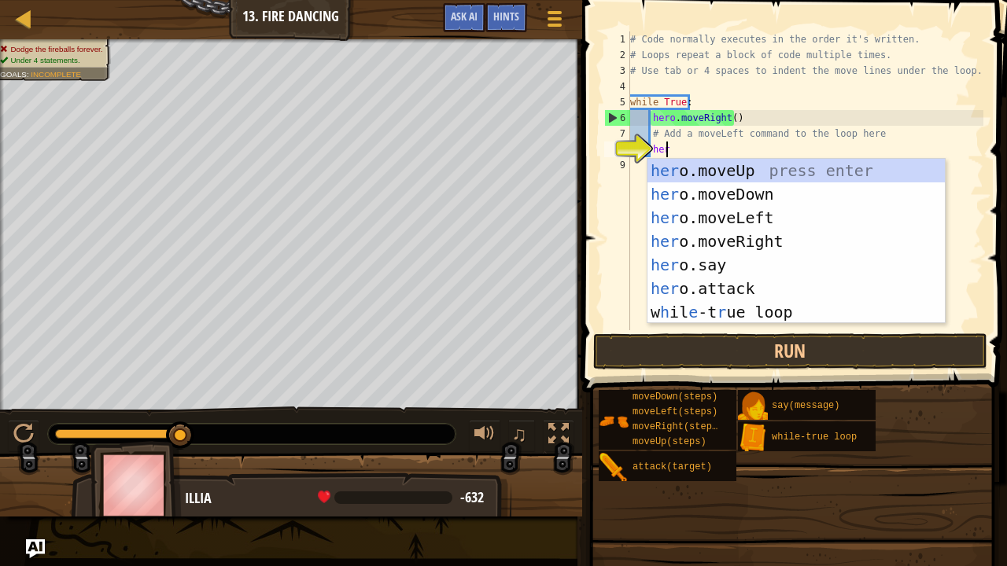
type textarea "hero"
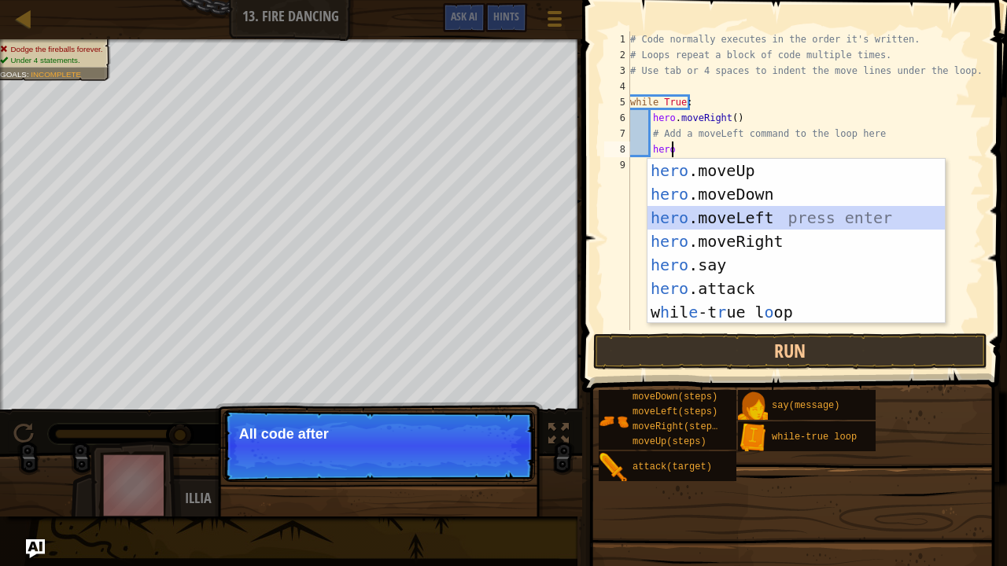
click at [752, 214] on div "hero .moveUp press enter hero .moveDown press enter hero .moveLeft press enter …" at bounding box center [796, 265] width 298 height 212
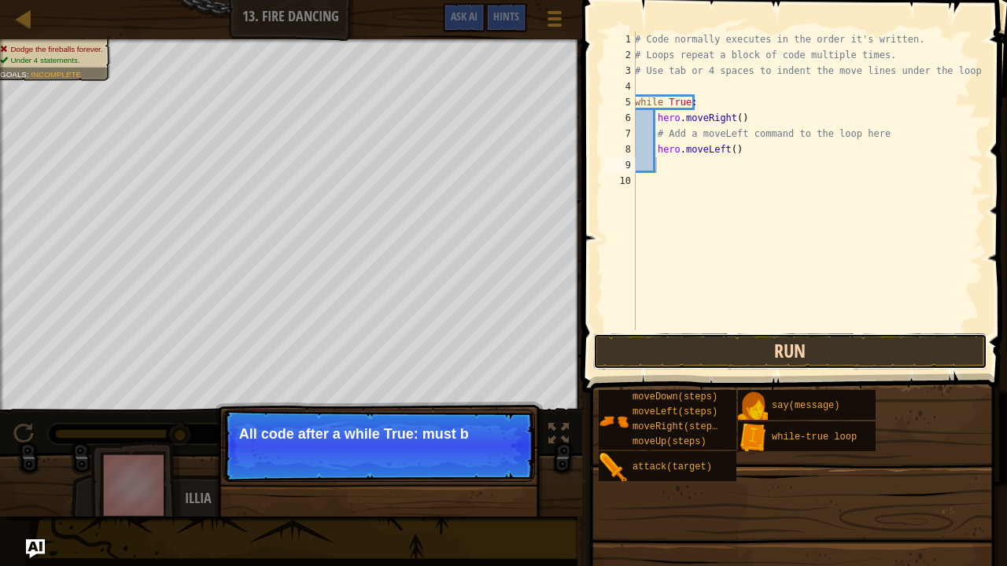
click at [770, 341] on button "Run" at bounding box center [790, 352] width 394 height 36
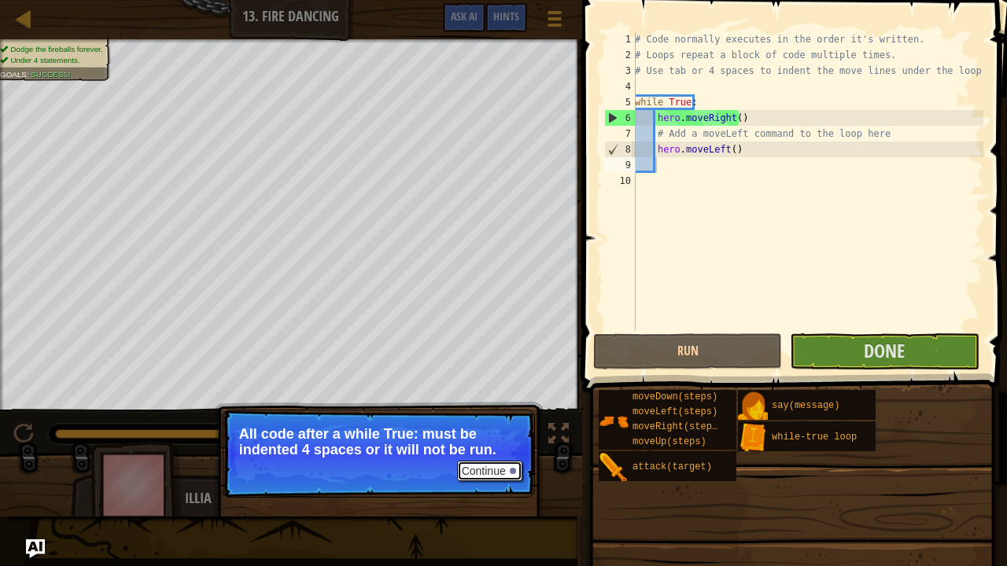
click at [493, 467] on button "Continue" at bounding box center [489, 471] width 65 height 20
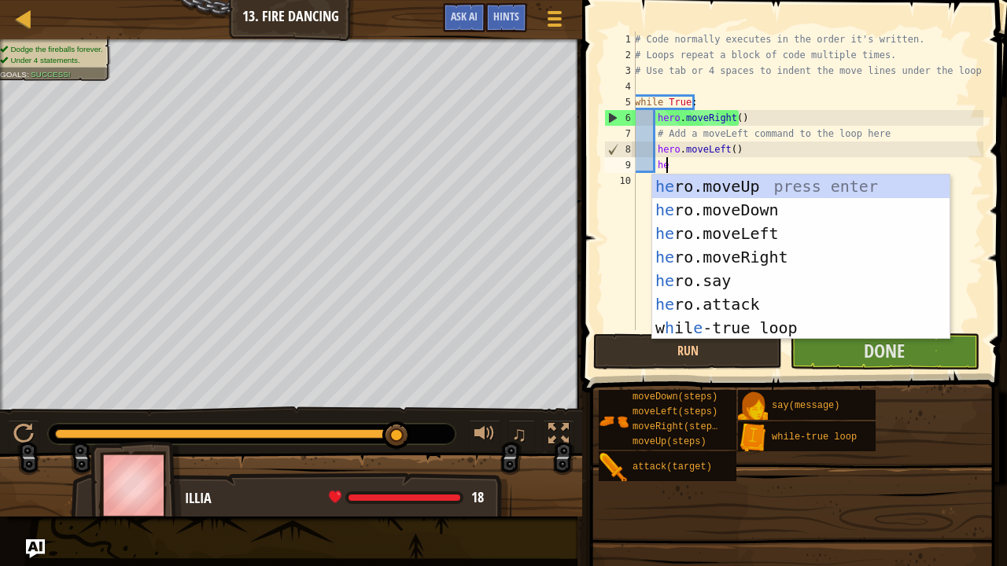
type textarea "hero"
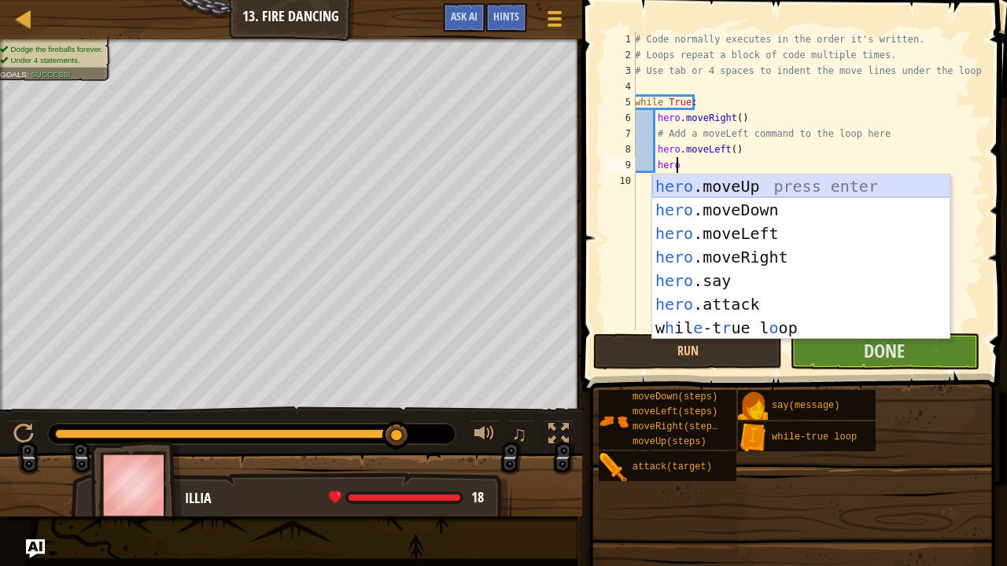
click at [773, 189] on div "hero .moveUp press enter hero .moveDown press enter hero .moveLeft press enter …" at bounding box center [801, 281] width 298 height 212
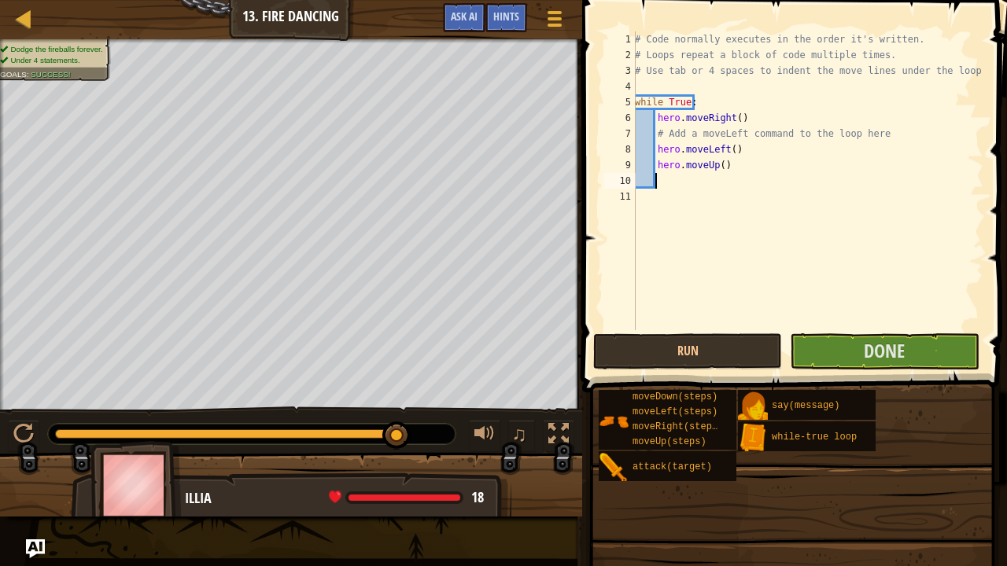
scroll to position [7, 1]
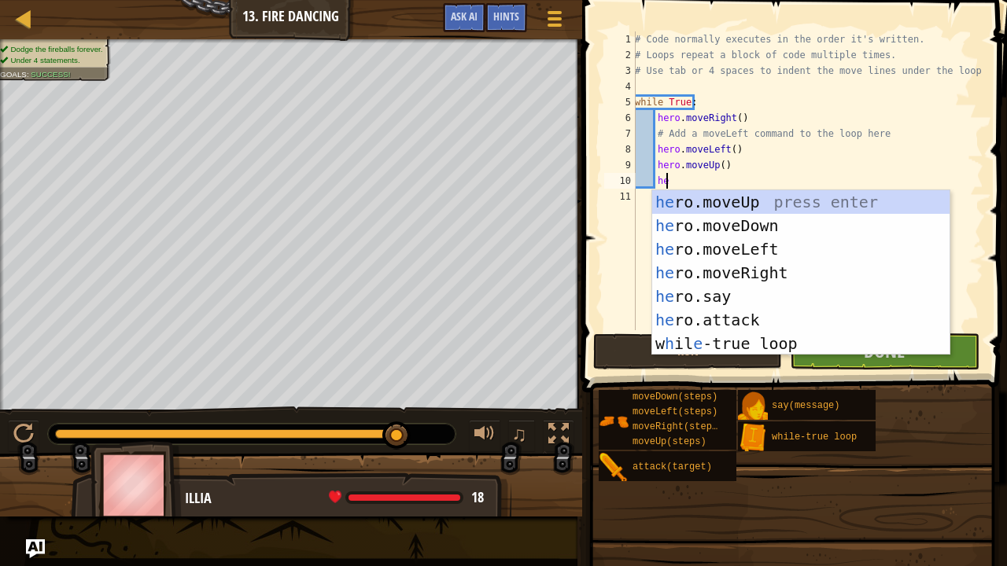
type textarea "hero"
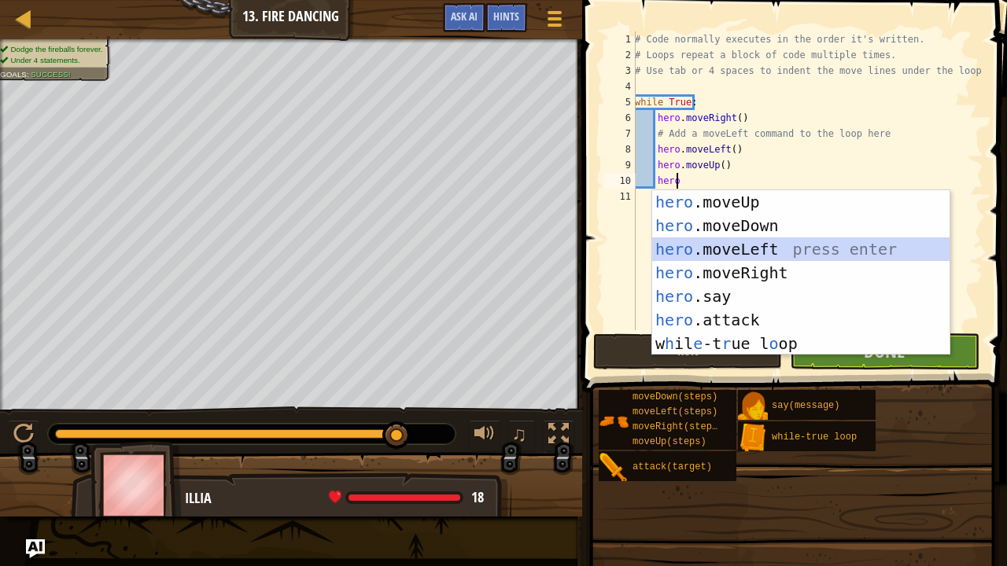
click at [745, 245] on div "hero .moveUp press enter hero .moveDown press enter hero .moveLeft press enter …" at bounding box center [801, 296] width 298 height 212
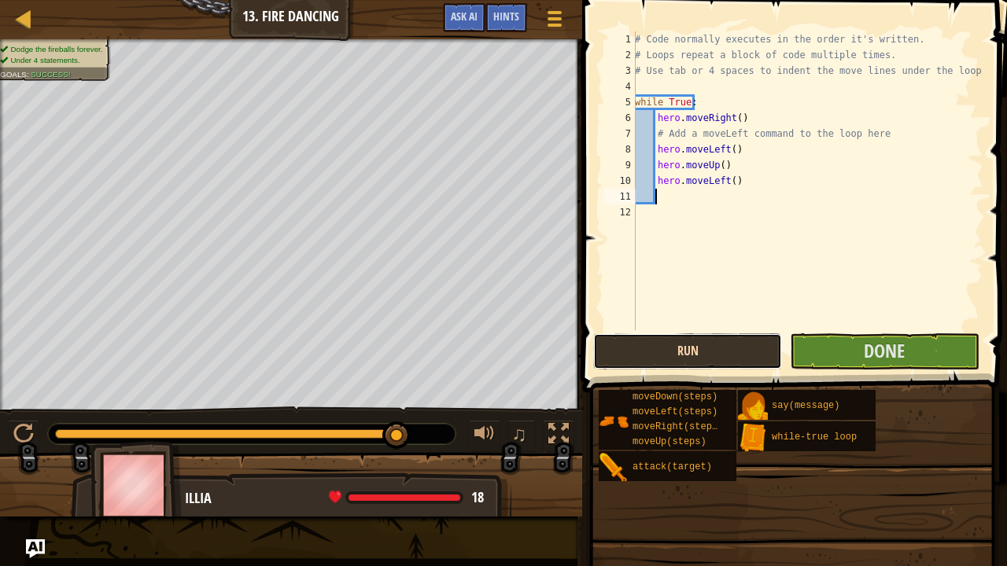
click at [732, 354] on button "Run" at bounding box center [687, 352] width 189 height 36
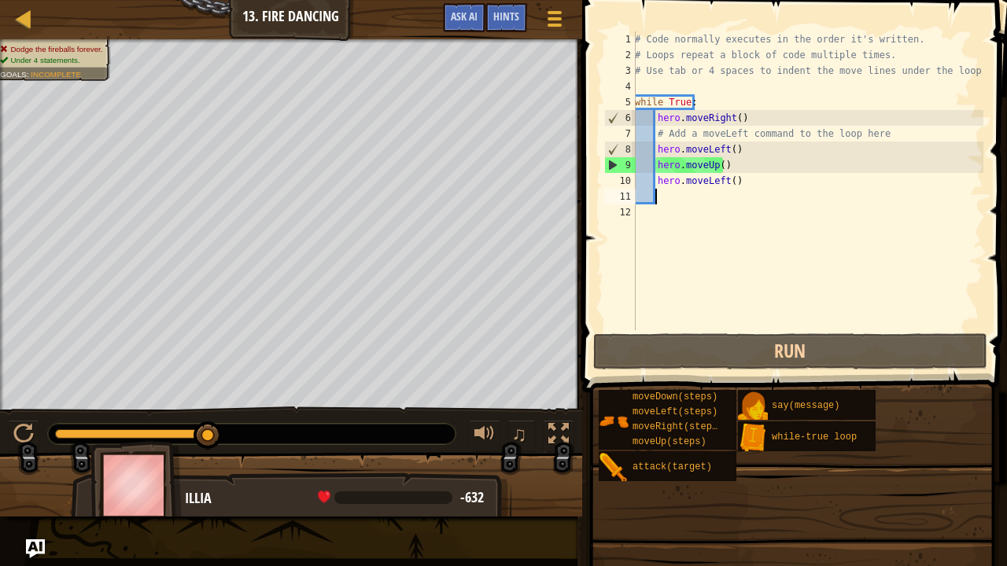
click at [737, 181] on div "# Code normally executes in the order it's written. # Loops repeat a block of c…" at bounding box center [808, 196] width 352 height 330
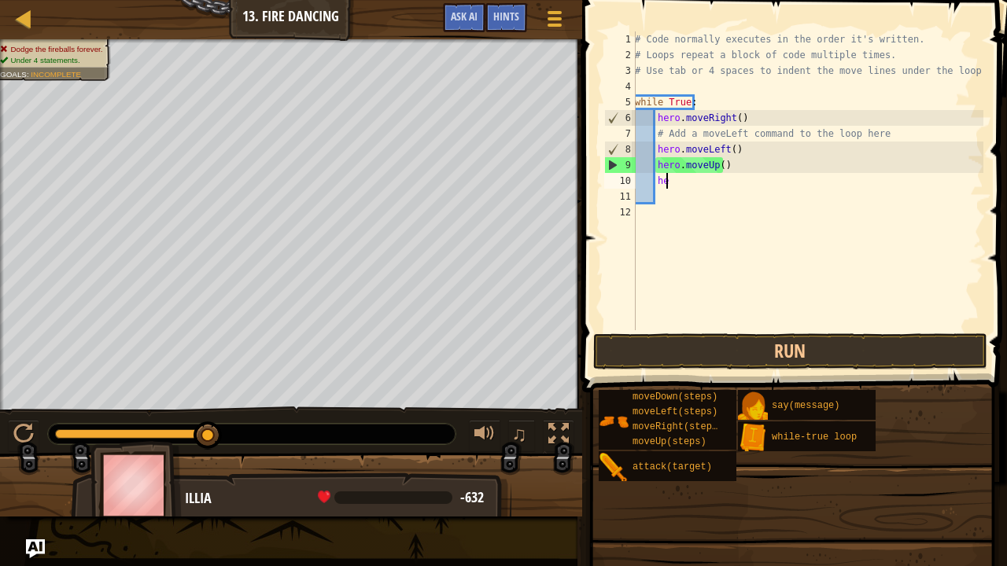
type textarea "h"
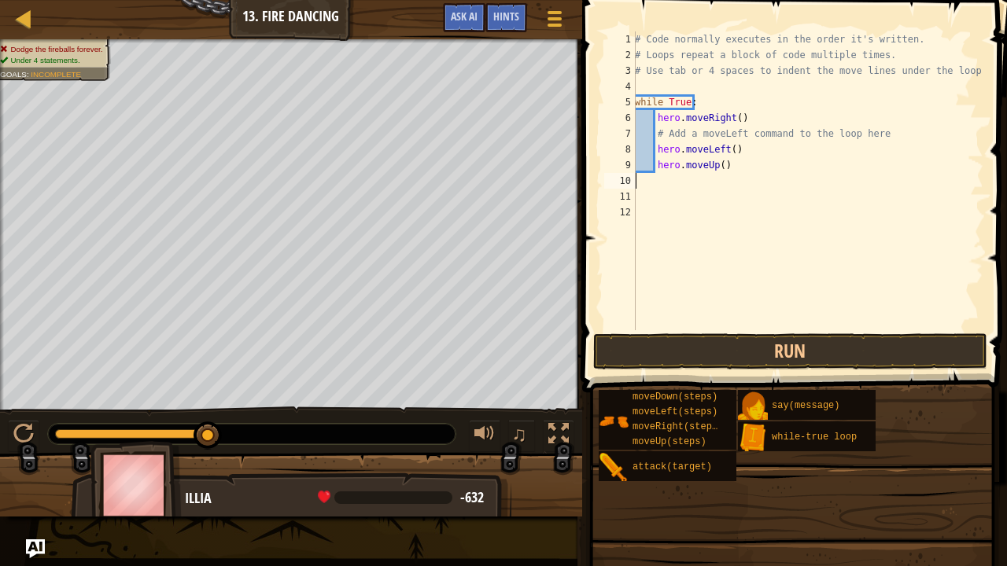
scroll to position [7, 0]
type textarea "h"
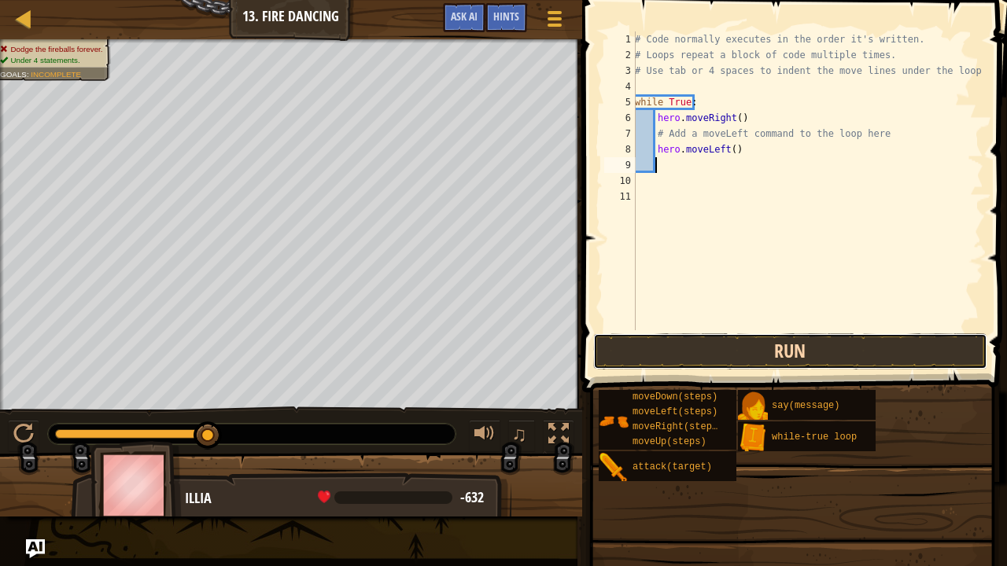
click at [760, 345] on button "Run" at bounding box center [790, 352] width 394 height 36
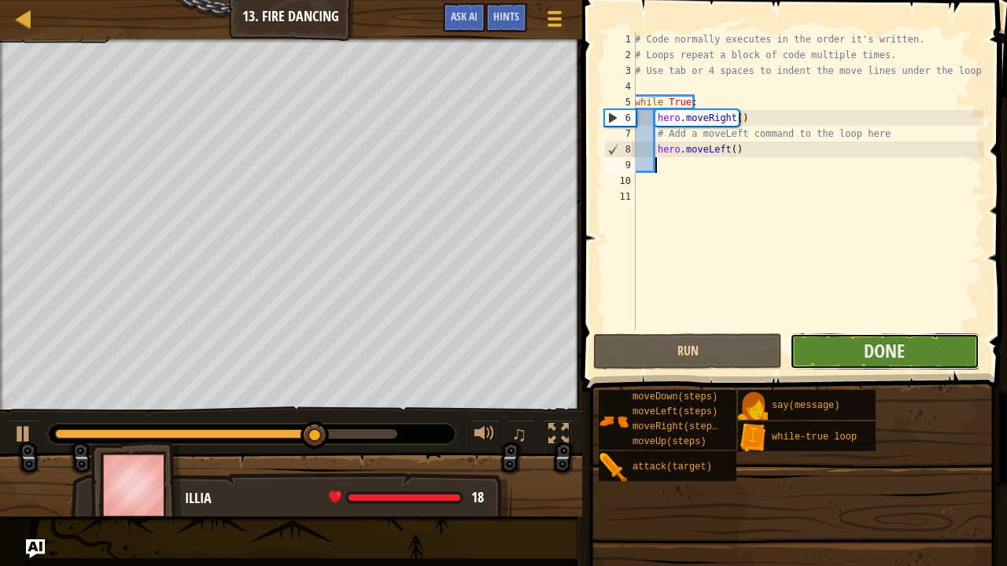
click at [861, 345] on button "Done" at bounding box center [884, 352] width 189 height 36
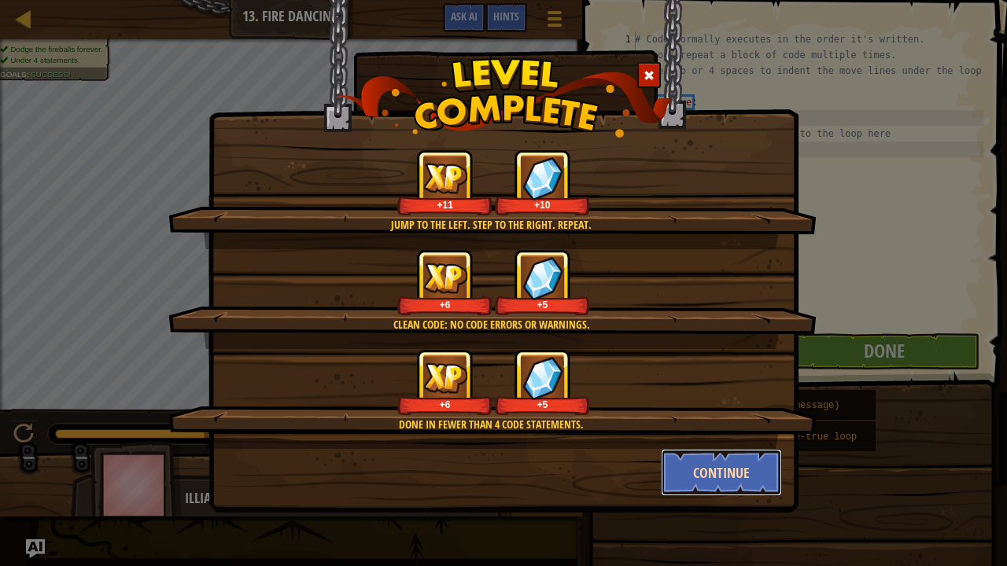
click at [723, 467] on button "Continue" at bounding box center [722, 472] width 122 height 47
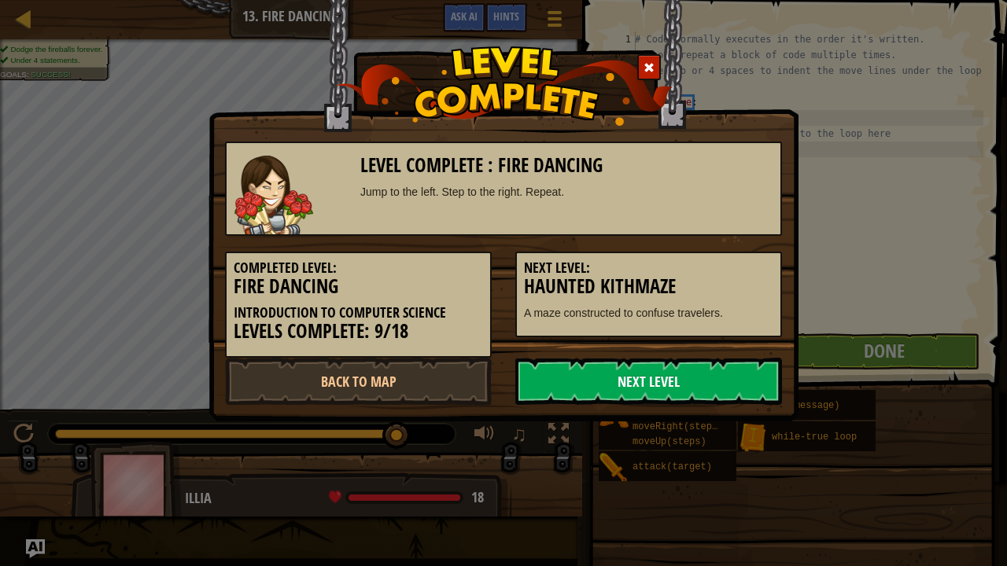
click at [650, 390] on link "Next Level" at bounding box center [648, 381] width 267 height 47
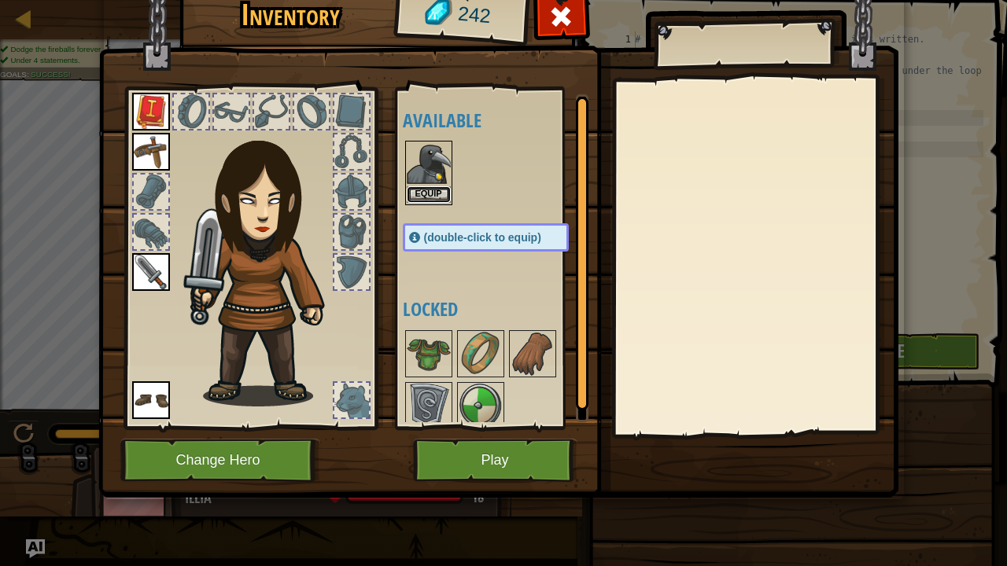
click at [431, 186] on button "Equip" at bounding box center [429, 194] width 44 height 17
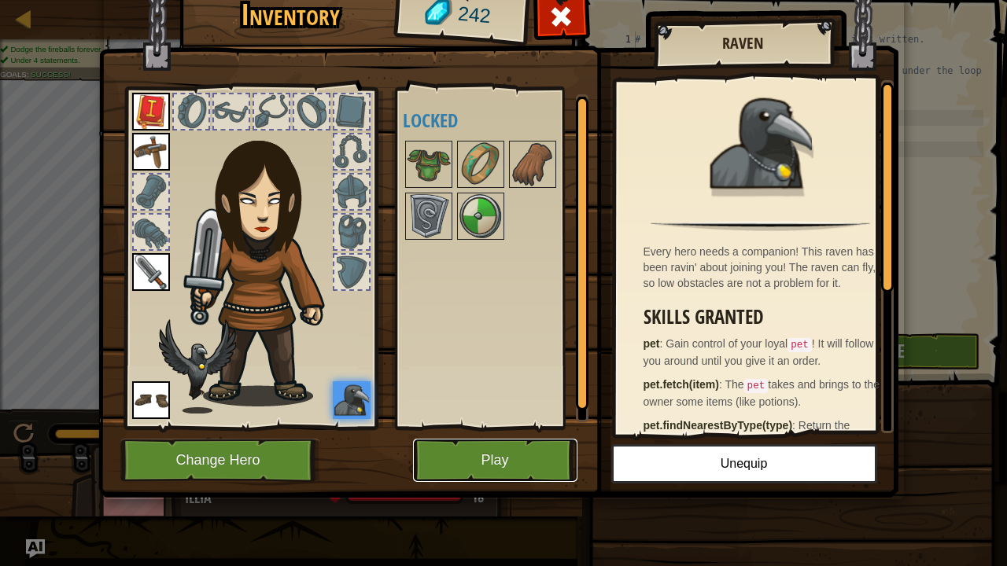
click at [529, 458] on button "Play" at bounding box center [495, 460] width 164 height 43
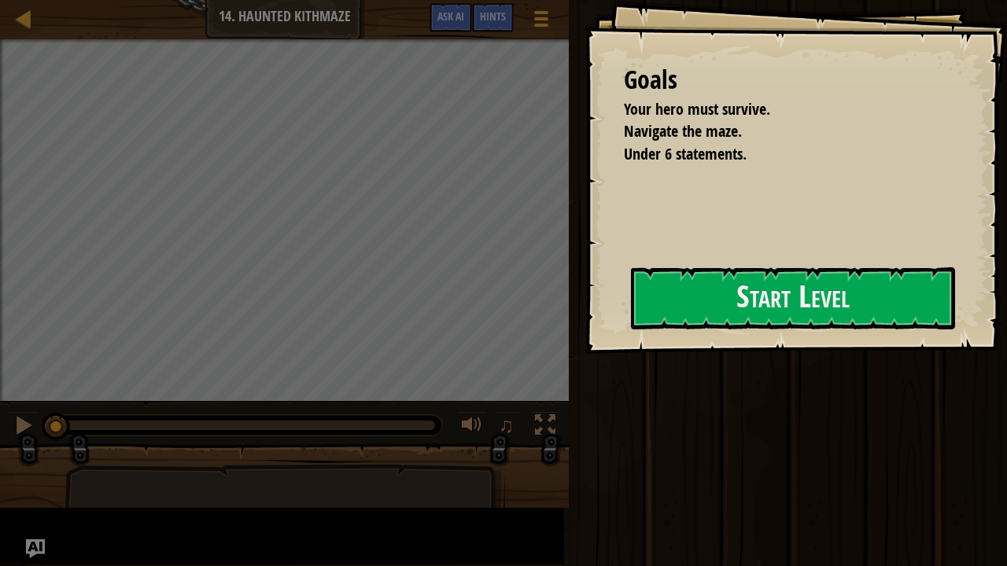
click at [618, 254] on div "Goals Your hero must survive. Navigate the maze. Under 6 statements. Start Leve…" at bounding box center [796, 177] width 422 height 354
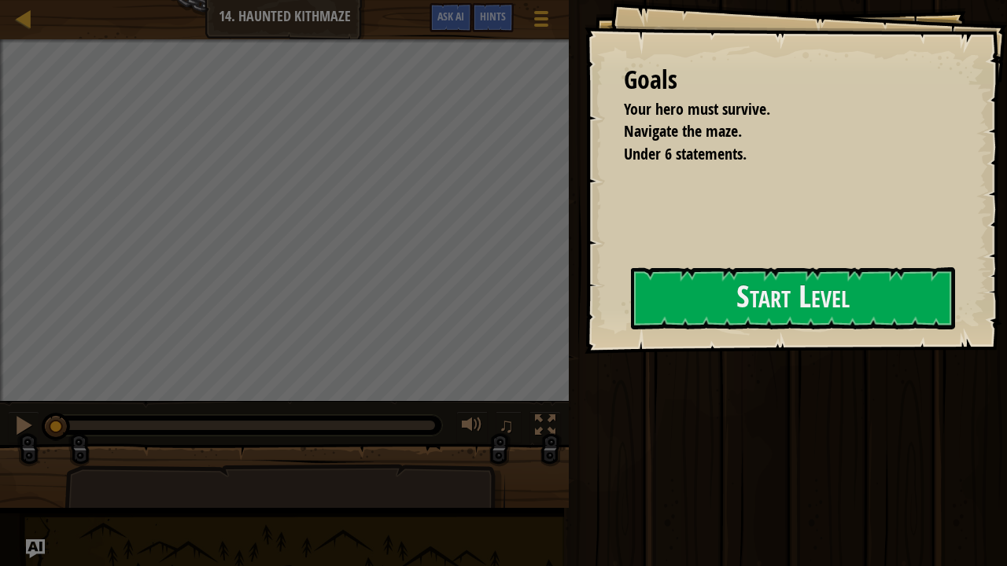
click at [618, 254] on div "Goals Your hero must survive. Navigate the maze. Under 6 statements. Start Leve…" at bounding box center [796, 177] width 422 height 354
drag, startPoint x: 618, startPoint y: 254, endPoint x: 670, endPoint y: 299, distance: 68.6
click at [670, 299] on div "Goals Your hero must survive. Navigate the maze. Under 6 statements. Start Leve…" at bounding box center [796, 177] width 422 height 354
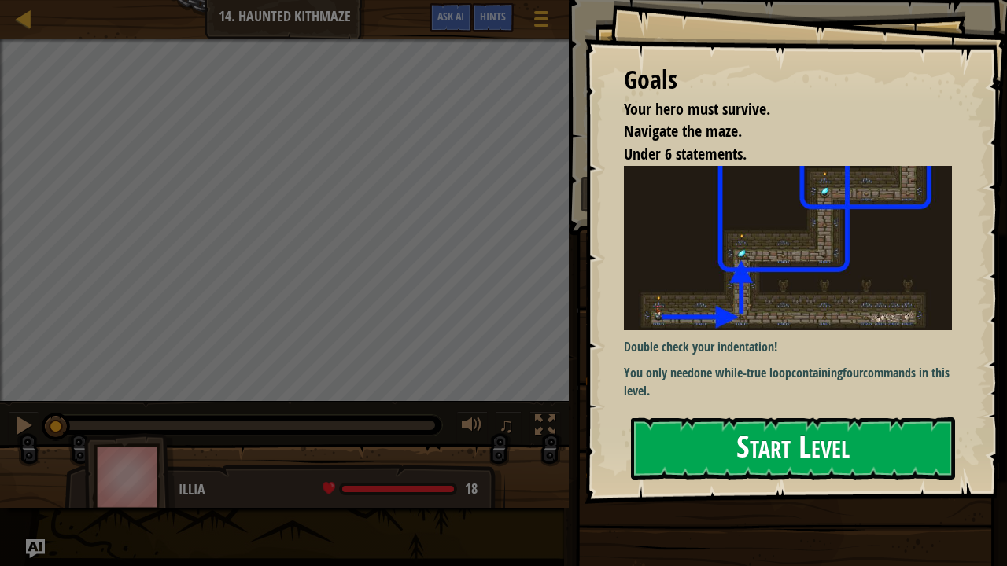
click at [773, 455] on button "Start Level" at bounding box center [793, 449] width 324 height 62
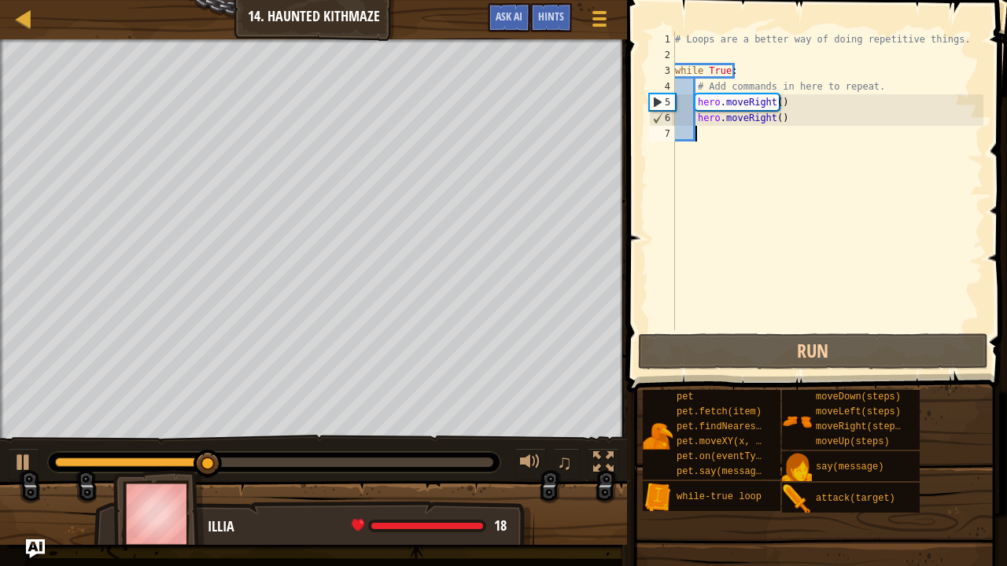
click at [787, 123] on div "# Loops are a better way of doing repetitive things. while True : # Add command…" at bounding box center [828, 196] width 312 height 330
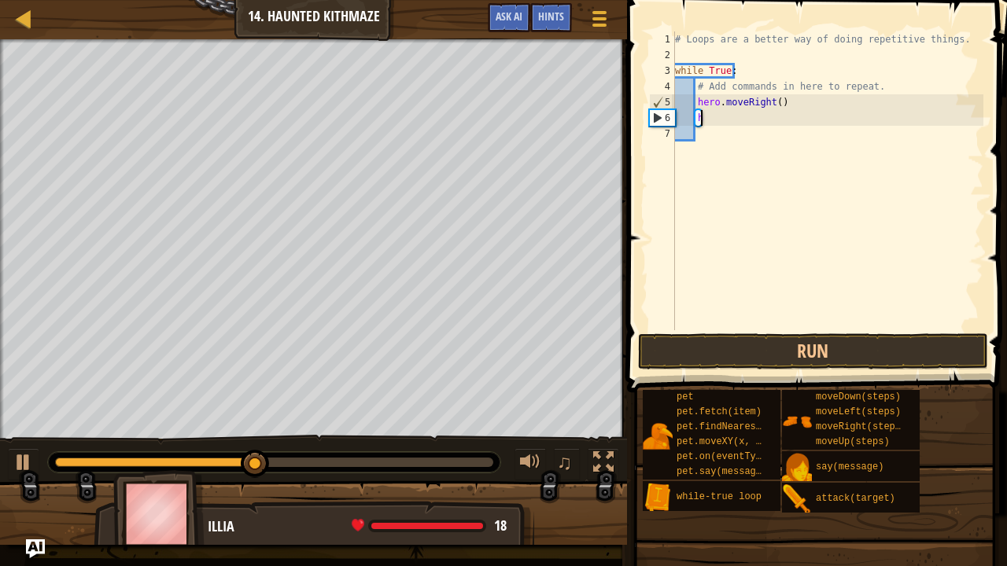
type textarea "h"
click at [776, 105] on div "# Loops are a better way of doing repetitive things. while True : # Add command…" at bounding box center [828, 196] width 312 height 330
type textarea "hero.moveRight(2)"
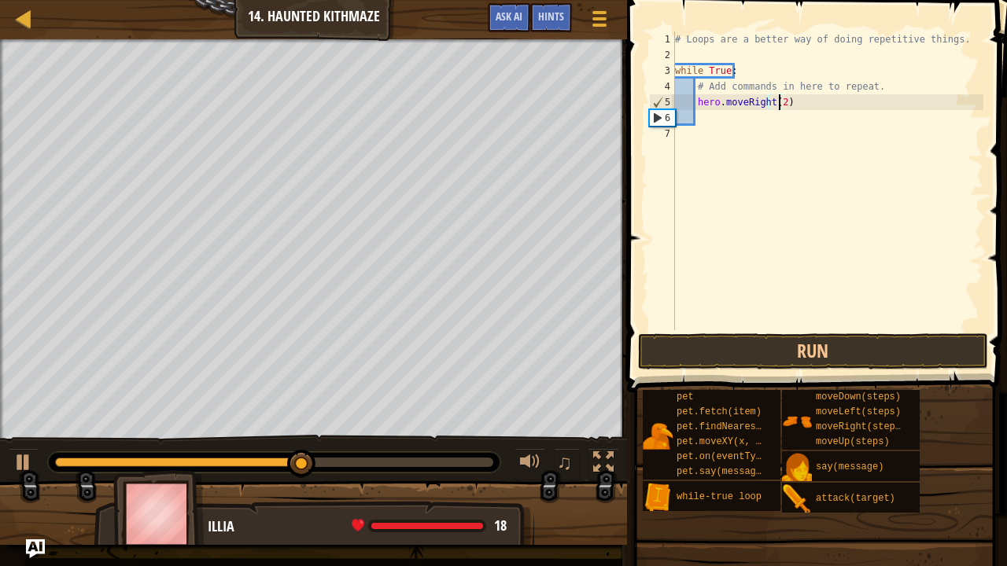
click at [788, 109] on div "# Loops are a better way of doing repetitive things. while True : # Add command…" at bounding box center [828, 196] width 312 height 330
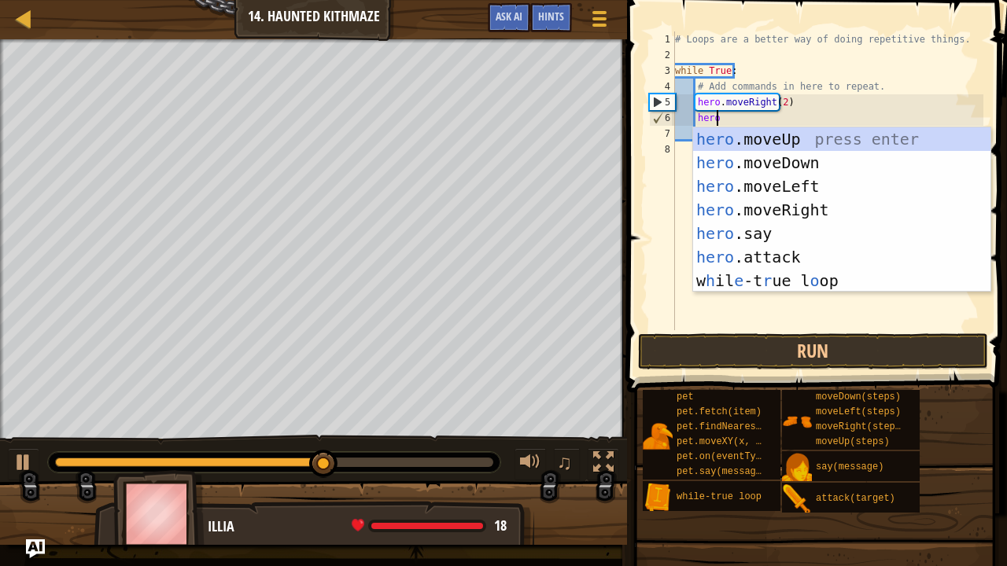
type textarea "hero"
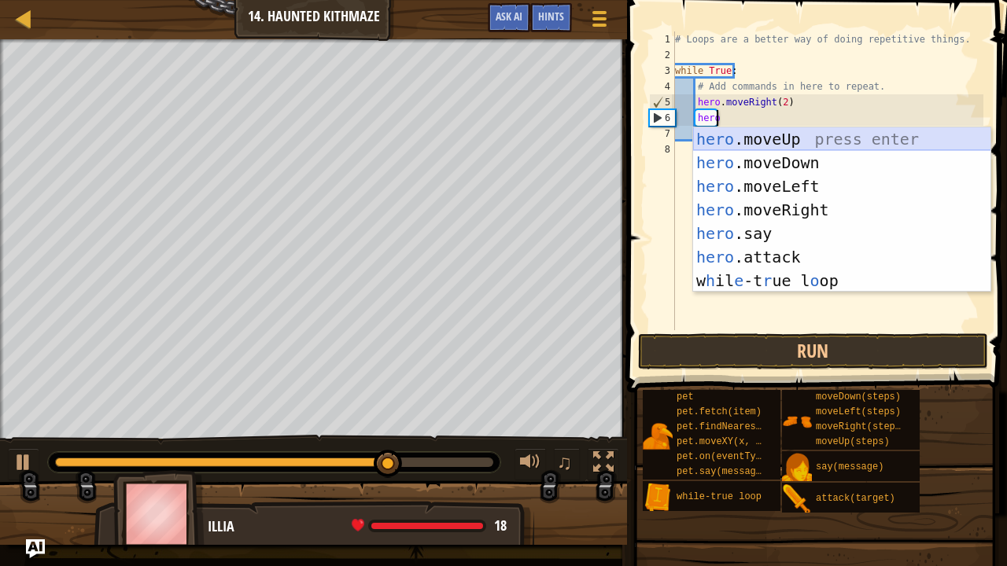
click at [759, 142] on div "hero .moveUp press enter hero .moveDown press enter hero .moveLeft press enter …" at bounding box center [842, 233] width 298 height 212
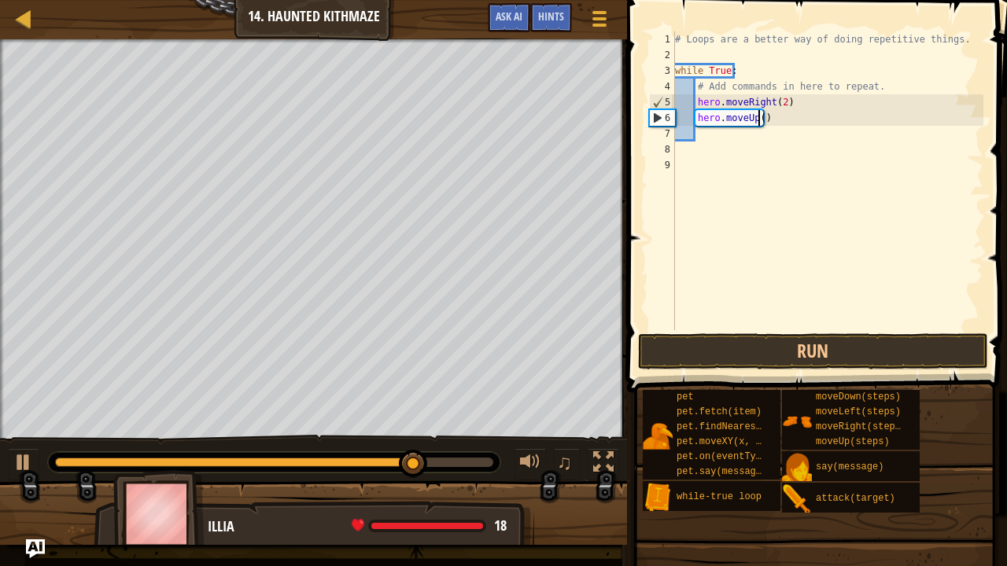
click at [758, 118] on div "# Loops are a better way of doing repetitive things. while True : # Add command…" at bounding box center [828, 196] width 312 height 330
type textarea "hero.moveUp(2)"
click at [784, 124] on div "# Loops are a better way of doing repetitive things. while True : # Add command…" at bounding box center [828, 196] width 312 height 330
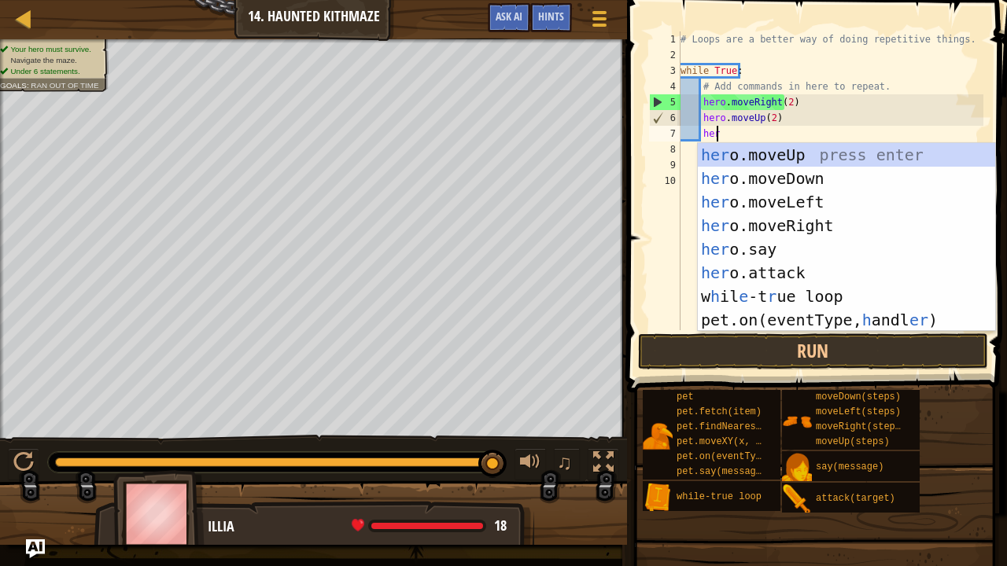
scroll to position [7, 2]
type textarea "hero"
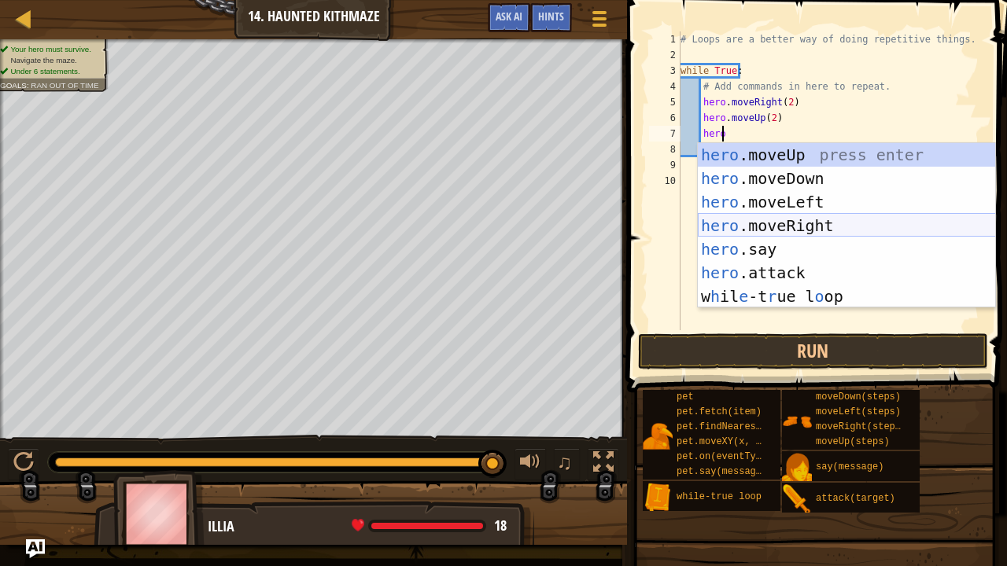
click at [808, 223] on div "hero .moveUp press enter hero .moveDown press enter hero .moveLeft press enter …" at bounding box center [847, 249] width 298 height 212
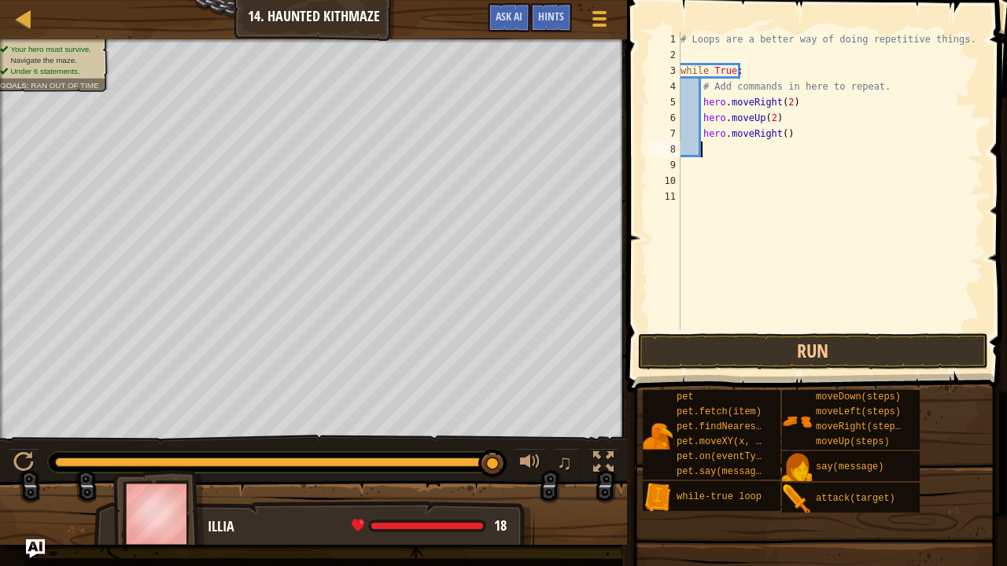
scroll to position [7, 1]
click at [780, 135] on div "# Loops are a better way of doing repetitive things. while True : # Add command…" at bounding box center [830, 196] width 307 height 330
type textarea "hero.moveRight(2)"
click at [825, 129] on div "# Loops are a better way of doing repetitive things. while True : # Add command…" at bounding box center [830, 196] width 307 height 330
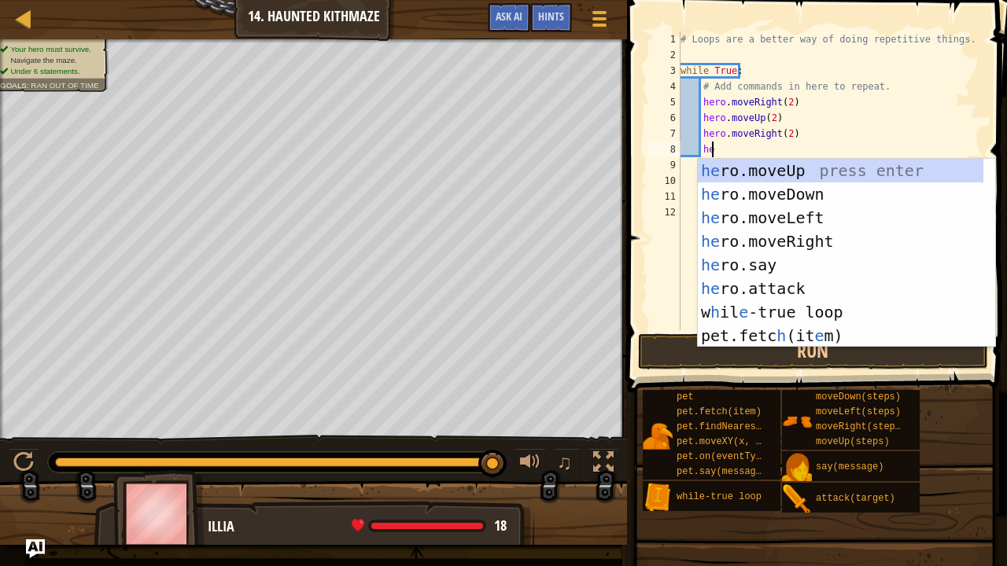
type textarea "hero"
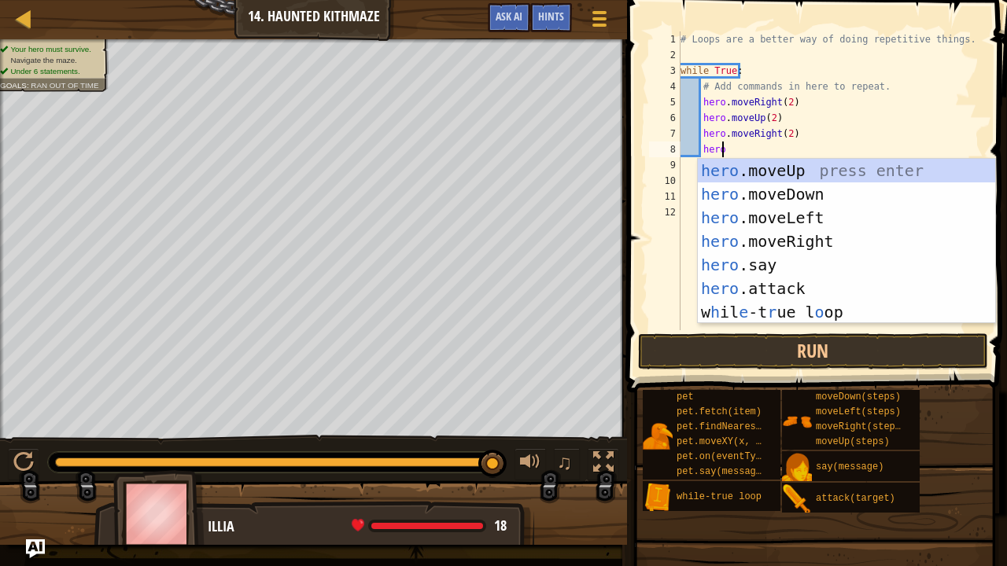
click at [812, 172] on div "hero .moveUp press enter hero .moveDown press enter hero .moveLeft press enter …" at bounding box center [847, 265] width 298 height 212
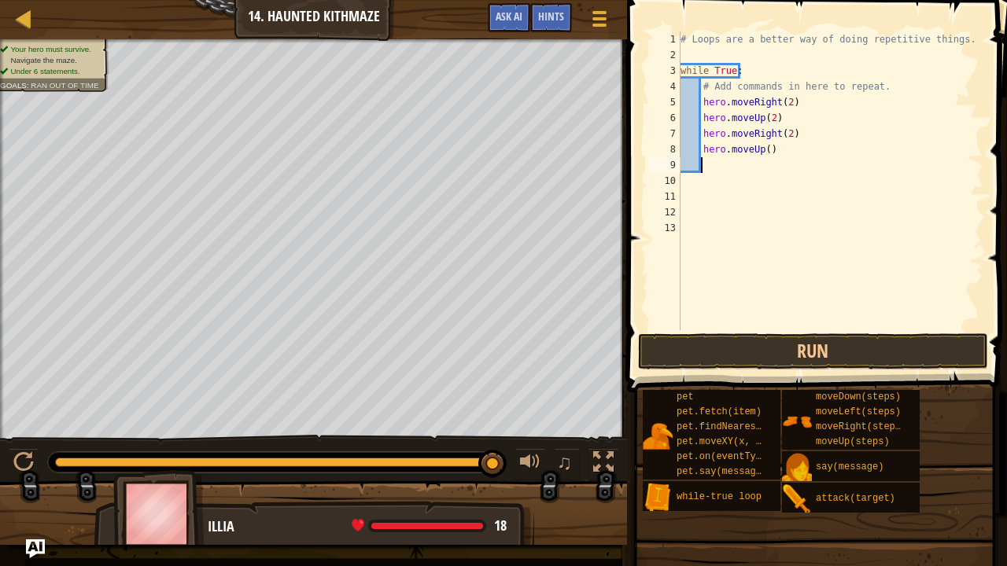
scroll to position [7, 1]
click at [761, 149] on div "# Loops are a better way of doing repetitive things. while True : # Add command…" at bounding box center [830, 196] width 307 height 330
type textarea "hero.moveUp(2)"
click at [782, 154] on div "# Loops are a better way of doing repetitive things. while True : # Add command…" at bounding box center [830, 196] width 307 height 330
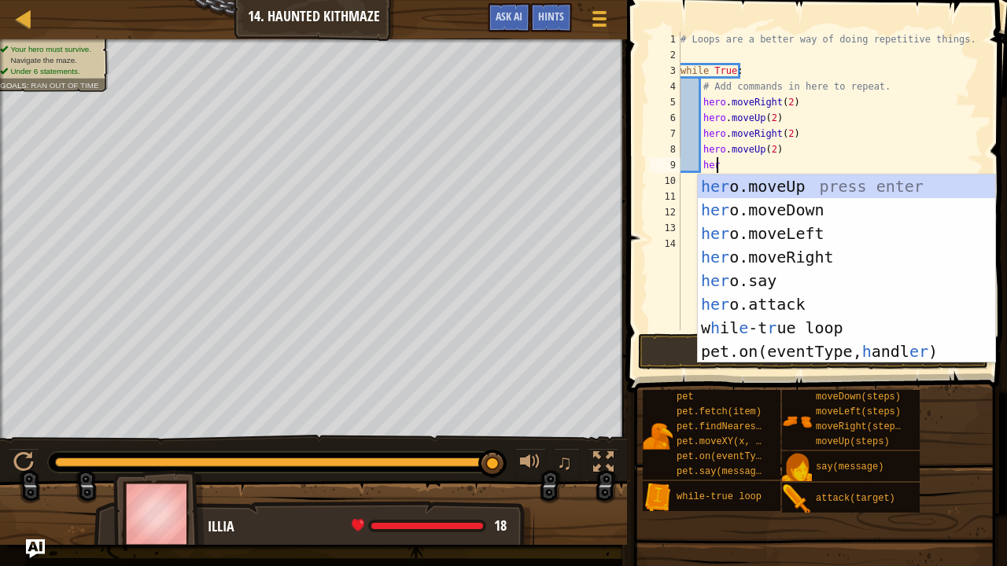
type textarea "hero"
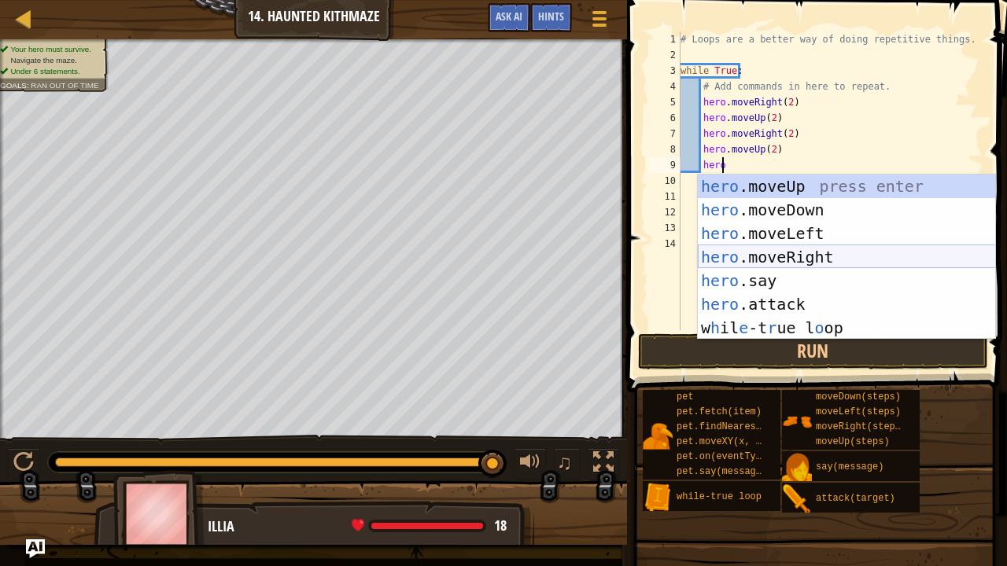
click at [821, 259] on div "hero .moveUp press enter hero .moveDown press enter hero .moveLeft press enter …" at bounding box center [847, 281] width 298 height 212
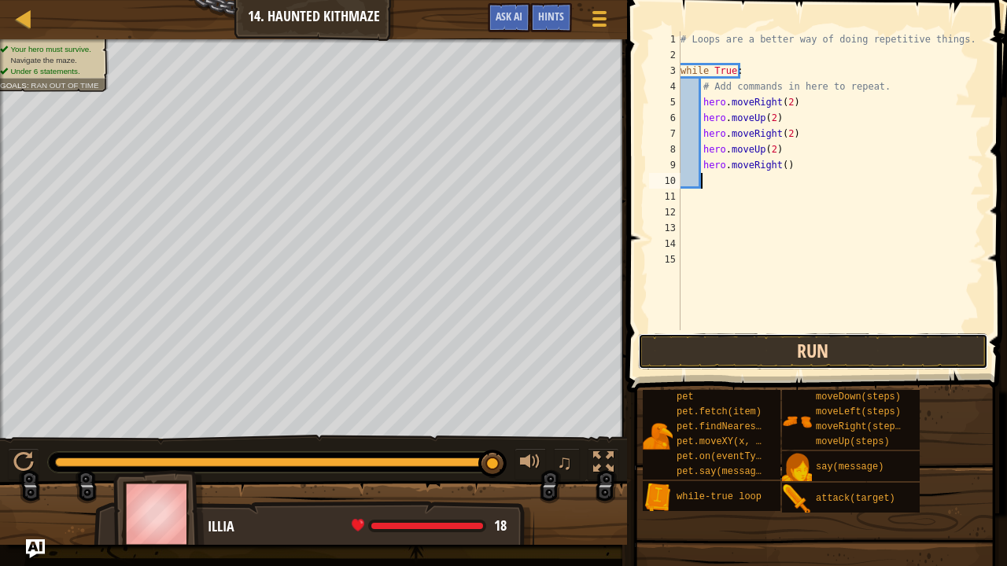
click at [781, 346] on button "Run" at bounding box center [813, 352] width 350 height 36
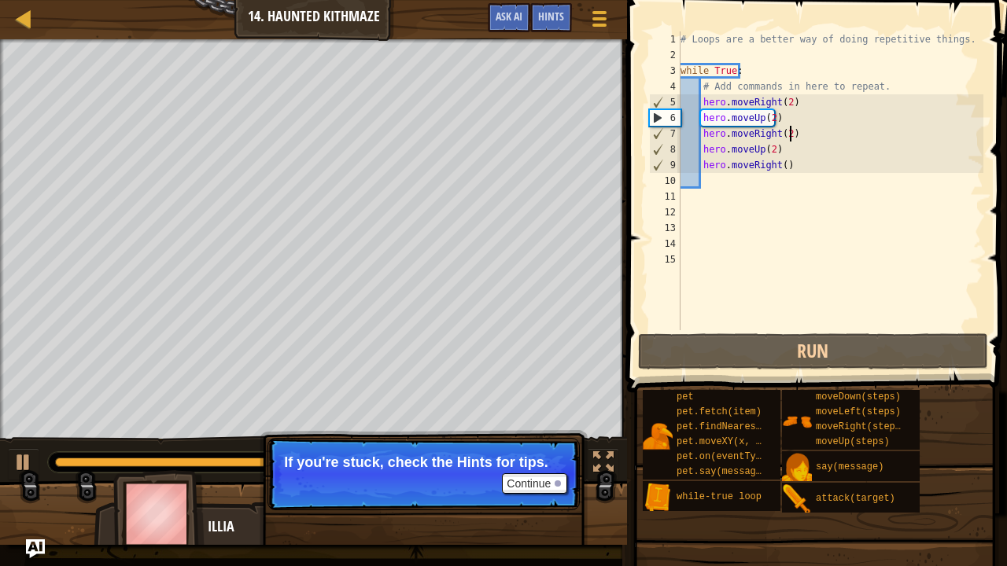
click at [801, 136] on div "# Loops are a better way of doing repetitive things. while True : # Add command…" at bounding box center [830, 196] width 307 height 330
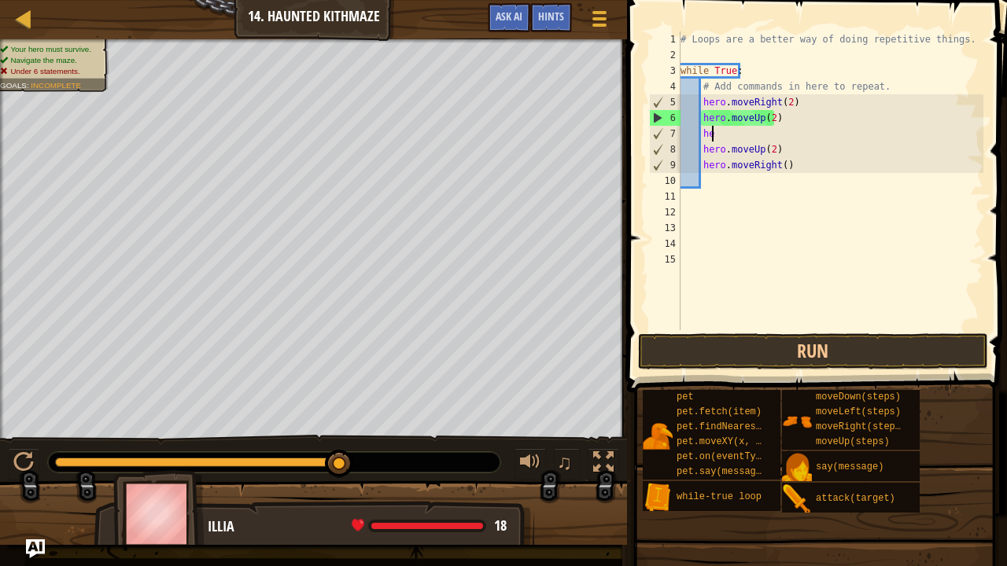
type textarea "h"
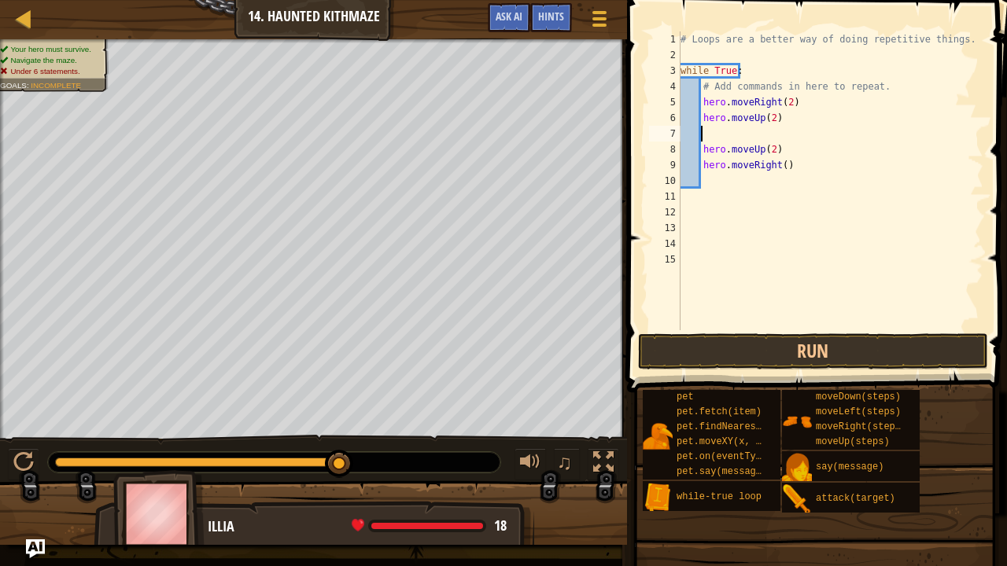
click at [795, 165] on div "# Loops are a better way of doing repetitive things. while True : # Add command…" at bounding box center [830, 196] width 307 height 330
type textarea "h"
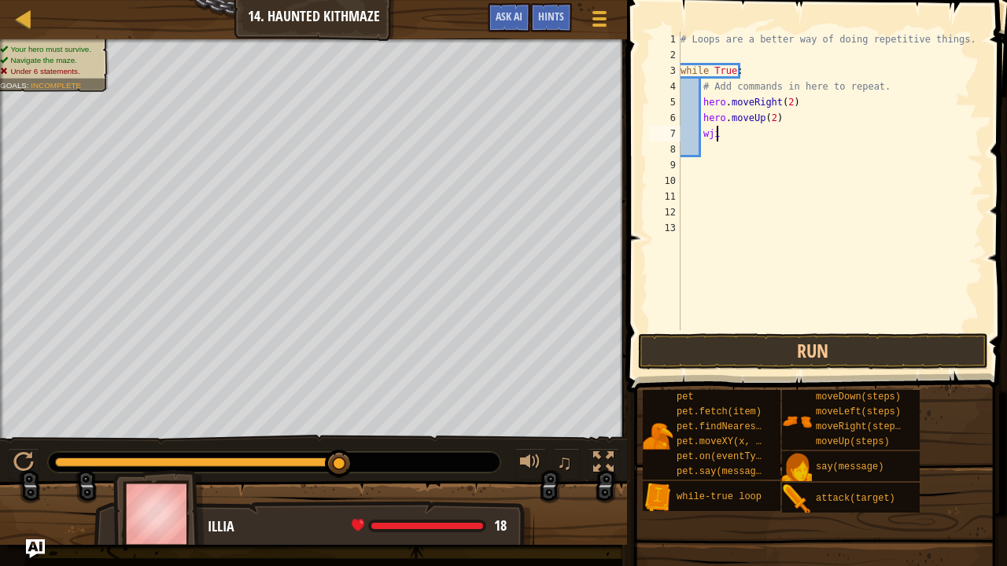
type textarea "w"
type textarea "hero.moveUp(2)"
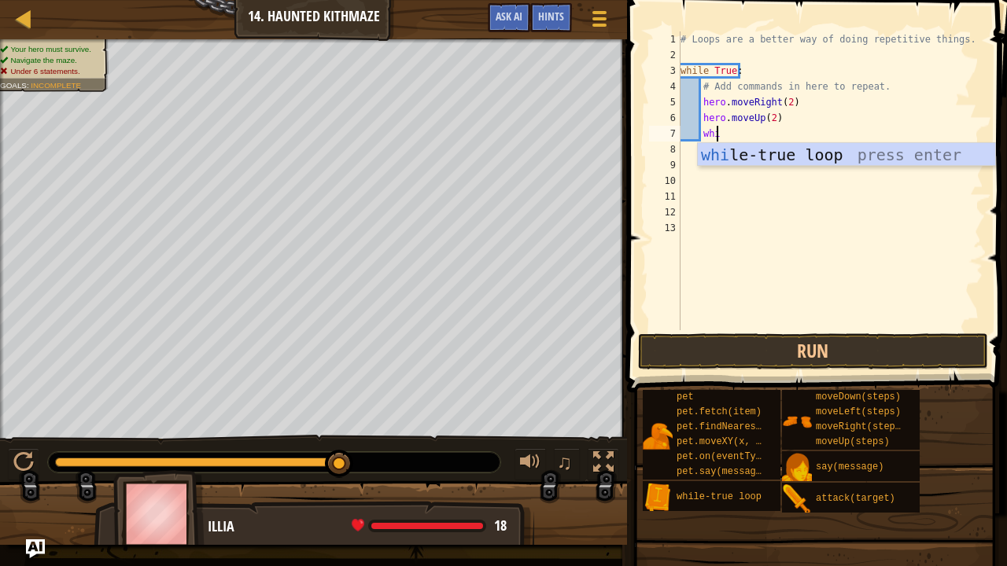
scroll to position [7, 2]
type textarea "while"
click at [789, 159] on div "while -true loop press enter" at bounding box center [847, 178] width 298 height 71
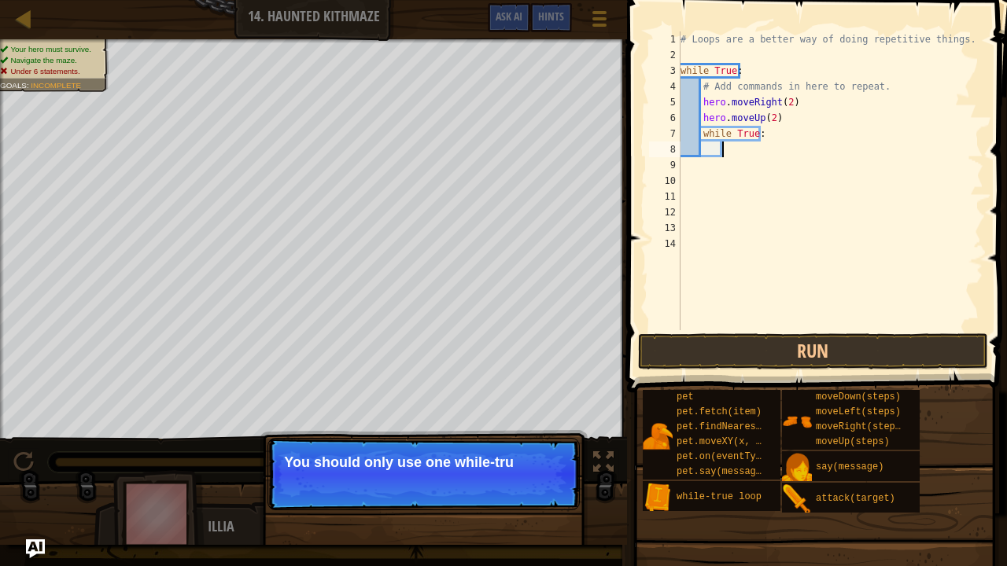
click at [769, 139] on div "# Loops are a better way of doing repetitive things. while True : # Add command…" at bounding box center [830, 196] width 307 height 330
type textarea "while"
click at [768, 134] on div "# Loops are a better way of doing repetitive things. while True : # Add command…" at bounding box center [830, 196] width 307 height 330
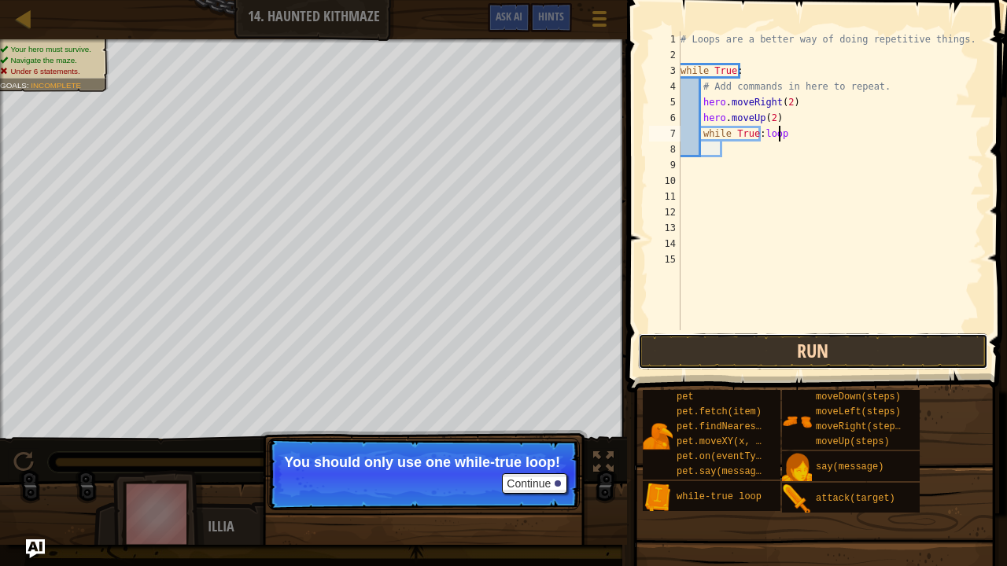
click at [817, 356] on button "Run" at bounding box center [813, 352] width 350 height 36
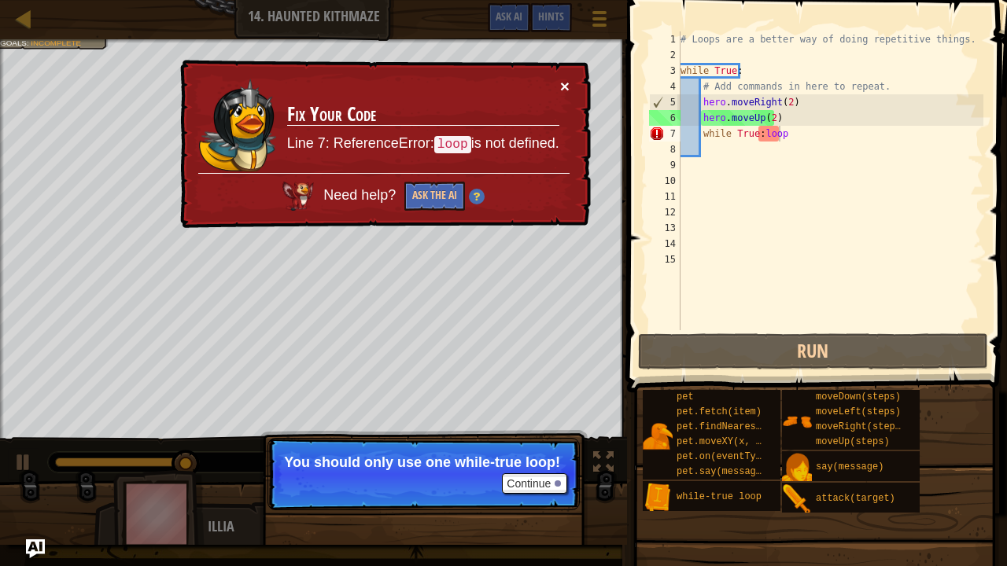
click at [566, 83] on button "×" at bounding box center [564, 86] width 9 height 17
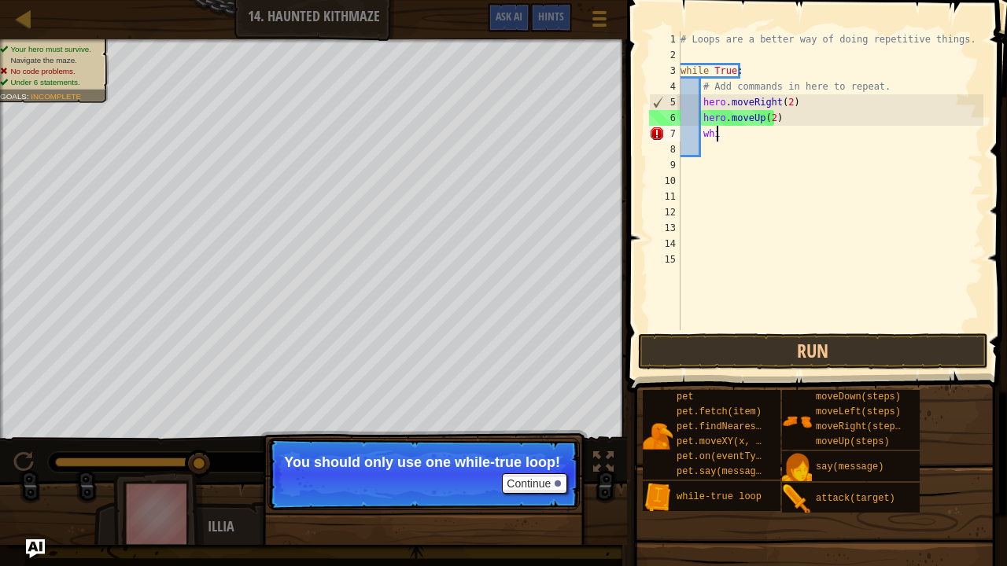
type textarea "w"
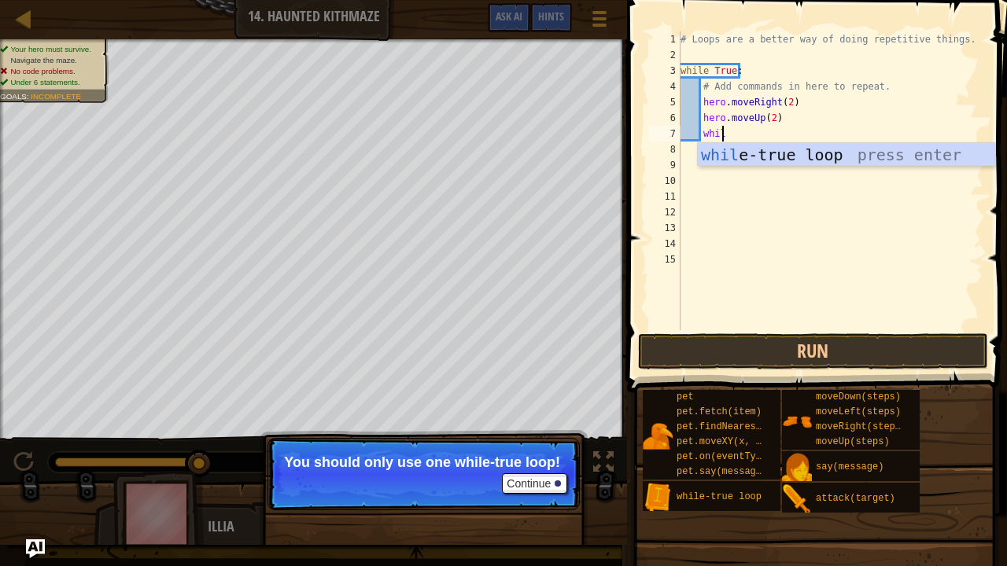
scroll to position [7, 2]
type textarea "while"
click at [799, 157] on div "while -true loop press enter" at bounding box center [847, 178] width 298 height 71
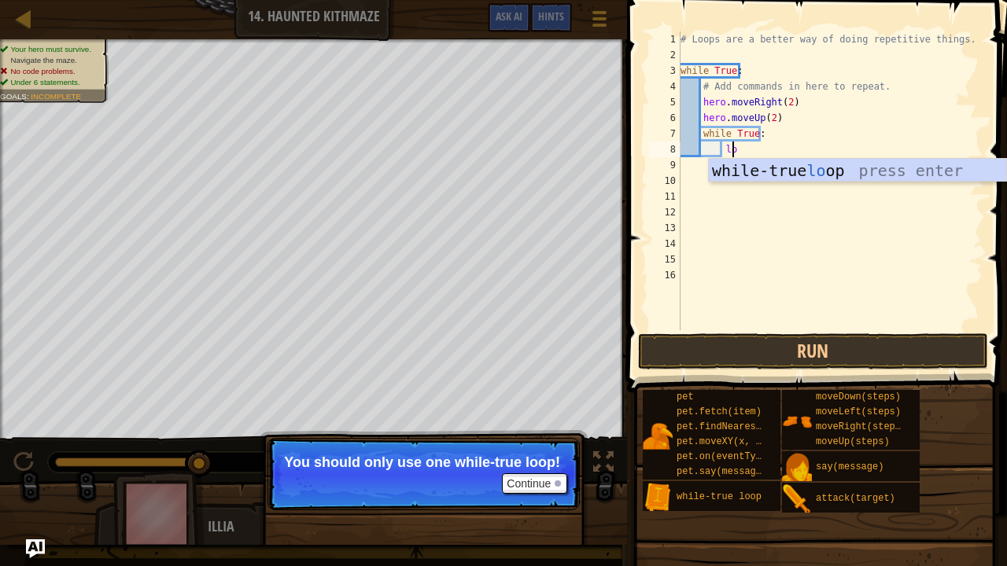
scroll to position [7, 4]
type textarea "loop"
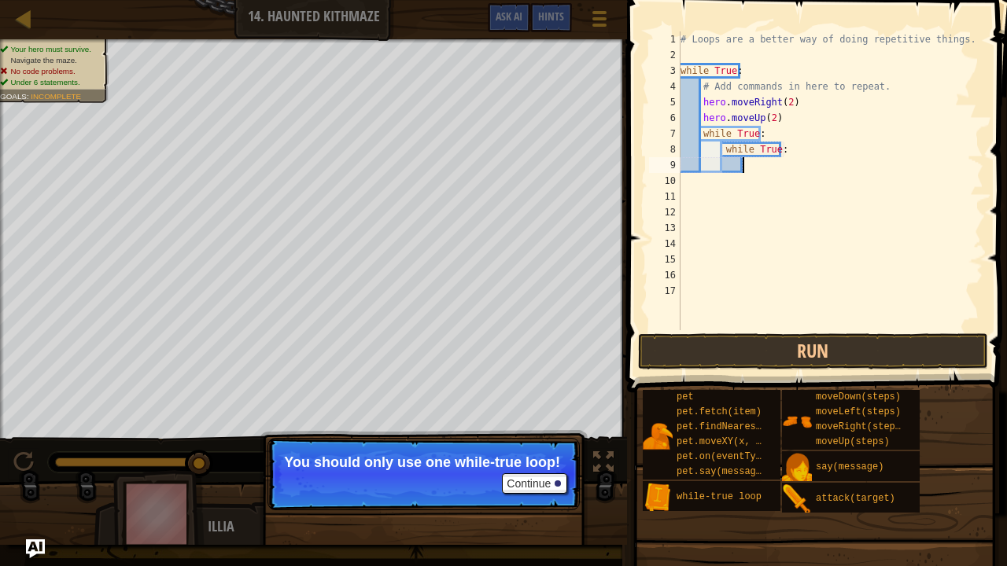
click at [799, 152] on div "# Loops are a better way of doing repetitive things. while True : # Add command…" at bounding box center [830, 196] width 307 height 330
type textarea "w"
type textarea "while True:loop"
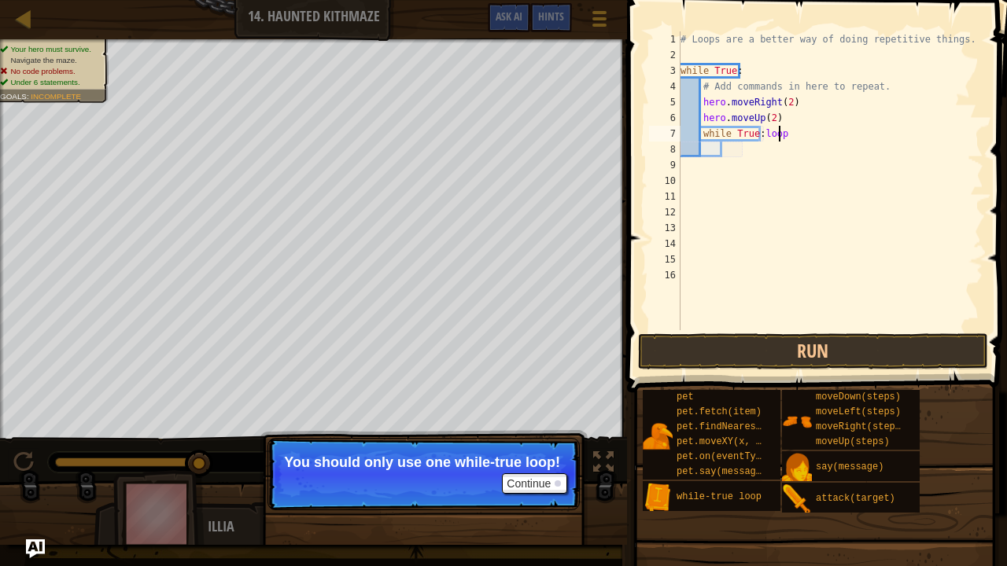
click at [798, 183] on div "# Loops are a better way of doing repetitive things. while True : # Add command…" at bounding box center [830, 196] width 307 height 330
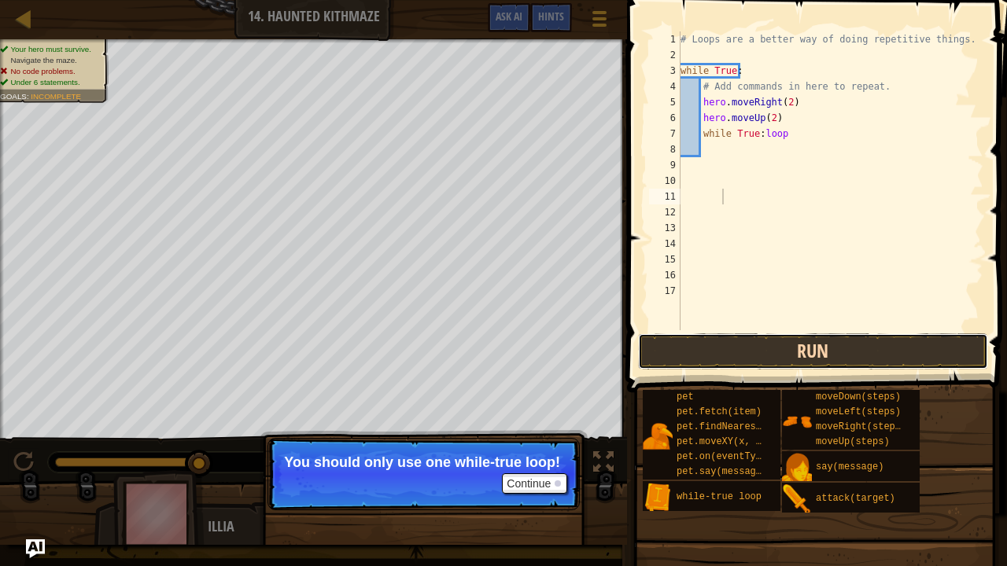
click at [793, 342] on button "Run" at bounding box center [813, 352] width 350 height 36
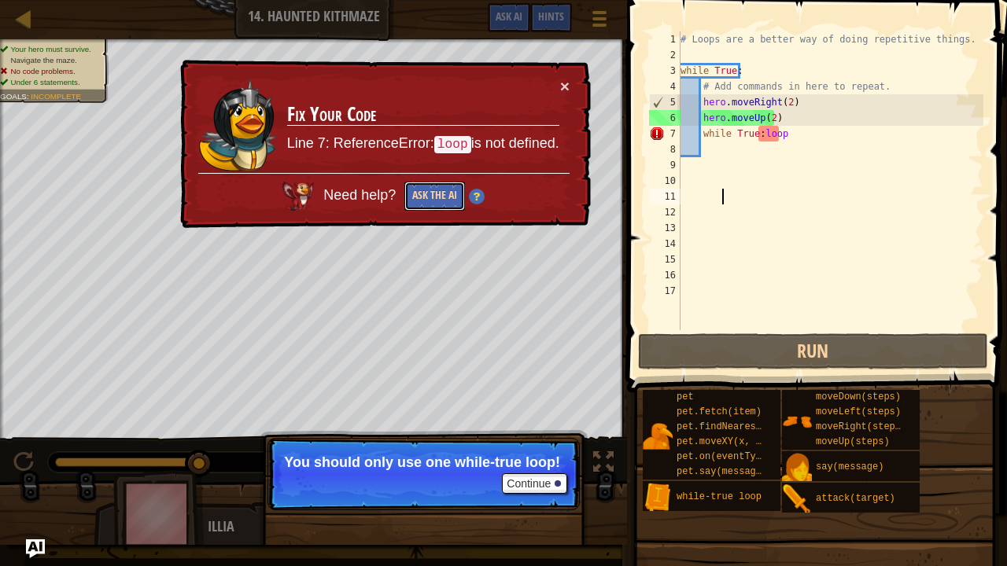
click at [426, 198] on button "Ask the AI" at bounding box center [434, 196] width 61 height 29
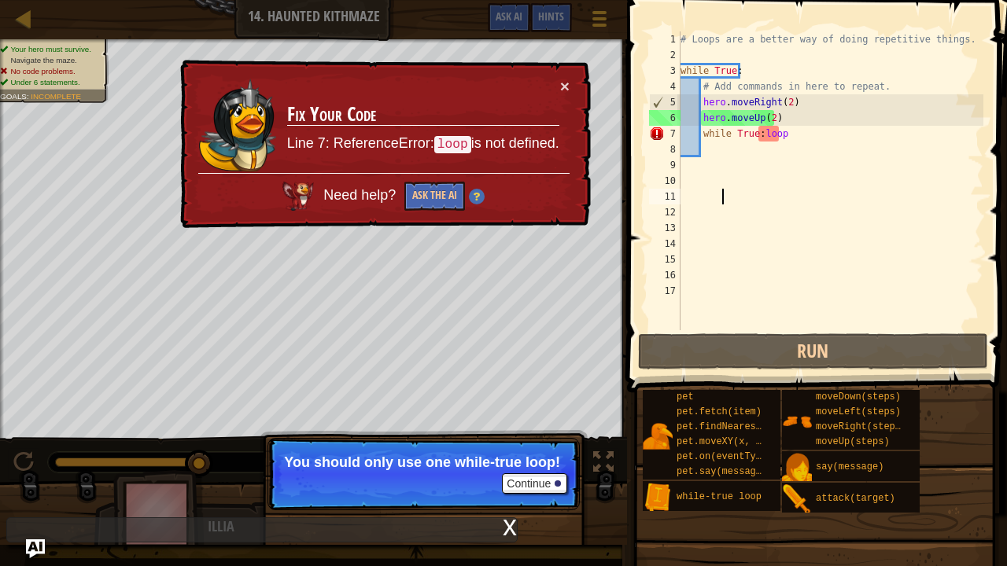
click at [757, 136] on div "# Loops are a better way of doing repetitive things. while True : # Add command…" at bounding box center [830, 196] width 307 height 330
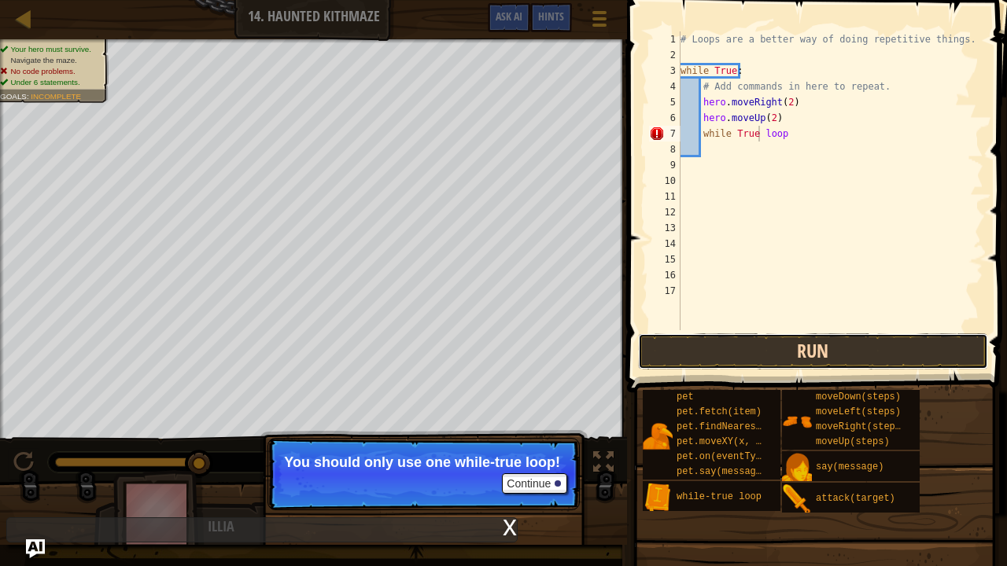
click at [796, 349] on button "Run" at bounding box center [813, 352] width 350 height 36
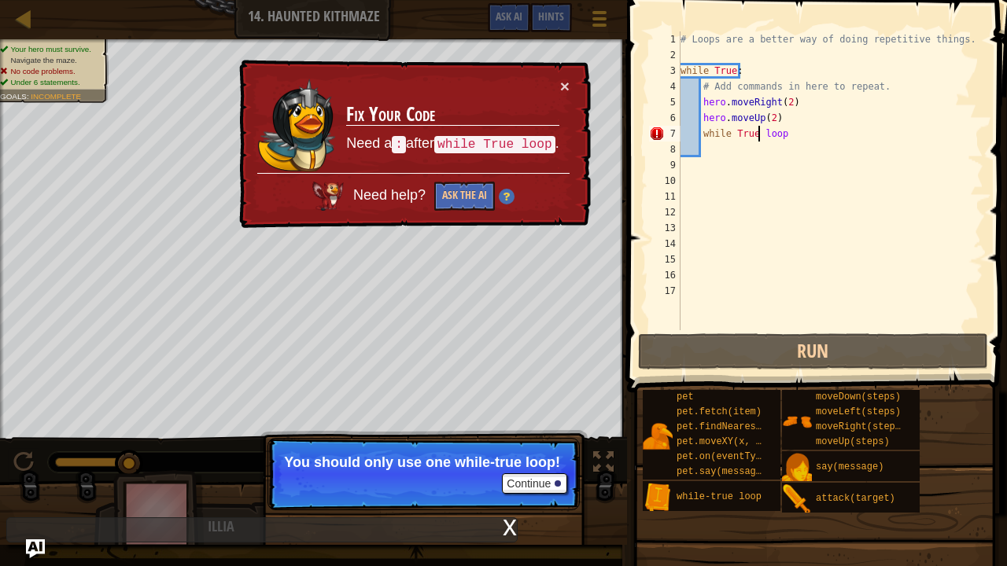
click at [797, 136] on div "# Loops are a better way of doing repetitive things. while True : # Add command…" at bounding box center [830, 196] width 307 height 330
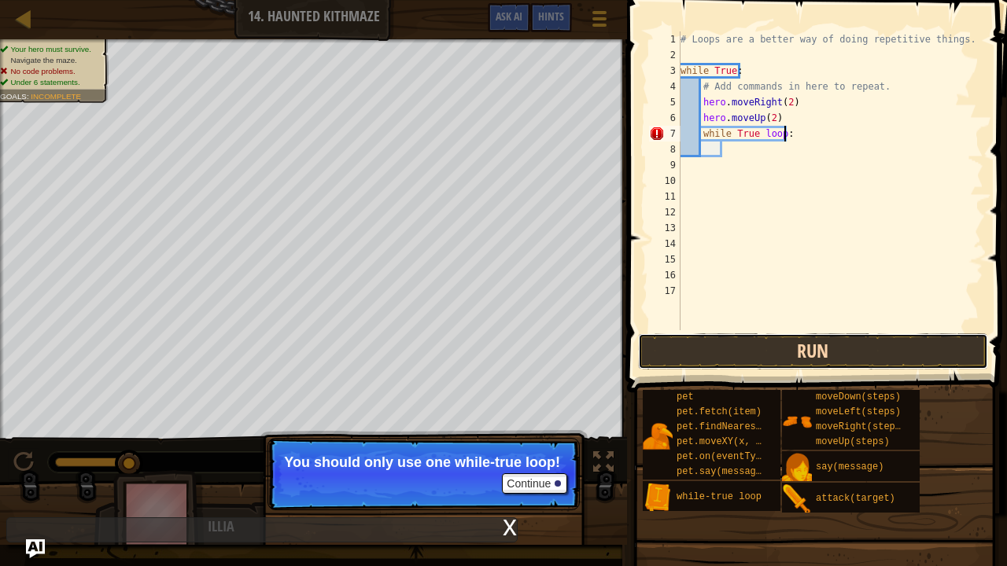
click at [765, 362] on button "Run" at bounding box center [813, 352] width 350 height 36
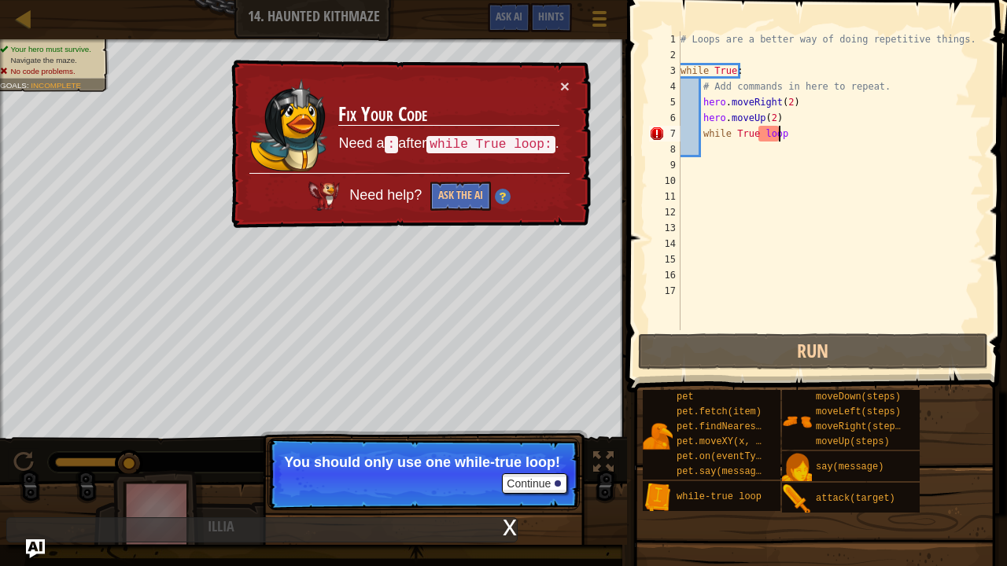
scroll to position [7, 7]
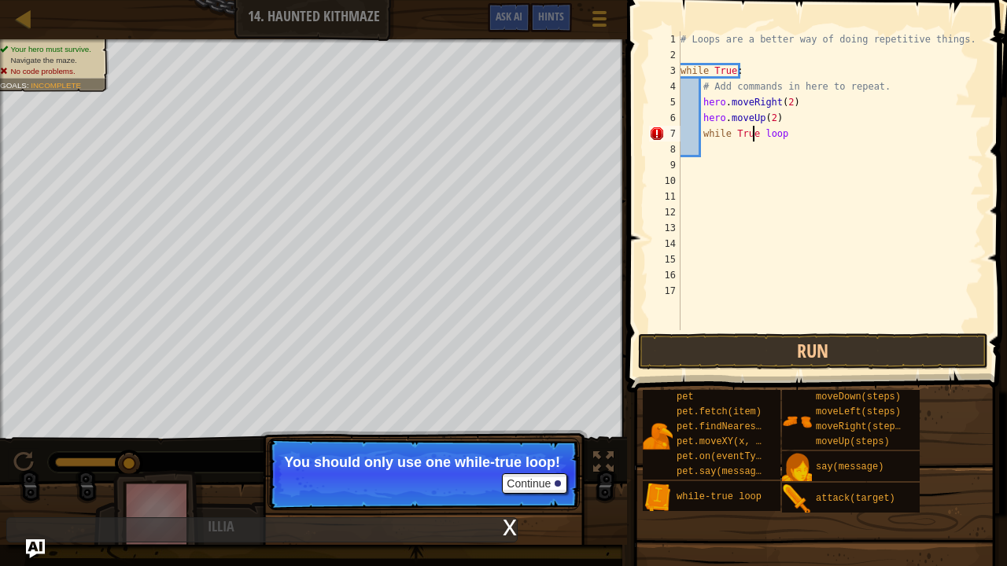
click at [755, 137] on div "# Loops are a better way of doing repetitive things. while True : # Add command…" at bounding box center [830, 196] width 307 height 330
click at [796, 135] on div "# Loops are a better way of doing repetitive things. while True : # Add command…" at bounding box center [830, 196] width 307 height 330
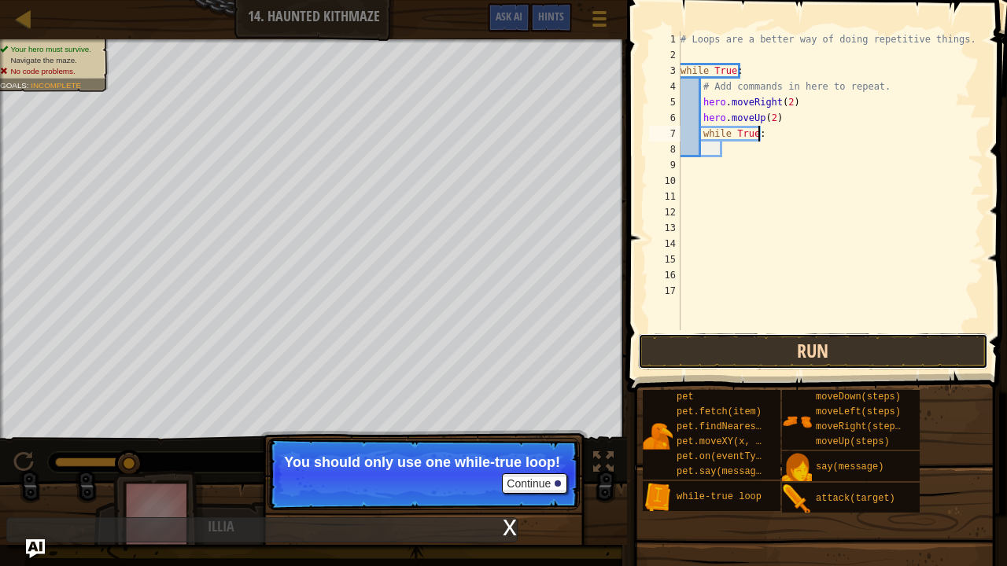
click at [790, 348] on button "Run" at bounding box center [813, 352] width 350 height 36
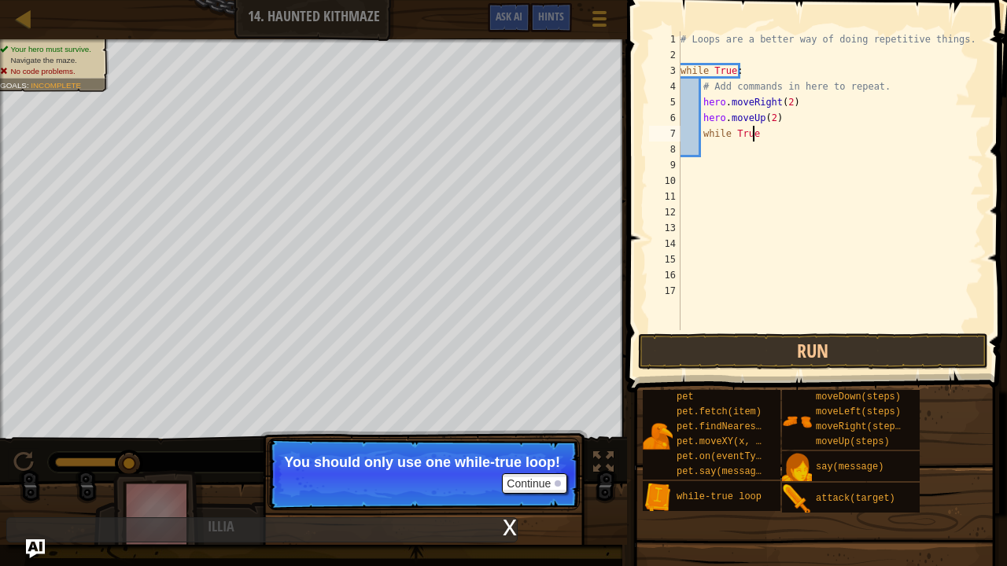
type textarea "w"
click at [795, 336] on button "Run" at bounding box center [813, 352] width 350 height 36
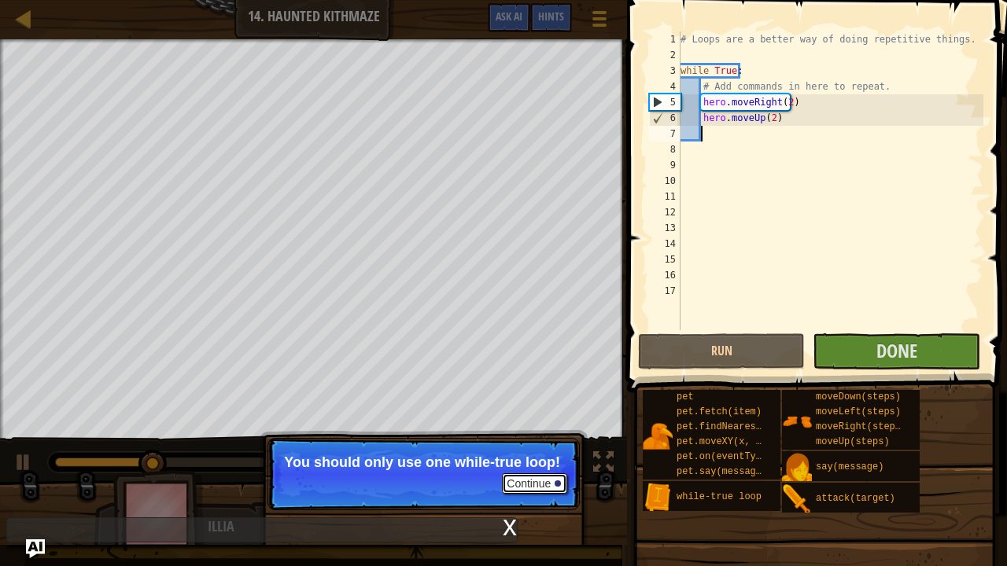
click at [539, 467] on button "Continue" at bounding box center [534, 484] width 65 height 20
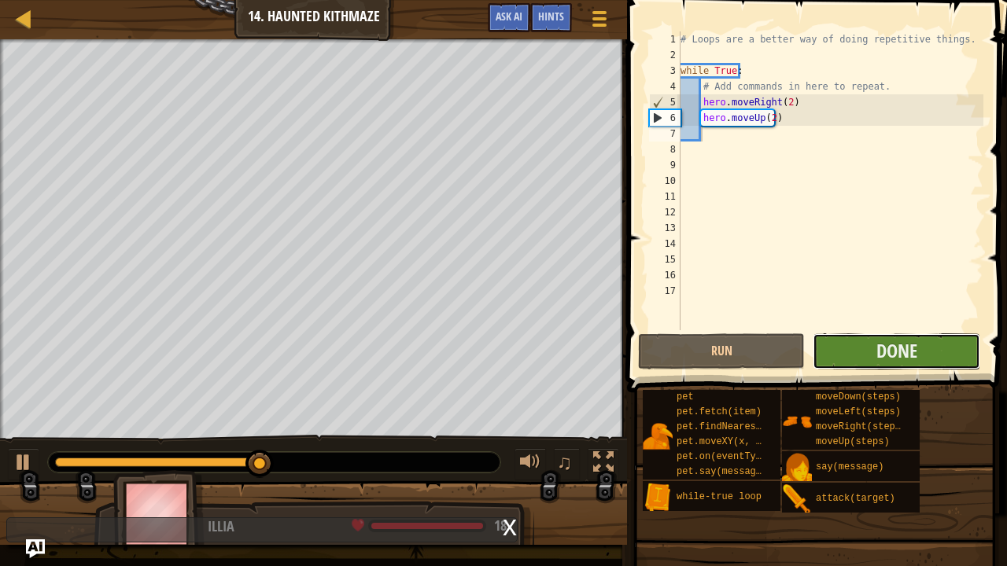
click at [855, 355] on button "Done" at bounding box center [896, 352] width 167 height 36
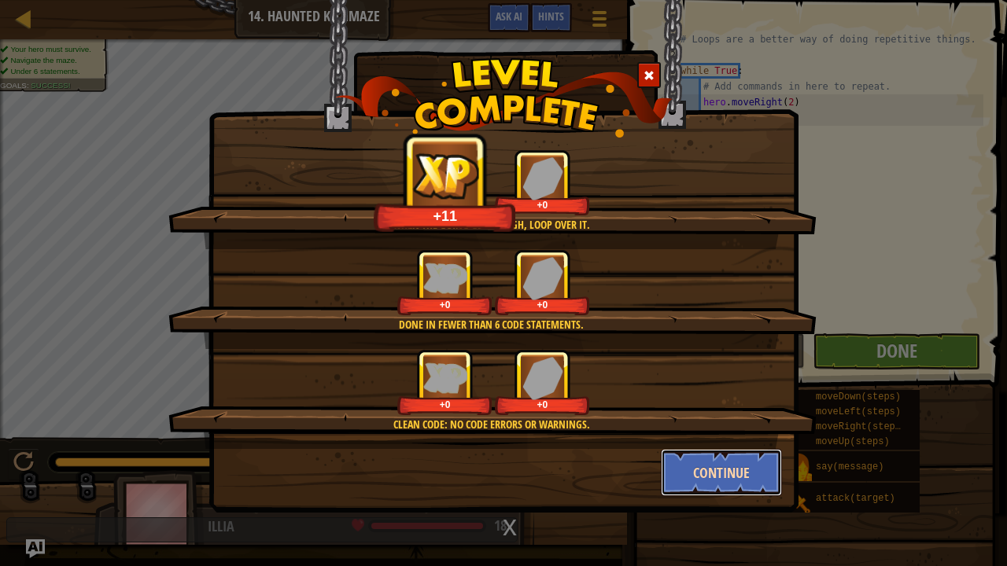
click at [736, 467] on button "Continue" at bounding box center [722, 472] width 122 height 47
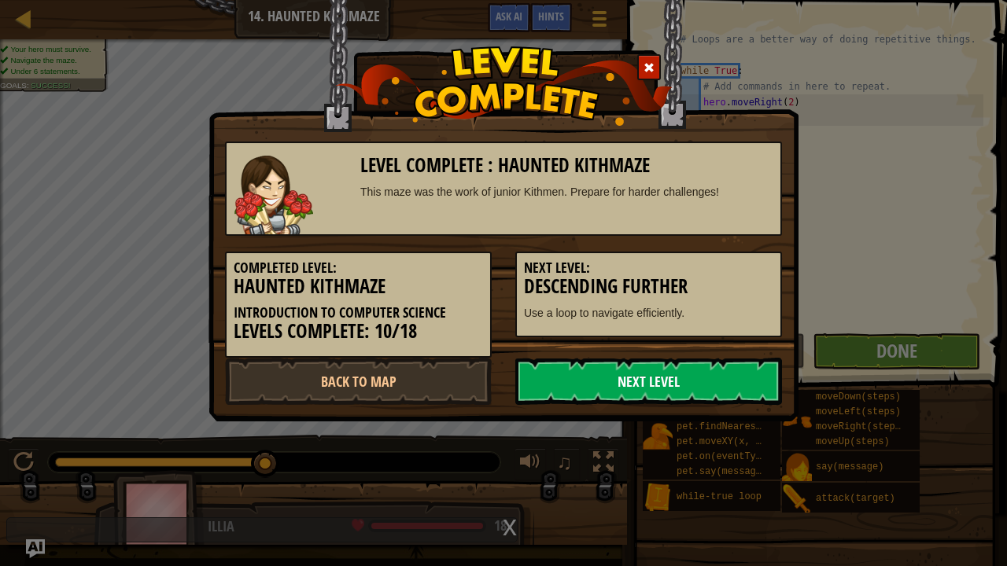
click at [670, 384] on link "Next Level" at bounding box center [648, 381] width 267 height 47
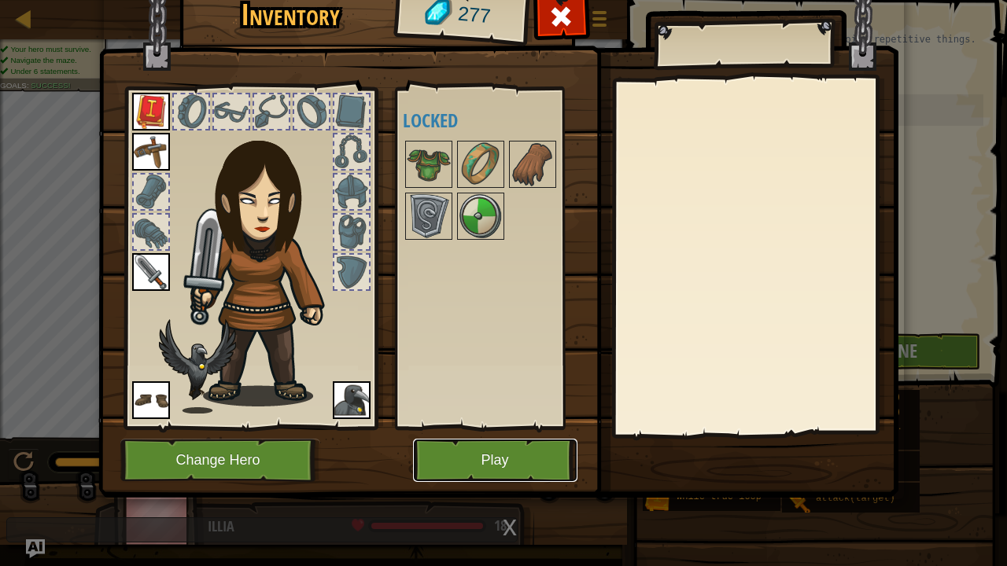
click at [507, 465] on button "Play" at bounding box center [495, 460] width 164 height 43
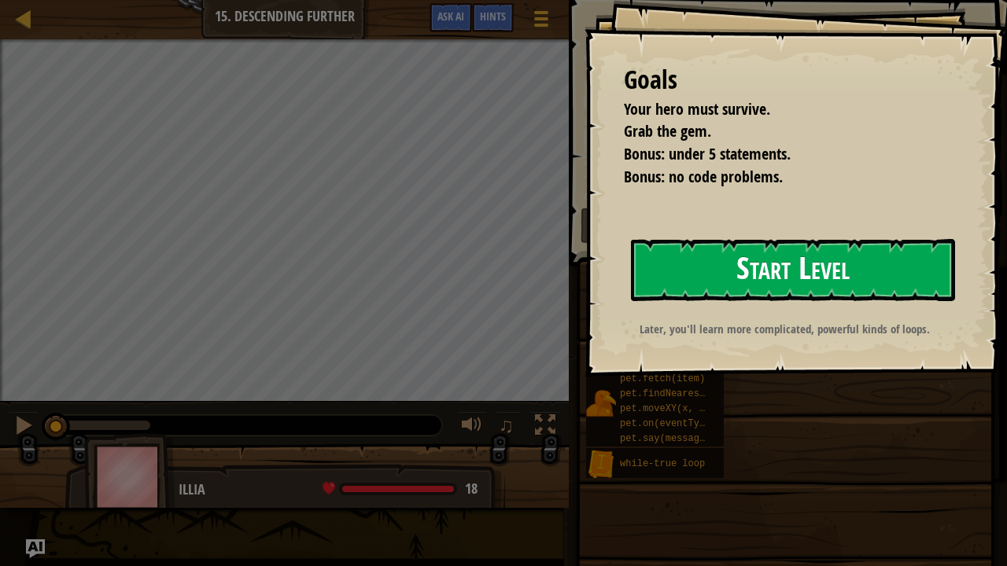
click at [739, 275] on button "Start Level" at bounding box center [793, 270] width 324 height 62
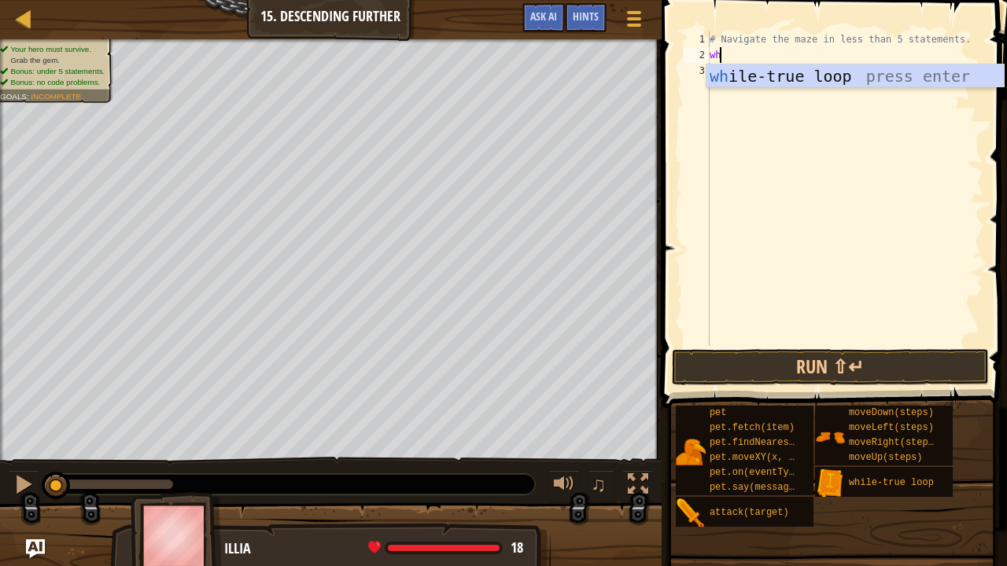
scroll to position [7, 0]
type textarea "while"
click at [889, 81] on div "while -true loop press enter" at bounding box center [855, 100] width 298 height 71
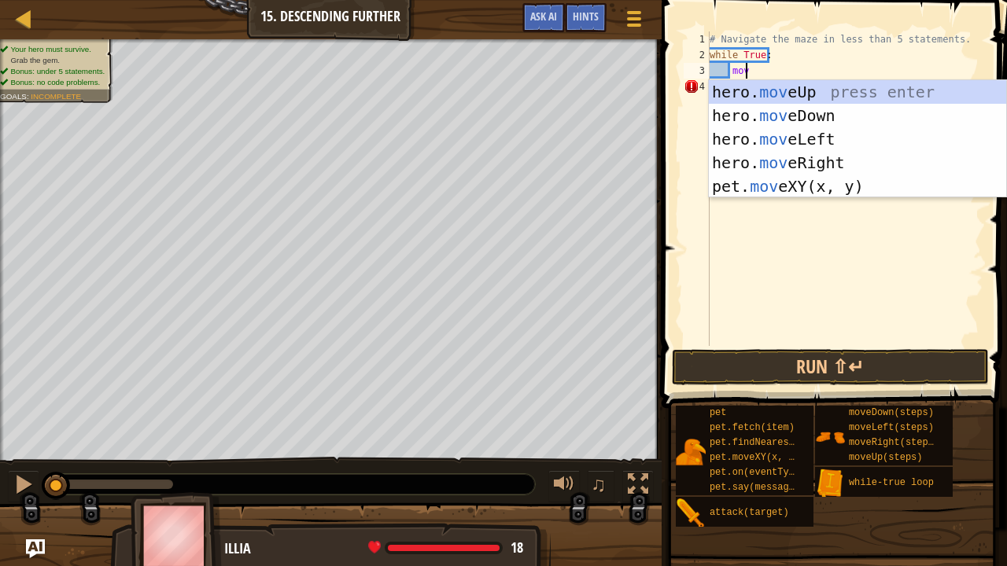
type textarea "move"
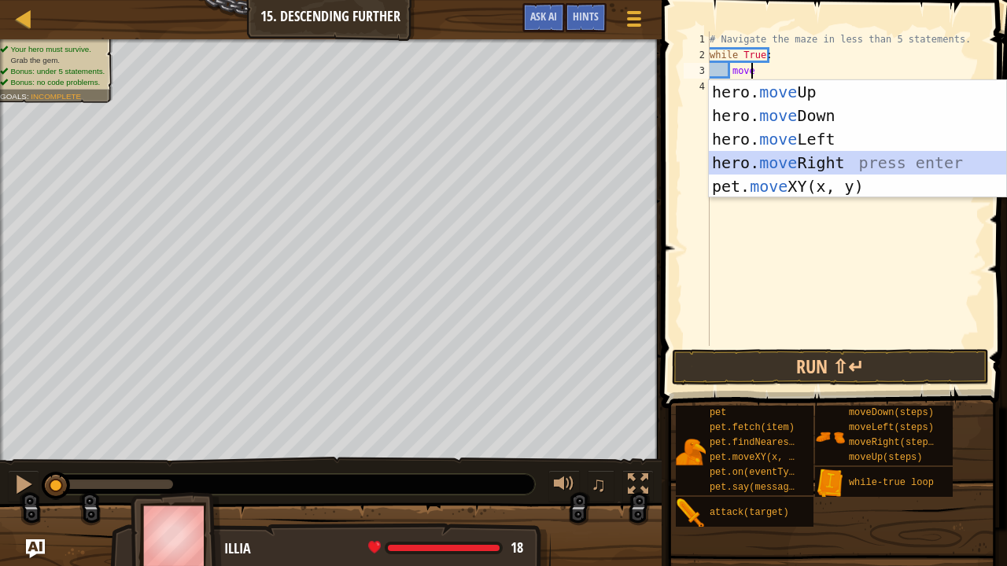
click at [823, 157] on div "hero. move Up press enter hero. move Down press enter hero. move Left press ent…" at bounding box center [858, 162] width 298 height 165
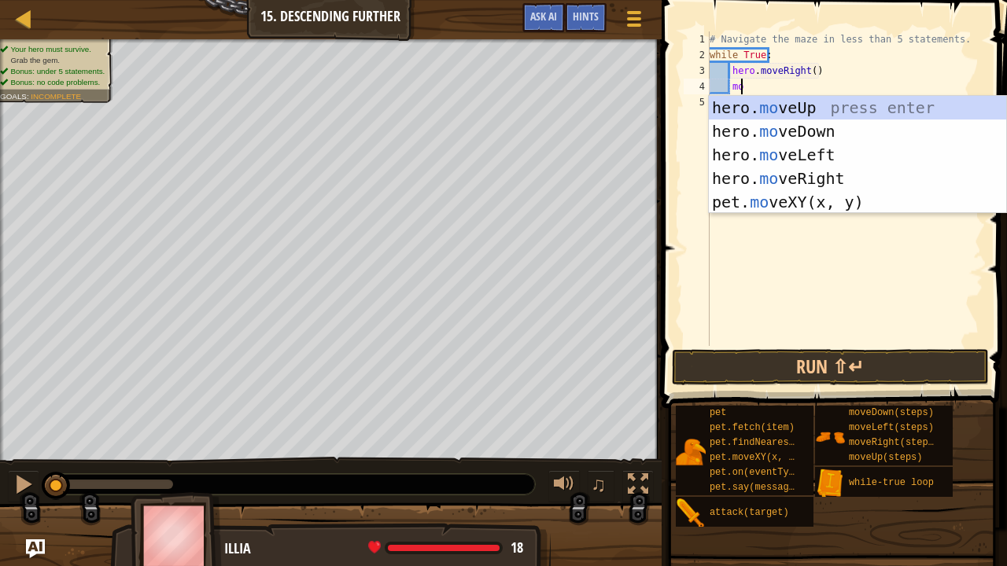
type textarea "move"
click at [801, 131] on div "hero. move Up press enter hero. move Down press enter hero. move Left press ent…" at bounding box center [858, 178] width 298 height 165
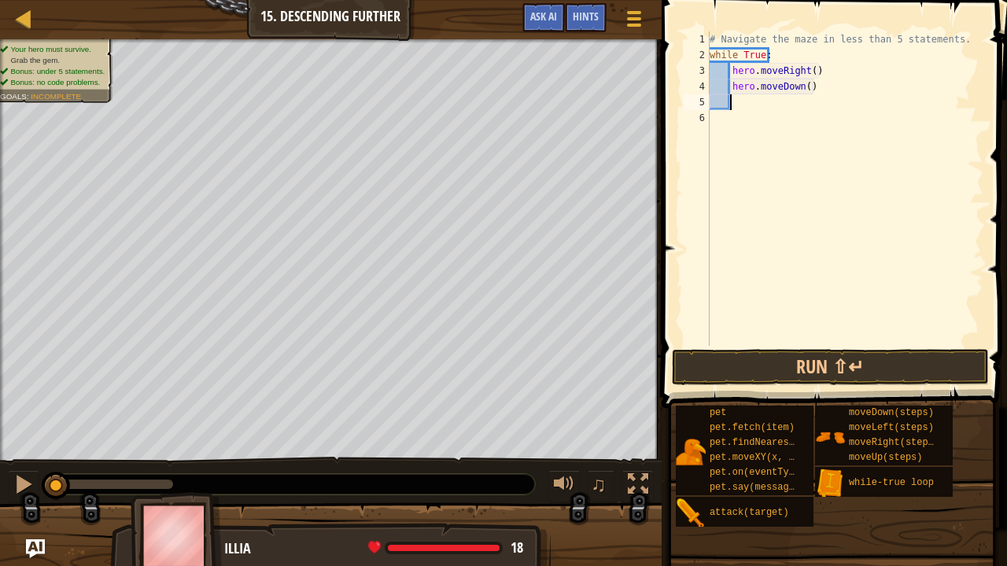
scroll to position [7, 1]
click at [867, 360] on button "Run ⇧↵" at bounding box center [830, 367] width 317 height 36
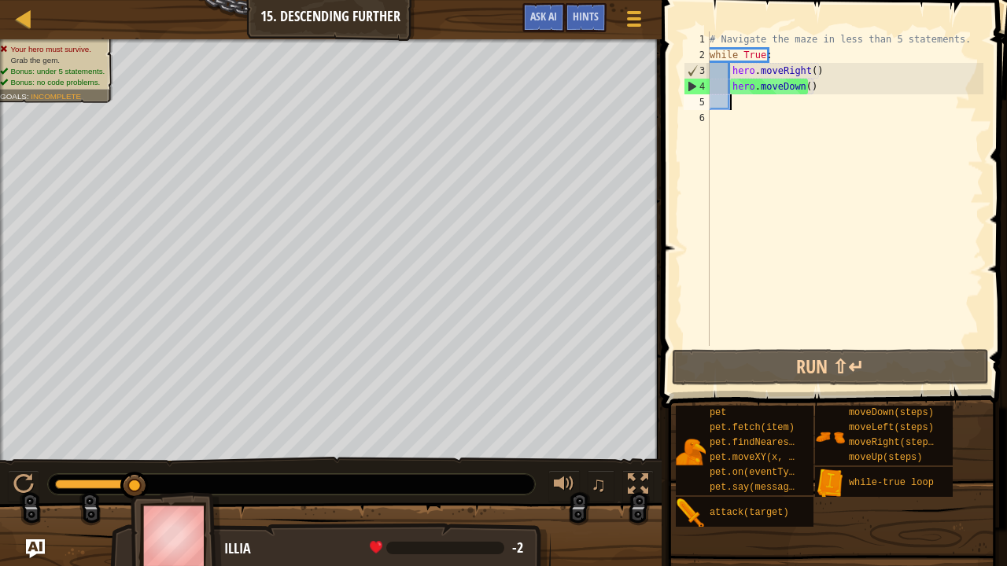
click at [806, 77] on div "# Navigate the maze in less than 5 statements. while True : hero . moveRight ( …" at bounding box center [844, 204] width 277 height 346
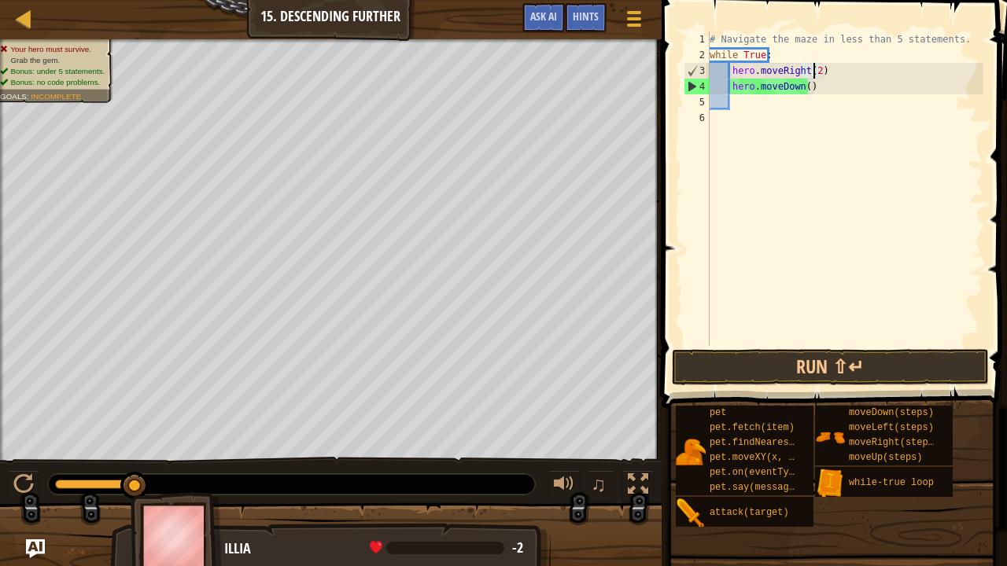
scroll to position [7, 8]
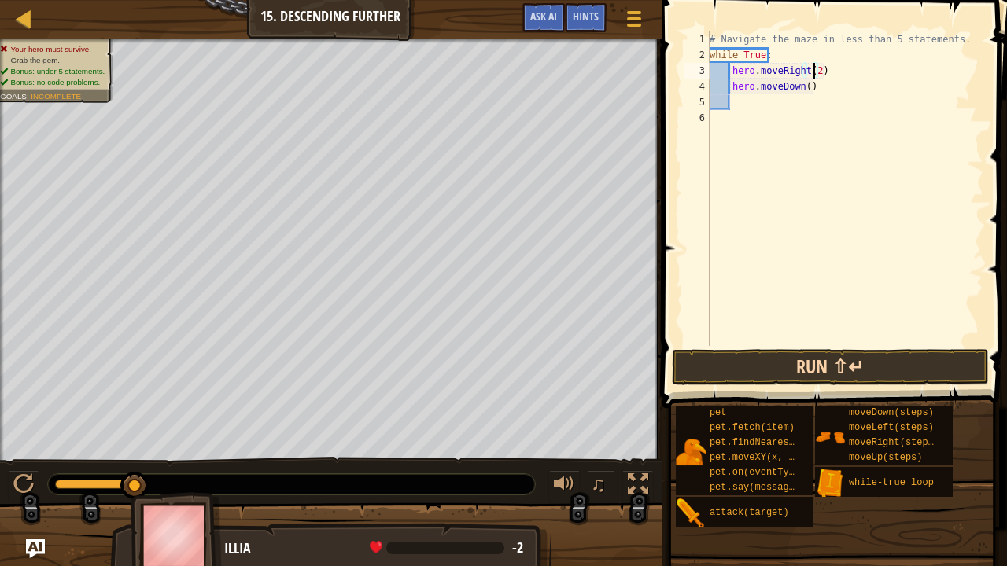
type textarea "hero.moveRight(2)"
click at [820, 367] on button "Run ⇧↵" at bounding box center [830, 367] width 317 height 36
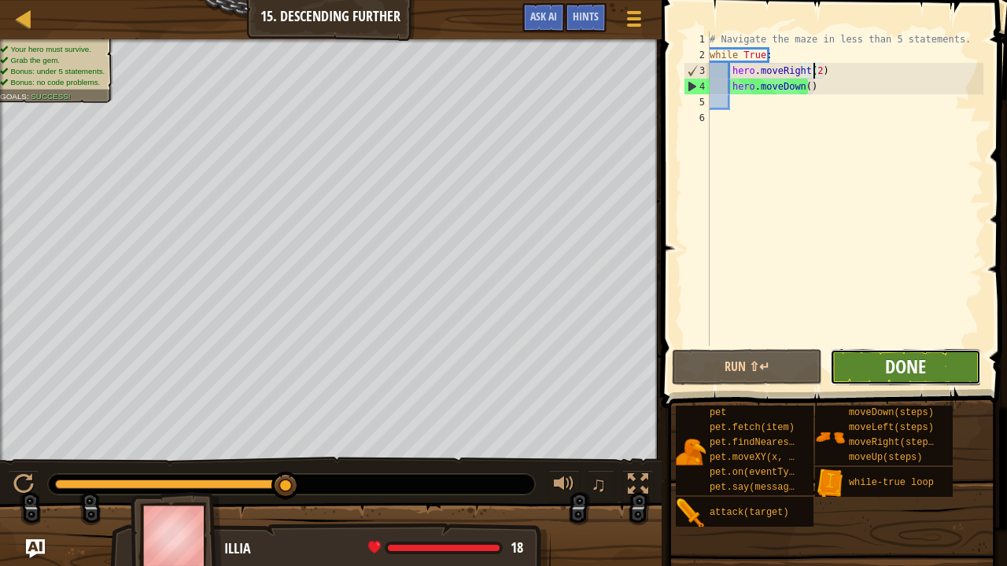
click at [894, 367] on span "Done" at bounding box center [905, 366] width 41 height 25
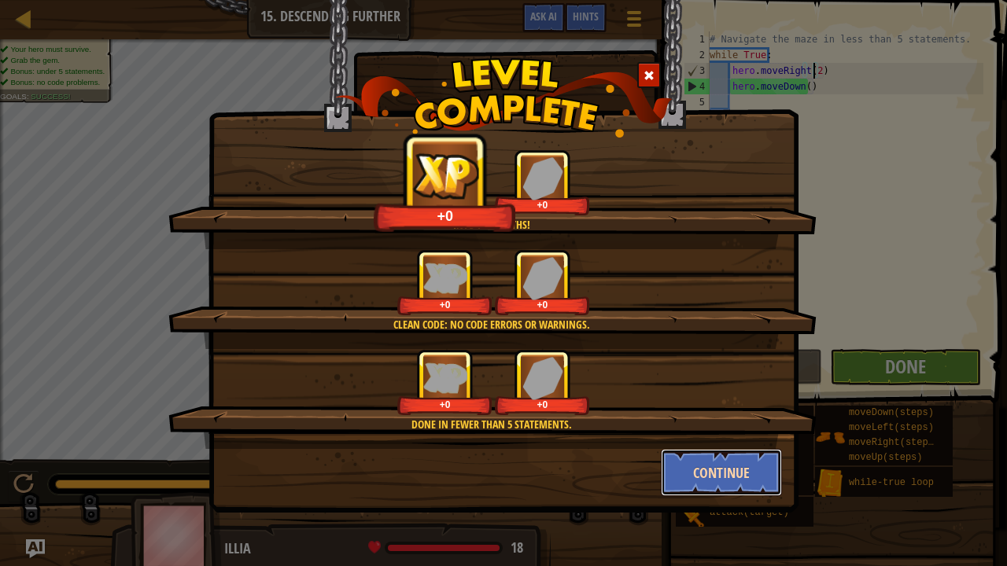
click at [708, 467] on button "Continue" at bounding box center [722, 472] width 122 height 47
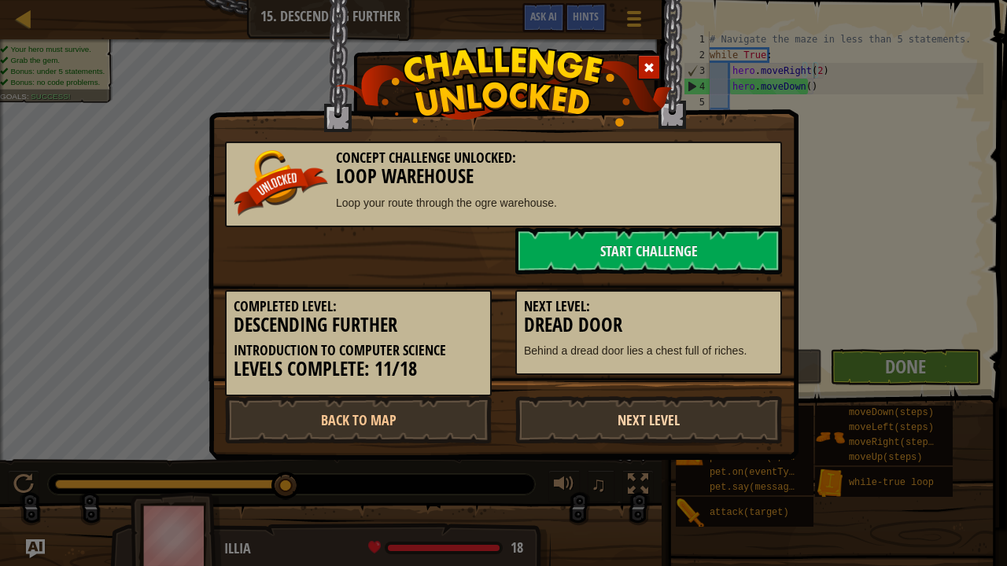
click at [640, 422] on link "Next Level" at bounding box center [648, 420] width 267 height 47
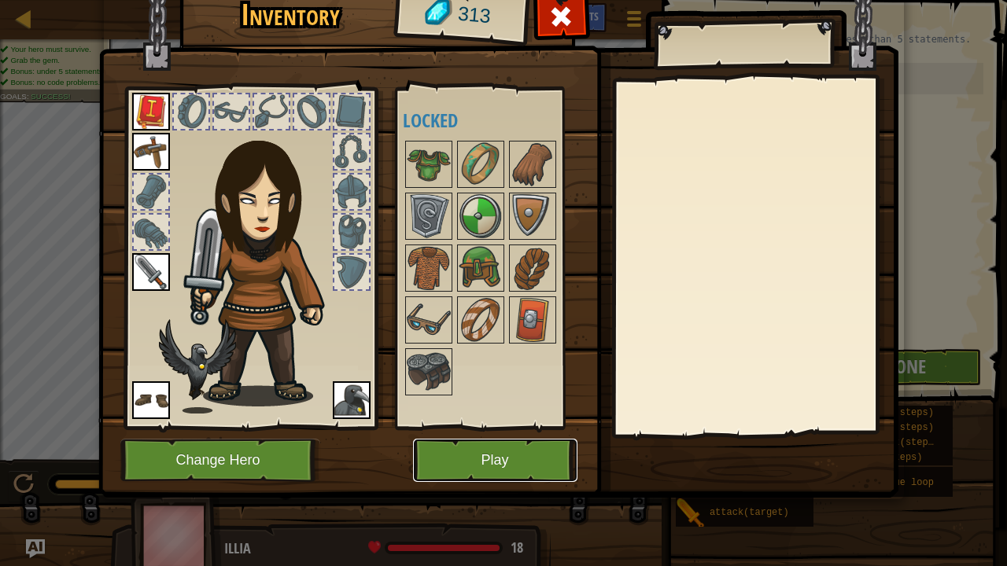
click at [503, 465] on button "Play" at bounding box center [495, 460] width 164 height 43
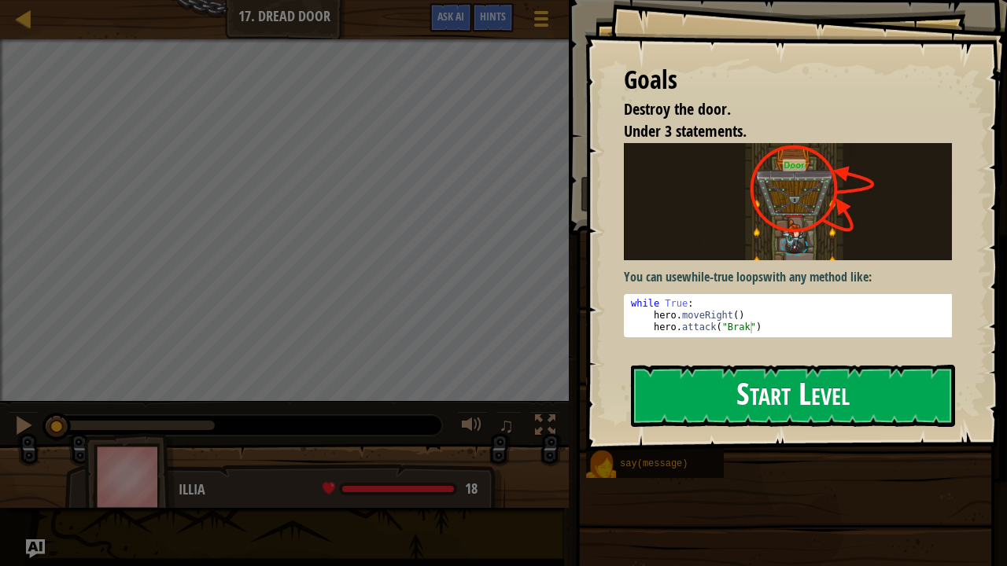
click at [684, 365] on button "Start Level" at bounding box center [793, 396] width 324 height 62
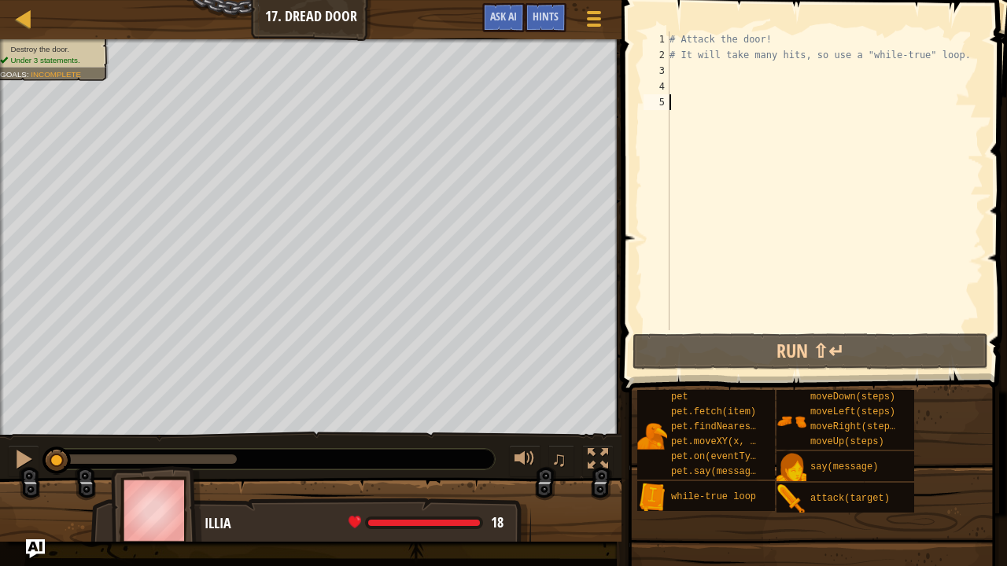
click at [692, 72] on div "# Attack the door! # It will take many hits, so use a "while-true" loop." at bounding box center [824, 196] width 317 height 330
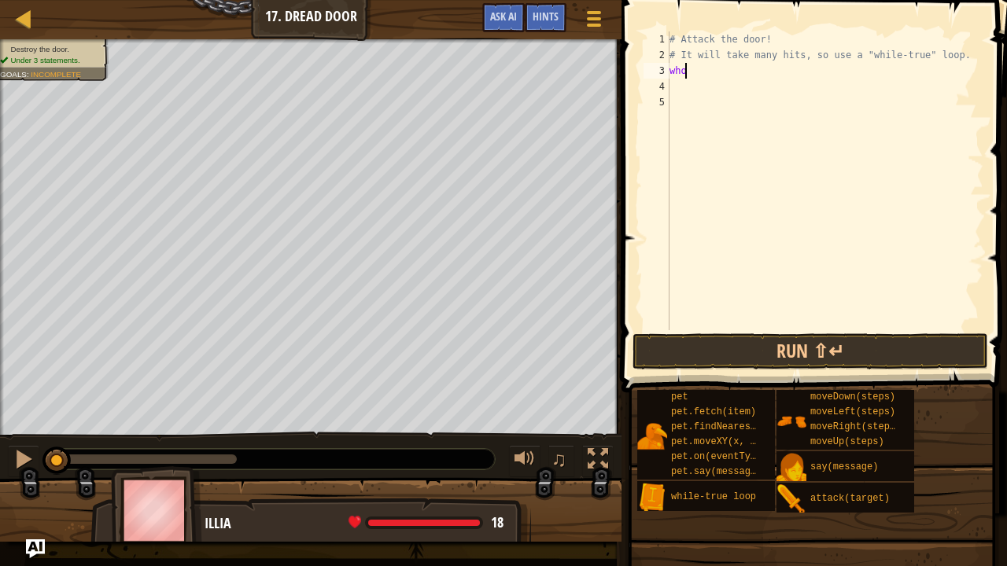
scroll to position [7, 0]
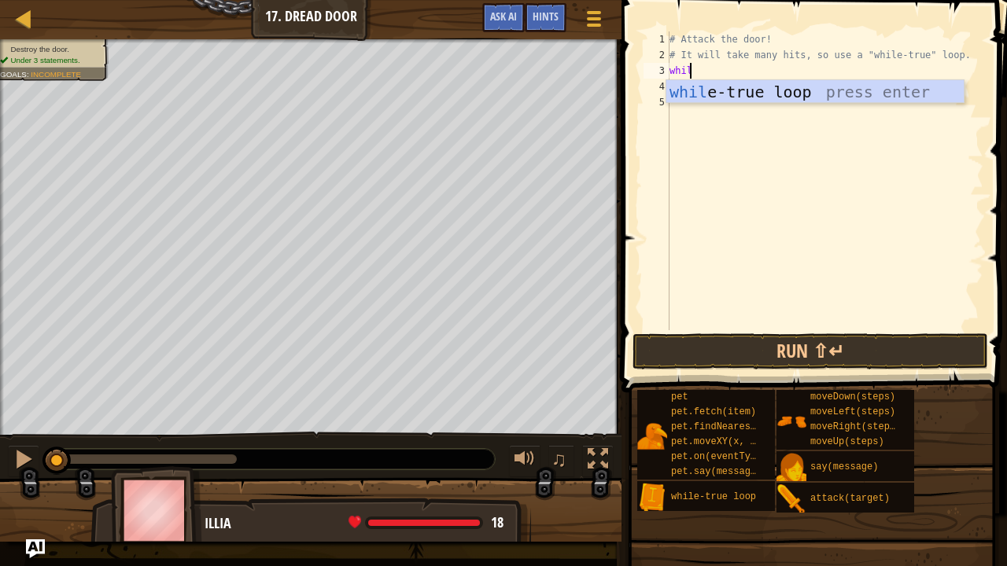
type textarea "while"
click at [759, 99] on div "while -true loop press enter" at bounding box center [815, 115] width 298 height 71
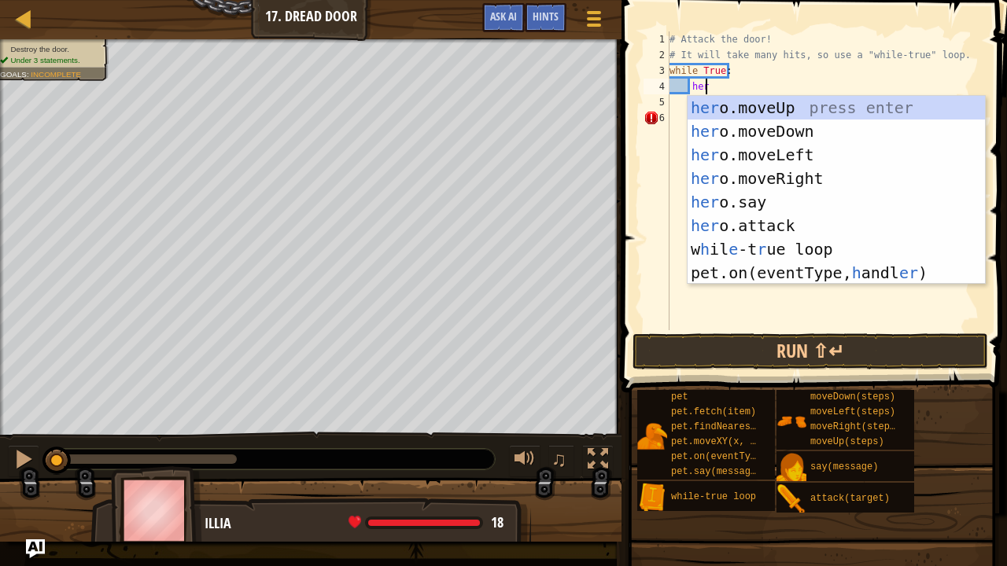
scroll to position [7, 2]
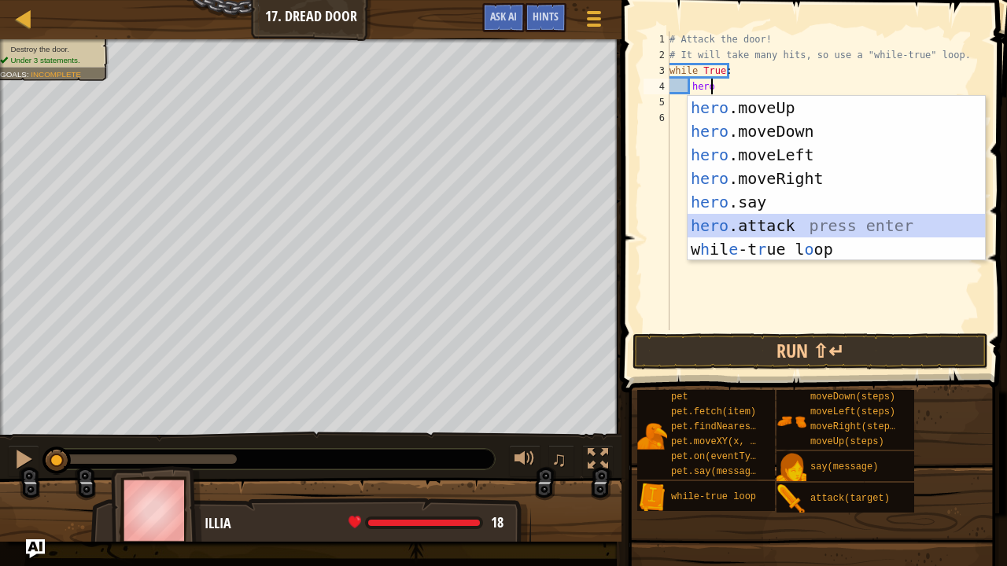
click at [776, 223] on div "hero .moveUp press enter hero .moveDown press enter hero .moveLeft press enter …" at bounding box center [837, 202] width 298 height 212
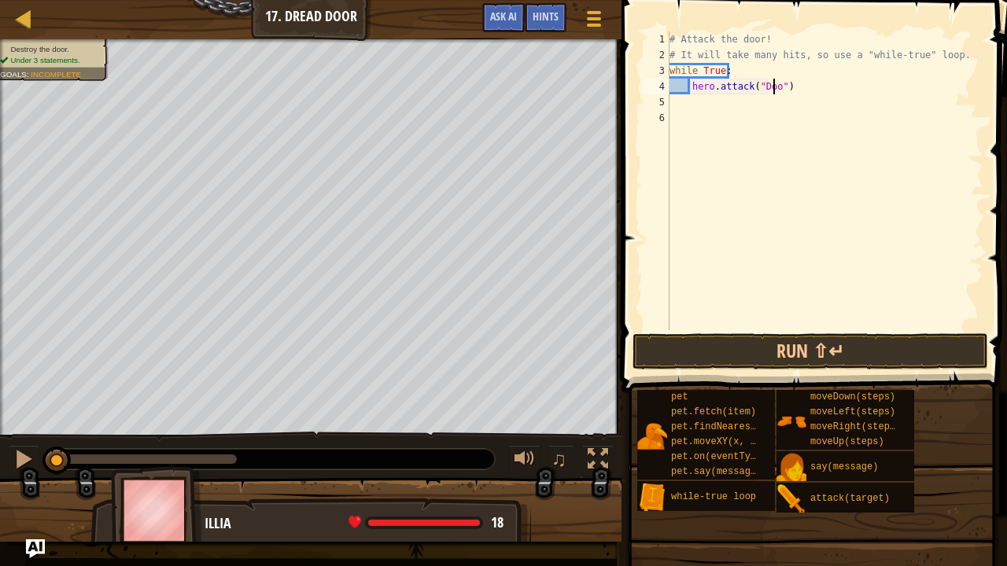
scroll to position [7, 9]
type textarea "hero.attack("Door")"
click at [793, 356] on button "Run ⇧↵" at bounding box center [811, 352] width 356 height 36
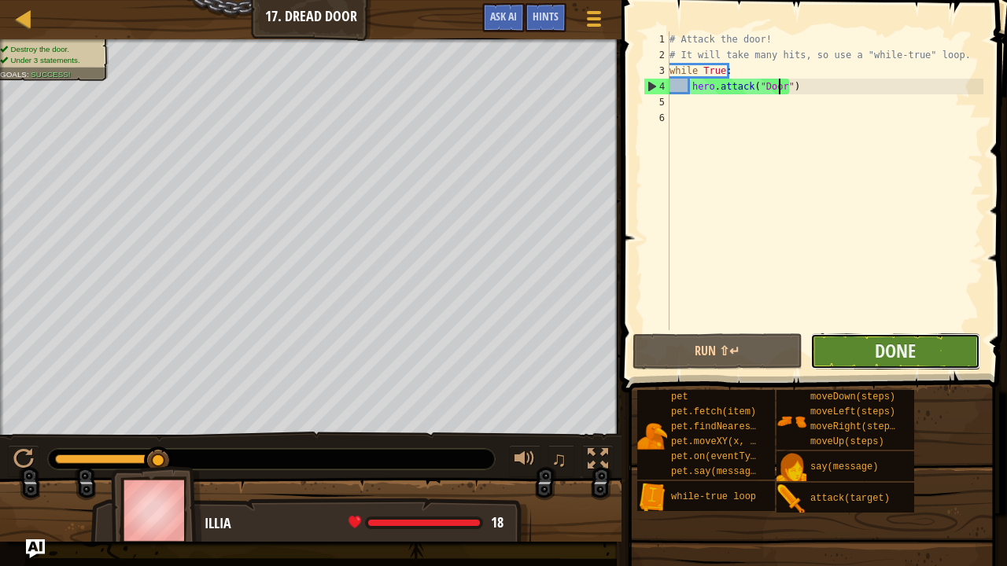
click at [859, 357] on button "Done" at bounding box center [895, 352] width 170 height 36
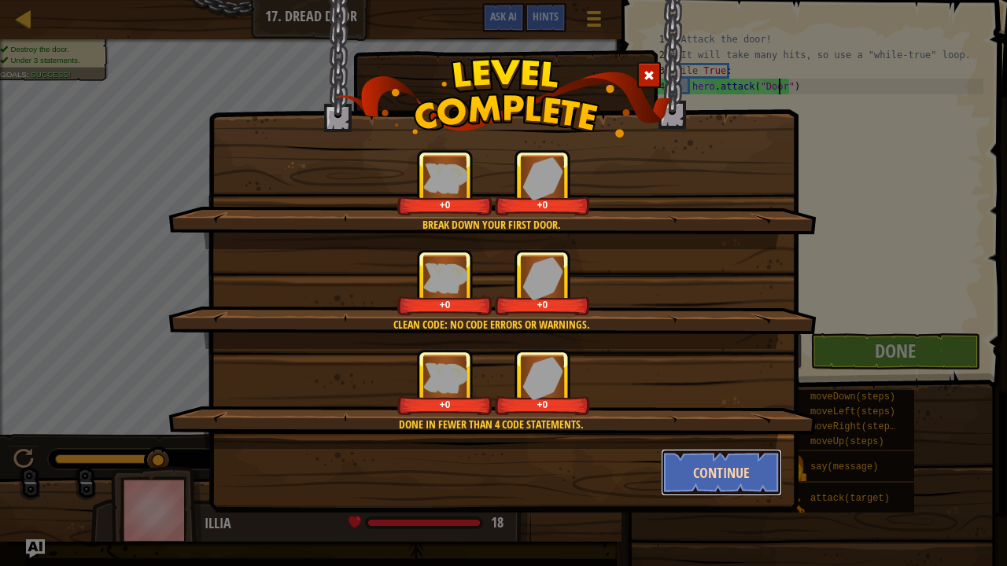
click at [706, 467] on button "Continue" at bounding box center [722, 472] width 122 height 47
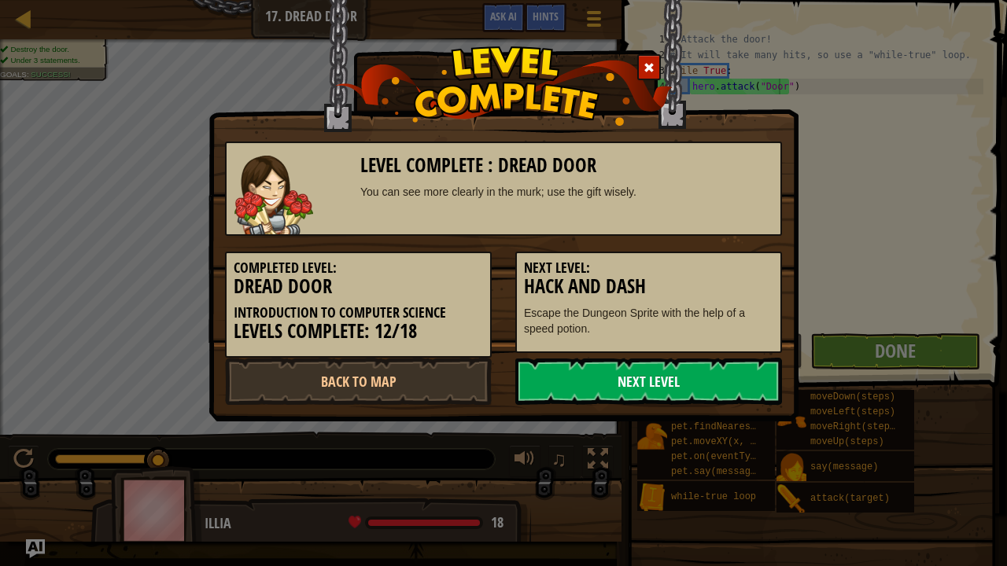
click at [636, 382] on link "Next Level" at bounding box center [648, 381] width 267 height 47
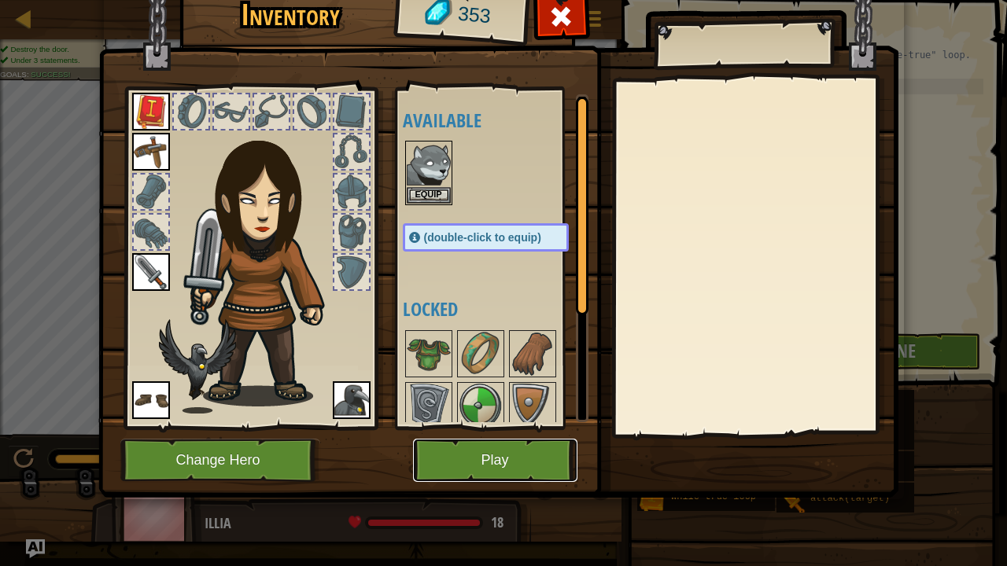
click at [527, 459] on button "Play" at bounding box center [495, 460] width 164 height 43
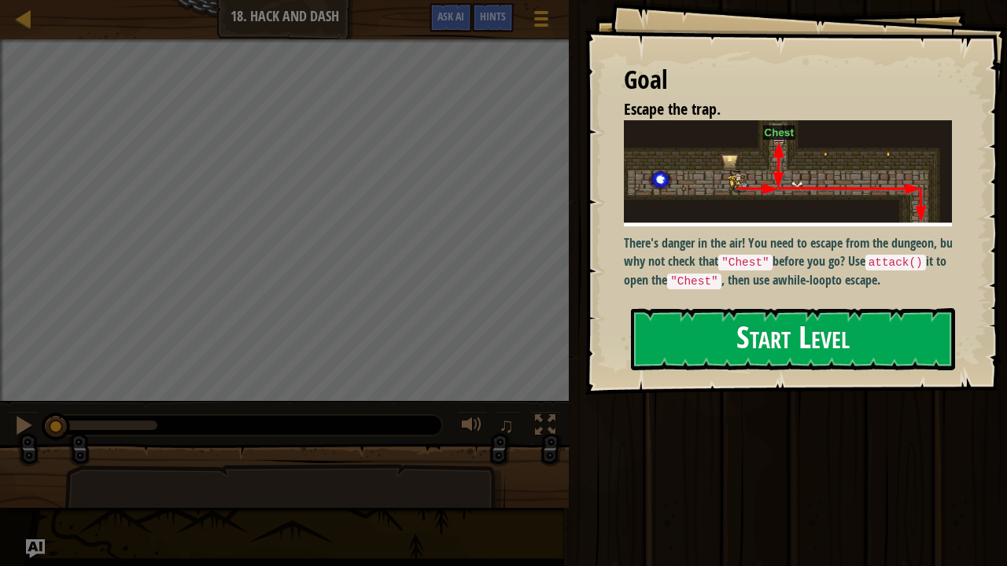
click at [744, 245] on p "There's danger in the air! You need to escape from the dungeon, but why not che…" at bounding box center [794, 261] width 340 height 55
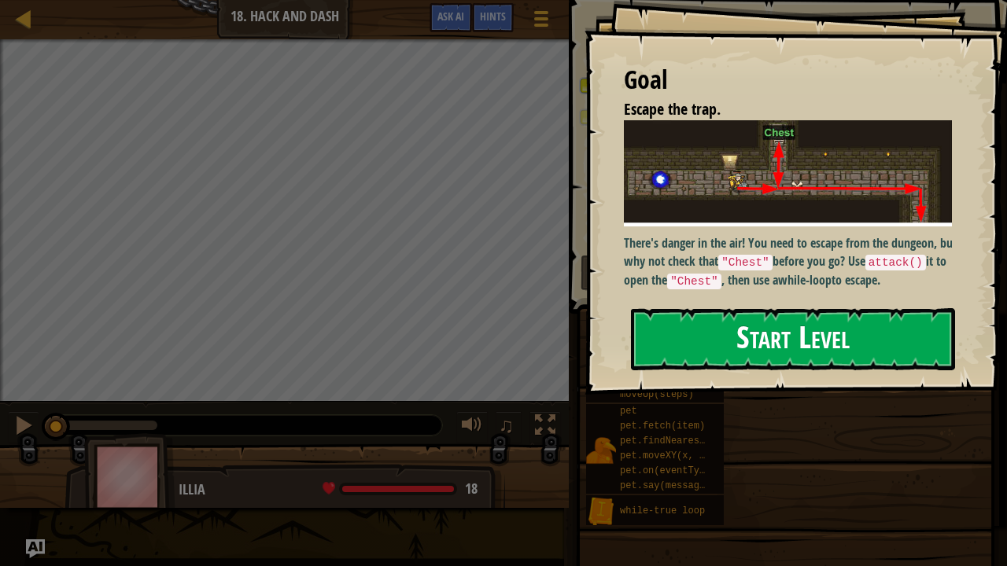
click at [763, 352] on button "Start Level" at bounding box center [793, 339] width 324 height 62
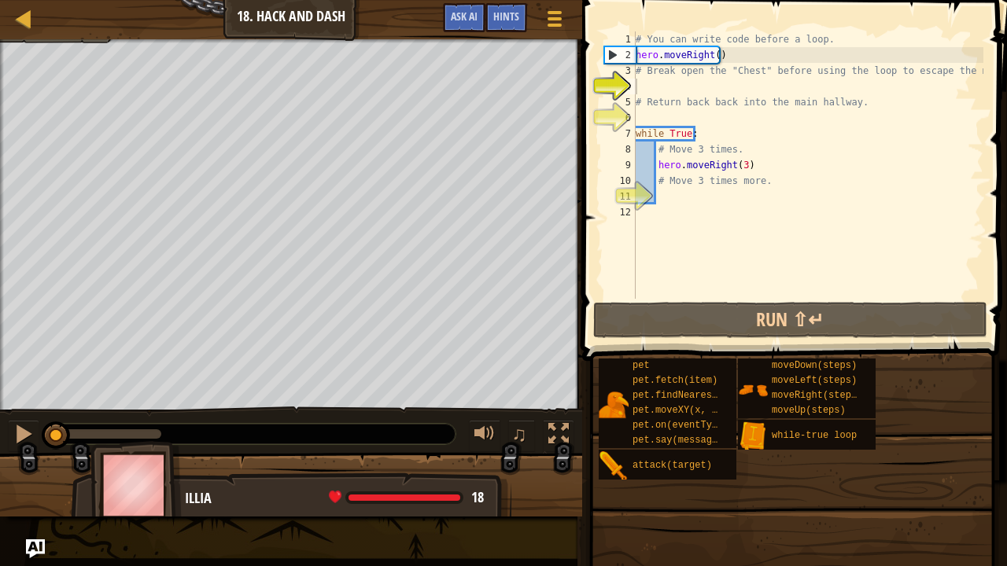
click at [65, 37] on div "Map Introduction to Computer Science 18. Hack and Dash Game Menu Done Hints Ask…" at bounding box center [291, 19] width 582 height 39
click at [79, 41] on div at bounding box center [291, 41] width 582 height 4
click at [31, 28] on div at bounding box center [24, 19] width 20 height 20
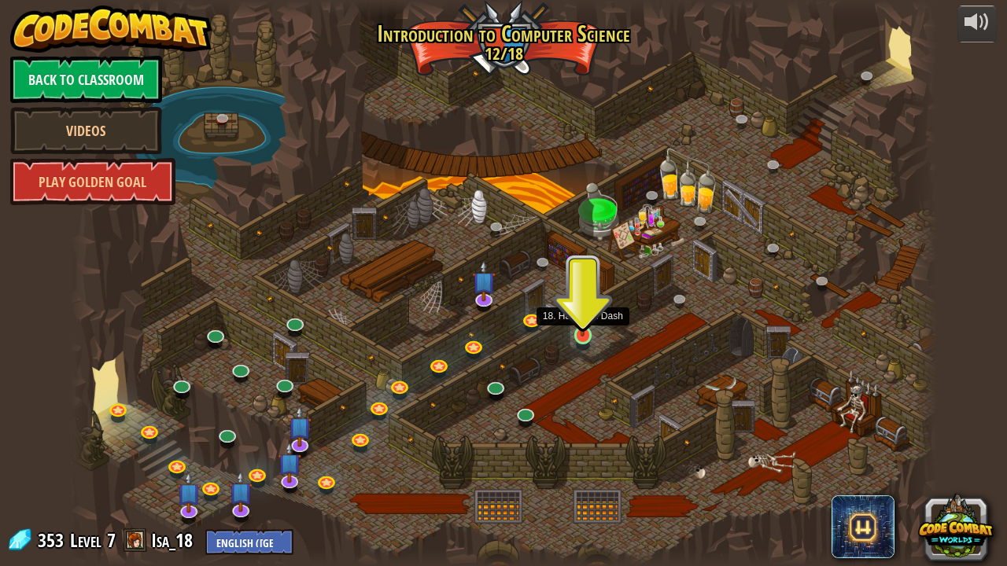
click at [581, 336] on img at bounding box center [582, 312] width 21 height 49
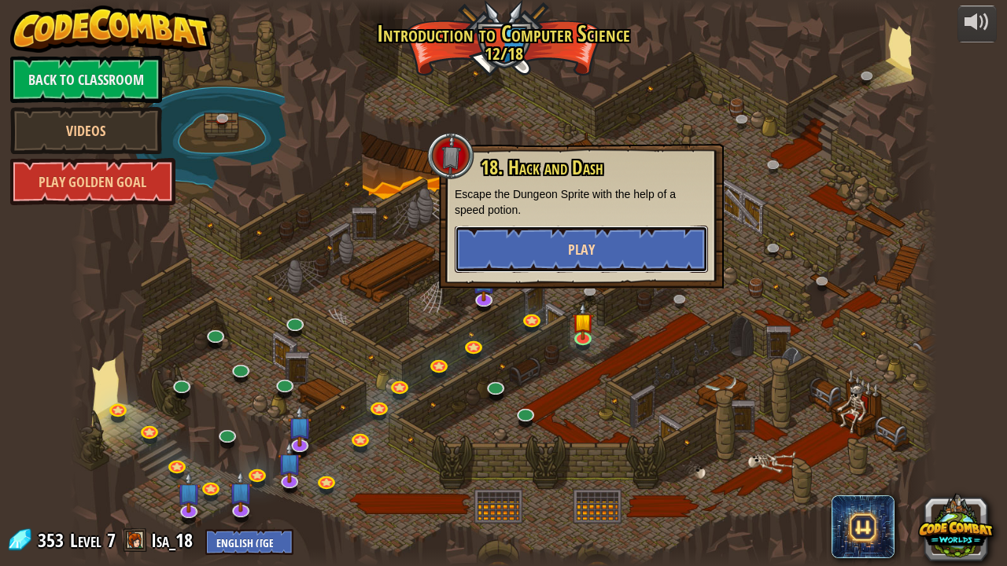
click at [574, 253] on span "Play" at bounding box center [581, 250] width 27 height 20
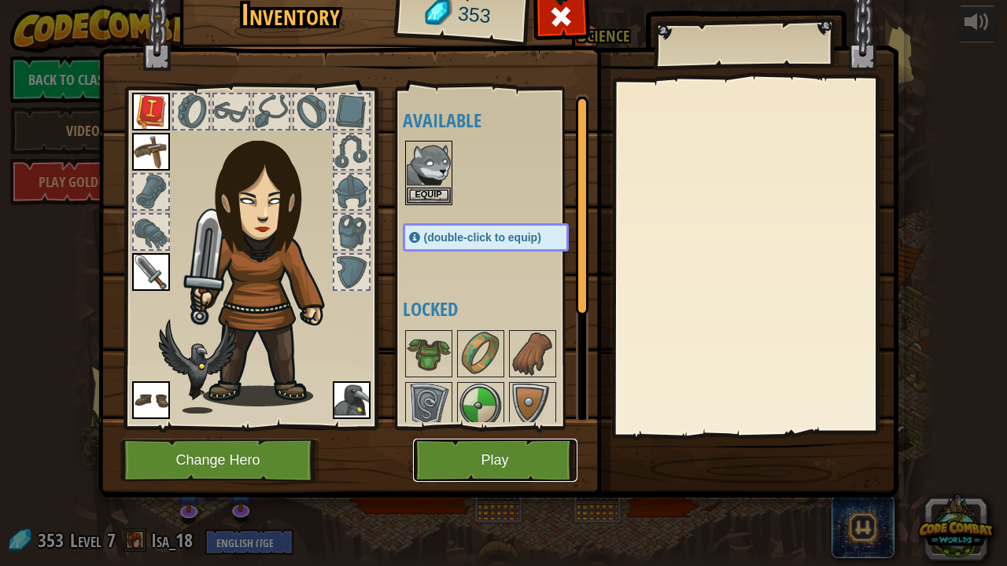
click at [510, 465] on button "Play" at bounding box center [495, 460] width 164 height 43
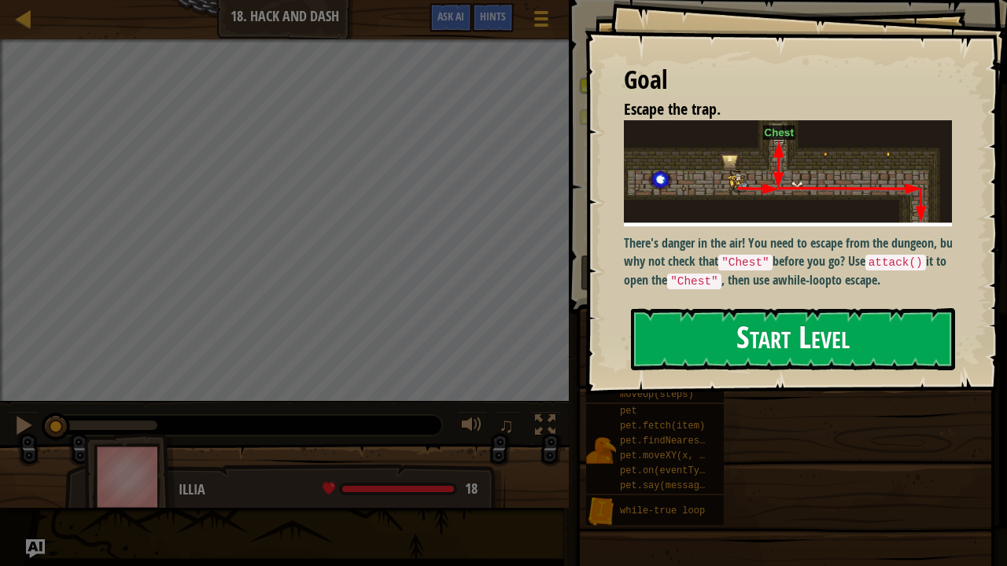
click at [802, 349] on button "Start Level" at bounding box center [793, 339] width 324 height 62
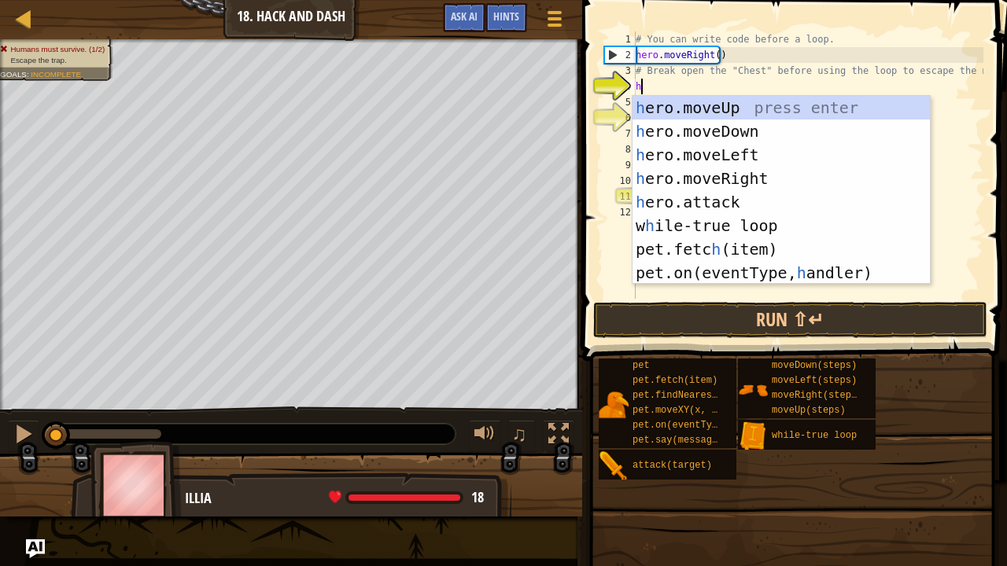
scroll to position [7, 0]
type textarea "hero"
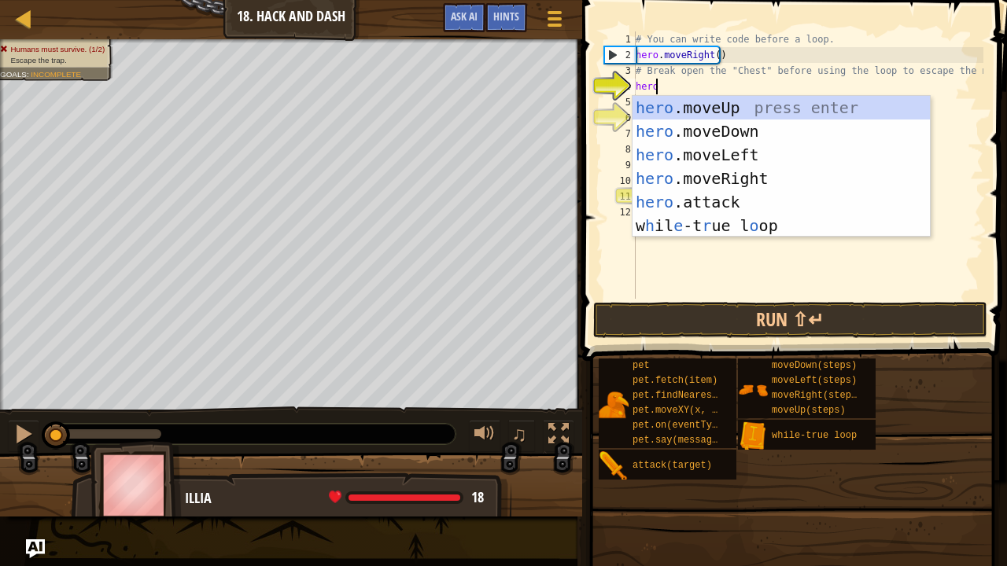
scroll to position [7, 1]
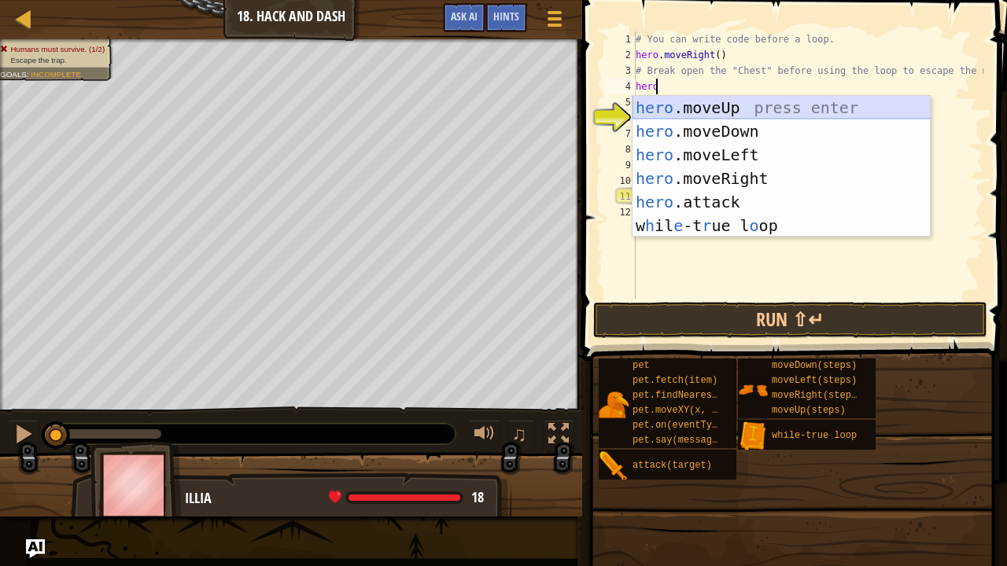
click at [723, 109] on div "hero .moveUp press enter hero .moveDown press enter hero .moveLeft press enter …" at bounding box center [782, 190] width 298 height 189
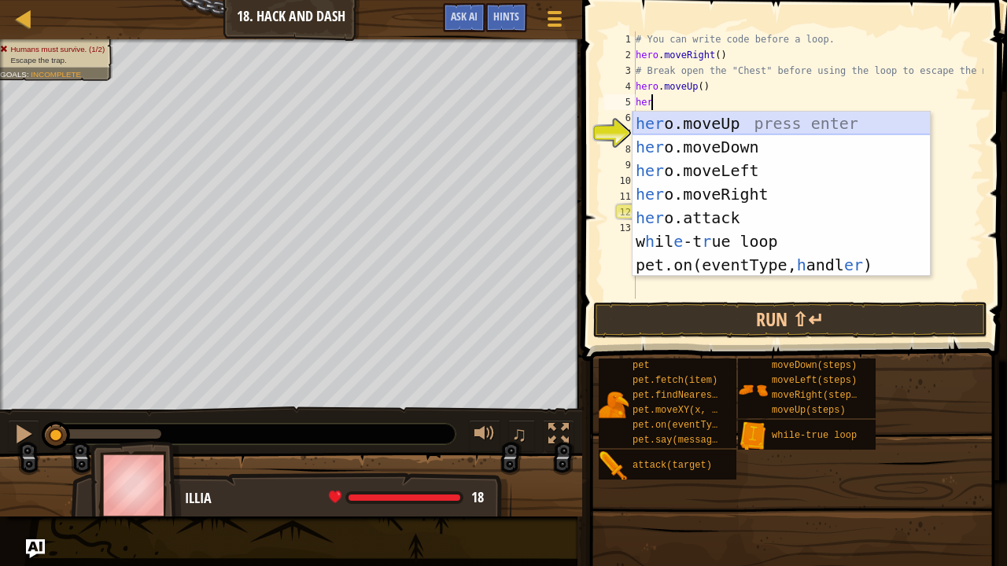
scroll to position [7, 0]
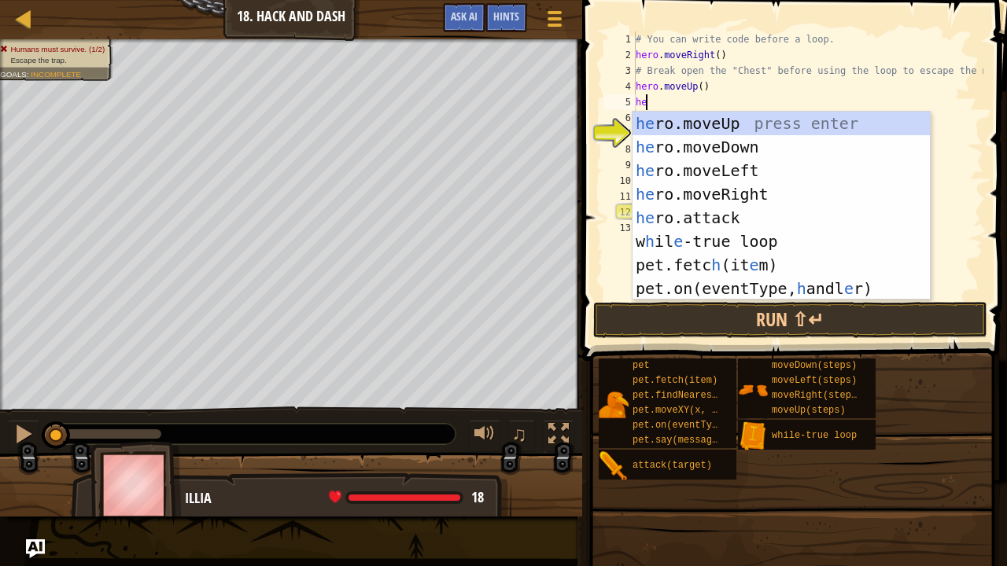
type textarea "h"
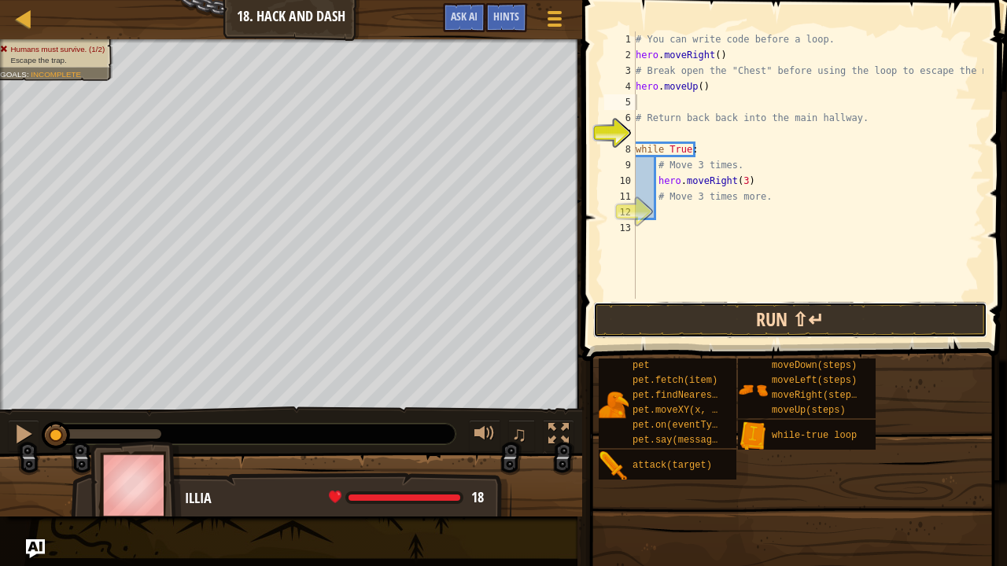
click at [780, 323] on button "Run ⇧↵" at bounding box center [790, 320] width 394 height 36
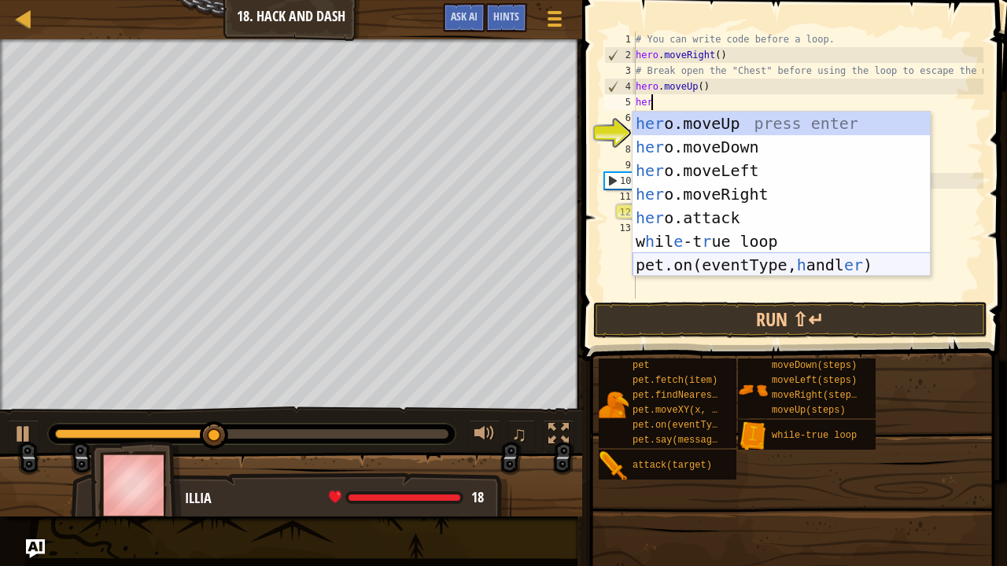
click at [776, 271] on div "her o.moveUp press enter her o.moveDown press enter her o.moveLeft press enter …" at bounding box center [782, 218] width 298 height 212
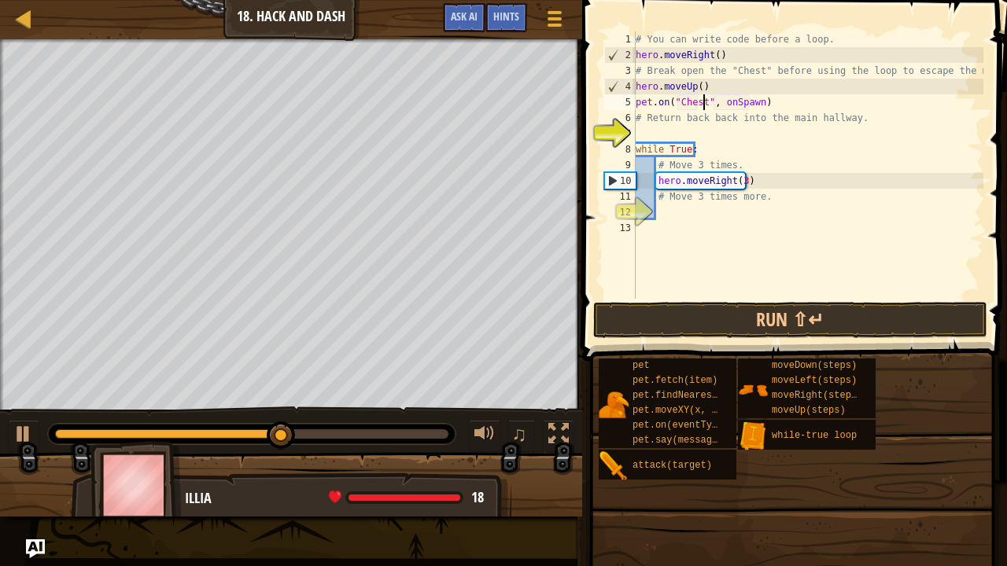
scroll to position [7, 5]
click at [773, 318] on button "Run ⇧↵" at bounding box center [790, 320] width 394 height 36
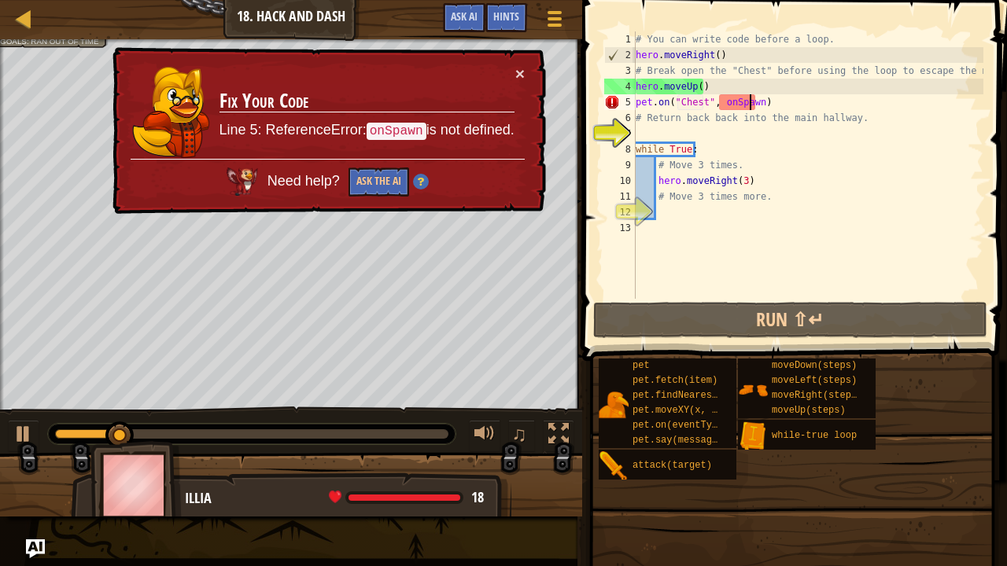
click at [751, 105] on div "# You can write code before a loop. hero . moveRight ( ) # Break open the "Ches…" at bounding box center [808, 180] width 351 height 299
click at [757, 105] on div "# You can write code before a loop. hero . moveRight ( ) # Break open the "Ches…" at bounding box center [808, 180] width 351 height 299
click at [514, 66] on td "Fix Your Code Line 5: ReferenceError: onSpawn is not defined." at bounding box center [367, 112] width 297 height 94
click at [764, 102] on div "# You can write code before a loop. hero . moveRight ( ) # Break open the "Ches…" at bounding box center [808, 180] width 351 height 299
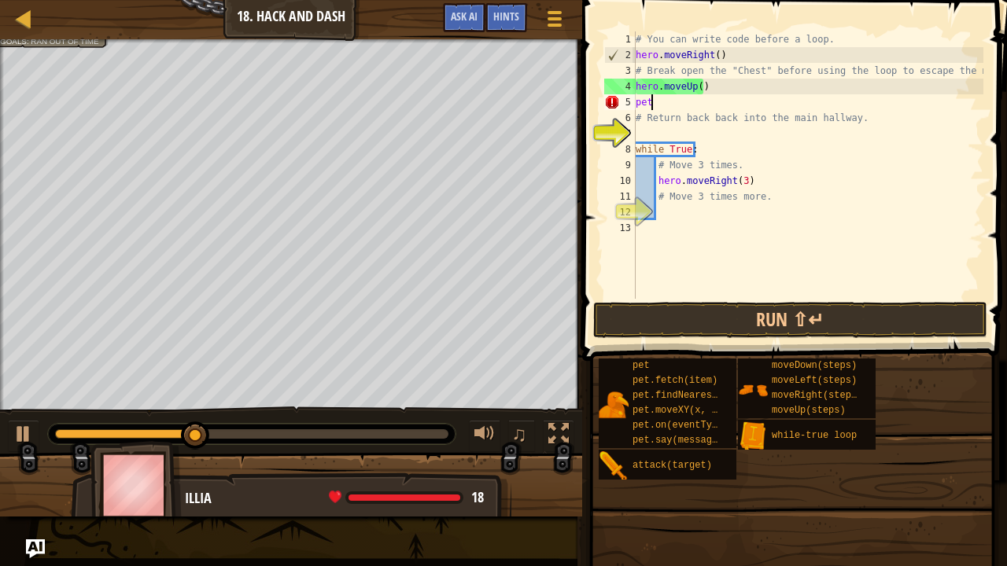
scroll to position [7, 0]
type textarea "p"
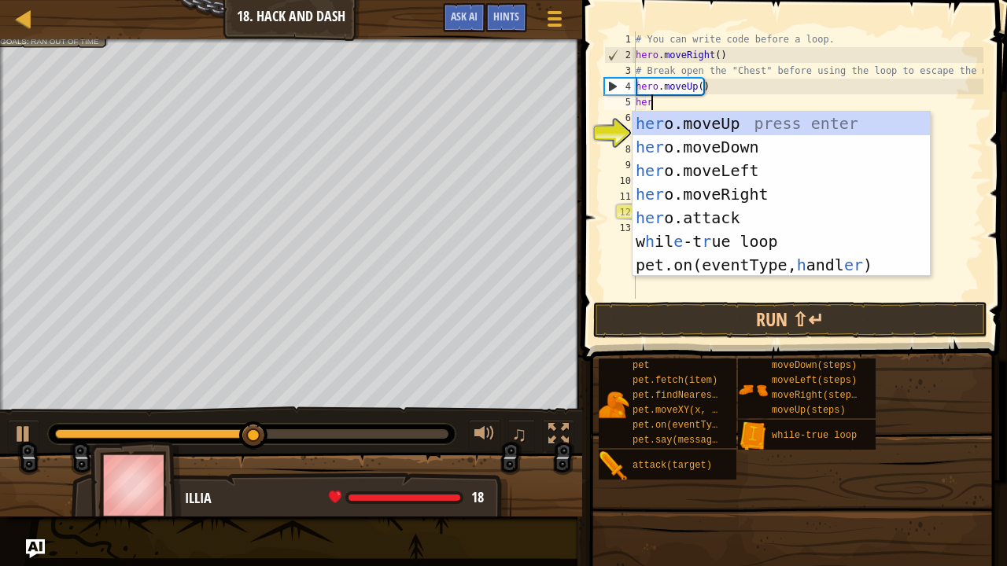
scroll to position [7, 1]
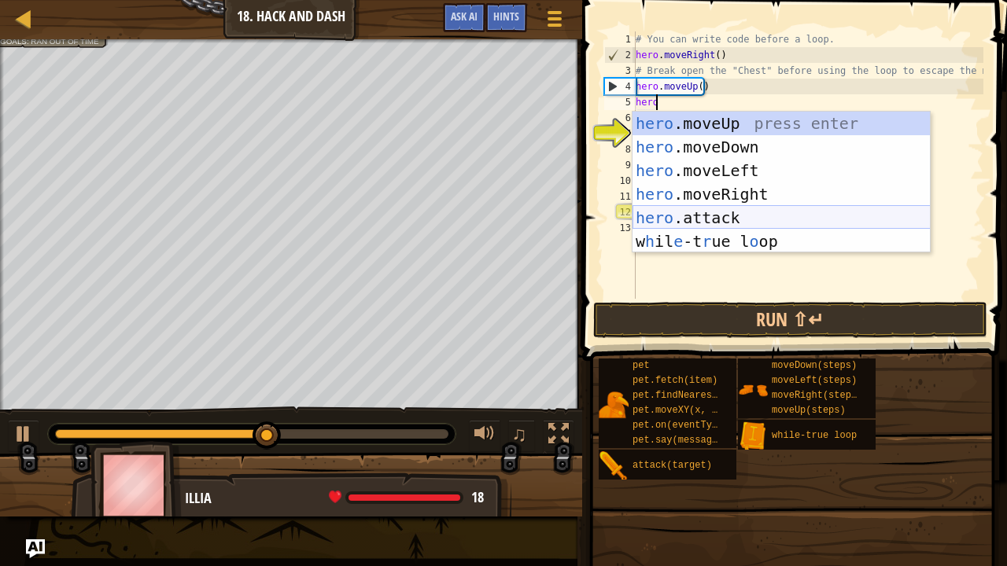
click at [689, 220] on div "hero .moveUp press enter hero .moveDown press enter hero .moveLeft press enter …" at bounding box center [782, 206] width 298 height 189
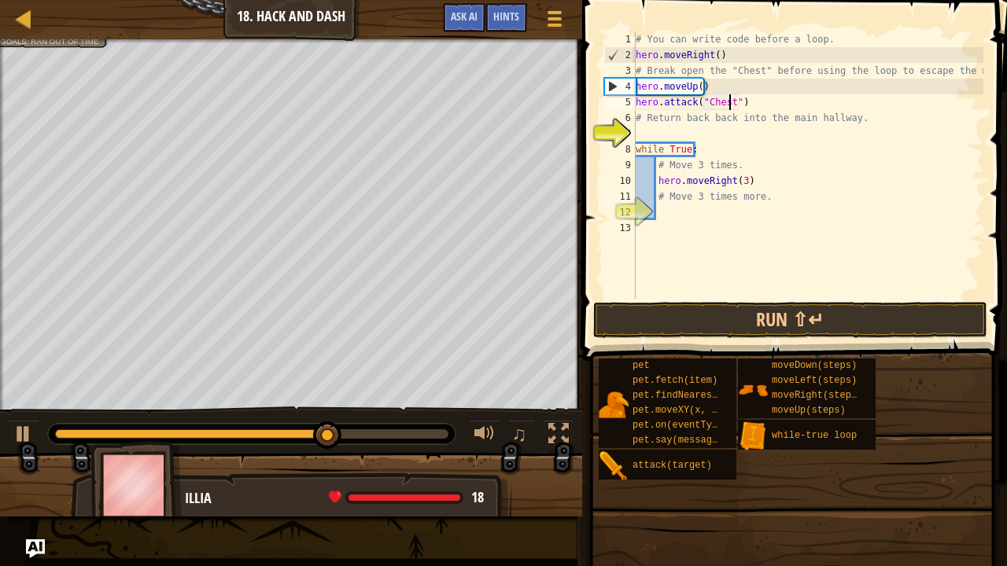
scroll to position [7, 8]
type textarea "hero.attack("Chest")"
click at [801, 327] on button "Run ⇧↵" at bounding box center [790, 320] width 394 height 36
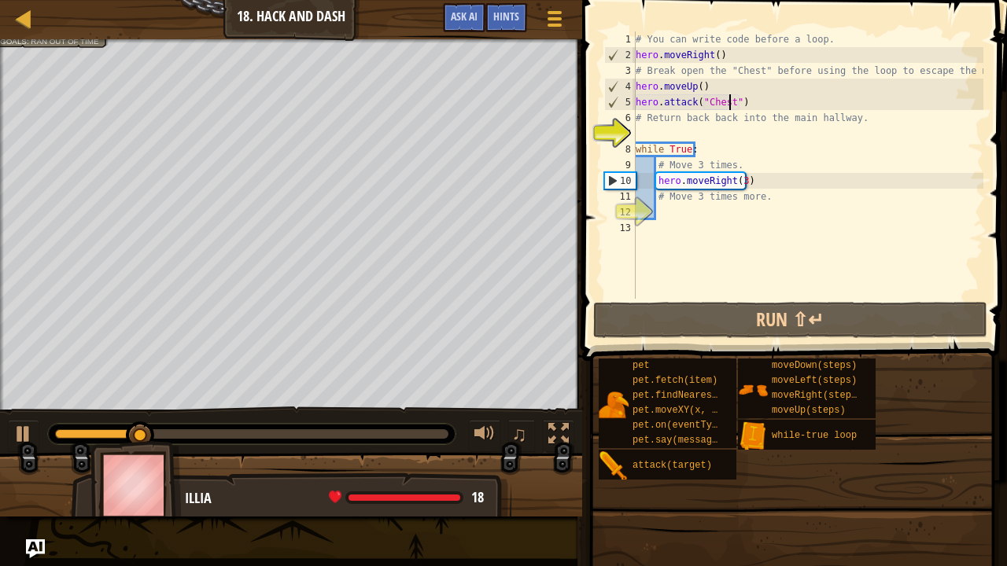
click at [760, 102] on div "# You can write code before a loop. hero . moveRight ( ) # Break open the "Ches…" at bounding box center [808, 180] width 351 height 299
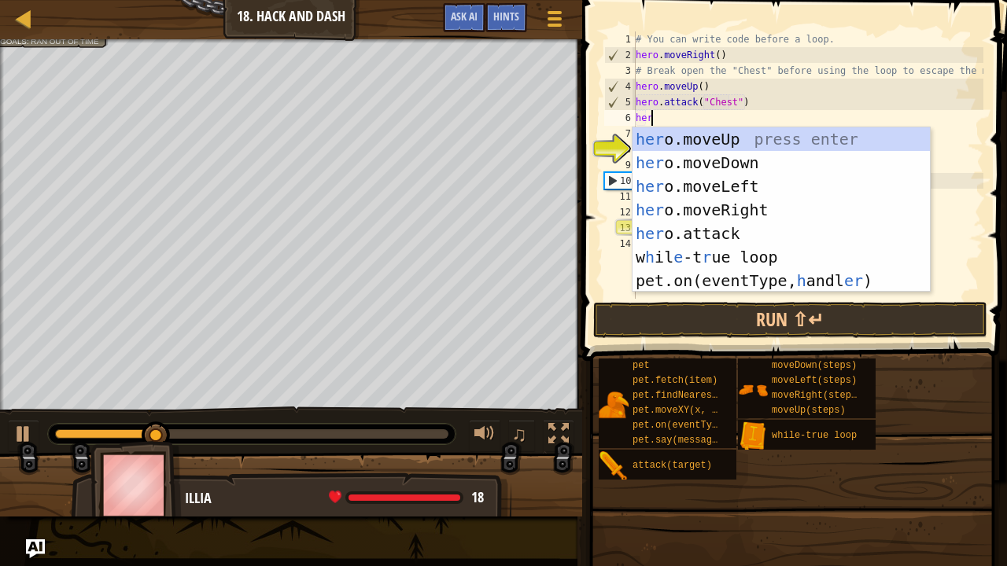
type textarea "hero"
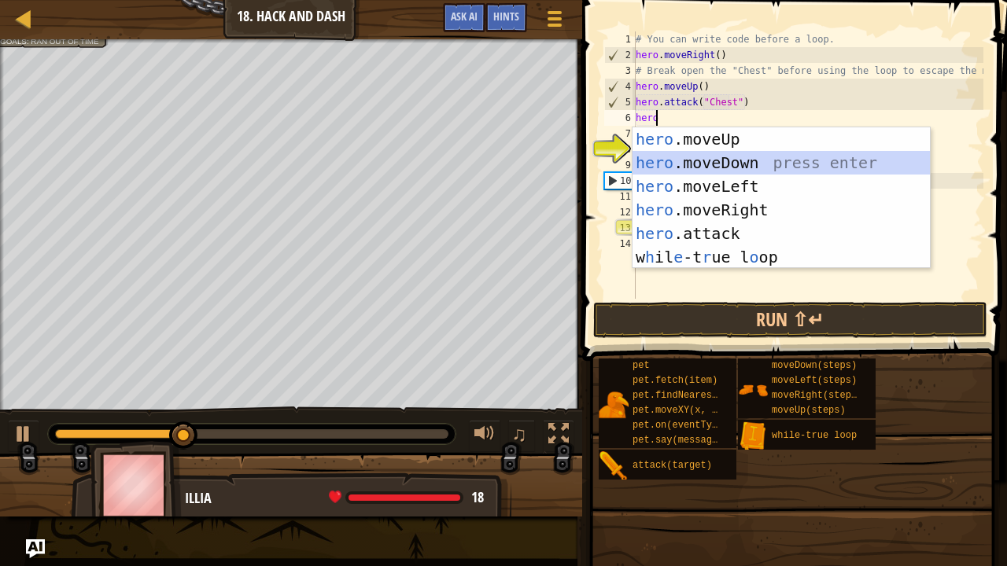
click at [729, 164] on div "hero .moveUp press enter hero .moveDown press enter hero .moveLeft press enter …" at bounding box center [782, 221] width 298 height 189
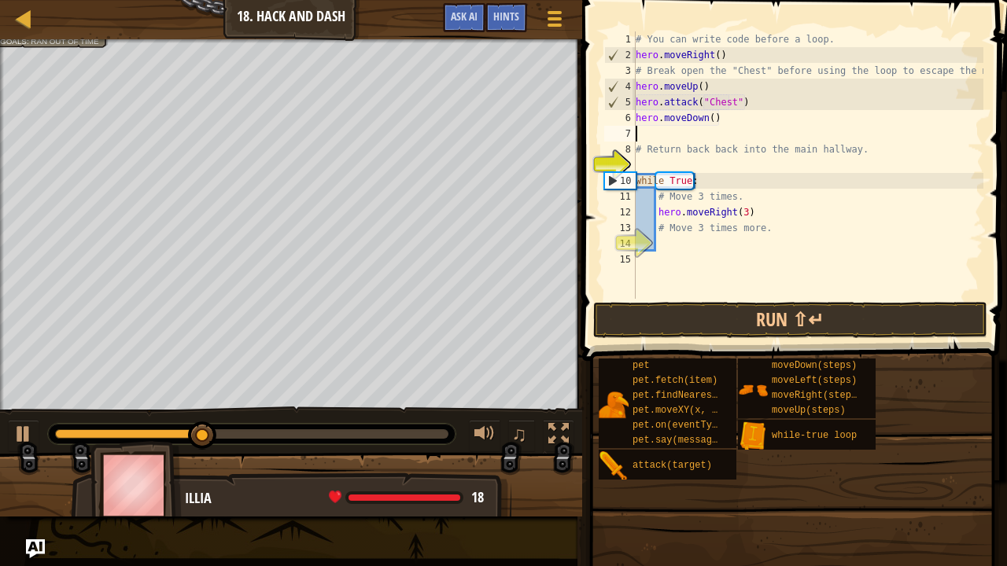
click at [710, 117] on div "# You can write code before a loop. hero . moveRight ( ) # Break open the "Ches…" at bounding box center [808, 180] width 351 height 299
type textarea "hero.moveDown(1)"
click at [735, 121] on div "# You can write code before a loop. hero . moveRight ( ) # Break open the "Ches…" at bounding box center [808, 180] width 351 height 299
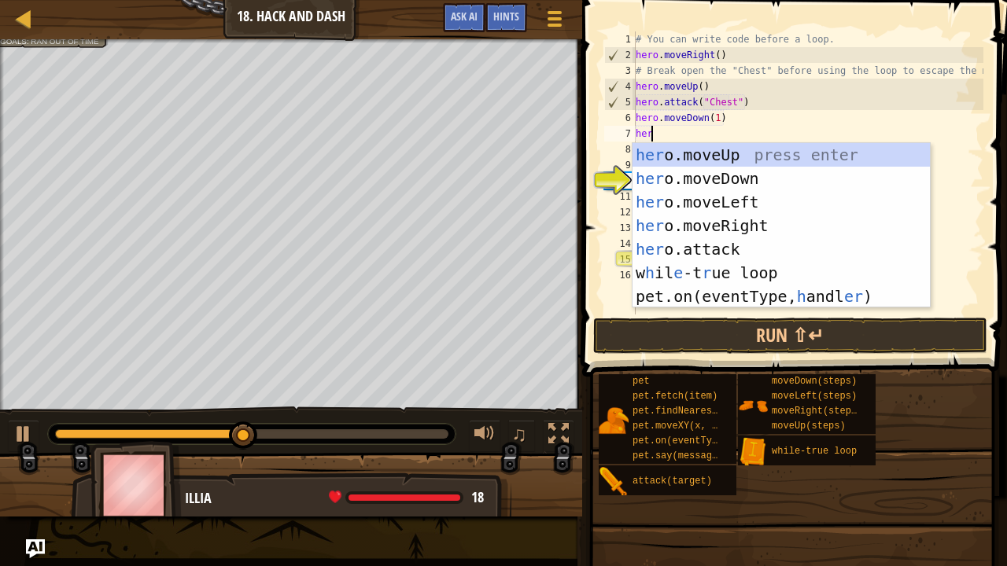
type textarea "hero"
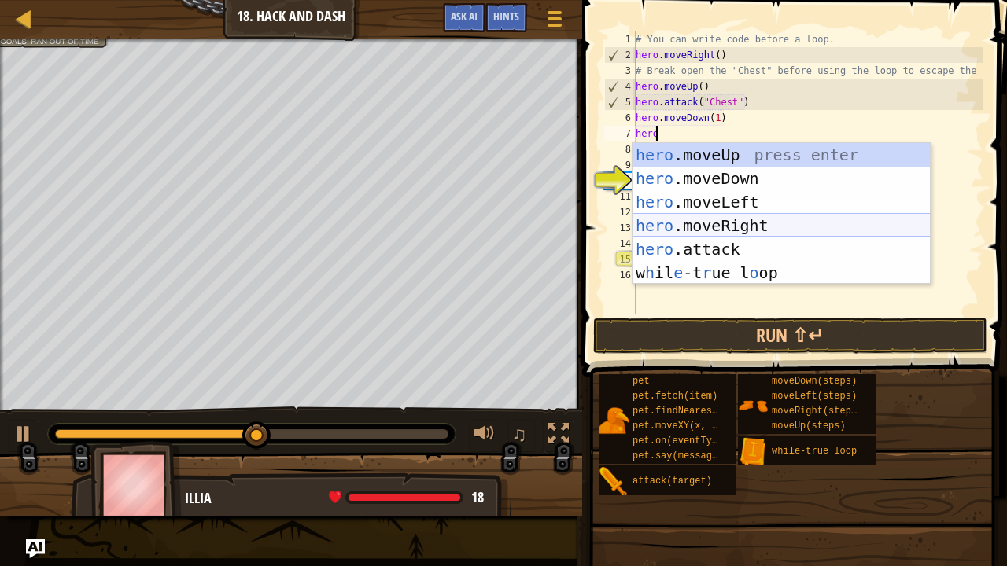
click at [735, 222] on div "hero .moveUp press enter hero .moveDown press enter hero .moveLeft press enter …" at bounding box center [782, 237] width 298 height 189
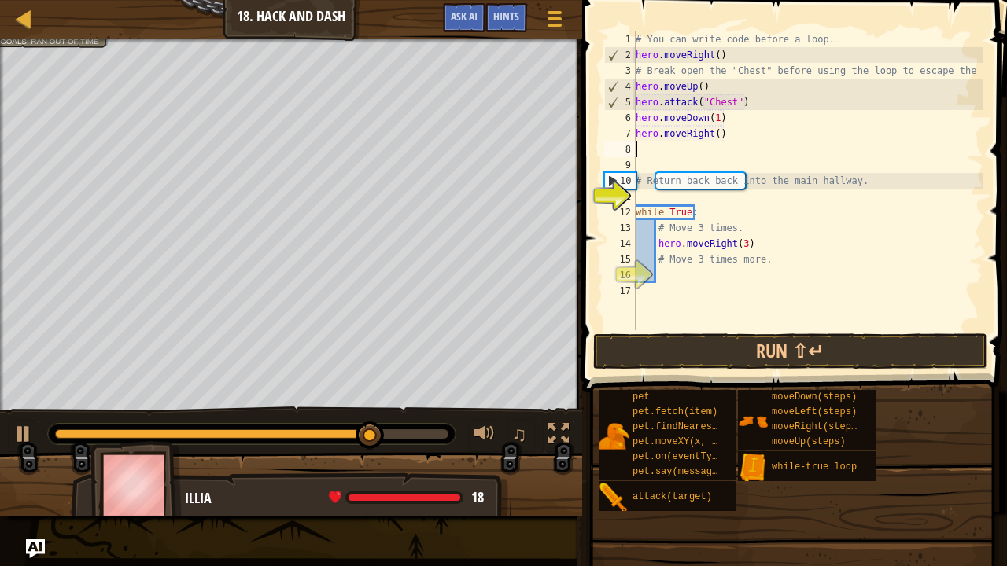
click at [728, 138] on div "# You can write code before a loop. hero . moveRight ( ) # Break open the "Ches…" at bounding box center [808, 196] width 351 height 330
type textarea "h"
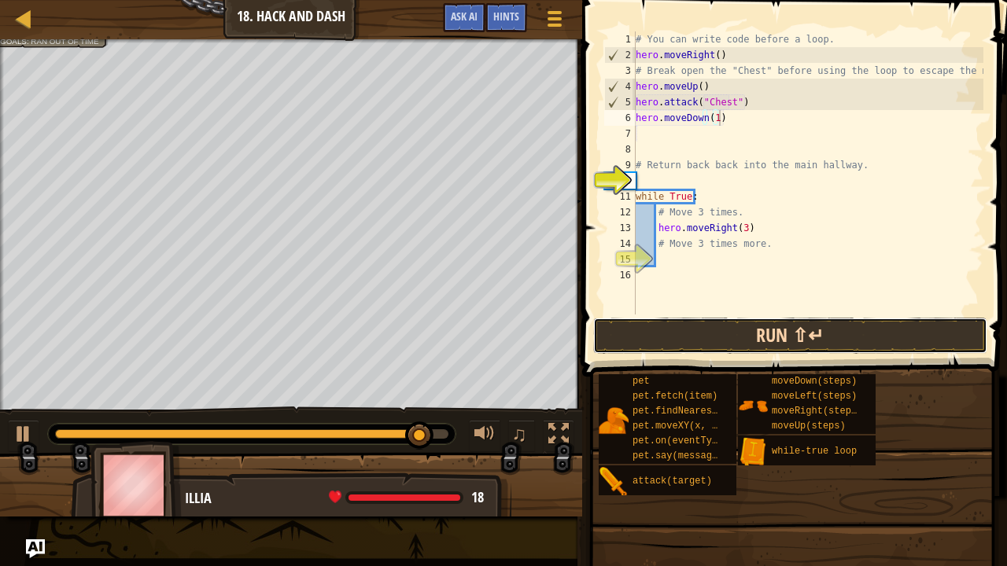
click at [727, 338] on button "Run ⇧↵" at bounding box center [790, 336] width 394 height 36
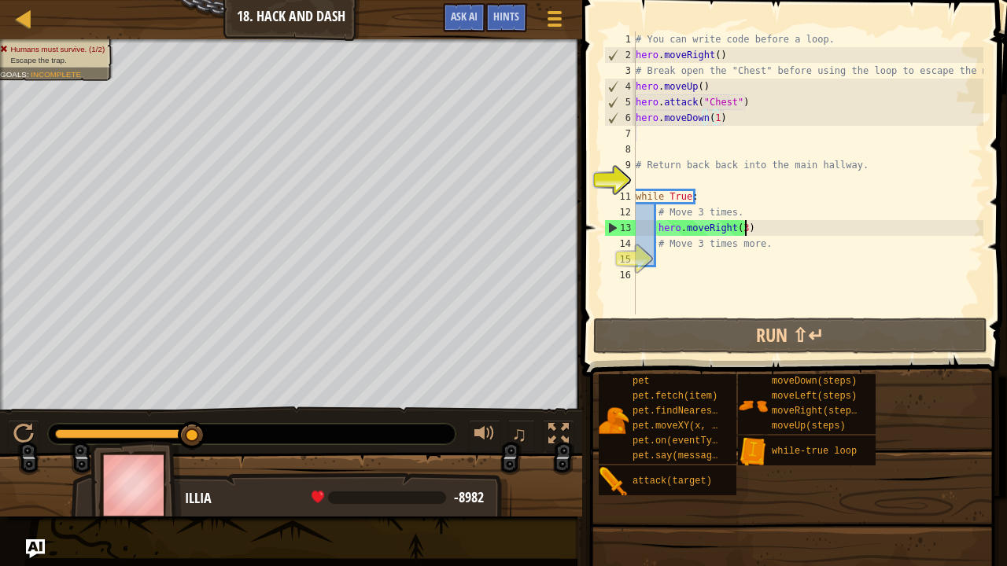
click at [747, 232] on div "# You can write code before a loop. hero . moveRight ( ) # Break open the "Ches…" at bounding box center [808, 188] width 351 height 315
type textarea "hero.moveRight(3)"
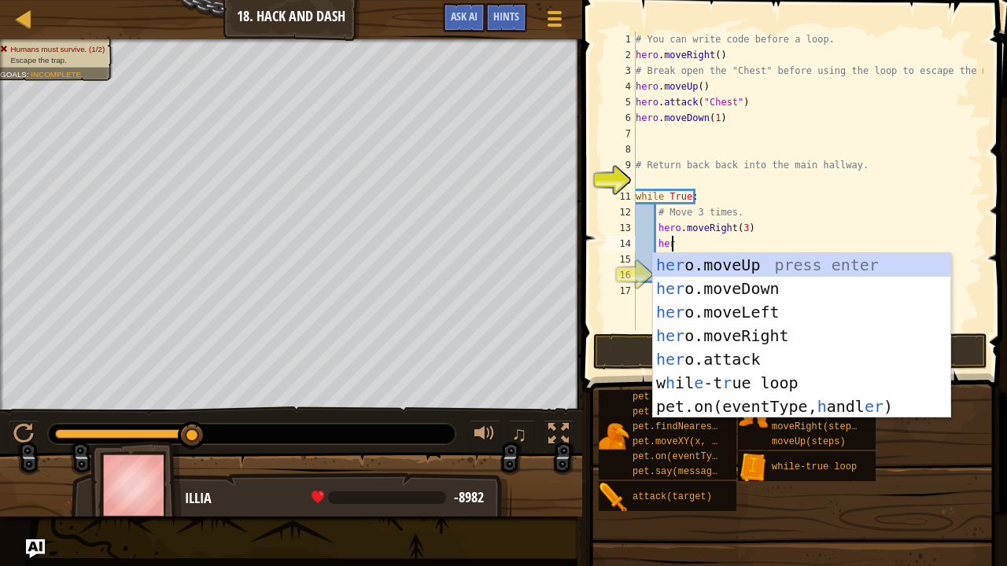
type textarea "hero"
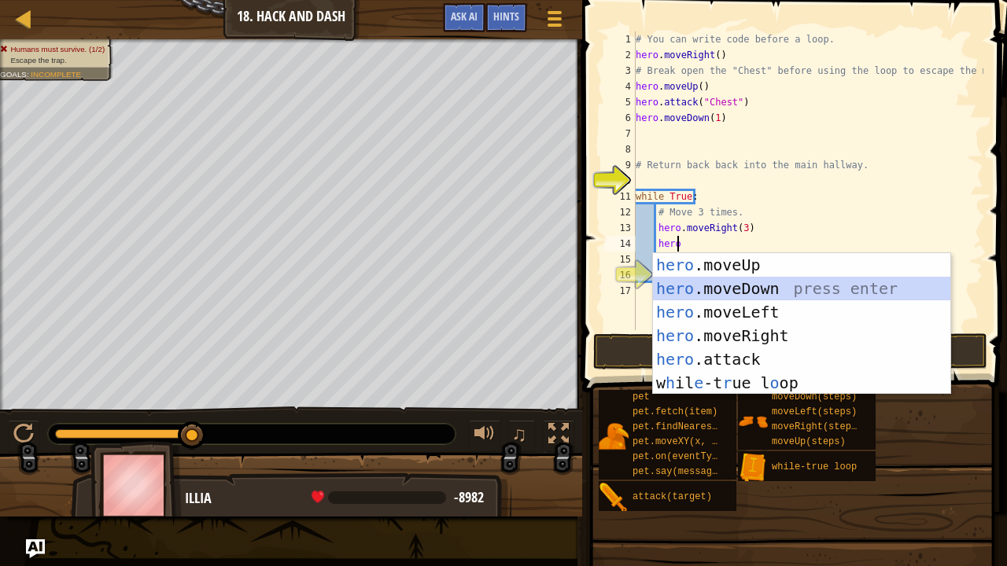
click at [746, 286] on div "hero .moveUp press enter hero .moveDown press enter hero .moveLeft press enter …" at bounding box center [802, 347] width 298 height 189
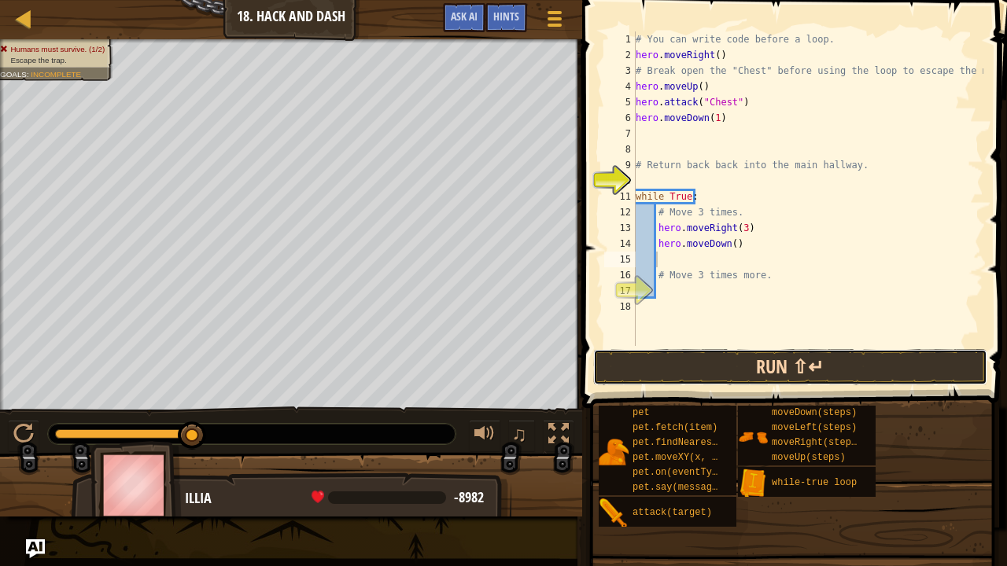
click at [781, 367] on button "Run ⇧↵" at bounding box center [790, 367] width 394 height 36
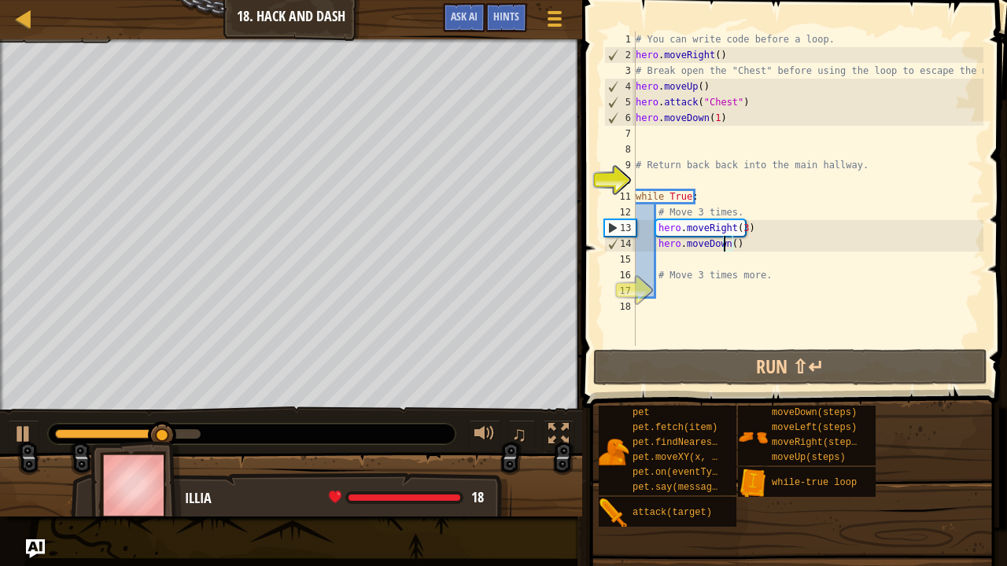
click at [725, 245] on div "# You can write code before a loop. hero . moveRight ( ) # Break open the "Ches…" at bounding box center [808, 204] width 351 height 346
click at [730, 247] on div "# You can write code before a loop. hero . moveRight ( ) # Break open the "Ches…" at bounding box center [808, 204] width 351 height 346
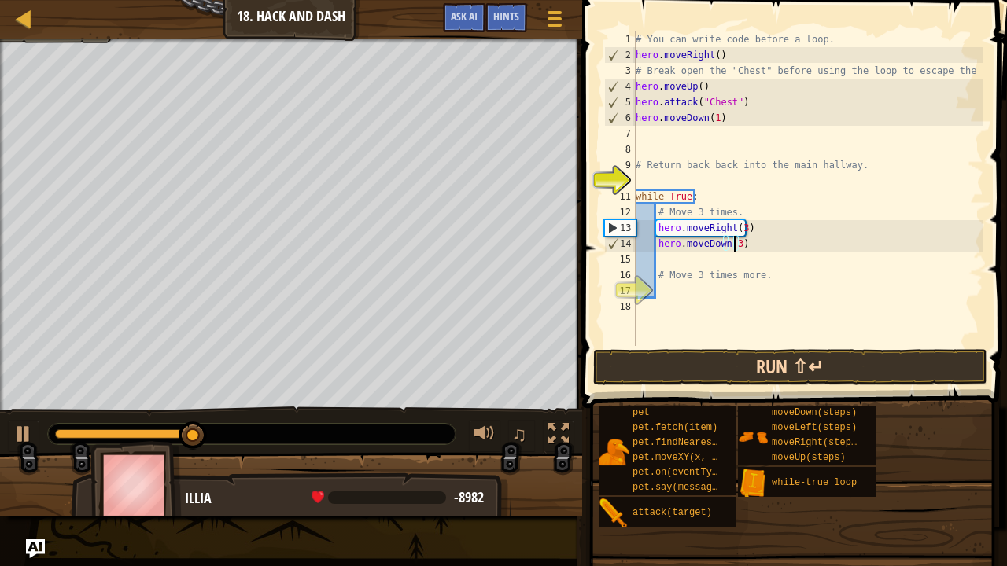
type textarea "hero.moveDown(3)"
click at [770, 373] on button "Run ⇧↵" at bounding box center [790, 367] width 394 height 36
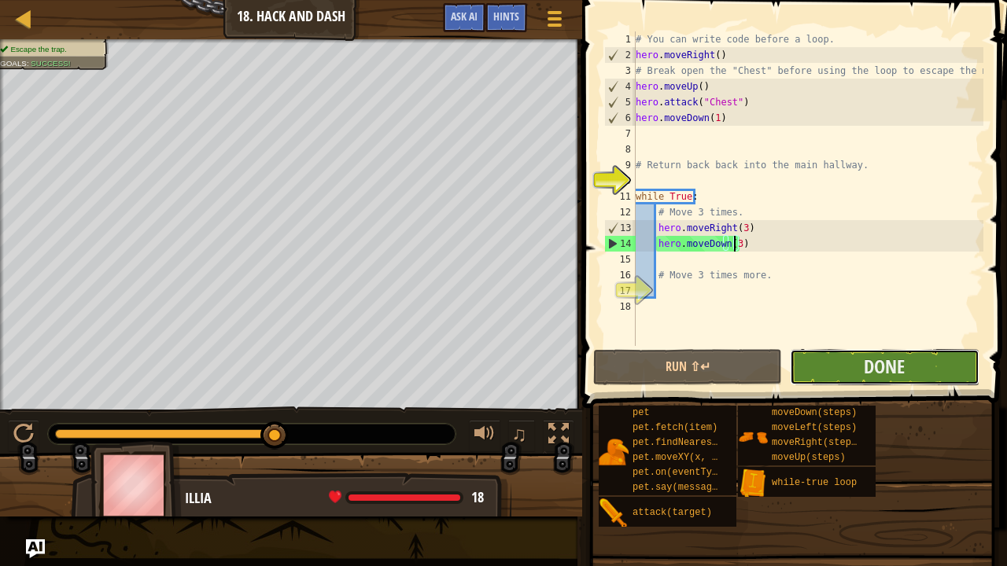
click at [852, 369] on button "Done" at bounding box center [884, 367] width 189 height 36
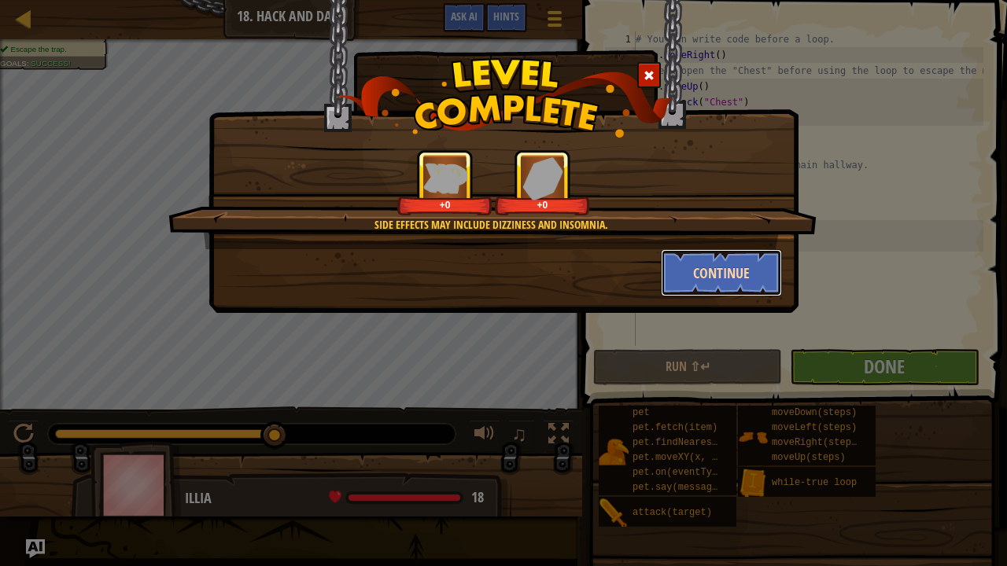
click at [706, 271] on button "Continue" at bounding box center [722, 272] width 122 height 47
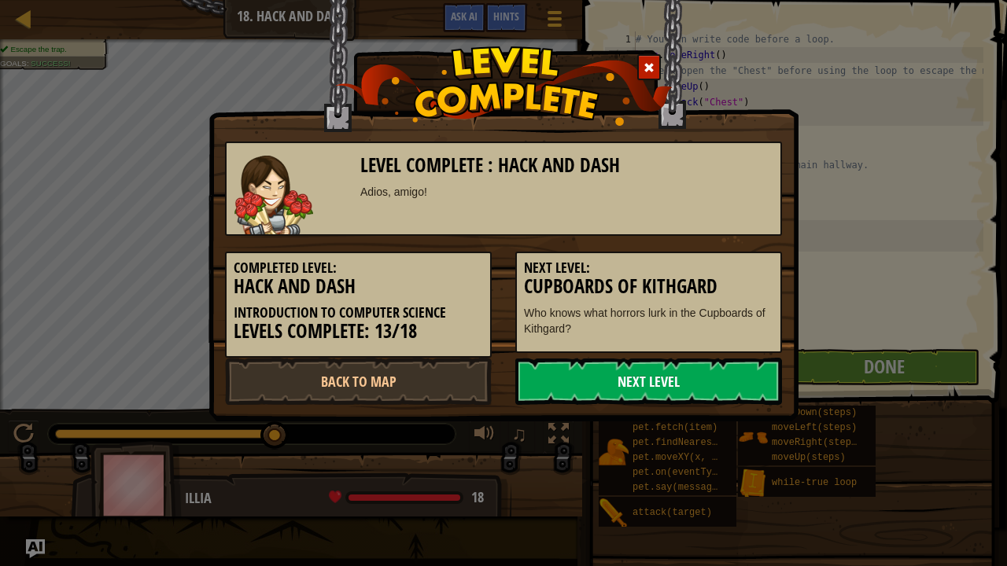
click at [629, 386] on link "Next Level" at bounding box center [648, 381] width 267 height 47
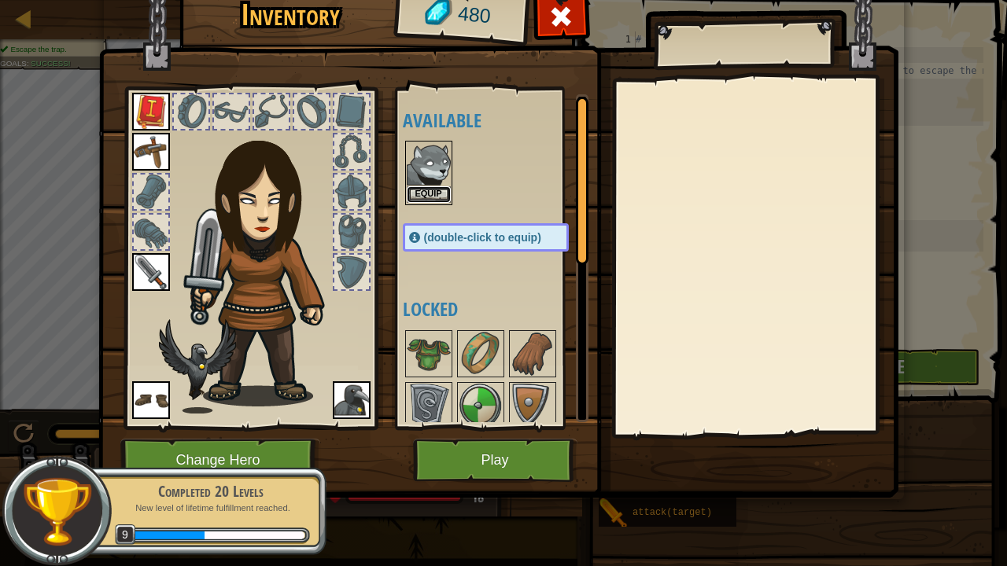
click at [434, 190] on button "Equip" at bounding box center [429, 194] width 44 height 17
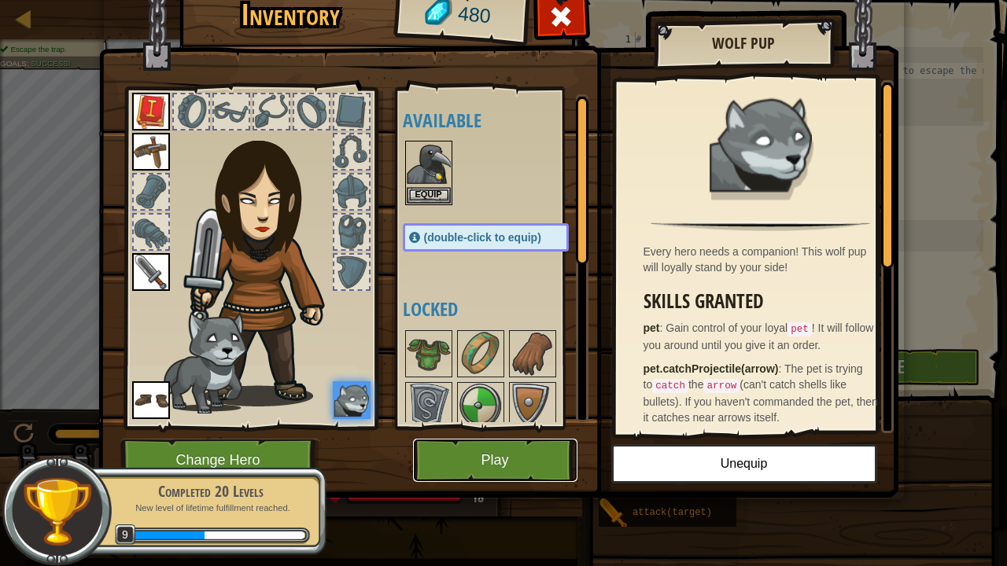
click at [504, 452] on button "Play" at bounding box center [495, 460] width 164 height 43
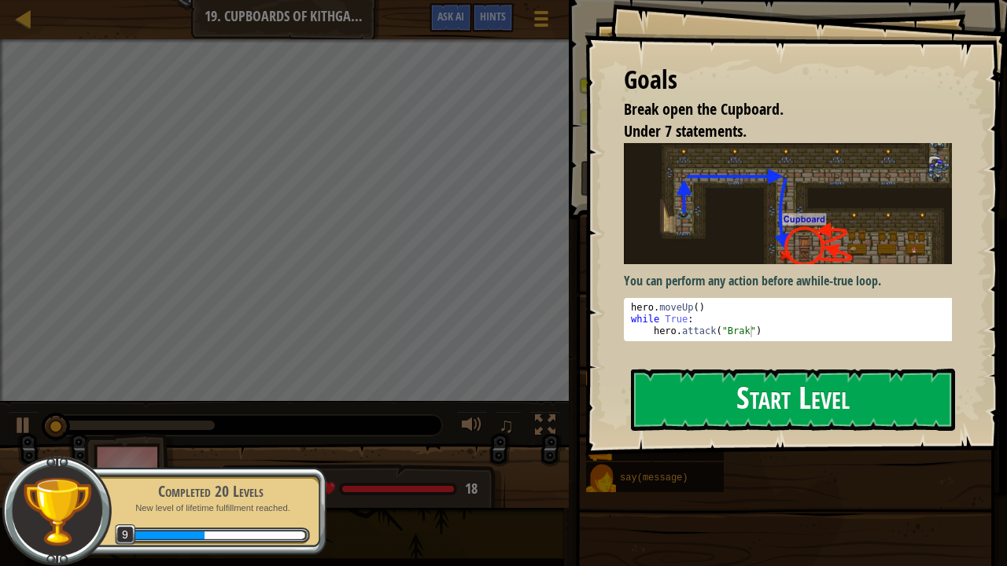
click at [747, 286] on div "Goals Break open the Cupboard. Under 7 statements. You can perform any action b…" at bounding box center [796, 228] width 422 height 456
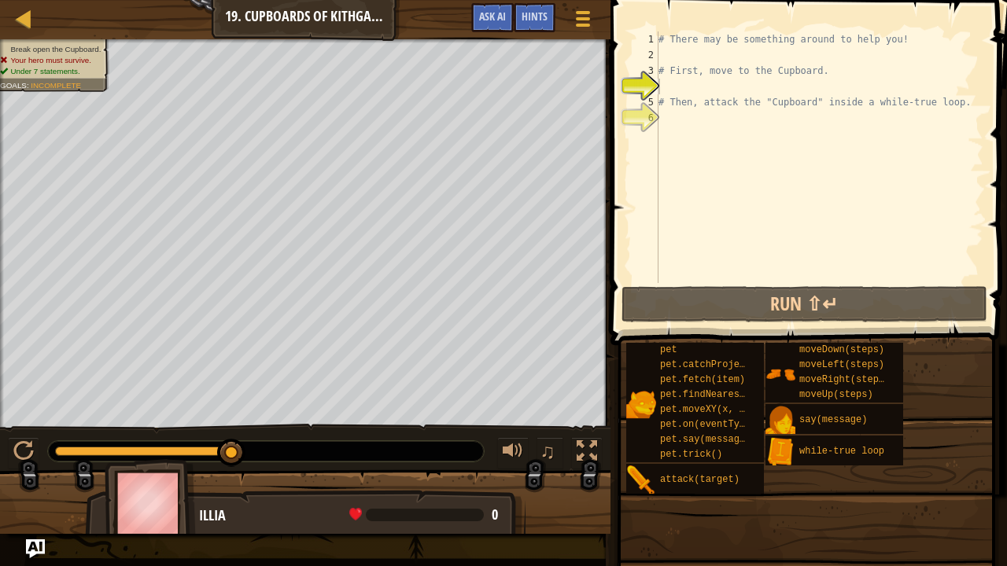
click at [696, 57] on div "# There may be something around to help you! # First, move to the Cupboard. # T…" at bounding box center [819, 172] width 328 height 283
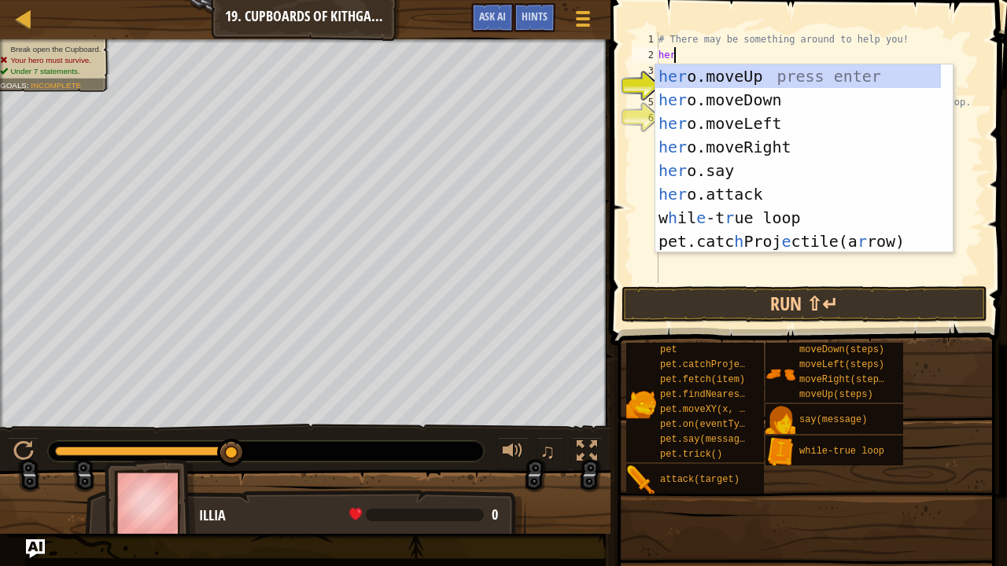
scroll to position [7, 0]
type textarea "hero"
click at [743, 77] on div "hero .moveUp press enter hero .moveDown press enter hero .moveLeft press enter …" at bounding box center [804, 183] width 298 height 236
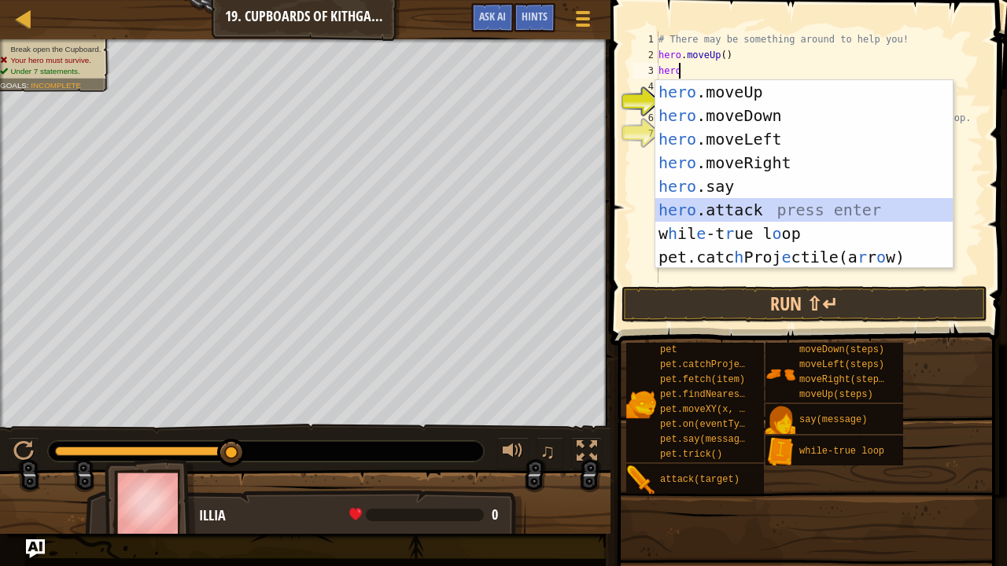
click at [736, 208] on div "hero .moveUp press enter hero .moveDown press enter hero .moveLeft press enter …" at bounding box center [804, 198] width 298 height 236
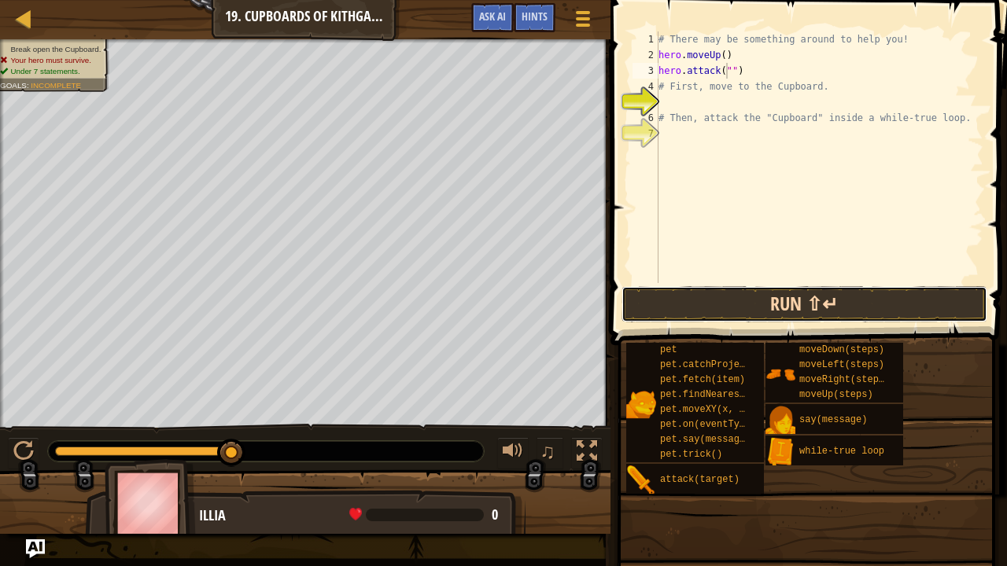
click at [787, 305] on button "Run ⇧↵" at bounding box center [805, 304] width 367 height 36
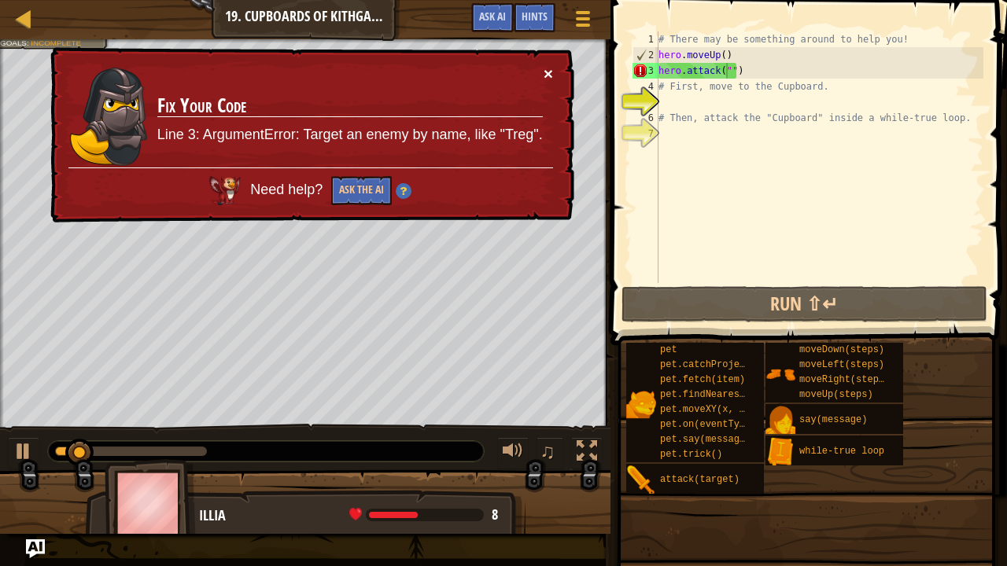
click at [544, 67] on button "×" at bounding box center [548, 73] width 9 height 17
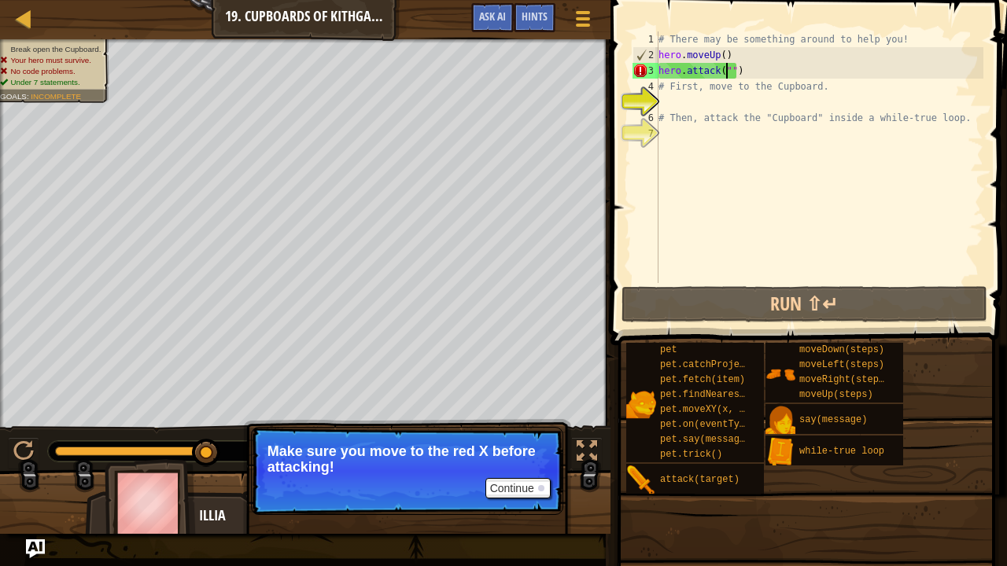
click at [779, 79] on div "# There may be something around to help you! hero . moveUp ( ) hero . attack ( …" at bounding box center [819, 172] width 328 height 283
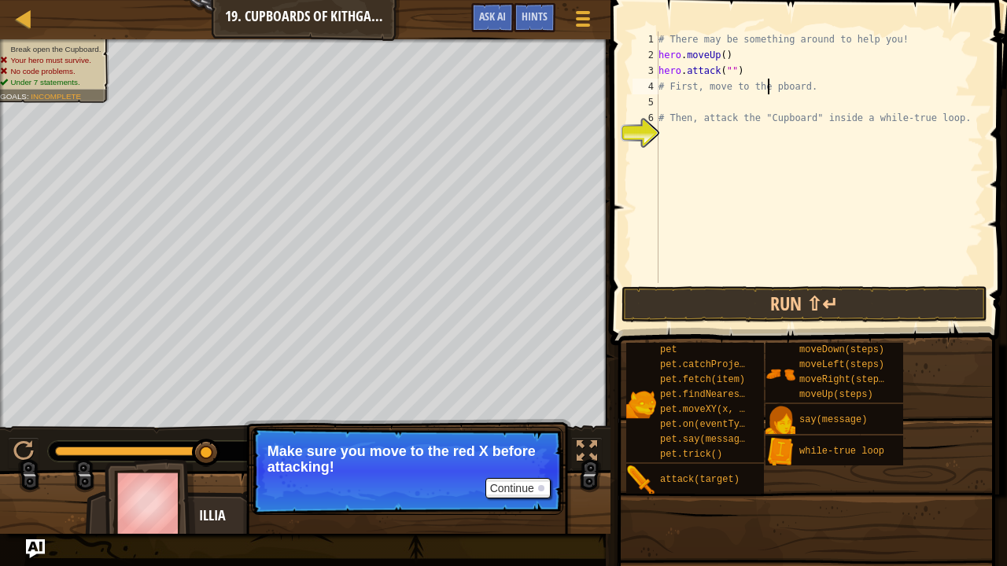
click at [754, 69] on div "# There may be something around to help you! hero . moveUp ( ) hero . attack ( …" at bounding box center [819, 172] width 328 height 283
type textarea "h"
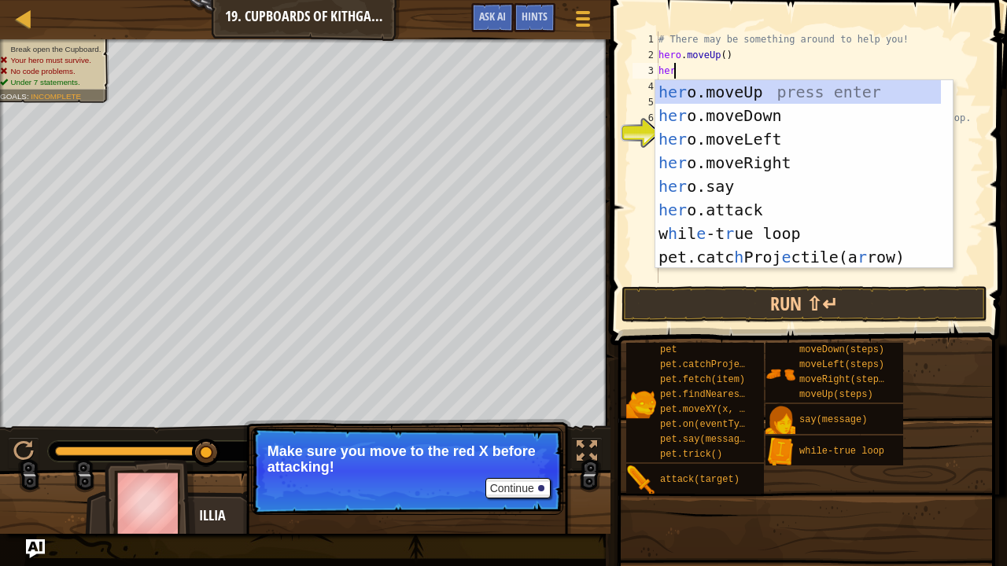
type textarea "hero"
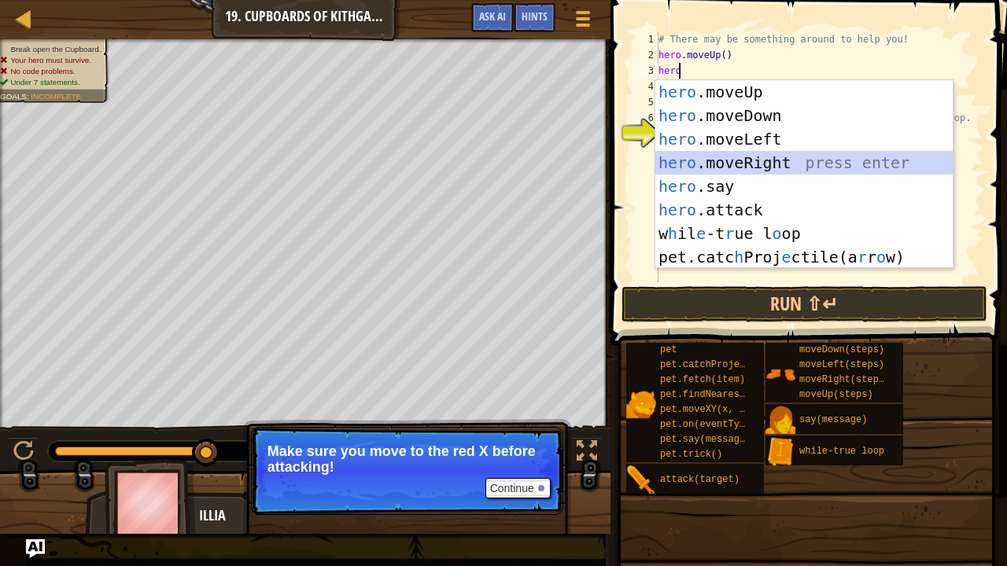
click at [779, 157] on div "hero .moveUp press enter hero .moveDown press enter hero .moveLeft press enter …" at bounding box center [804, 198] width 298 height 236
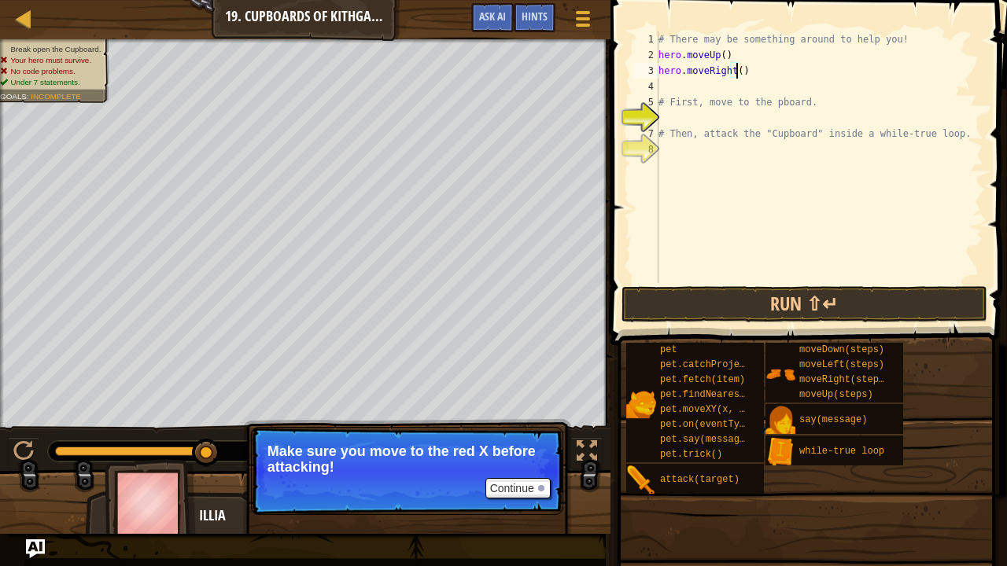
click at [736, 74] on div "# There may be something around to help you! hero . moveUp ( ) hero . moveRight…" at bounding box center [819, 172] width 328 height 283
click at [761, 50] on div "# There may be something around to help you! hero . moveUp ( ) hero . moveRight…" at bounding box center [819, 172] width 328 height 283
click at [770, 72] on div "# There may be something around to help you! hero . moveUp ( ) hero . moveRight…" at bounding box center [819, 172] width 328 height 283
type textarea "hero.moveRight(2)"
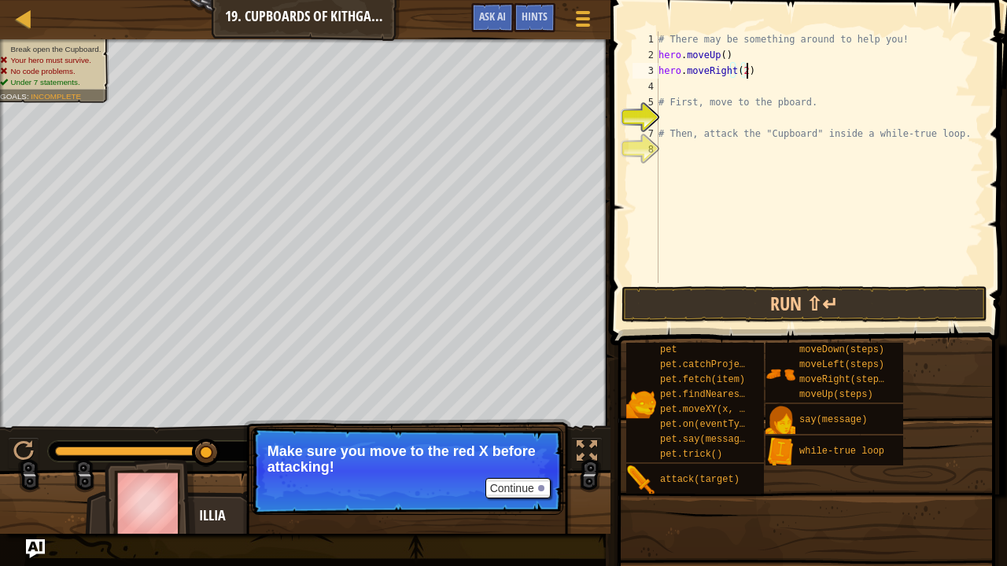
scroll to position [7, 0]
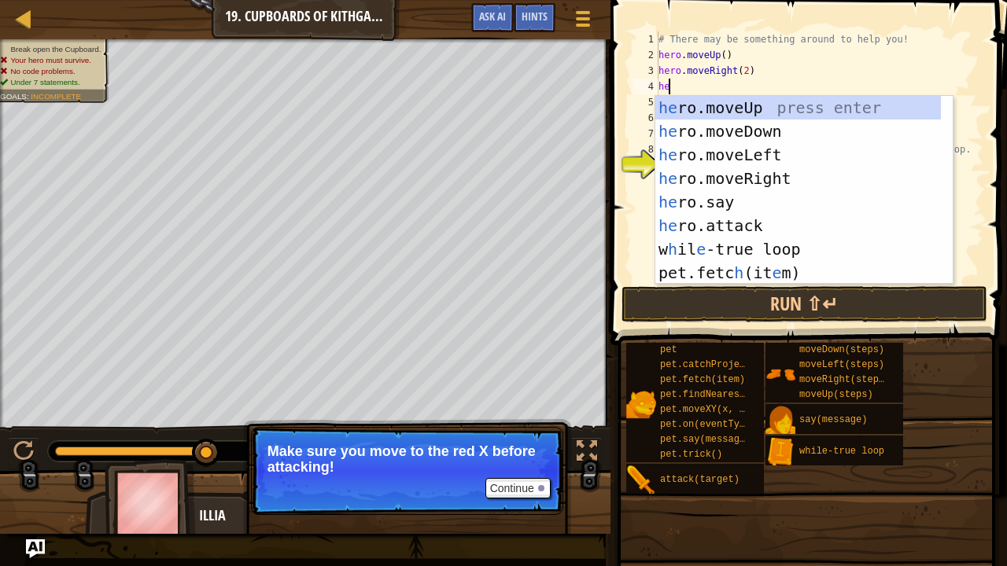
type textarea "hero"
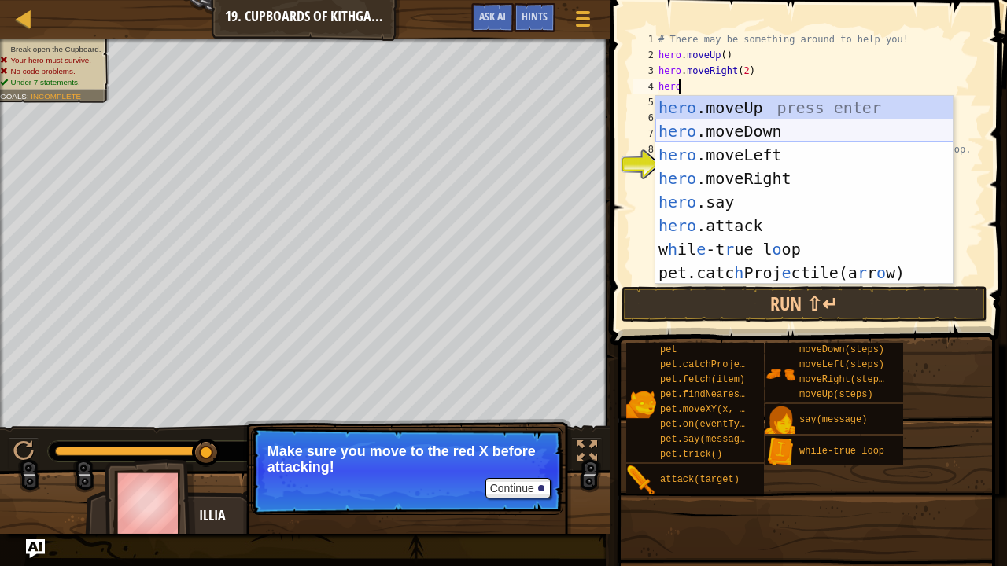
click at [747, 129] on div "hero .moveUp press enter hero .moveDown press enter hero .moveLeft press enter …" at bounding box center [804, 214] width 298 height 236
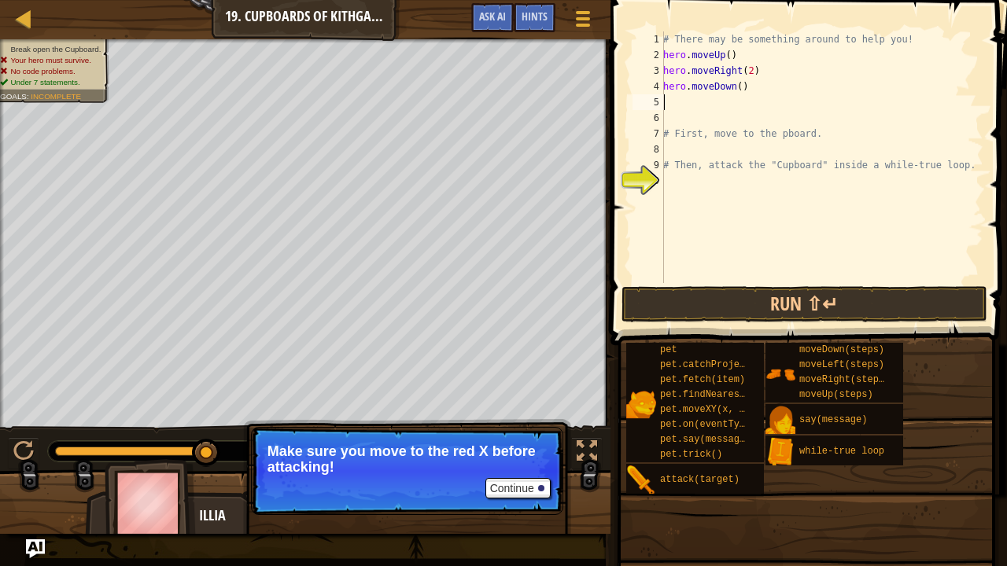
click at [738, 88] on div "# There may be something around to help you! hero . moveUp ( ) hero . moveRight…" at bounding box center [821, 172] width 323 height 283
type textarea "hero.moveDown(2)"
click at [763, 96] on div "# There may be something around to help you! hero . moveUp ( ) hero . moveRight…" at bounding box center [821, 172] width 323 height 283
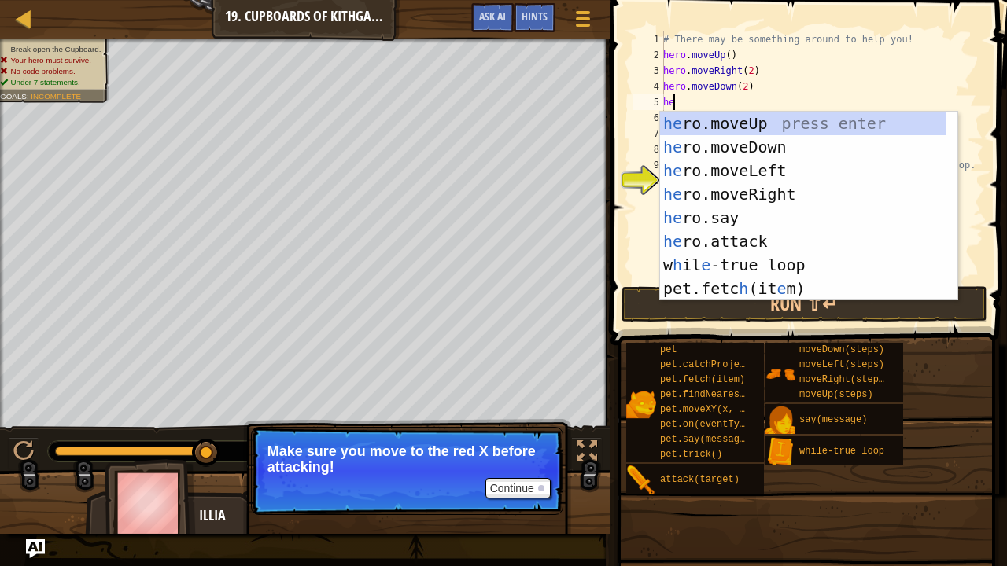
scroll to position [7, 0]
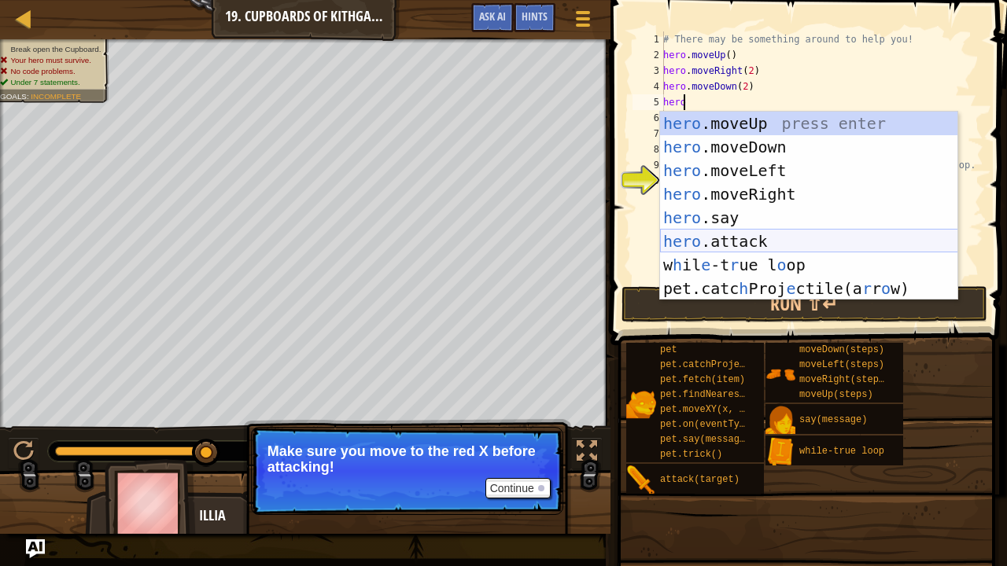
click at [769, 238] on div "hero .moveUp press enter hero .moveDown press enter hero .moveLeft press enter …" at bounding box center [809, 230] width 298 height 236
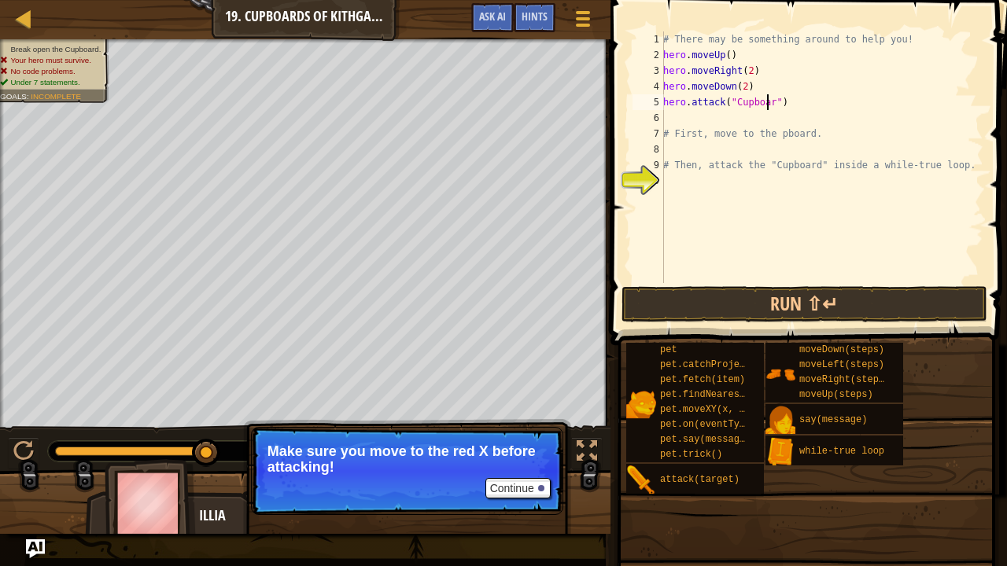
scroll to position [7, 9]
click at [791, 315] on button "Run ⇧↵" at bounding box center [805, 304] width 367 height 36
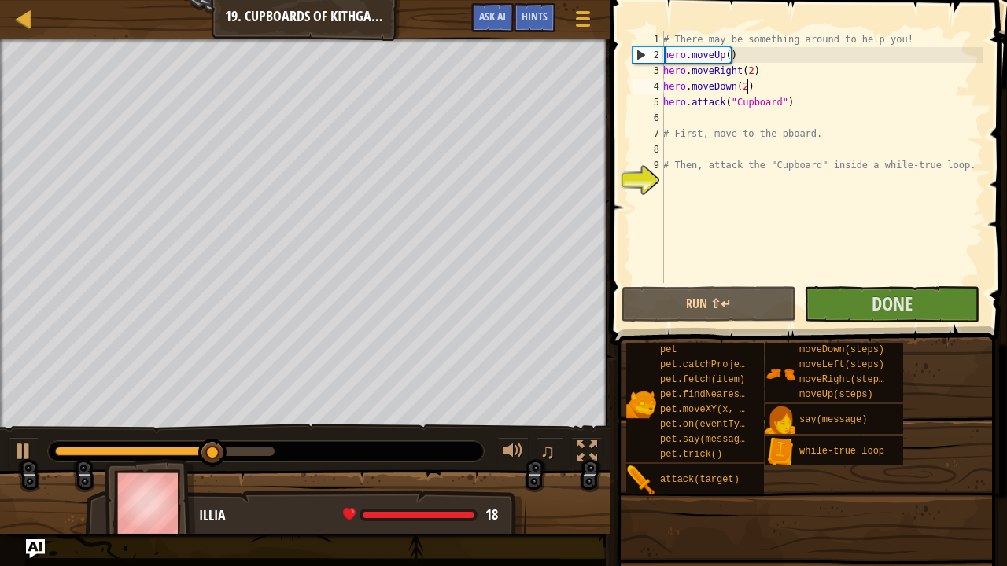
click at [757, 89] on div "# There may be something around to help you! hero . moveUp ( ) hero . moveRight…" at bounding box center [821, 172] width 323 height 283
type textarea "hero.moveDown(2)"
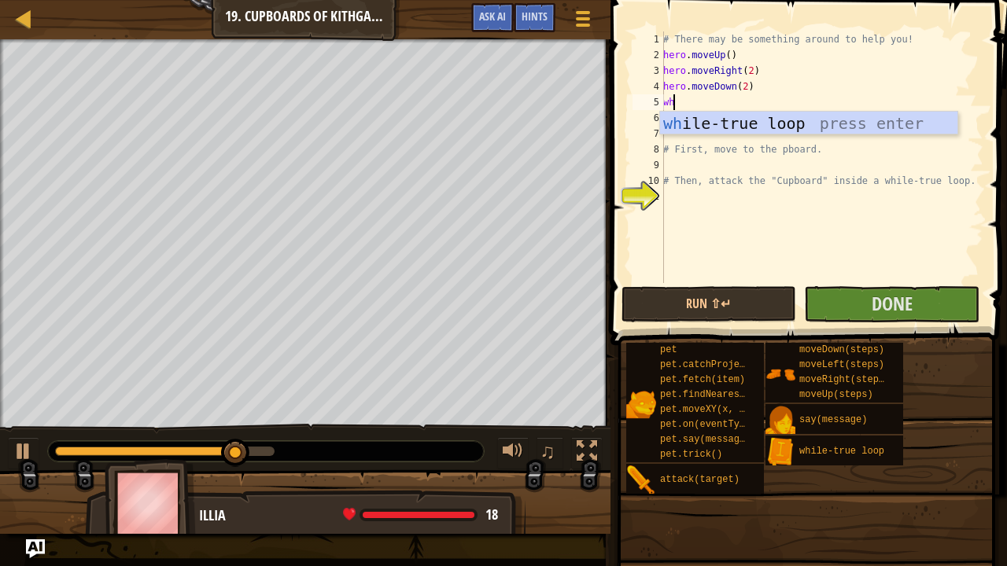
scroll to position [7, 0]
type textarea "while"
click at [736, 124] on div "while -true loop press enter" at bounding box center [809, 147] width 298 height 71
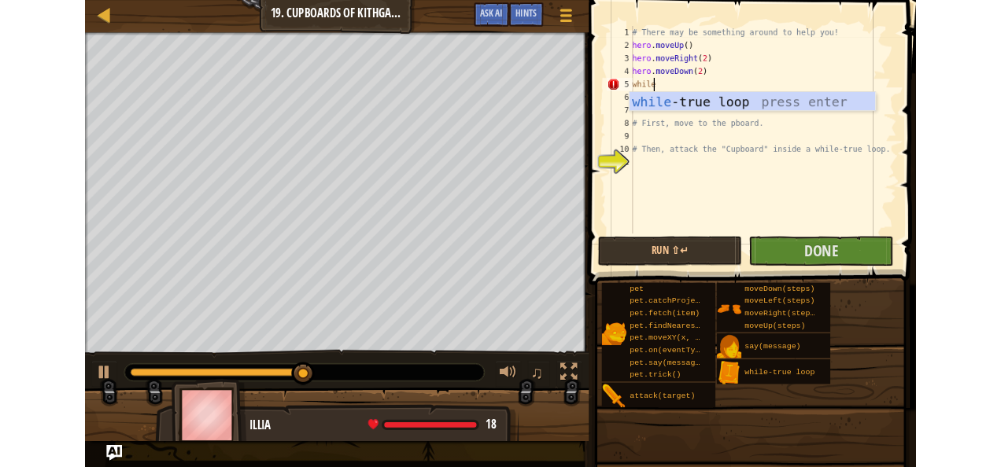
scroll to position [7, 1]
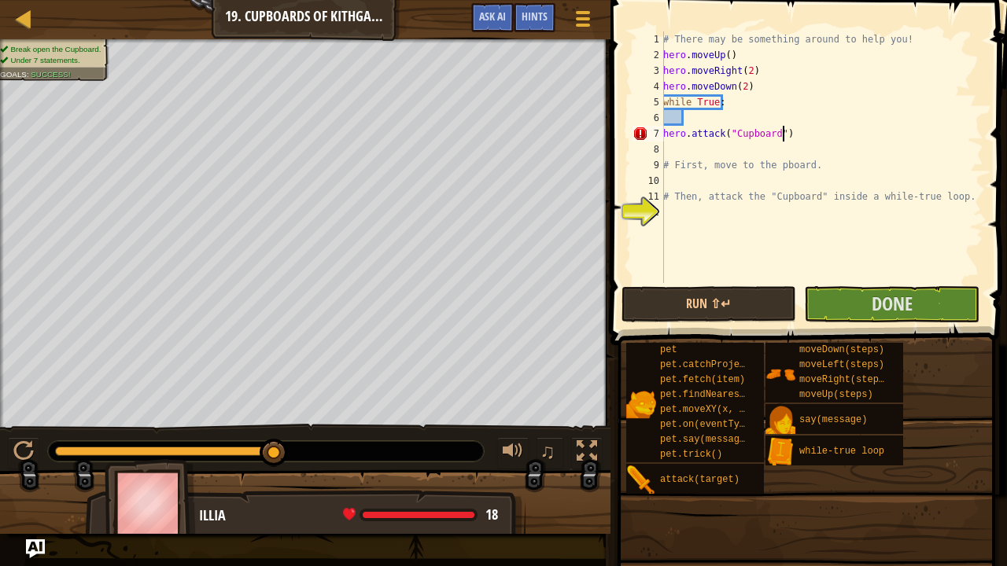
click at [798, 137] on div "# There may be something around to help you! hero . moveUp ( ) hero . moveRight…" at bounding box center [821, 172] width 323 height 283
click at [664, 137] on div "# There may be something around to help you! hero . moveUp ( ) hero . moveRight…" at bounding box center [821, 172] width 323 height 283
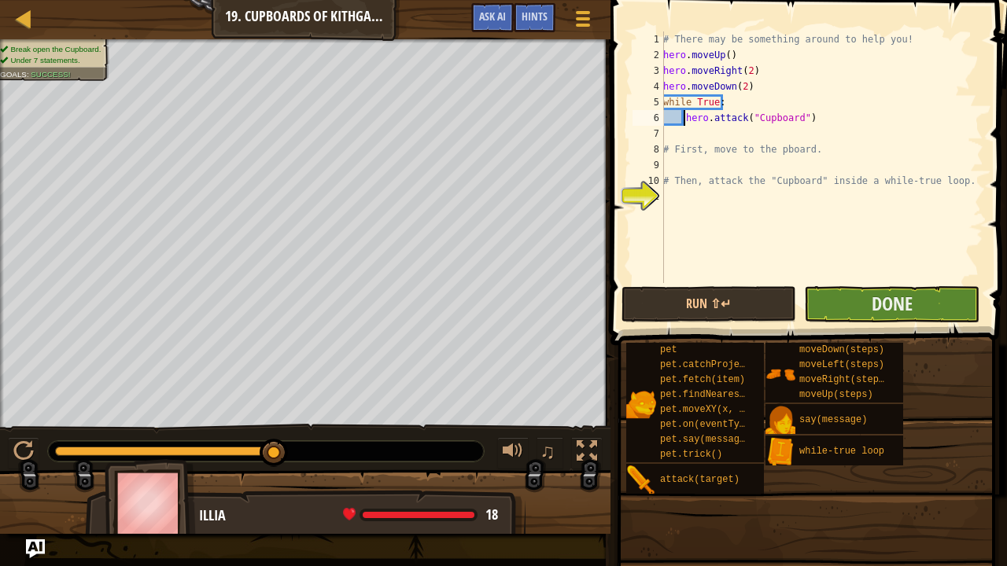
type textarea "hero.attack("Cupboard")"
click at [854, 315] on button "Done" at bounding box center [891, 304] width 175 height 36
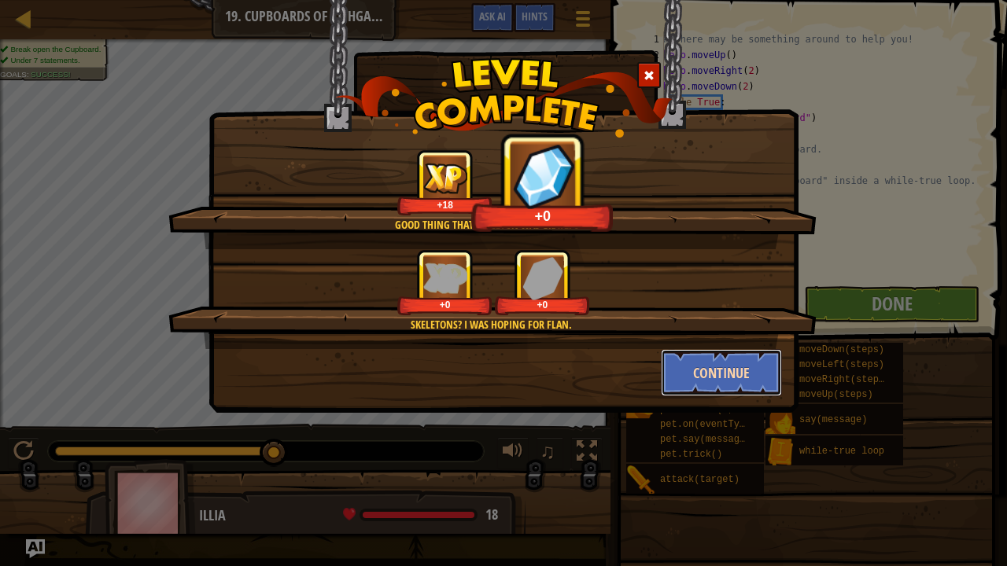
click at [720, 373] on button "Continue" at bounding box center [722, 372] width 122 height 47
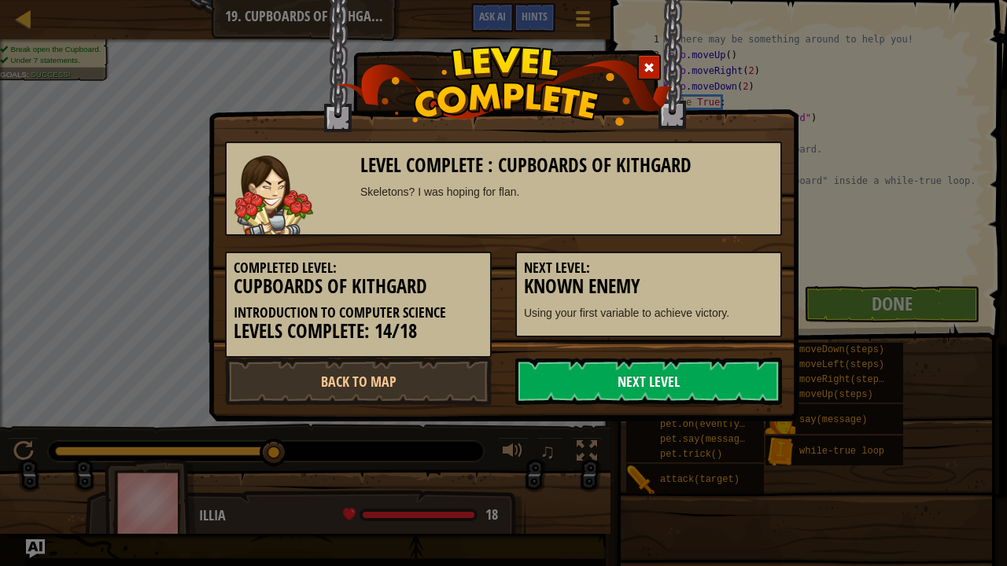
click at [637, 389] on link "Next Level" at bounding box center [648, 381] width 267 height 47
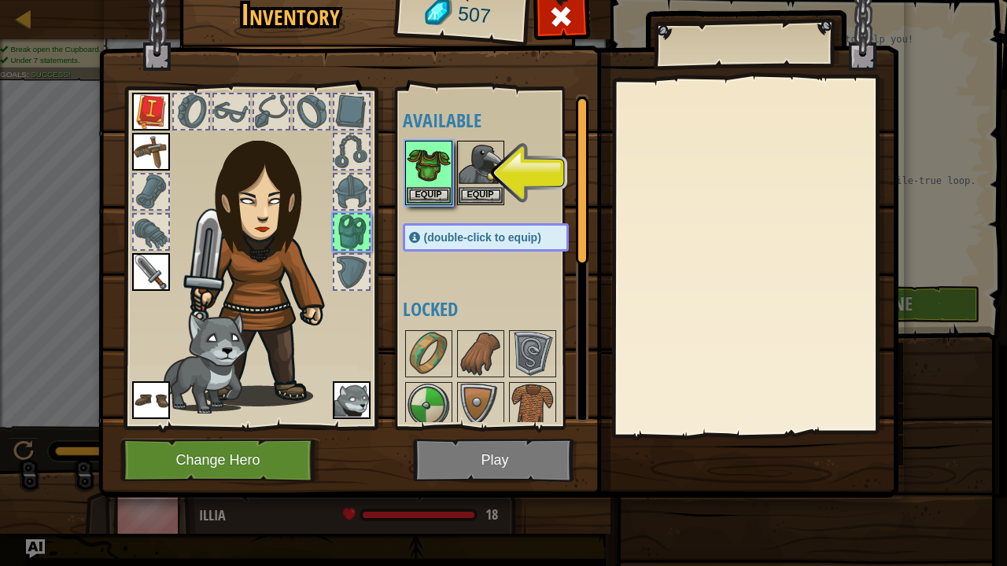
click at [522, 460] on img at bounding box center [498, 212] width 800 height 571
